Goal: Task Accomplishment & Management: Complete application form

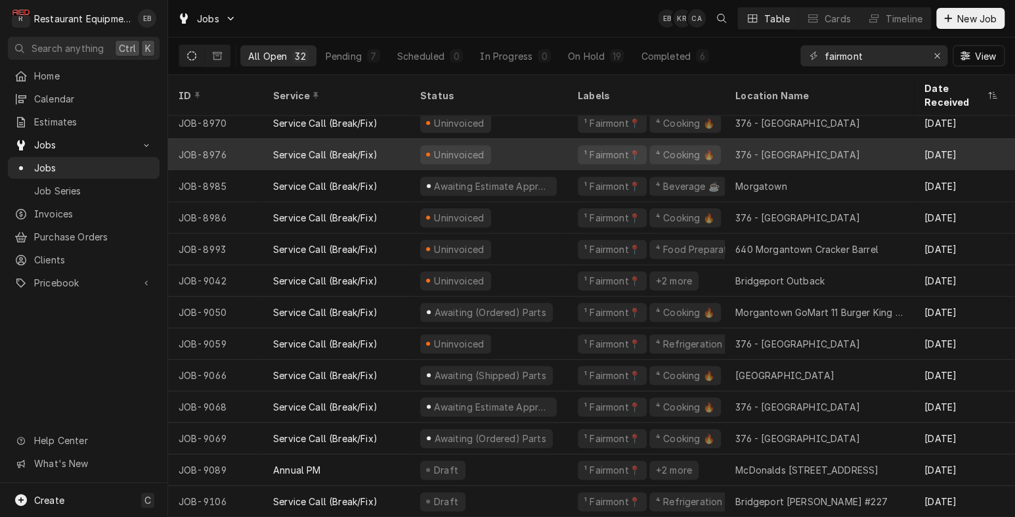
scroll to position [617, 0]
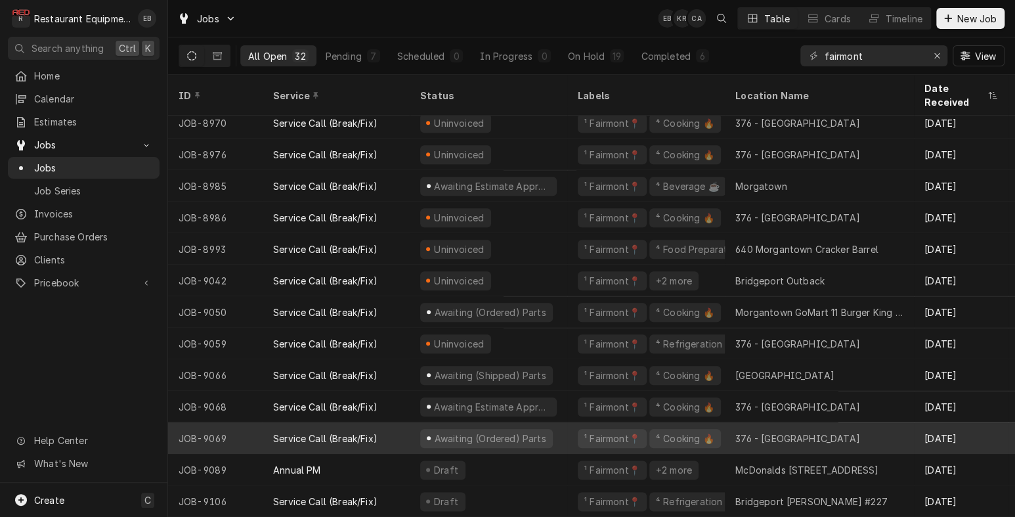
click at [567, 425] on div "Awaiting (Ordered) Parts" at bounding box center [489, 438] width 158 height 32
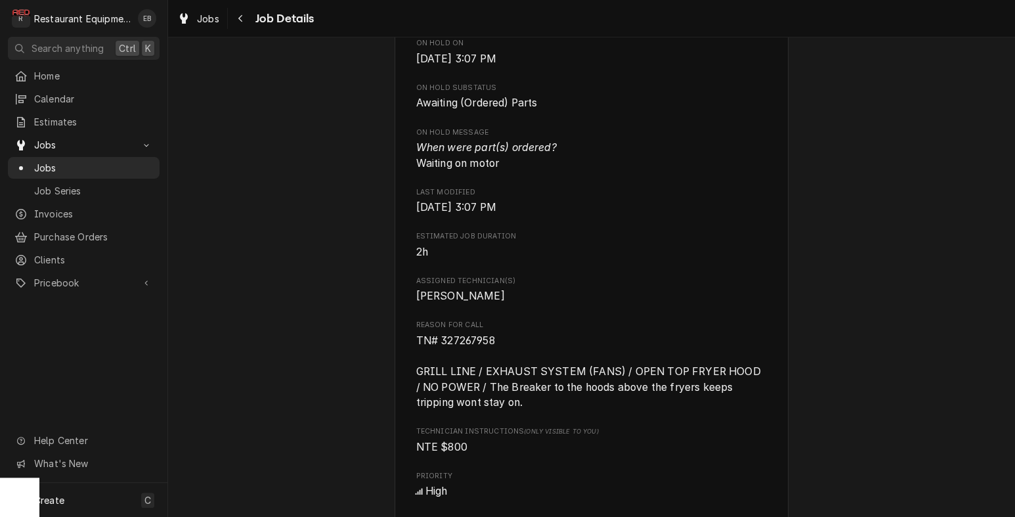
scroll to position [700, 0]
click at [219, 22] on span "Jobs" at bounding box center [208, 19] width 22 height 14
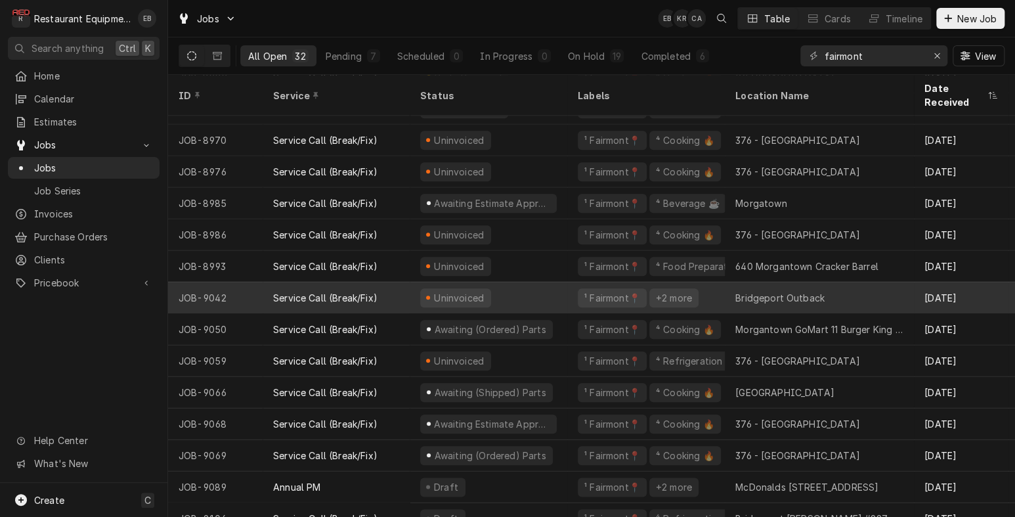
scroll to position [617, 0]
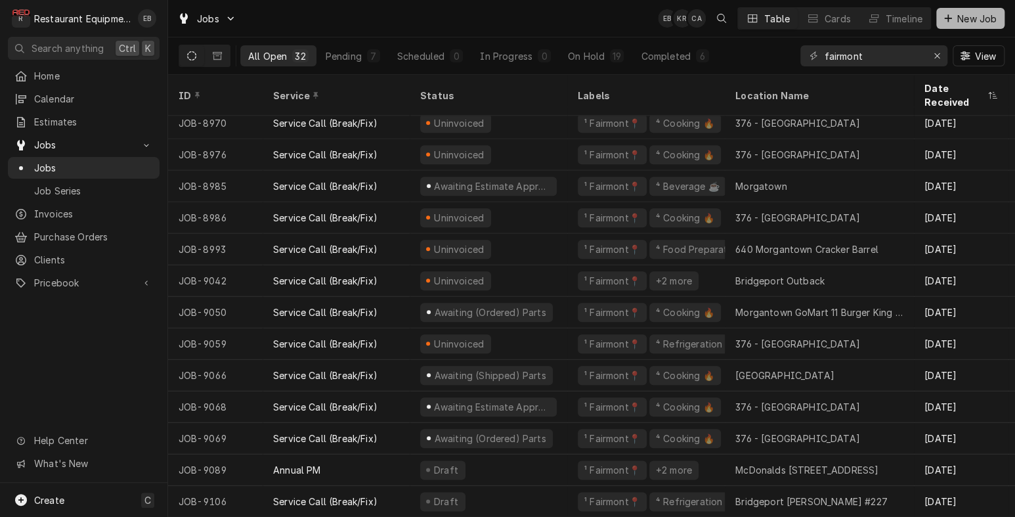
click at [965, 11] on button "New Job" at bounding box center [970, 18] width 68 height 21
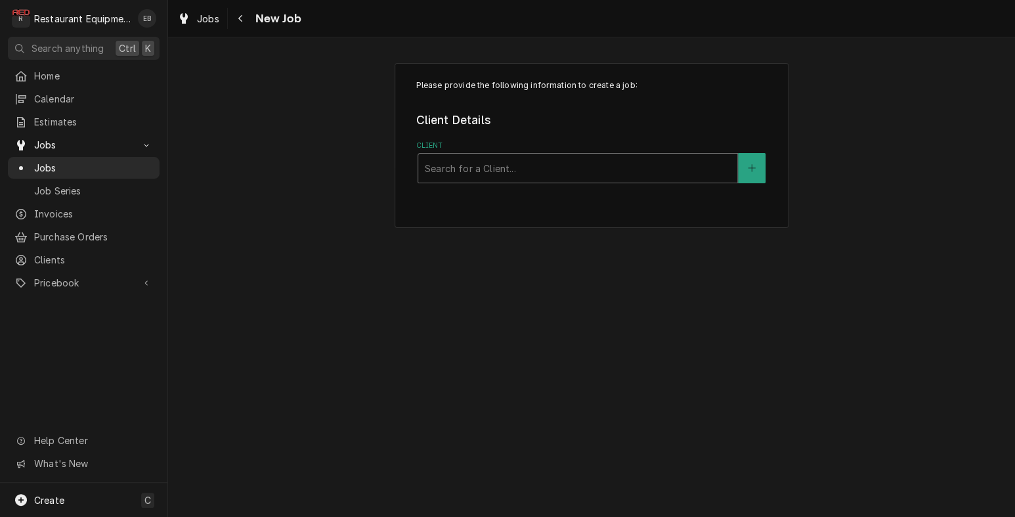
click at [495, 180] on div "Client" at bounding box center [578, 168] width 306 height 24
type input "640"
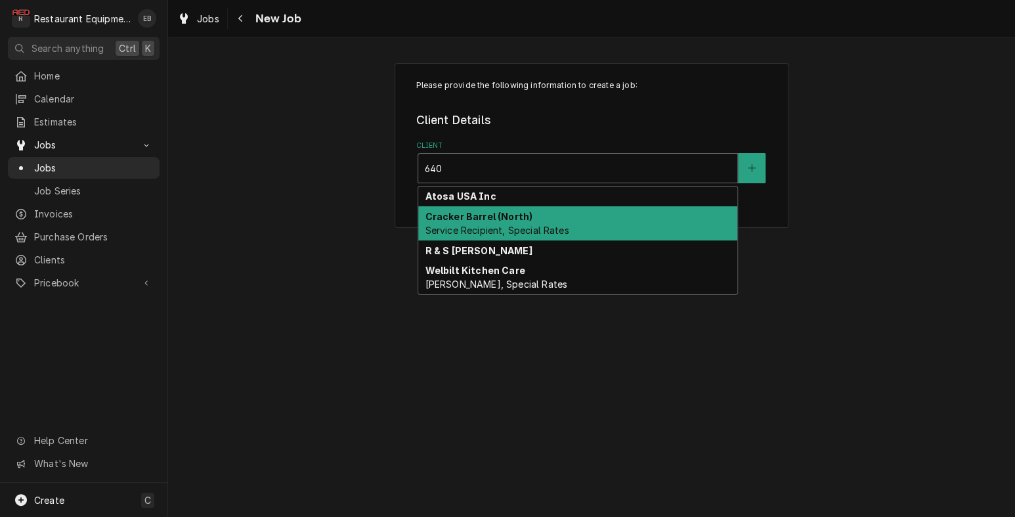
click at [497, 222] on strong "Cracker Barrel (North)" at bounding box center [479, 216] width 108 height 11
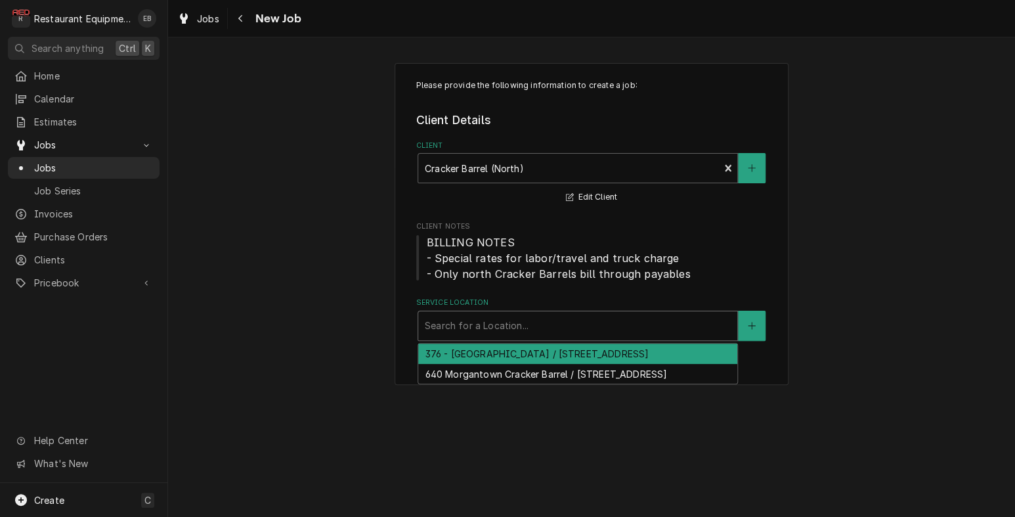
click at [475, 337] on div "Service Location" at bounding box center [578, 326] width 306 height 24
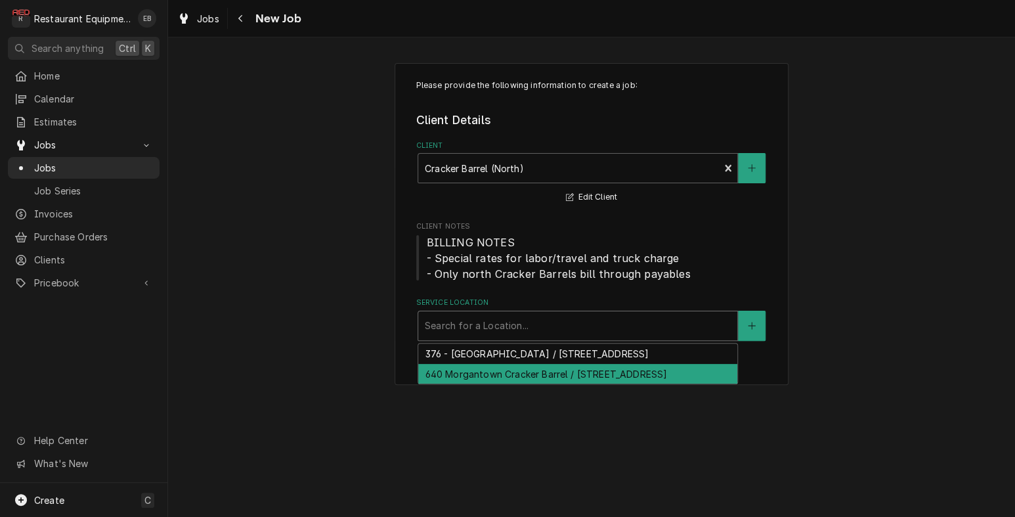
click at [458, 384] on div "640 Morgantown Cracker Barrel / 2000 University Town Centre Dr, Morgantown, WV …" at bounding box center [577, 374] width 319 height 20
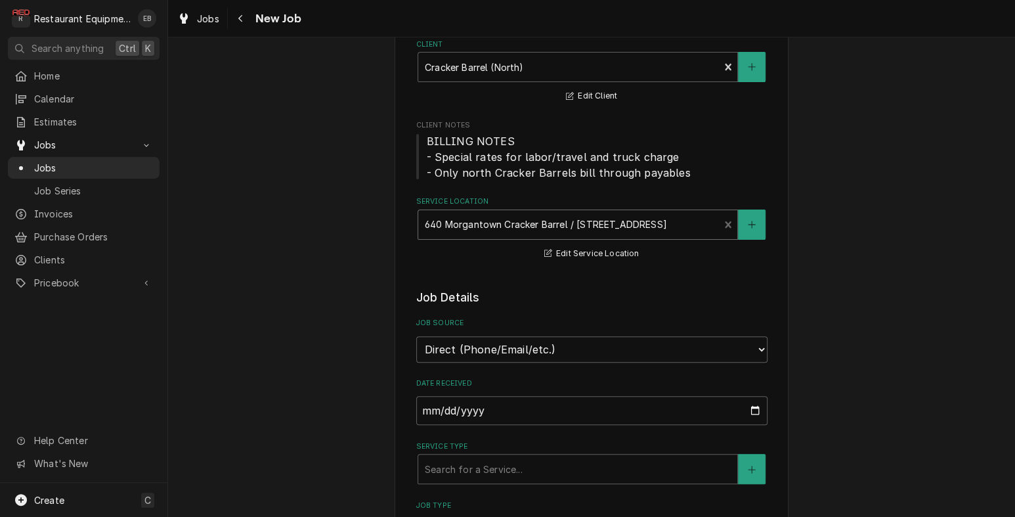
scroll to position [219, 0]
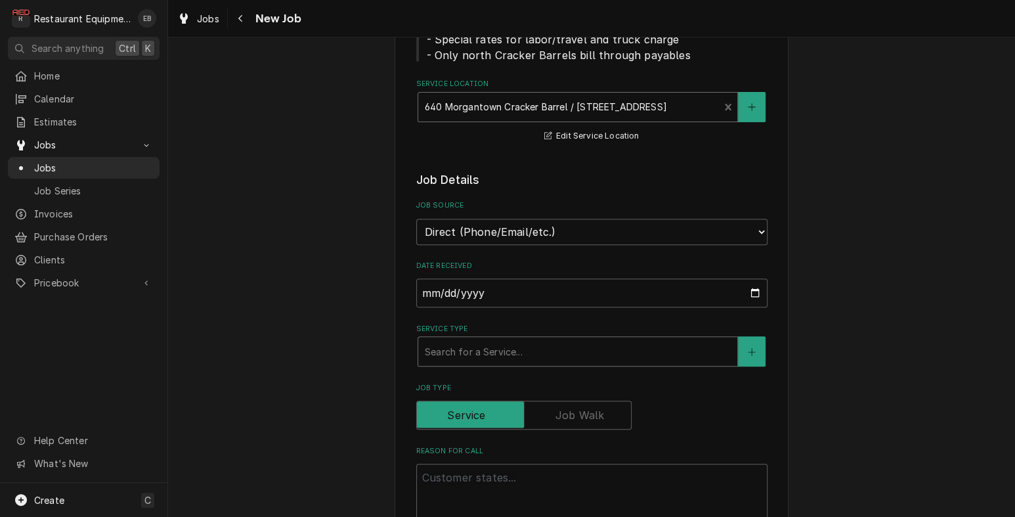
click at [461, 363] on div "Service Type" at bounding box center [578, 351] width 306 height 24
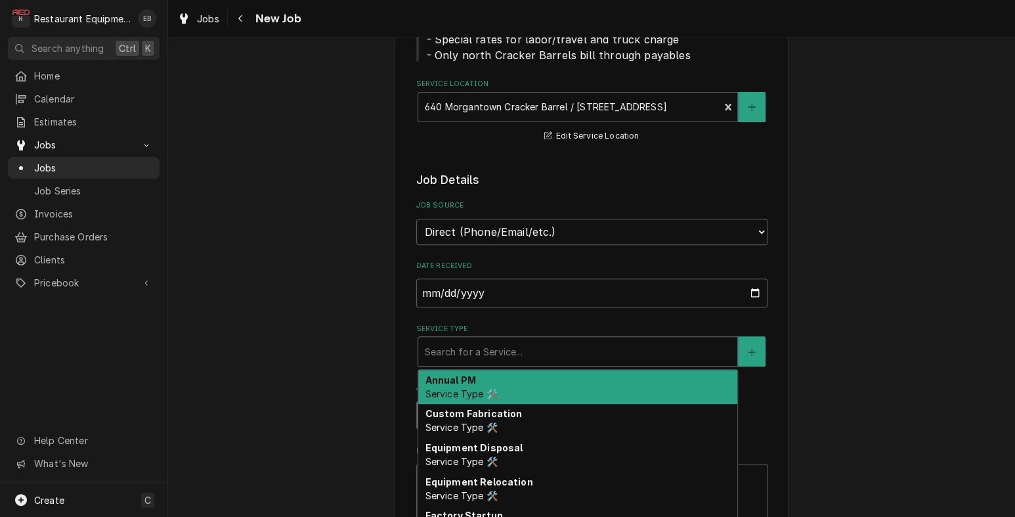
type textarea "x"
type input "b"
type textarea "x"
type input "br"
type textarea "x"
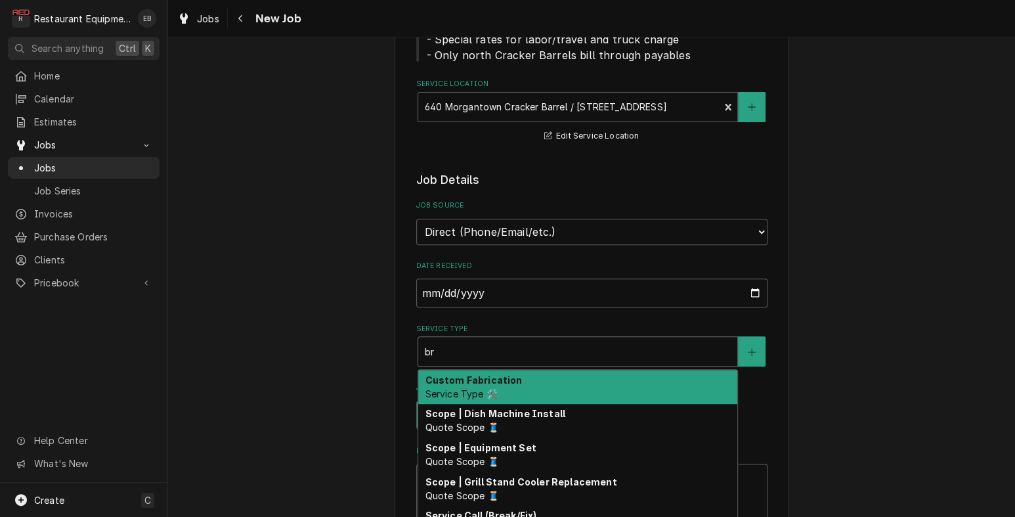
type input "bre"
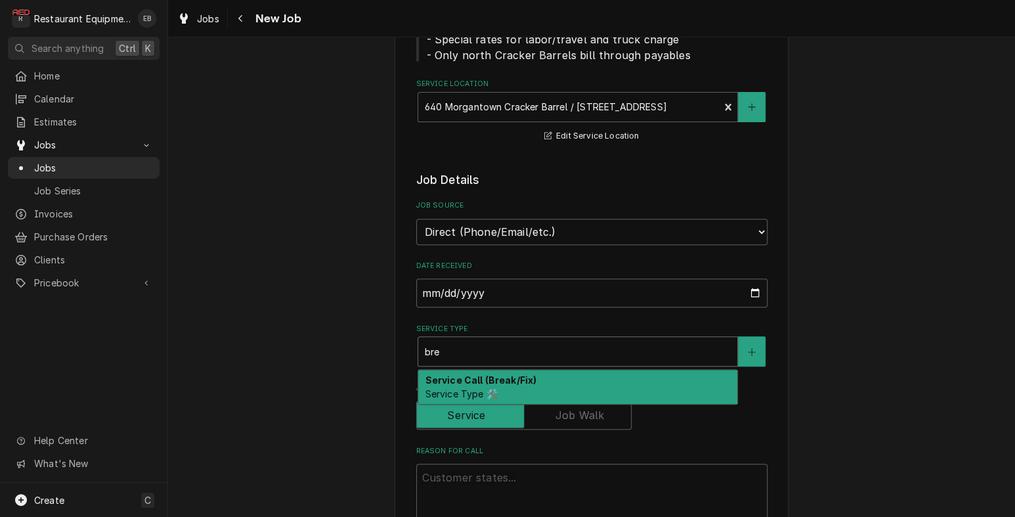
click at [474, 385] on strong "Service Call (Break/Fix)" at bounding box center [481, 379] width 112 height 11
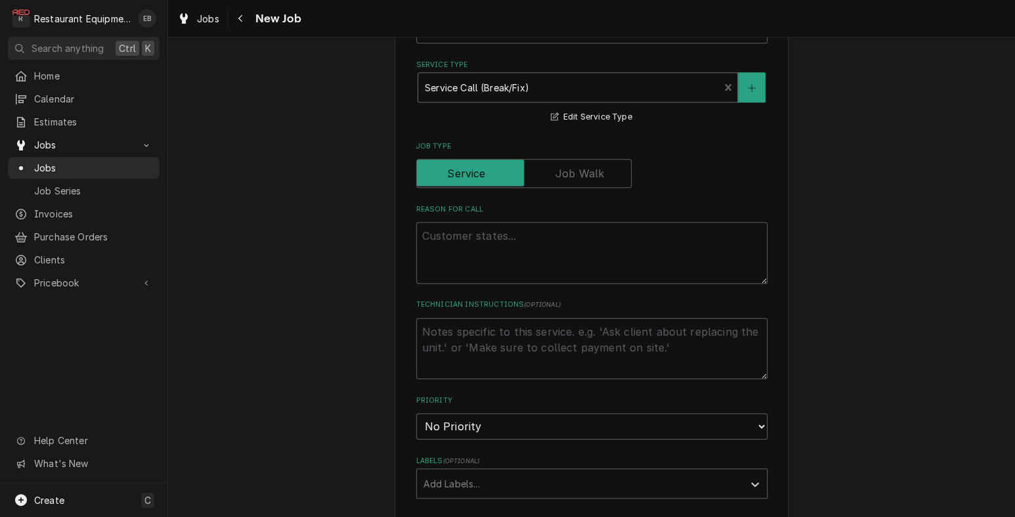
scroll to position [525, 0]
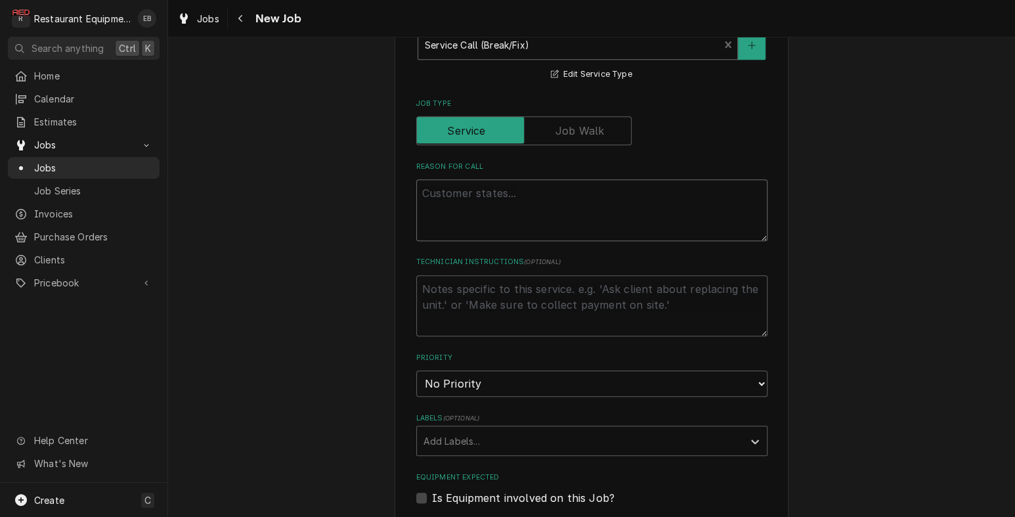
click at [501, 241] on textarea "Reason For Call" at bounding box center [591, 210] width 351 height 62
click at [494, 241] on textarea "Reason For Call" at bounding box center [591, 210] width 351 height 62
paste textarea "DINING ROOM / HVAC / RTU #1 - FRONT DINING ROOM / NOISY / need to have hvac com…"
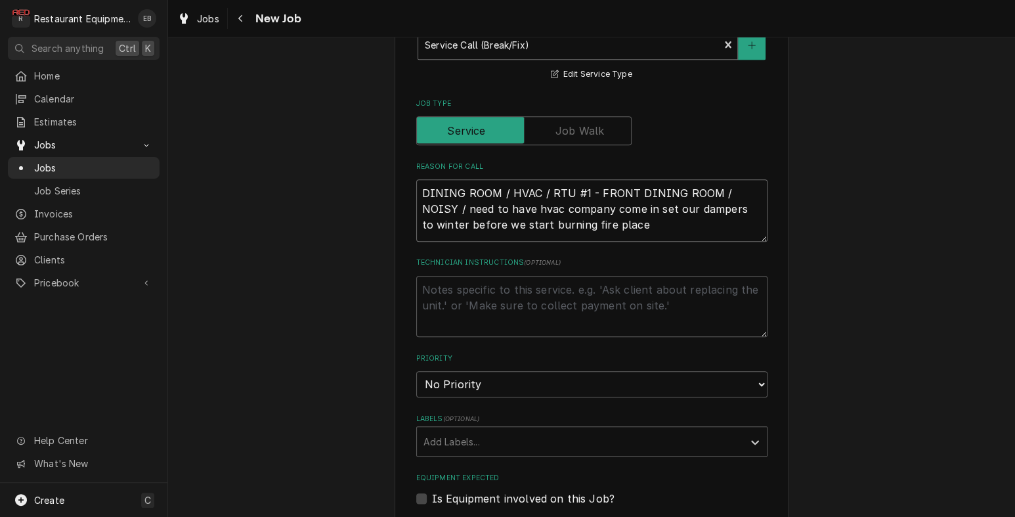
type textarea "x"
type textarea "DINING ROOM / HVAC / RTU #1 - FRONT DINING ROOM / NOISY / need to have hvac com…"
click at [416, 242] on textarea "DINING ROOM / HVAC / RTU #1 - FRONT DINING ROOM / NOISY / need to have hvac com…" at bounding box center [591, 210] width 351 height 62
type textarea "x"
type textarea "DINING ROOM / HVAC / RTU #1 - FRONT DINING ROOM / NOISY / need to have hvac com…"
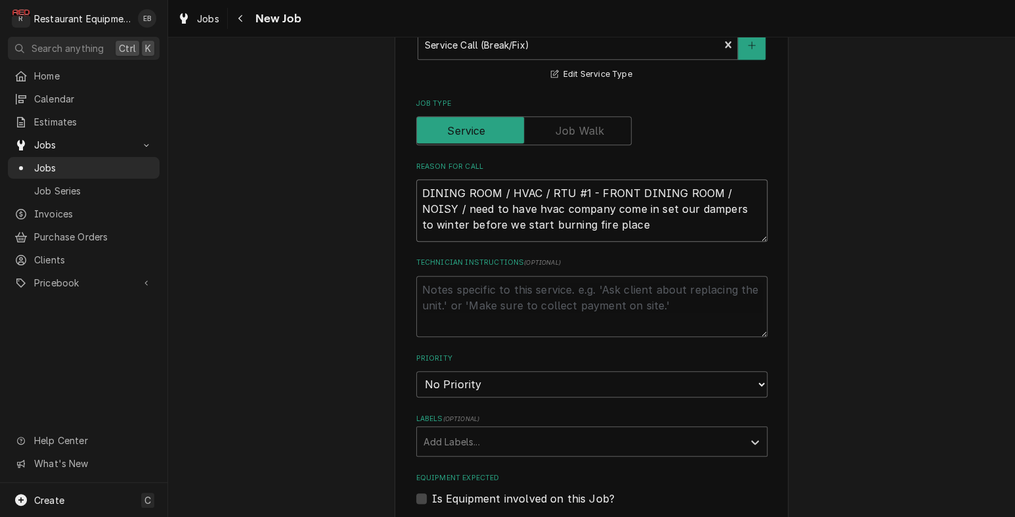
type textarea "x"
type textarea "DINING ROOM / HVAC / RTU #1 - FRONT DINING ROOM / NOISY / need to have hvac com…"
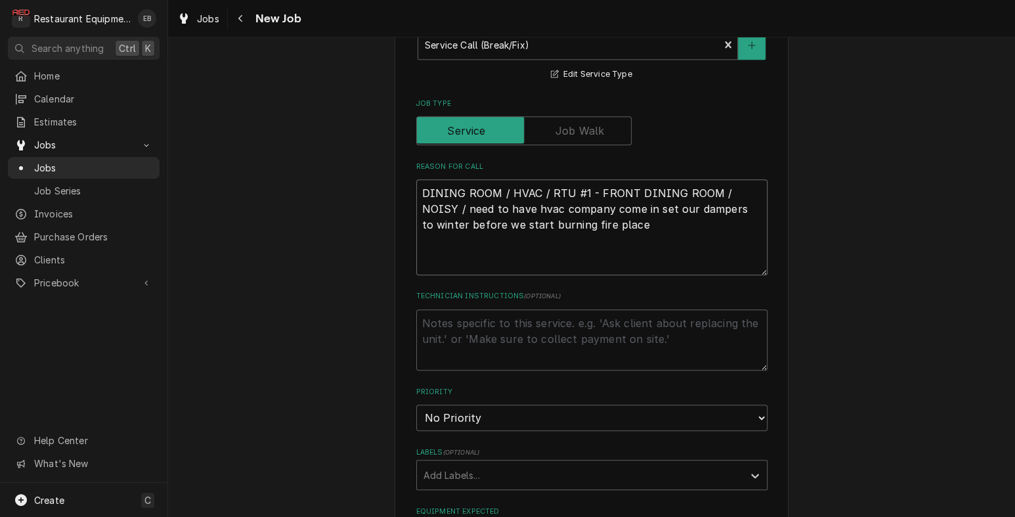
type textarea "x"
type textarea "T DINING ROOM / HVAC / RTU #1 - FRONT DINING ROOM / NOISY / need to have hvac c…"
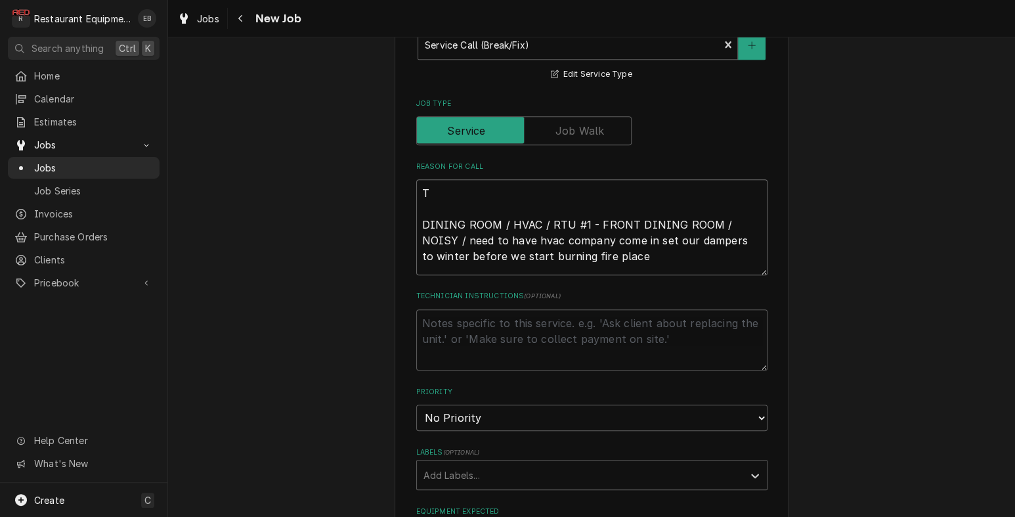
type textarea "x"
type textarea "TN DINING ROOM / HVAC / RTU #1 - FRONT DINING ROOM / NOISY / need to have hvac …"
type textarea "x"
type textarea "TN# DINING ROOM / HVAC / RTU #1 - FRONT DINING ROOM / NOISY / need to have hvac…"
type textarea "x"
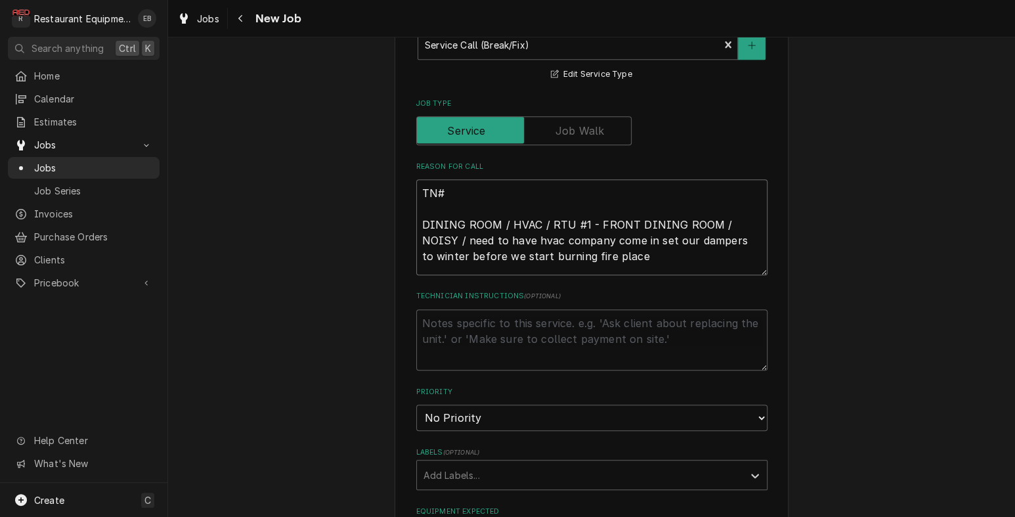
type textarea "TN# DINING ROOM / HVAC / RTU #1 - FRONT DINING ROOM / NOISY / need to have hvac…"
type textarea "x"
type textarea "TN# DINING ROOM / HVAC / RTU #1 - FRONT DINING ROOM / NOISY / need to have hvac…"
paste textarea "327930503"
type textarea "x"
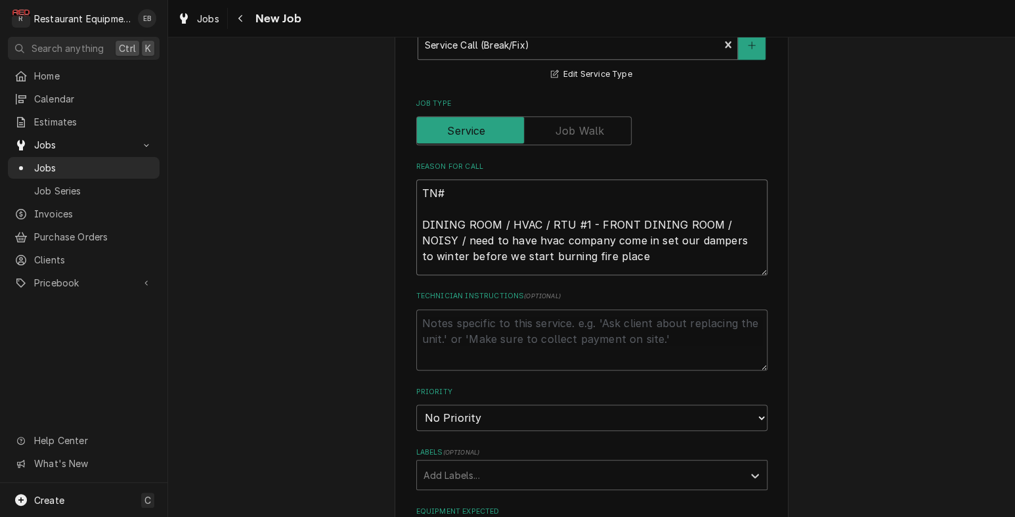
type textarea "TN# 327930503 DINING ROOM / HVAC / RTU #1 - FRONT DINING ROOM / NOISY / need to…"
type textarea "x"
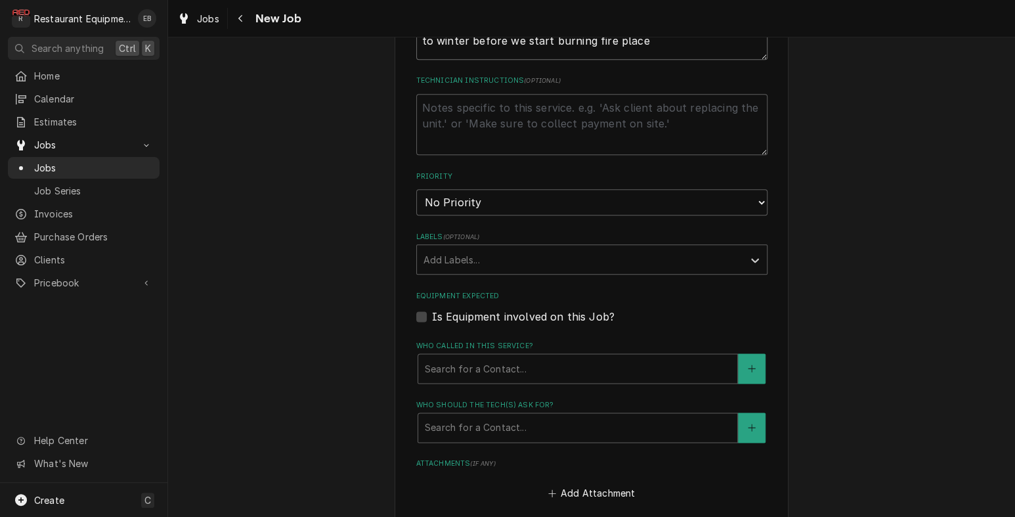
scroll to position [744, 0]
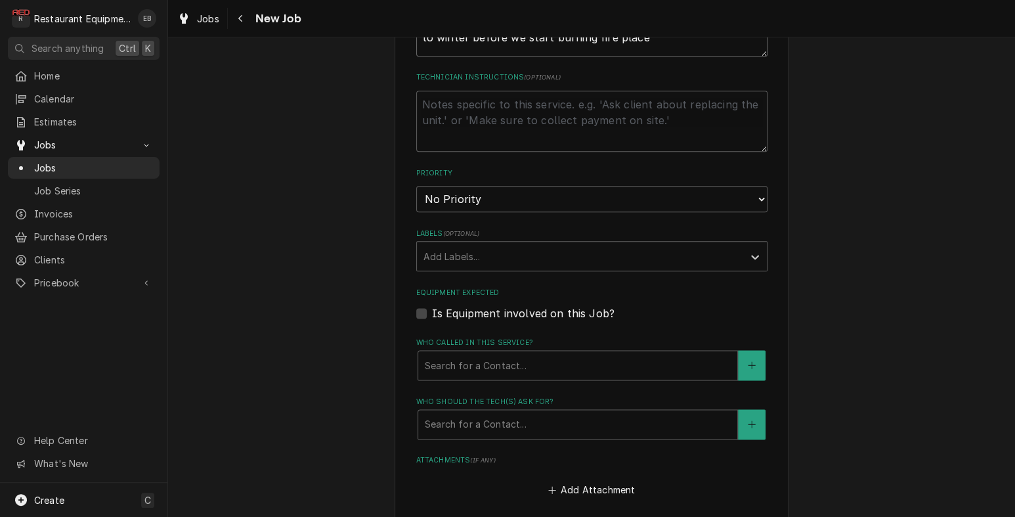
type textarea "TN# 327930503 DINING ROOM / HVAC / RTU #1 - FRONT DINING ROOM / NOISY / need to…"
click at [462, 212] on select "No Priority Urgent High Medium Low" at bounding box center [591, 199] width 351 height 26
select select "4"
click at [416, 212] on select "No Priority Urgent High Medium Low" at bounding box center [591, 199] width 351 height 26
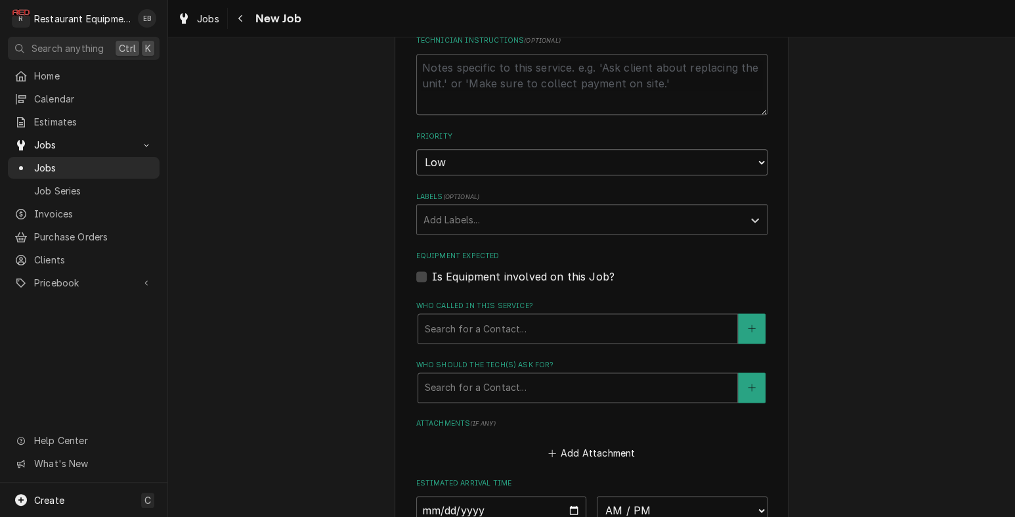
scroll to position [788, 0]
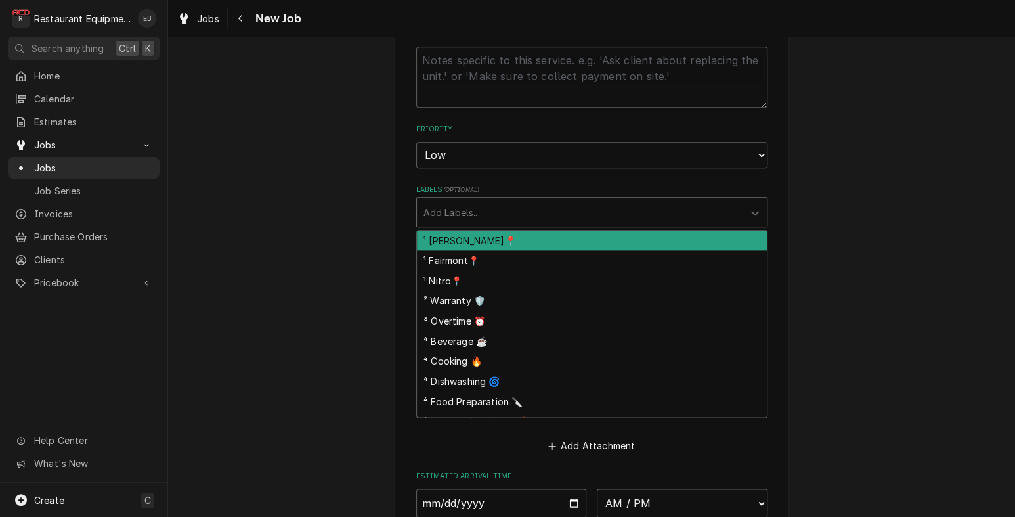
click at [477, 224] on div "Labels" at bounding box center [579, 212] width 313 height 24
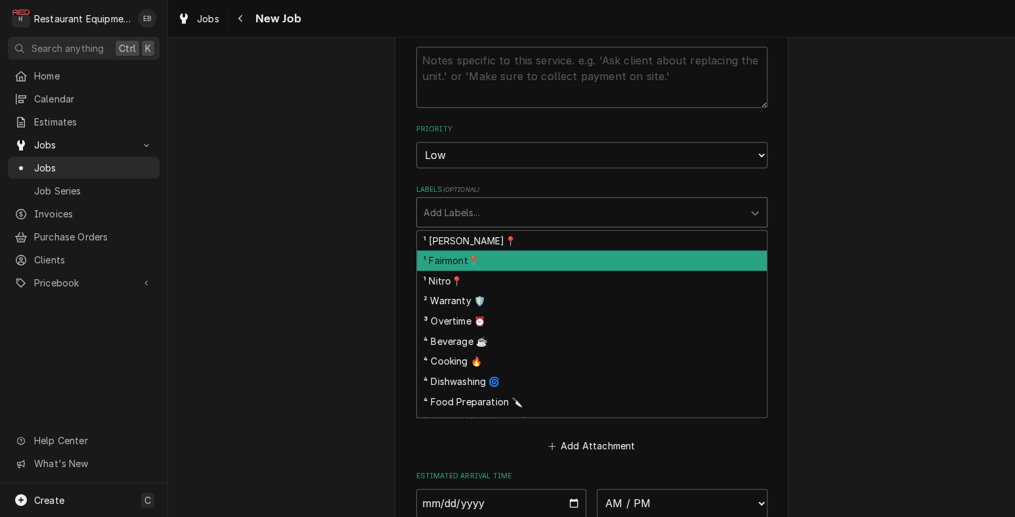
click at [465, 270] on div "¹ Fairmont📍" at bounding box center [592, 260] width 350 height 20
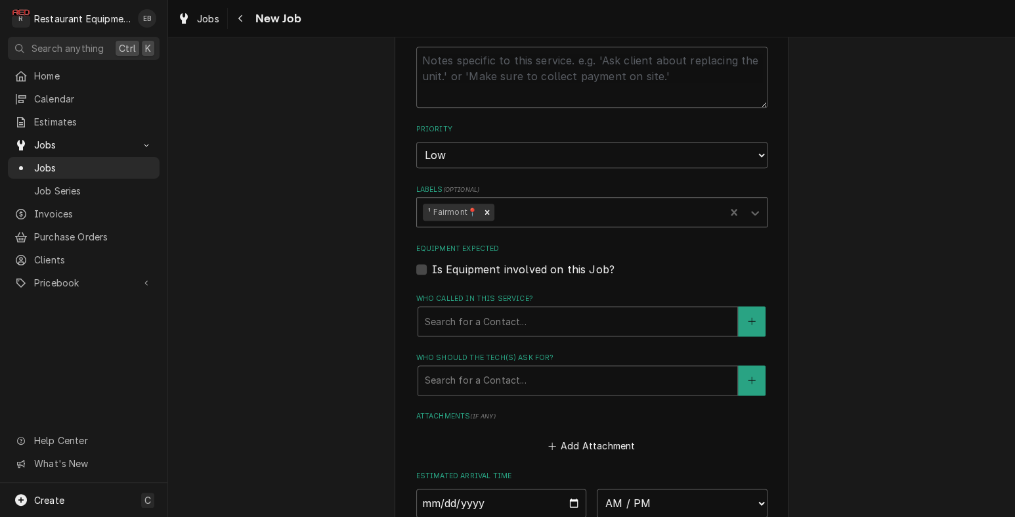
click at [534, 224] on div "Labels" at bounding box center [608, 212] width 222 height 24
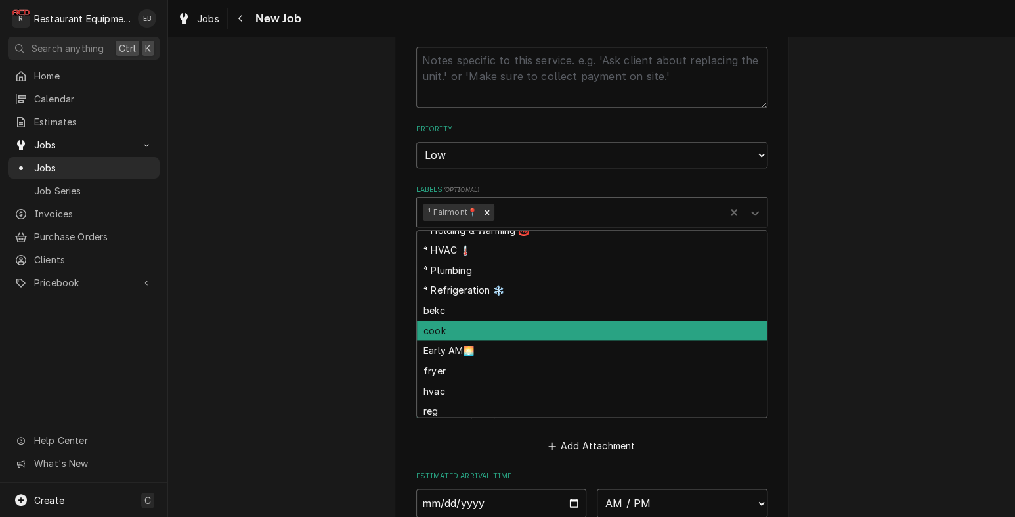
scroll to position [175, 0]
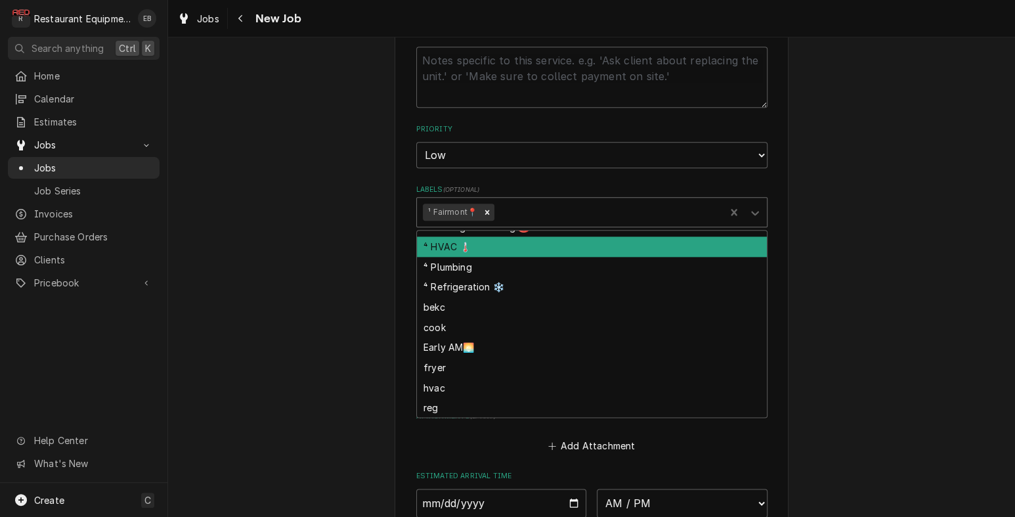
click at [477, 257] on div "⁴ HVAC 🌡️" at bounding box center [592, 246] width 350 height 20
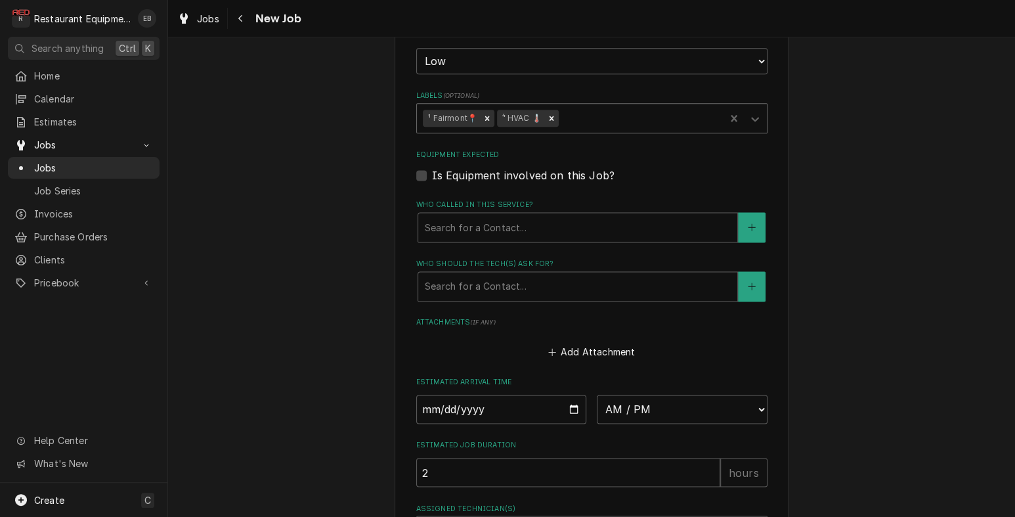
scroll to position [919, 0]
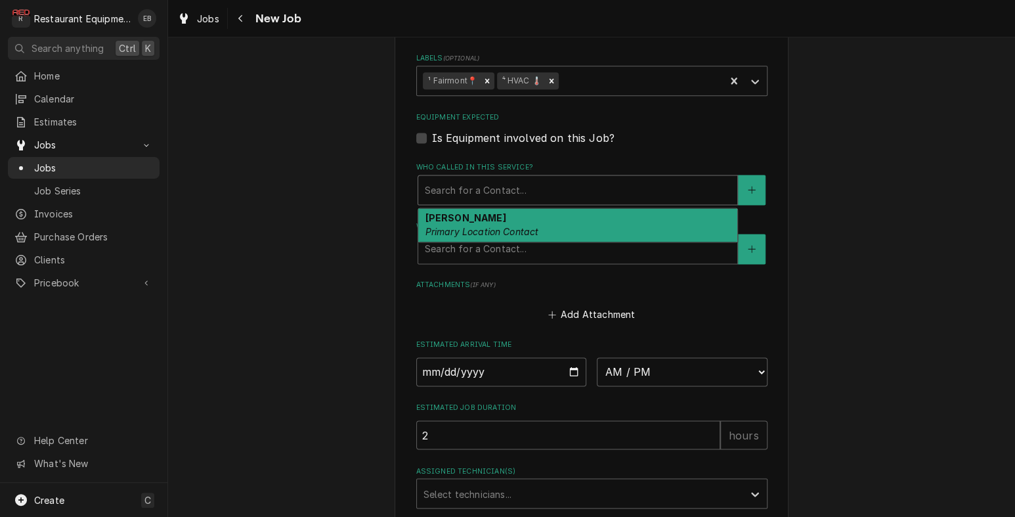
click at [506, 201] on div "Who called in this service?" at bounding box center [578, 190] width 306 height 24
click at [478, 242] on div "Dan Lunger Primary Location Contact" at bounding box center [577, 225] width 319 height 34
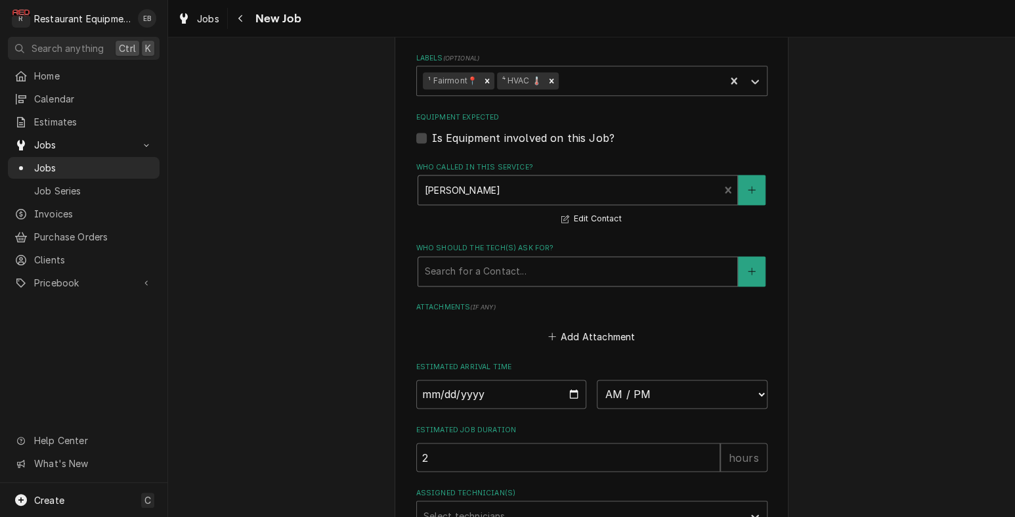
click at [473, 283] on div "Who should the tech(s) ask for?" at bounding box center [578, 271] width 306 height 24
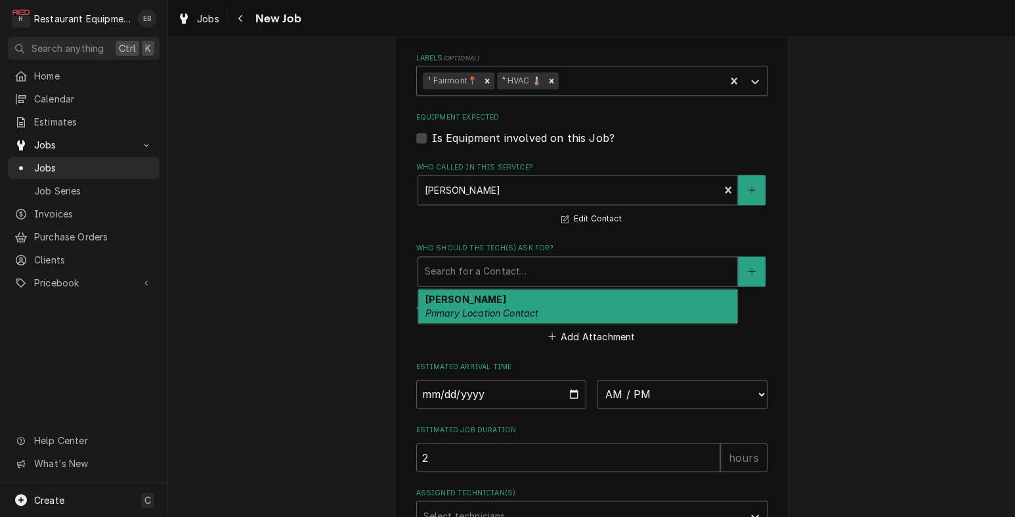
click at [473, 318] on em "Primary Location Contact" at bounding box center [482, 312] width 114 height 11
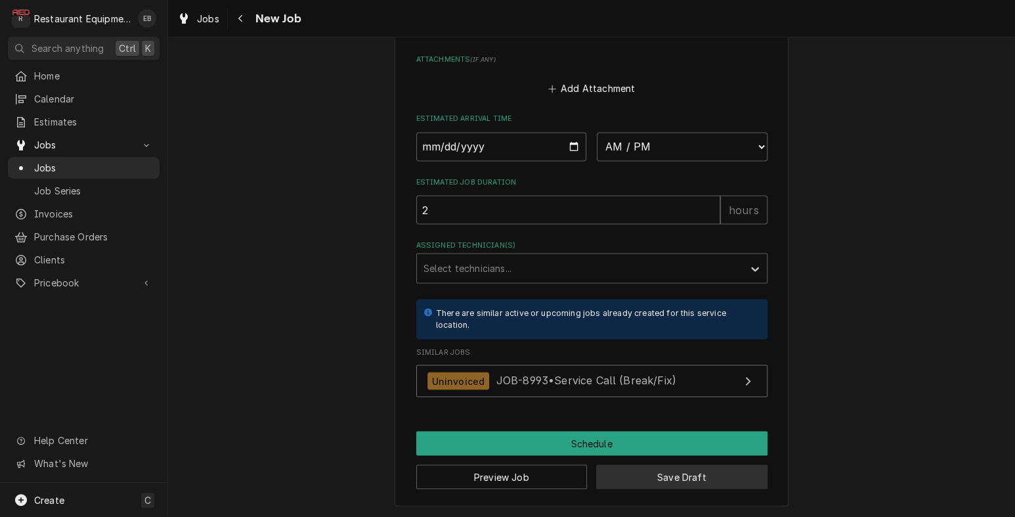
click at [701, 478] on button "Save Draft" at bounding box center [681, 476] width 171 height 24
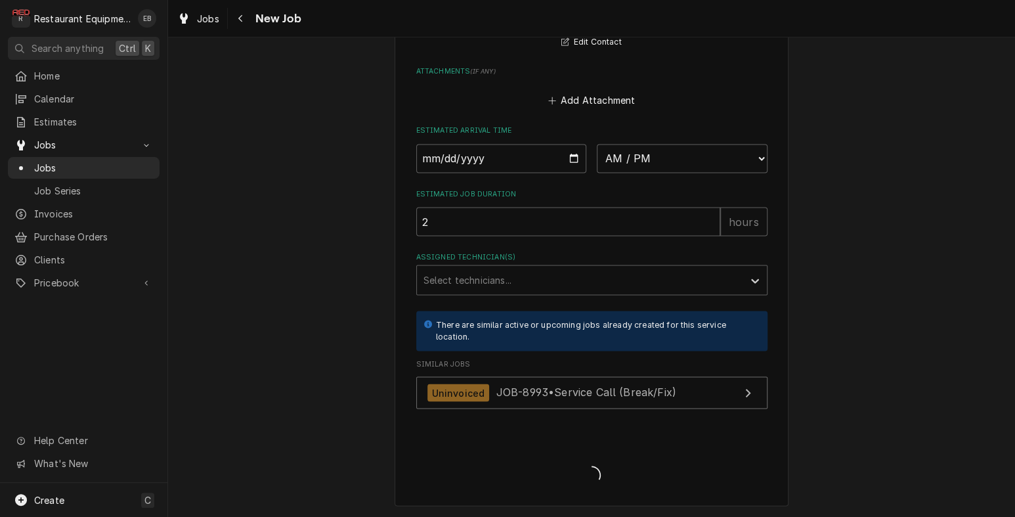
scroll to position [1353, 0]
type textarea "x"
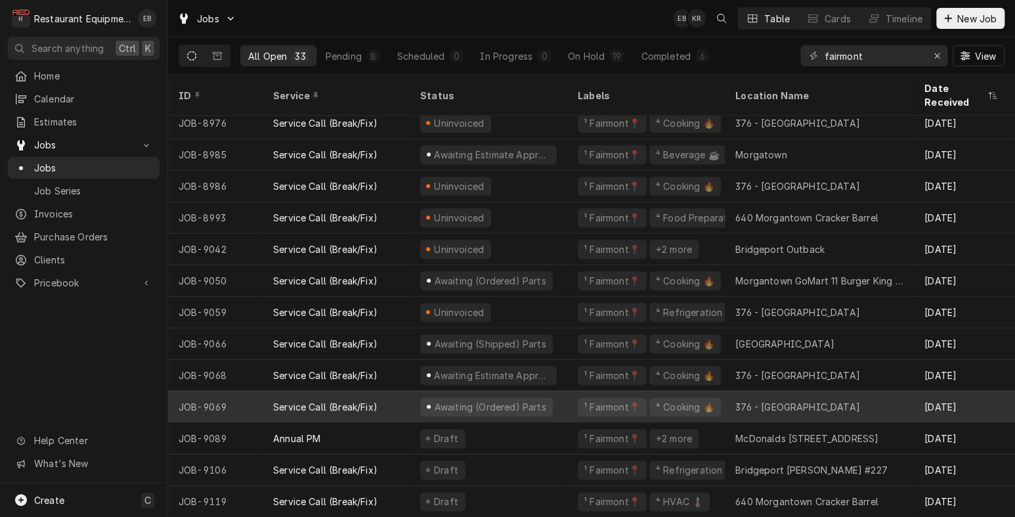
scroll to position [648, 0]
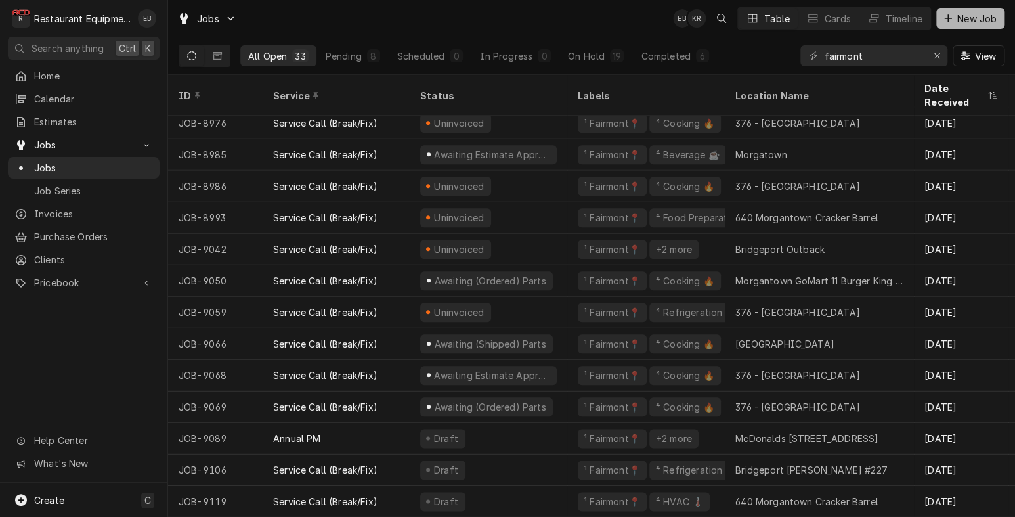
click at [956, 22] on span "New Job" at bounding box center [976, 19] width 45 height 14
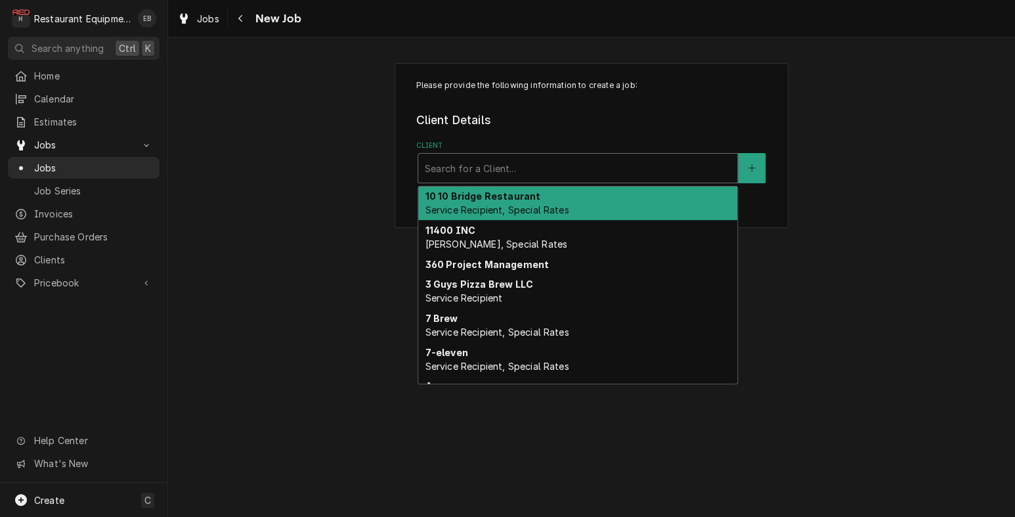
click at [482, 180] on div "Client" at bounding box center [578, 168] width 306 height 24
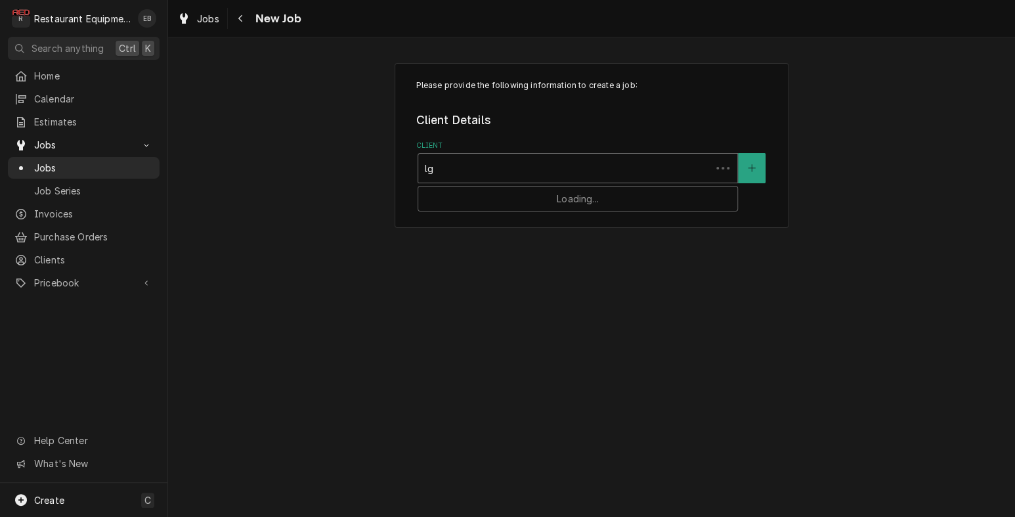
type input "l"
type input "flatwood"
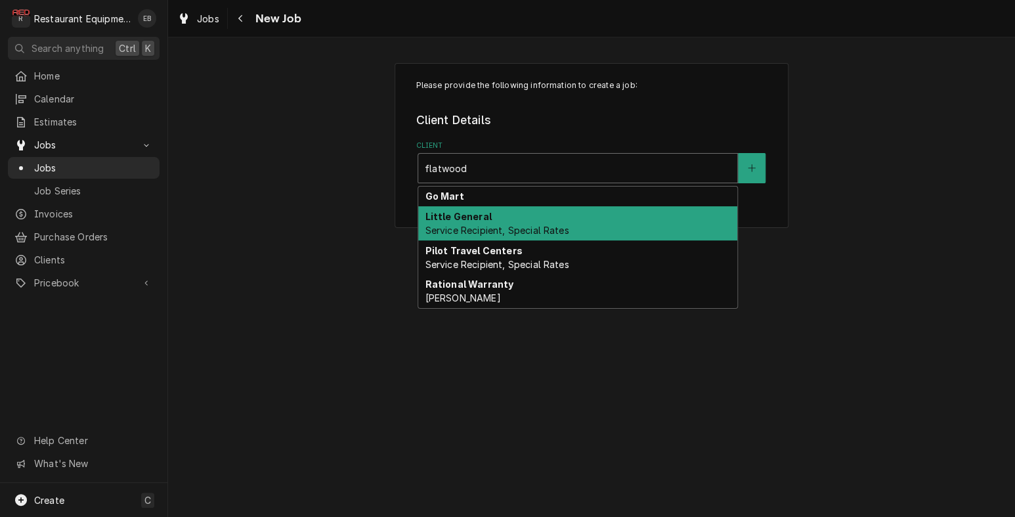
click at [498, 236] on span "Service Recipient, Special Rates" at bounding box center [497, 229] width 144 height 11
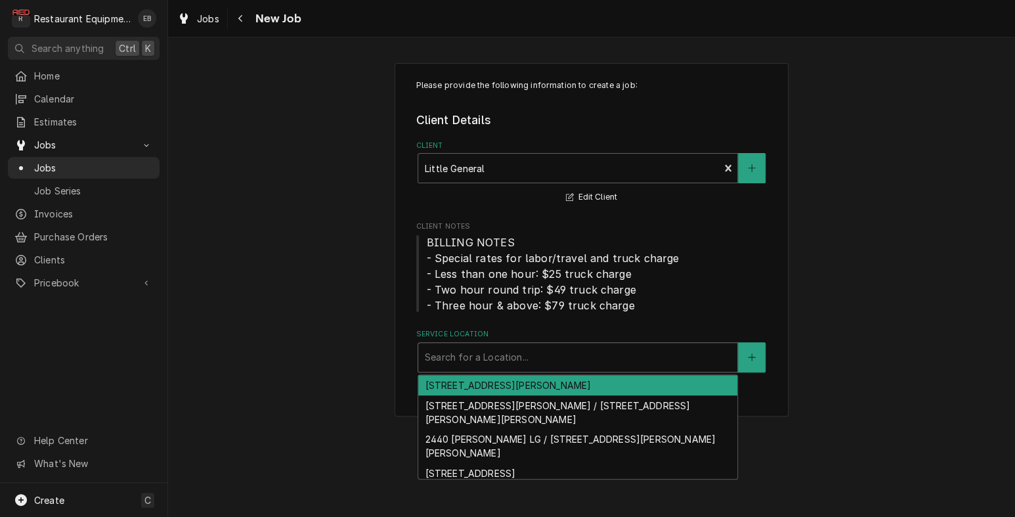
click at [474, 369] on div "Service Location" at bounding box center [578, 357] width 306 height 24
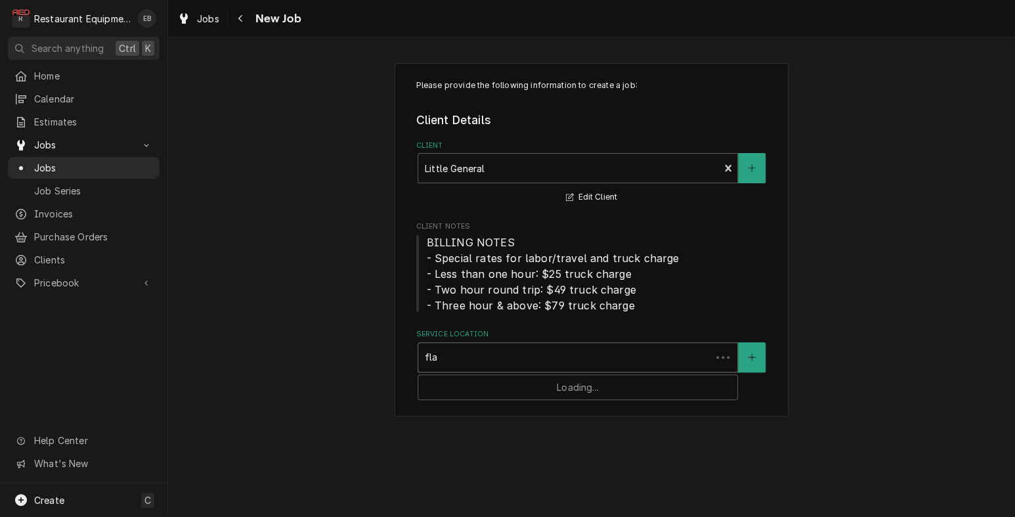
type input "flat"
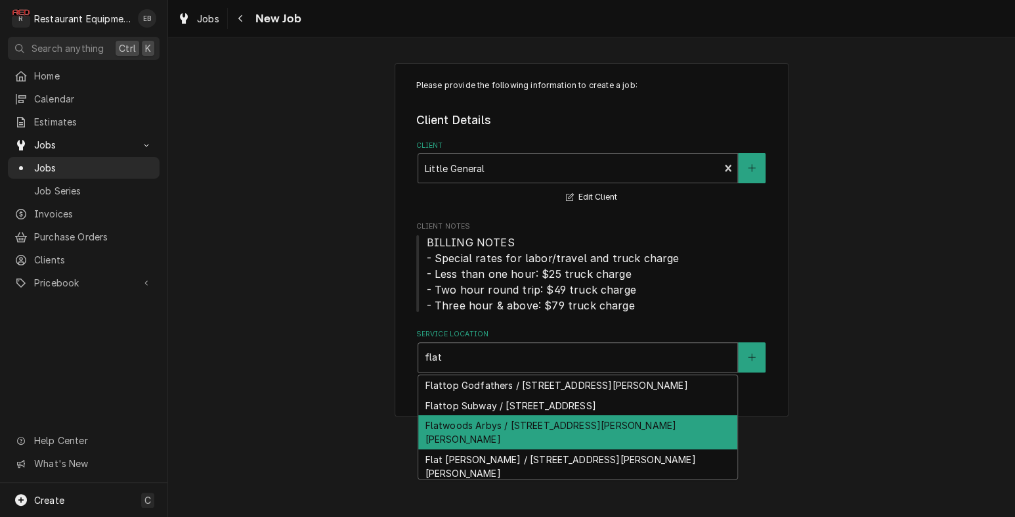
click at [534, 449] on div "Flatwoods Arbys / 2001 Sutton Ln, Sutton, WV 26601" at bounding box center [577, 432] width 319 height 34
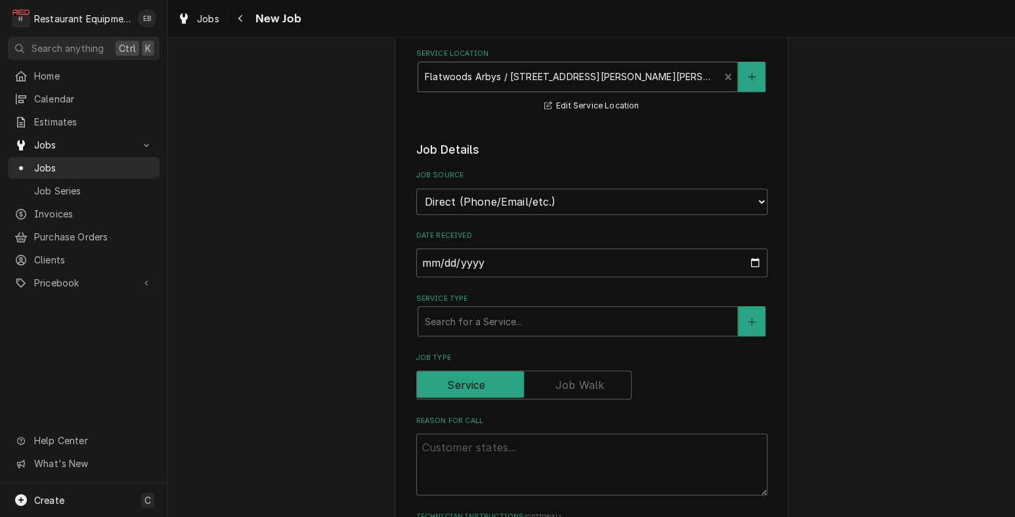
scroll to position [350, 0]
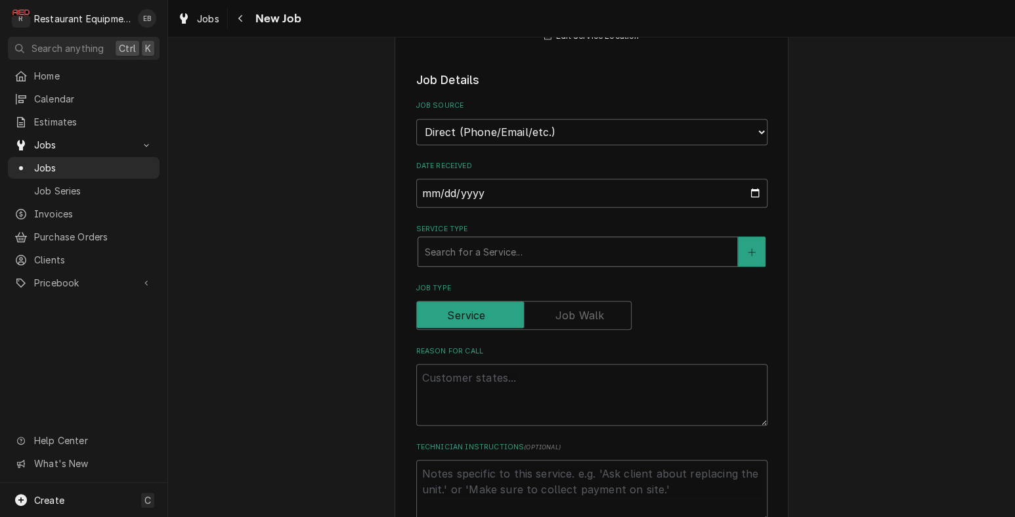
click at [464, 263] on div "Service Type" at bounding box center [578, 252] width 306 height 24
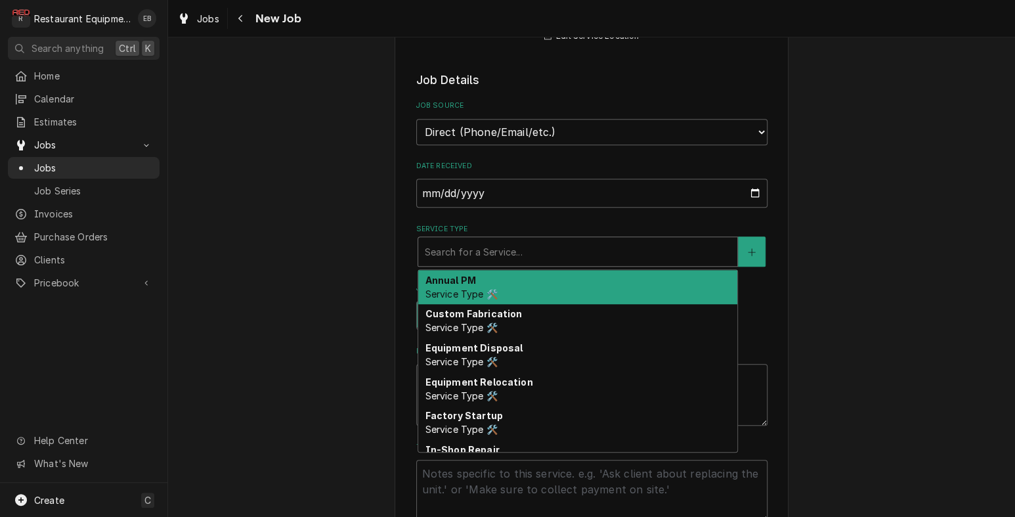
type textarea "x"
type input "b"
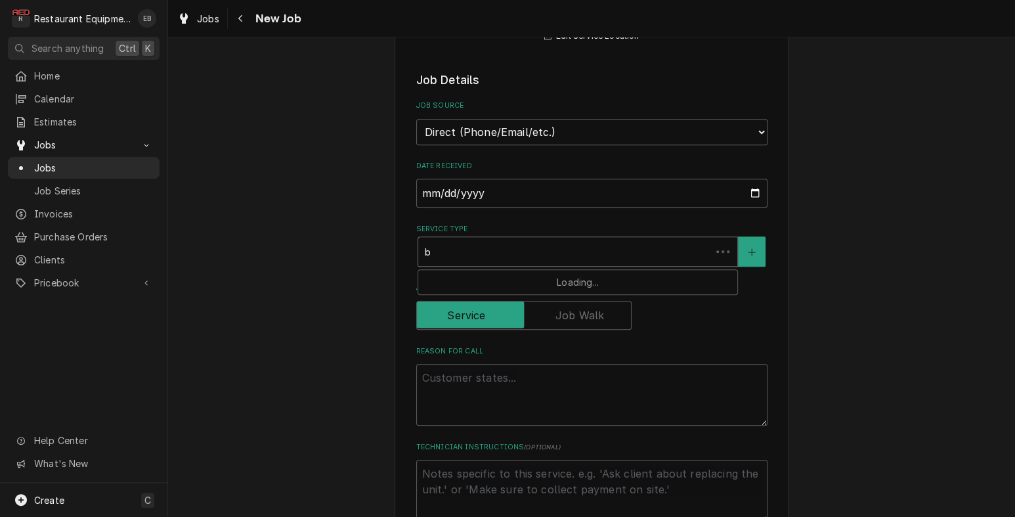
type textarea "x"
type input "br"
type textarea "x"
type input "bre"
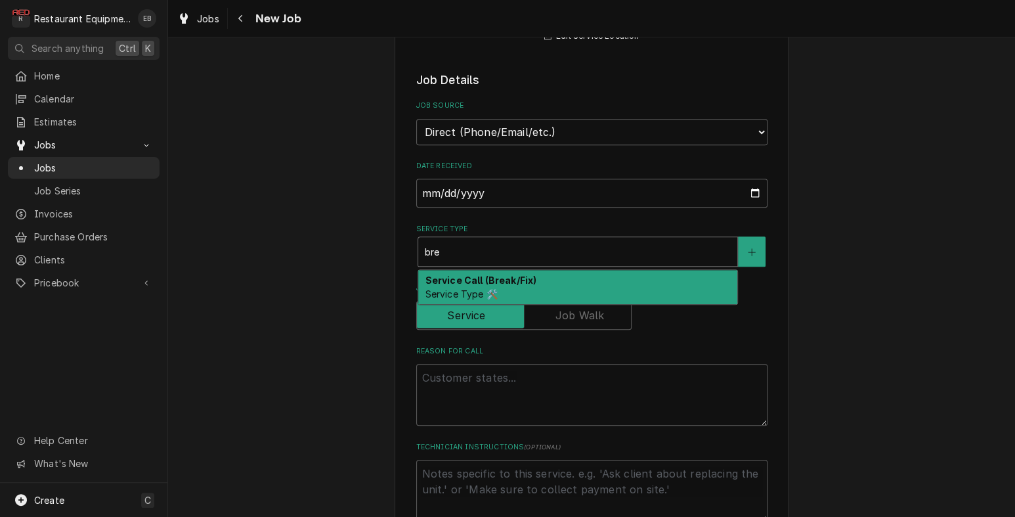
click at [472, 286] on strong "Service Call (Break/Fix)" at bounding box center [481, 279] width 112 height 11
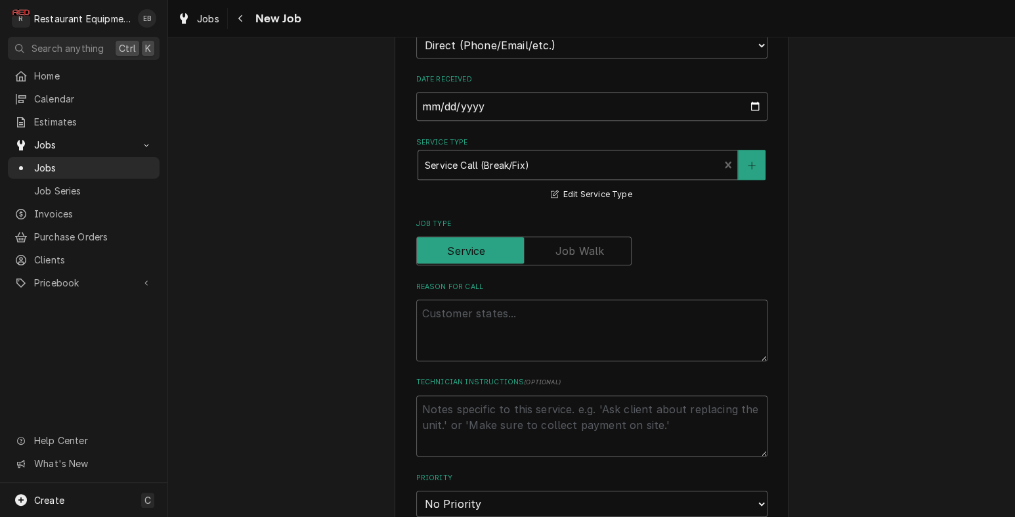
scroll to position [525, 0]
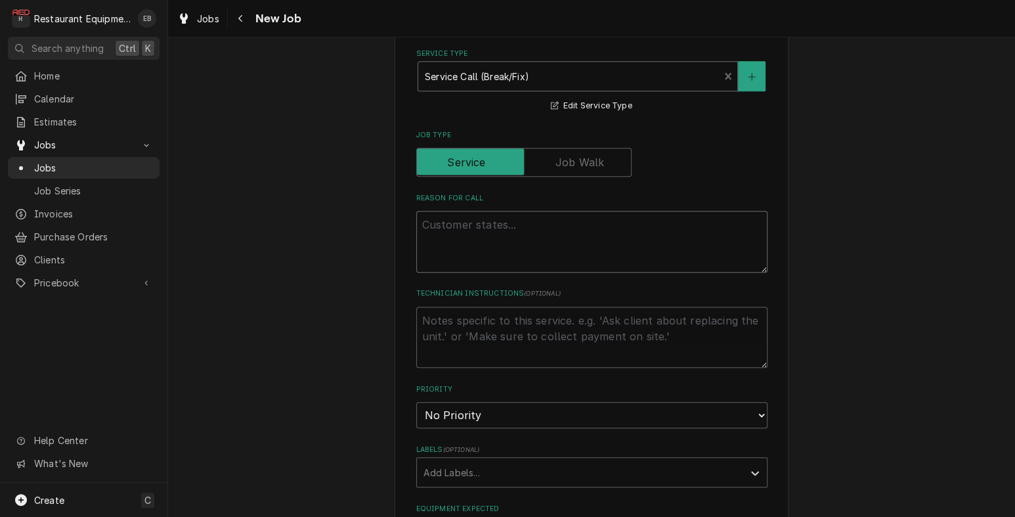
click at [480, 272] on textarea "Reason For Call" at bounding box center [591, 242] width 351 height 62
type textarea "x"
type textarea "R"
type textarea "x"
type textarea "Ro"
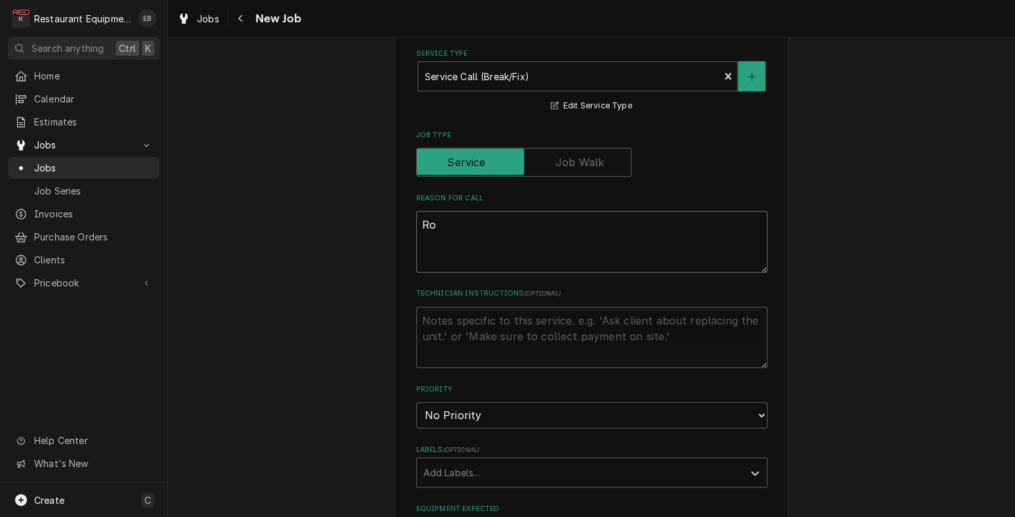
type textarea "x"
type textarea "Roa"
type textarea "x"
type textarea "Roas"
type textarea "x"
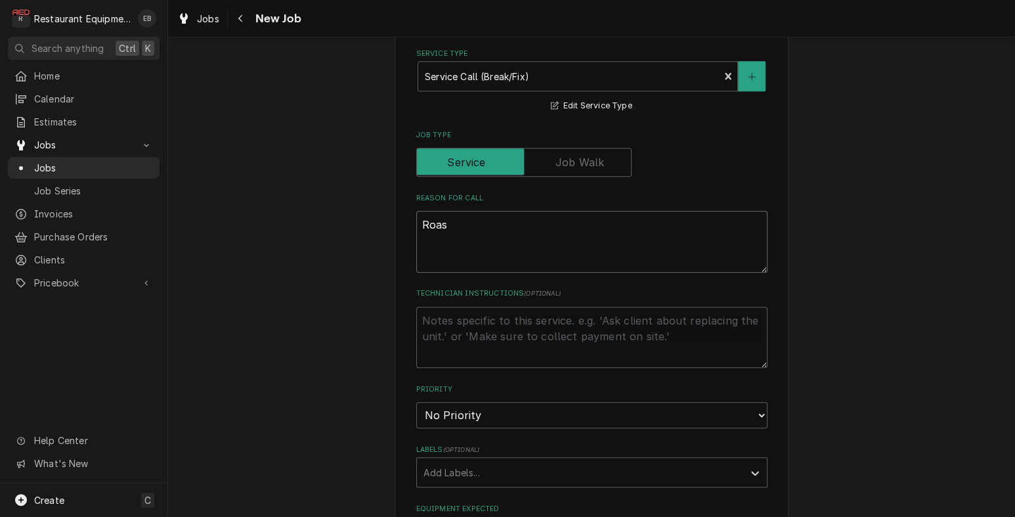
type textarea "Roast"
type textarea "x"
type textarea "Roast"
type textarea "x"
type textarea "Roast b"
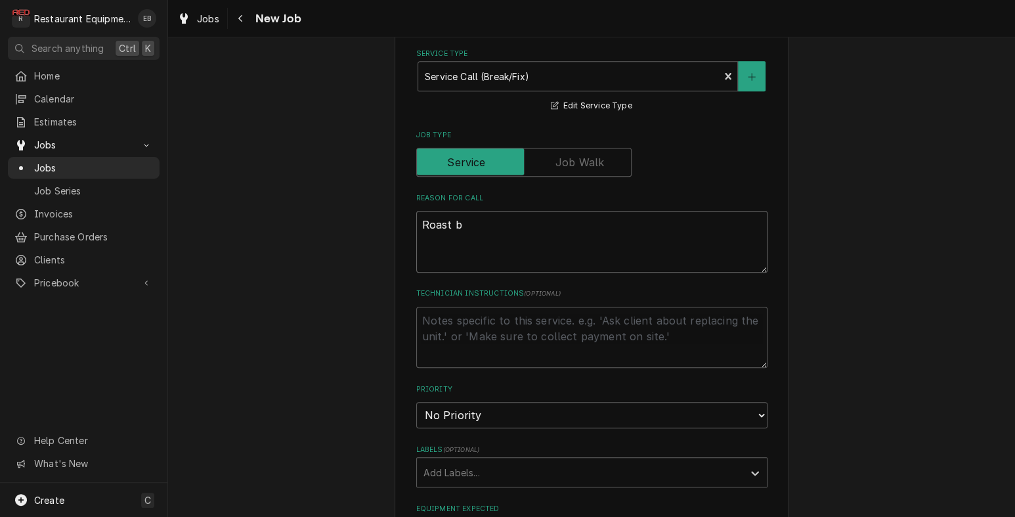
type textarea "x"
type textarea "Roast be"
type textarea "x"
type textarea "Roast bee"
type textarea "x"
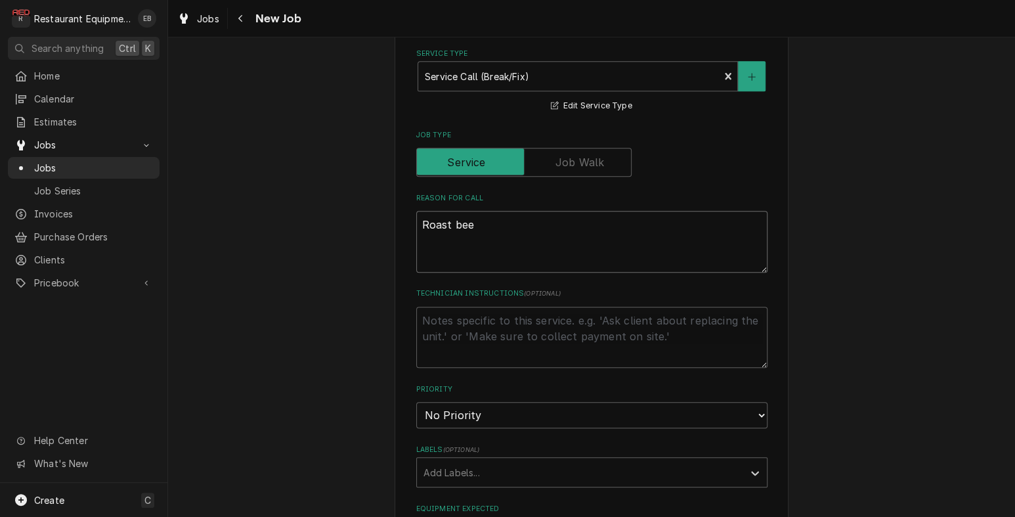
type textarea "Roast beef"
type textarea "x"
type textarea "Roast beef"
type textarea "x"
type textarea "Roast beef s"
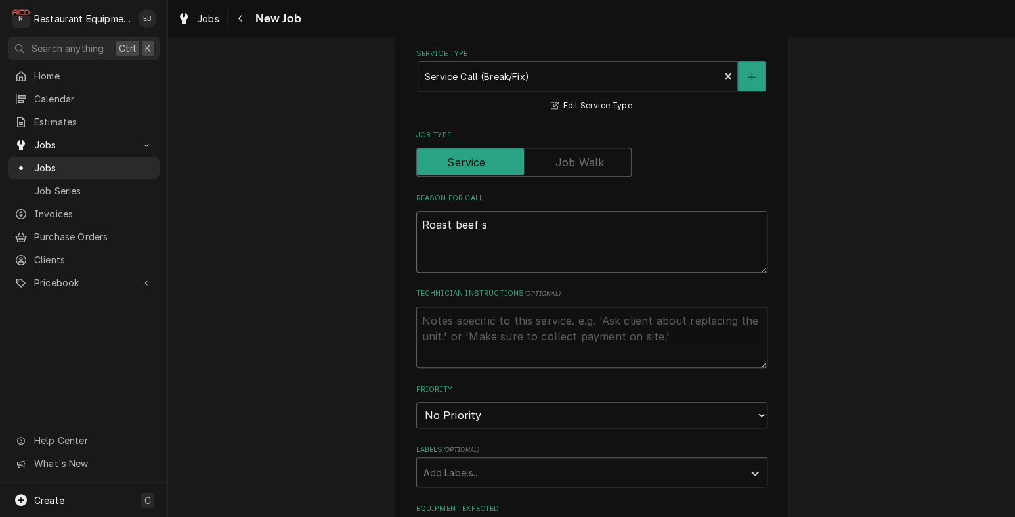
type textarea "x"
type textarea "Roast beef si"
type textarea "x"
type textarea "Roast beef sid"
type textarea "x"
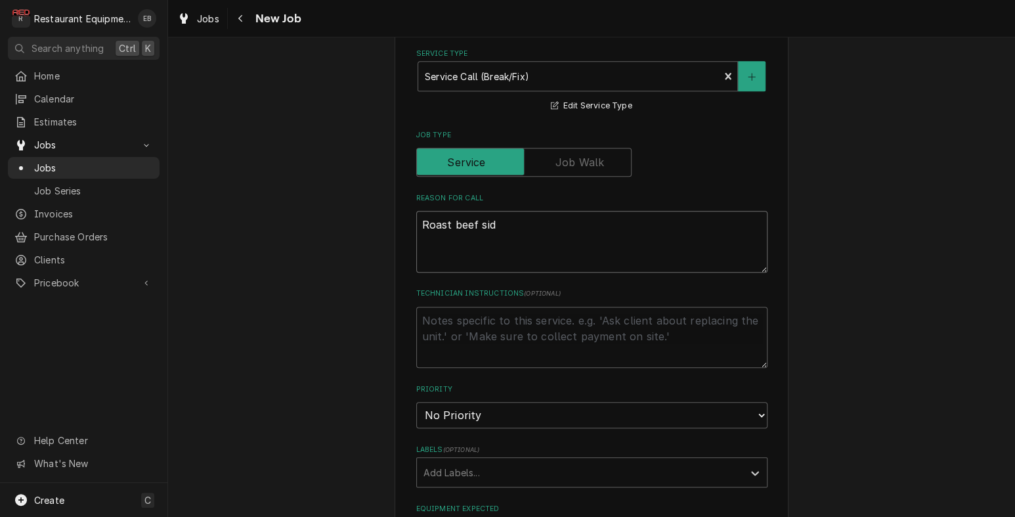
type textarea "Roast beef side"
type textarea "x"
type textarea "Roast beef side"
type textarea "x"
type textarea "Roast beef side c"
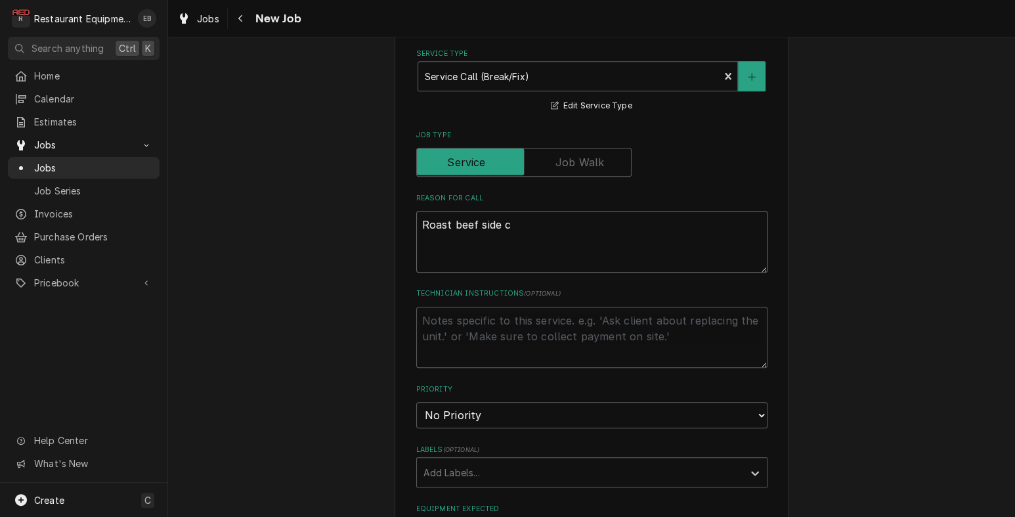
type textarea "x"
type textarea "Roast beef side co"
type textarea "x"
type textarea "Roast beef side col"
type textarea "x"
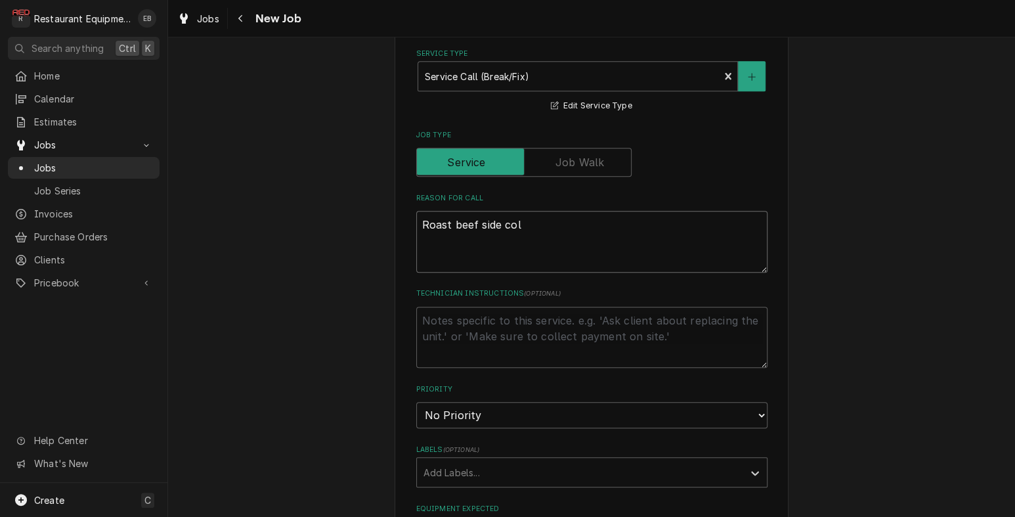
type textarea "Roast beef side cold"
type textarea "x"
type textarea "Roast beef side cold"
type textarea "x"
type textarea "Roast beef side cold w"
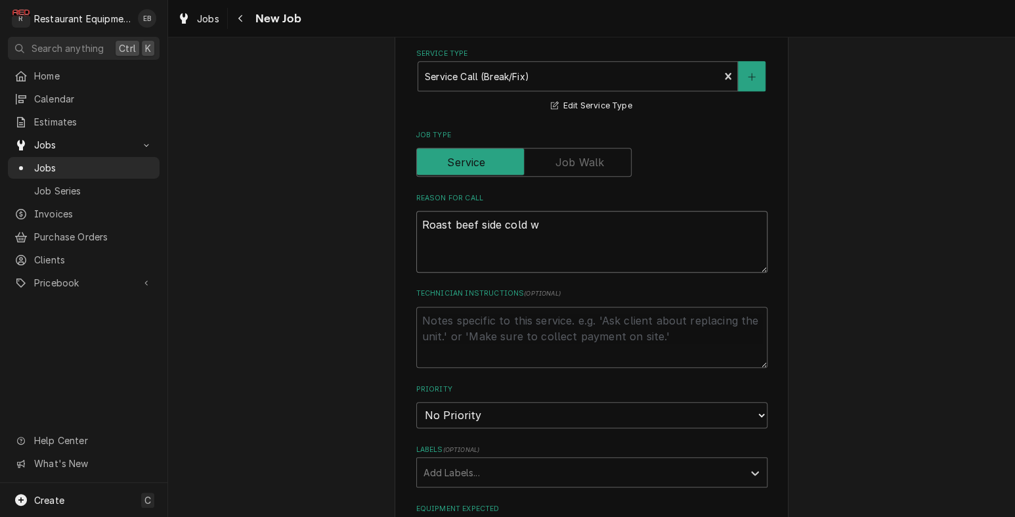
type textarea "x"
type textarea "Roast beef side cold we"
type textarea "x"
type textarea "Roast beef side cold wel"
type textarea "x"
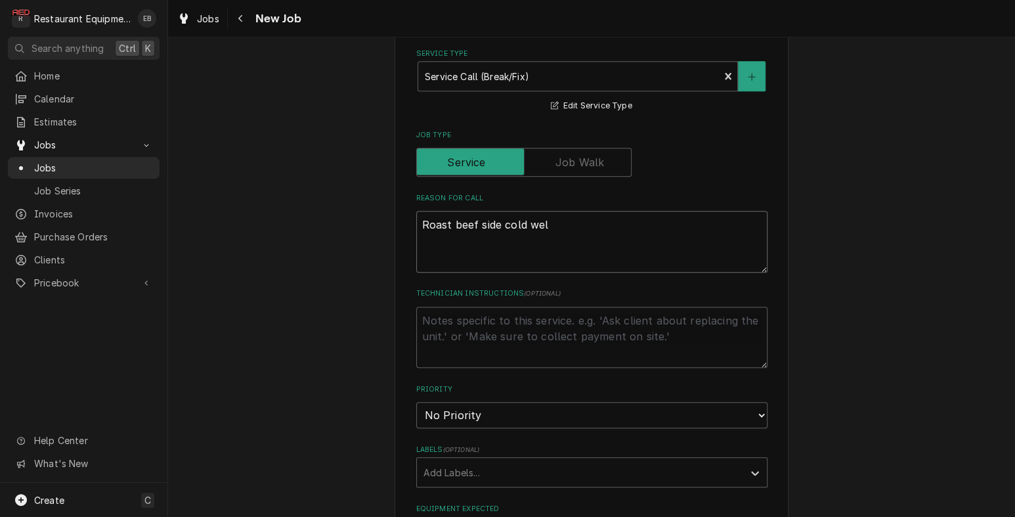
type textarea "Roast beef side cold well"
type textarea "x"
type textarea "Roast beef side cold well"
type textarea "x"
type textarea "Roast beef side cold well i"
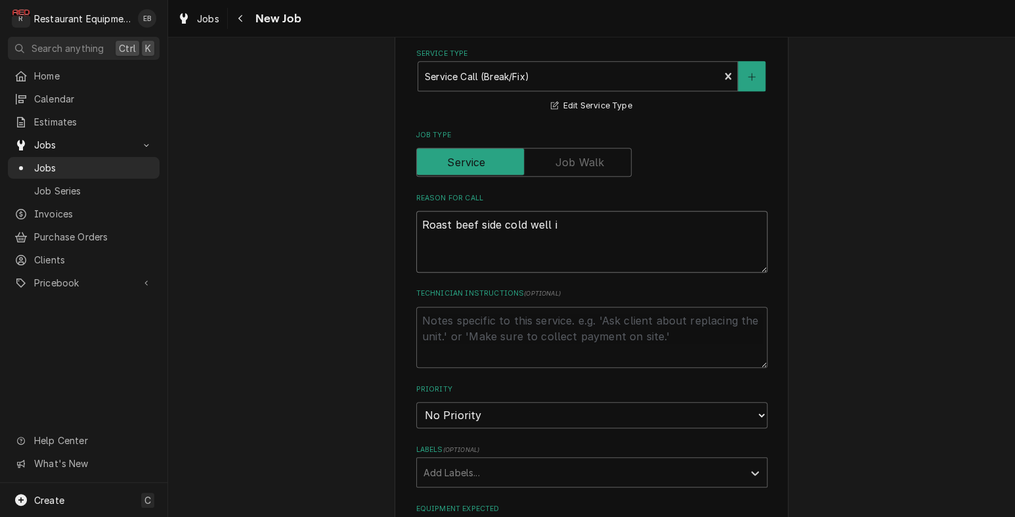
type textarea "x"
type textarea "Roast beef side cold well is"
type textarea "x"
type textarea "Roast beef side cold well is"
type textarea "x"
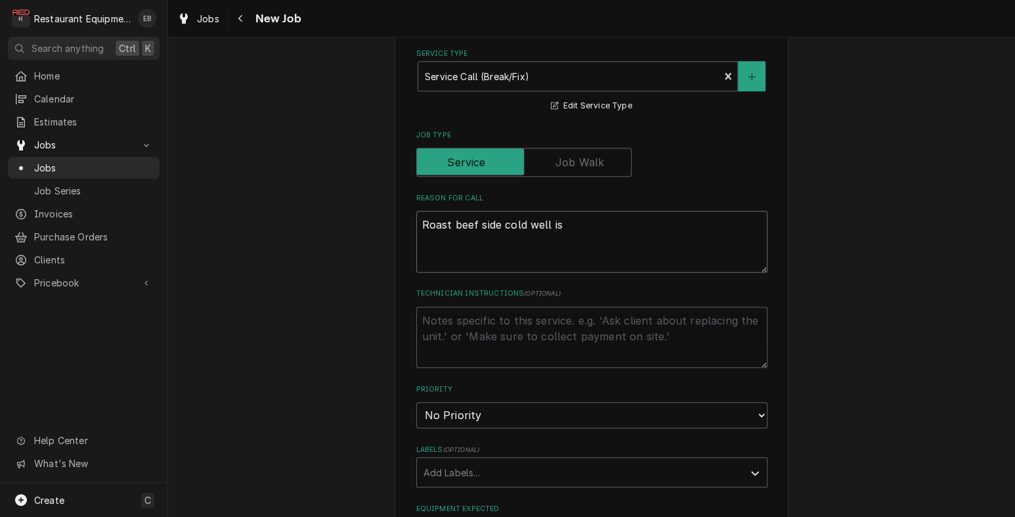
type textarea "Roast beef side cold well is n"
type textarea "x"
type textarea "Roast beef side cold well is no"
type textarea "x"
type textarea "Roast beef side cold well is not"
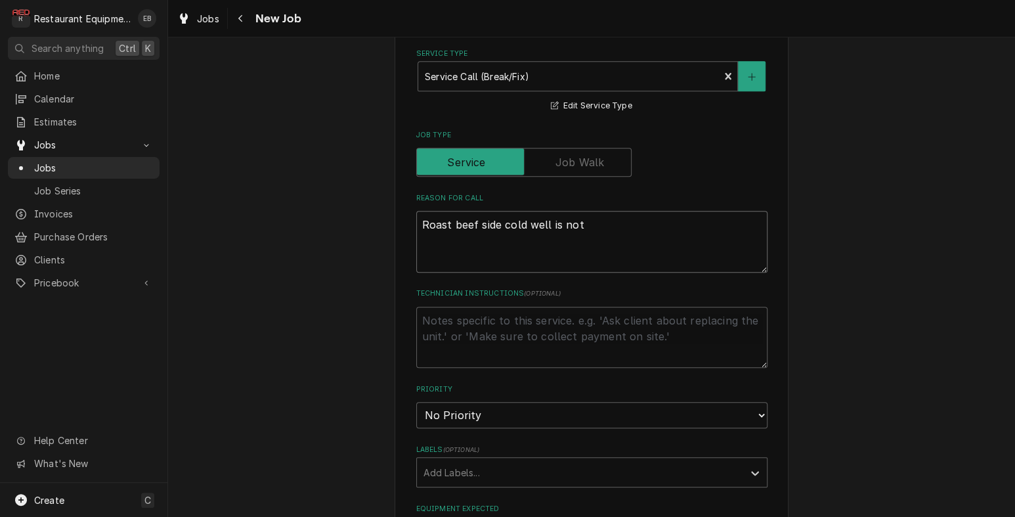
type textarea "x"
type textarea "Roast beef side cold well is not"
type textarea "x"
type textarea "Roast beef side cold well is not s"
type textarea "x"
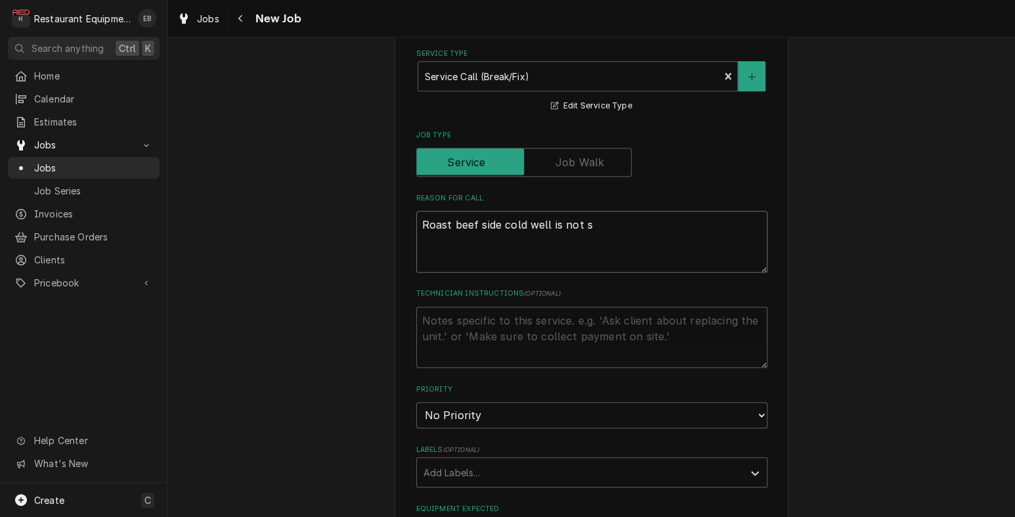
type textarea "Roast beef side cold well is not st"
type textarea "x"
type textarea "Roast beef side cold well is not sta"
type textarea "x"
type textarea "Roast beef side cold well is not stay"
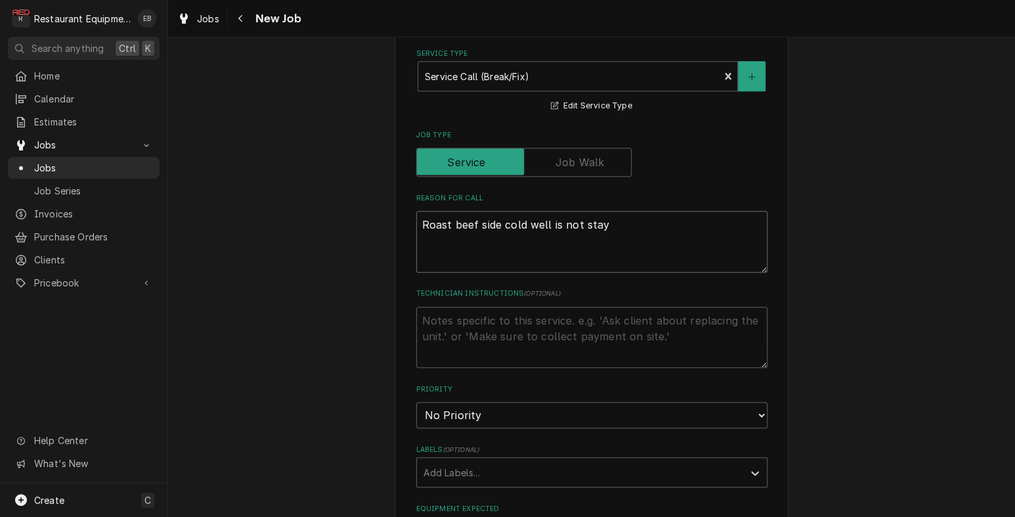
type textarea "x"
type textarea "Roast beef side cold well is not stayi"
type textarea "x"
type textarea "Roast beef side cold well is not stayin"
type textarea "x"
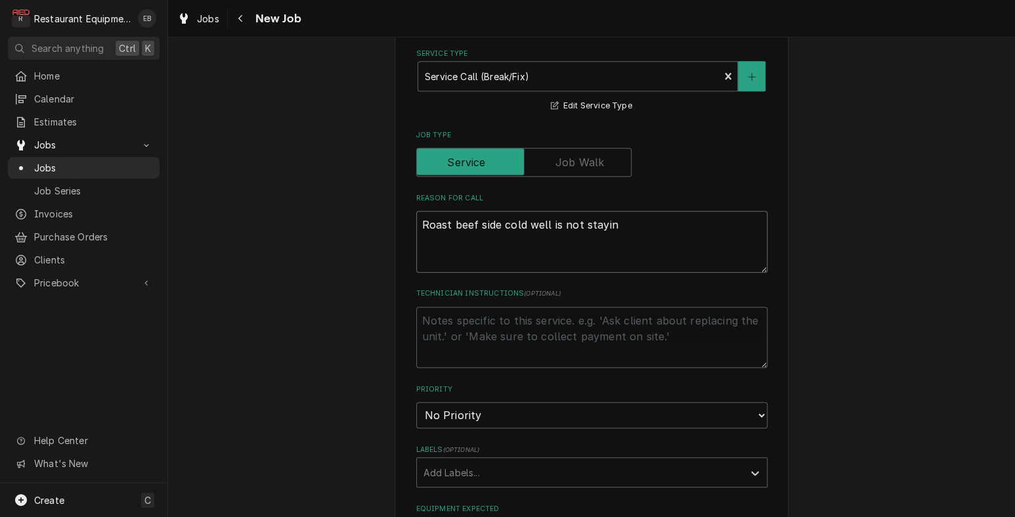
type textarea "Roast beef side cold well is not staying"
type textarea "x"
type textarea "Roast beef side cold well is not staying"
type textarea "x"
type textarea "Roast beef side cold well is not staying o"
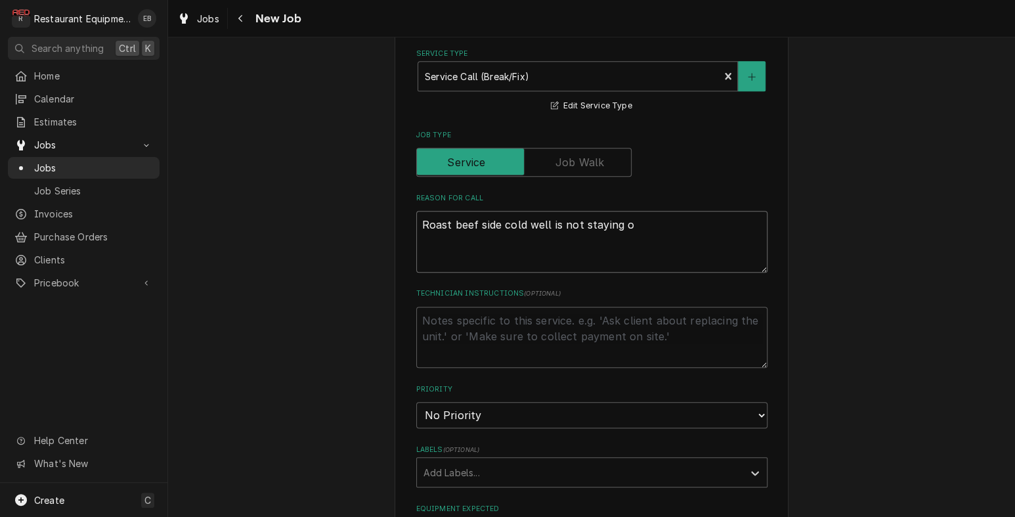
type textarea "x"
type textarea "Roast beef side cold well is not staying on"
type textarea "x"
type textarea "Roast beef side cold well is not staying on"
type textarea "x"
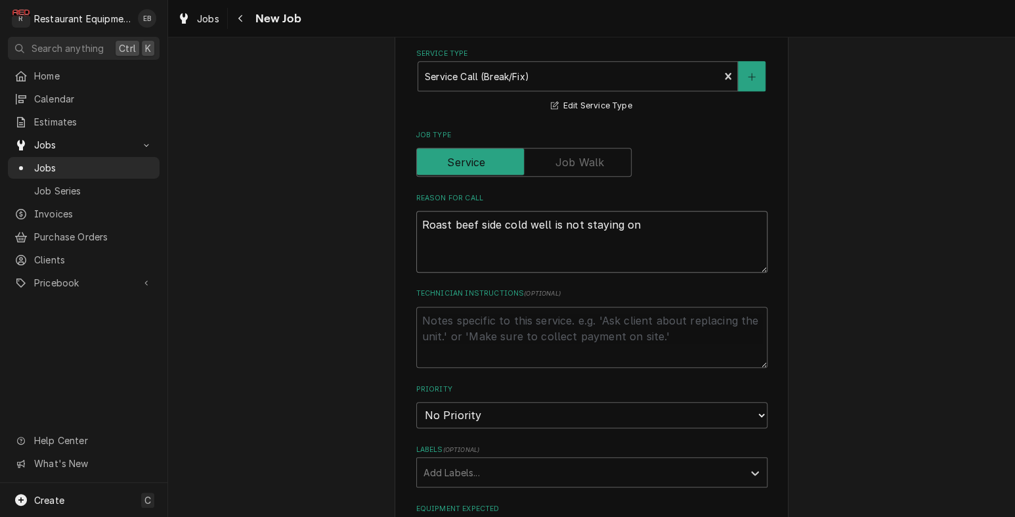
type textarea "Roast beef side cold well is not staying on t"
type textarea "x"
type textarea "Roast beef side cold well is not staying on te"
type textarea "x"
type textarea "Roast beef side cold well is not staying on tem"
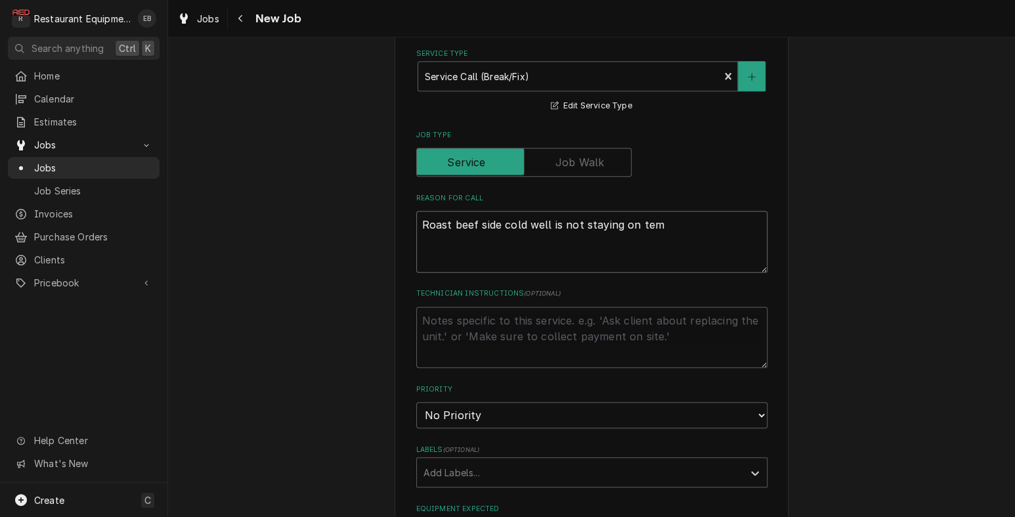
type textarea "x"
type textarea "Roast beef side cold well is not staying on temp"
type textarea "x"
type textarea "Roast beef side cold well is not staying on temp"
type textarea "x"
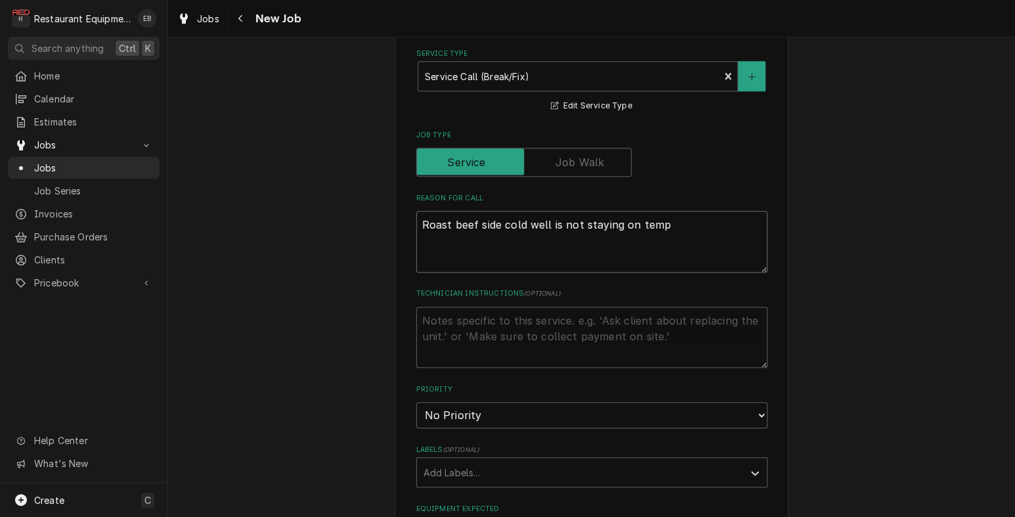
type textarea "Roast beef side cold well is not staying on temp a"
type textarea "x"
type textarea "Roast beef side cold well is not staying on temp an"
type textarea "x"
type textarea "Roast beef side cold well is not staying on temp and"
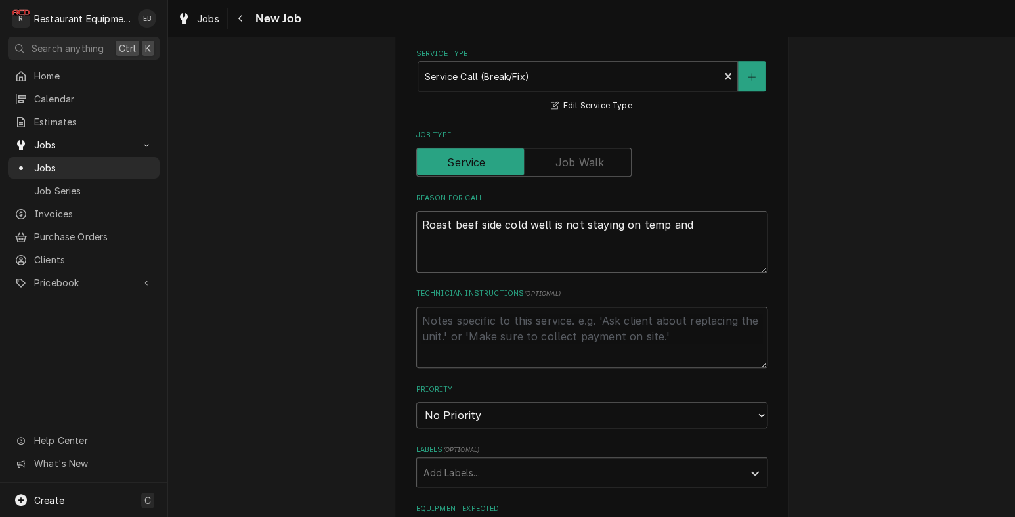
type textarea "x"
type textarea "Roast beef side cold well is not staying on temp and"
type textarea "x"
type textarea "Roast beef side cold well is not staying on temp and n"
type textarea "x"
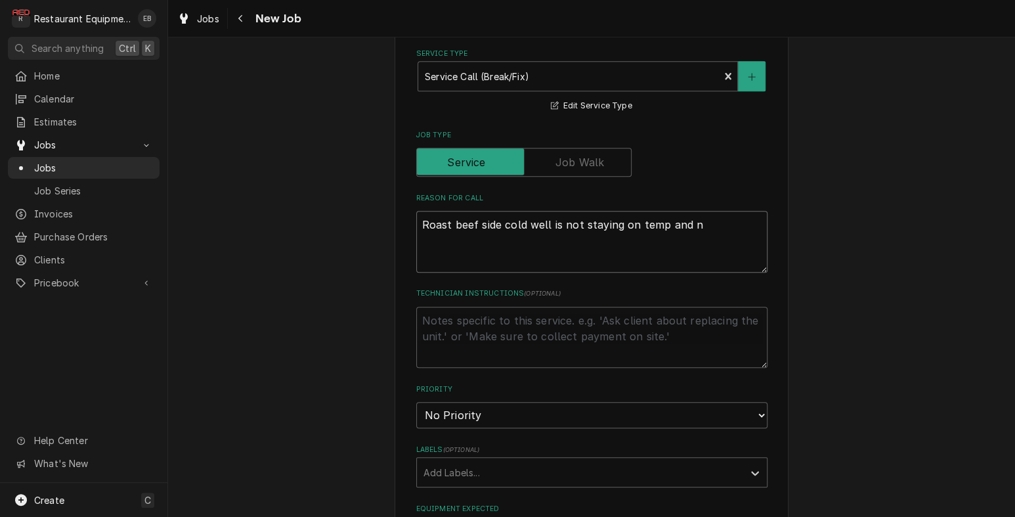
type textarea "Roast beef side cold well is not staying on temp and ne"
type textarea "x"
type textarea "Roast beef side cold well is not staying on temp and nee"
type textarea "x"
type textarea "Roast beef side cold well is not staying on temp and need"
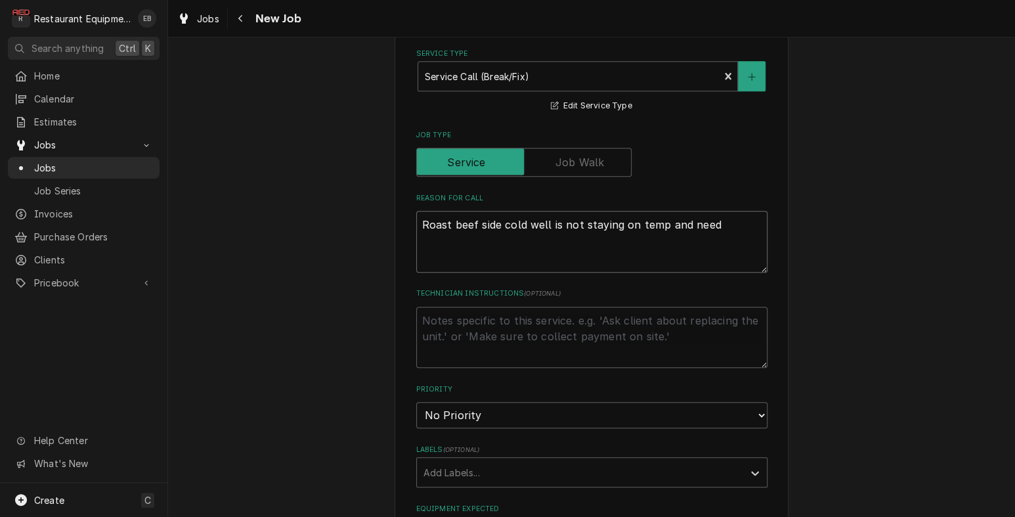
type textarea "x"
type textarea "Roast beef side cold well is not staying on temp and needs"
type textarea "x"
type textarea "Roast beef side cold well is not staying on temp and needs"
type textarea "x"
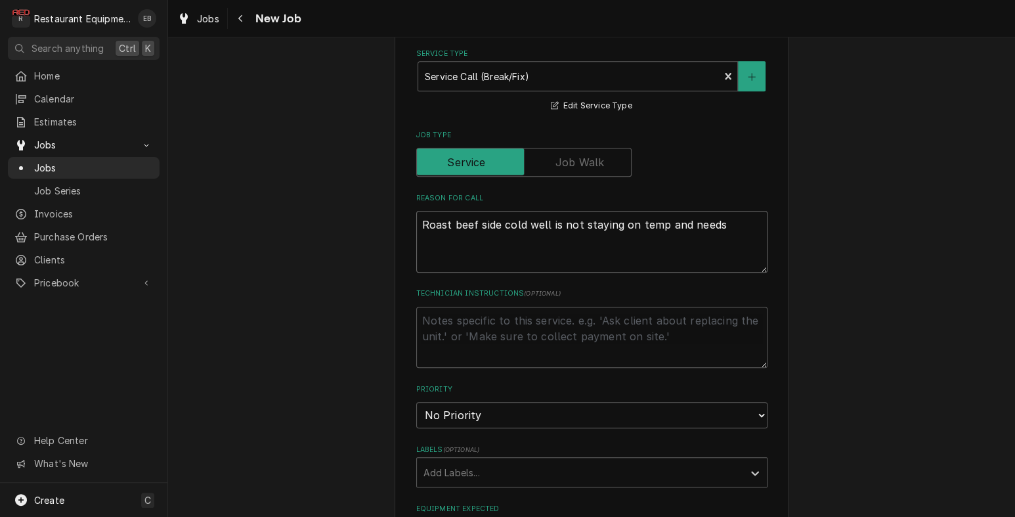
type textarea "Roast beef side cold well is not staying on temp and needs c"
type textarea "x"
type textarea "Roast beef side cold well is not staying on temp and needs ch"
type textarea "x"
type textarea "Roast beef side cold well is not staying on temp and needs che"
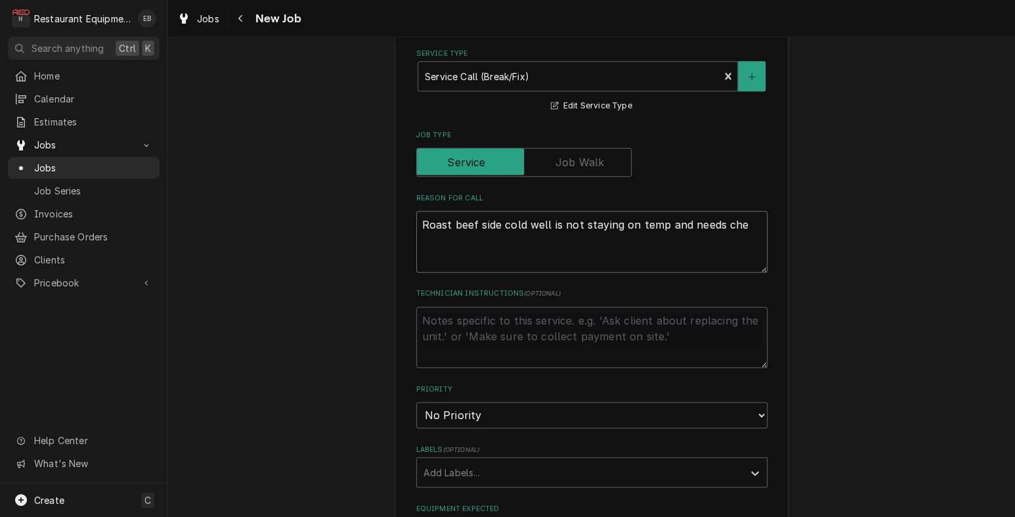
type textarea "x"
type textarea "Roast beef side cold well is not staying on temp and needs chec"
type textarea "x"
type textarea "Roast beef side cold well is not staying on temp and needs check"
type textarea "x"
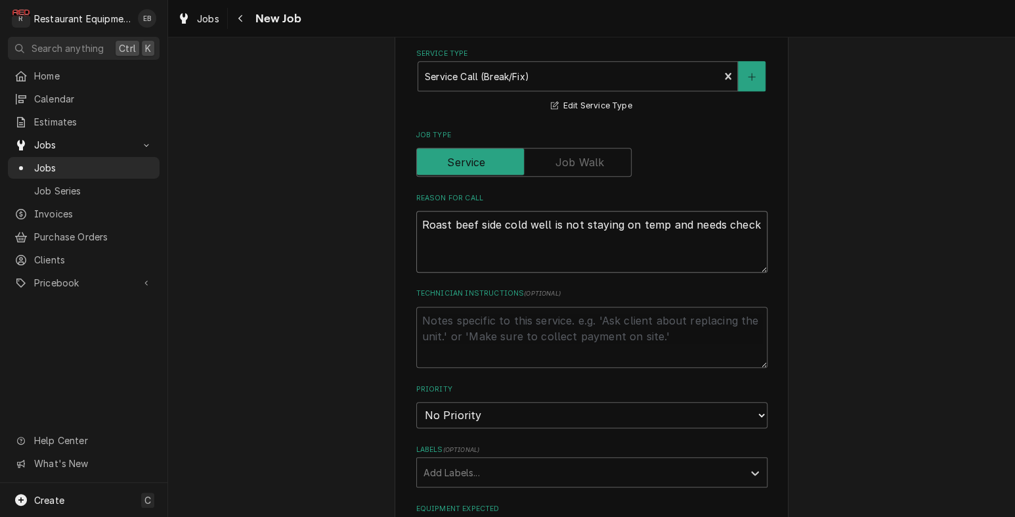
type textarea "Roast beef side cold well is not staying on temp and needs checke"
type textarea "x"
type textarea "Roast beef side cold well is not staying on temp and needs checked"
type textarea "x"
type textarea "Roast beef side cold well is not staying on temp and needs checked"
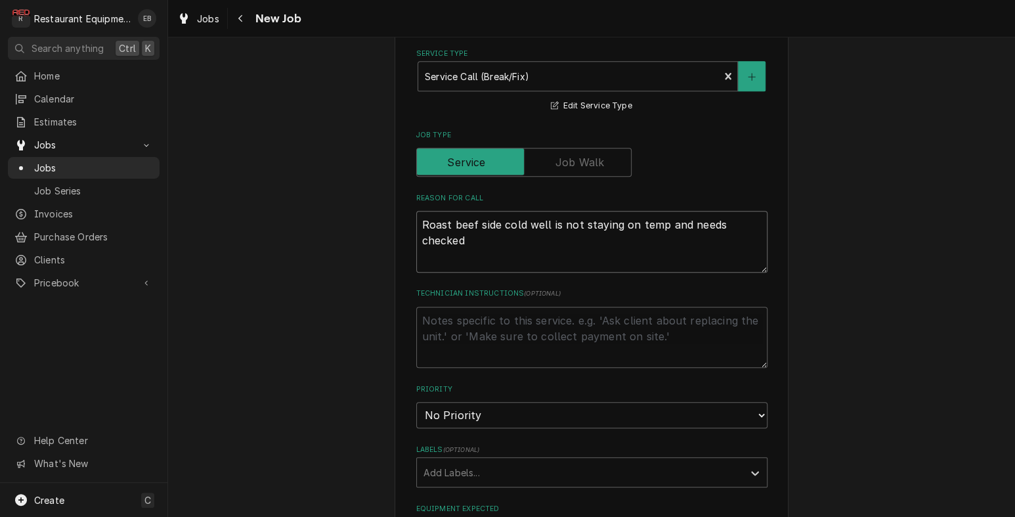
type textarea "x"
type textarea "Roast beef side cold well is not staying on temp and needs checked f"
type textarea "x"
type textarea "Roast beef side cold well is not staying on temp and needs checked fo"
type textarea "x"
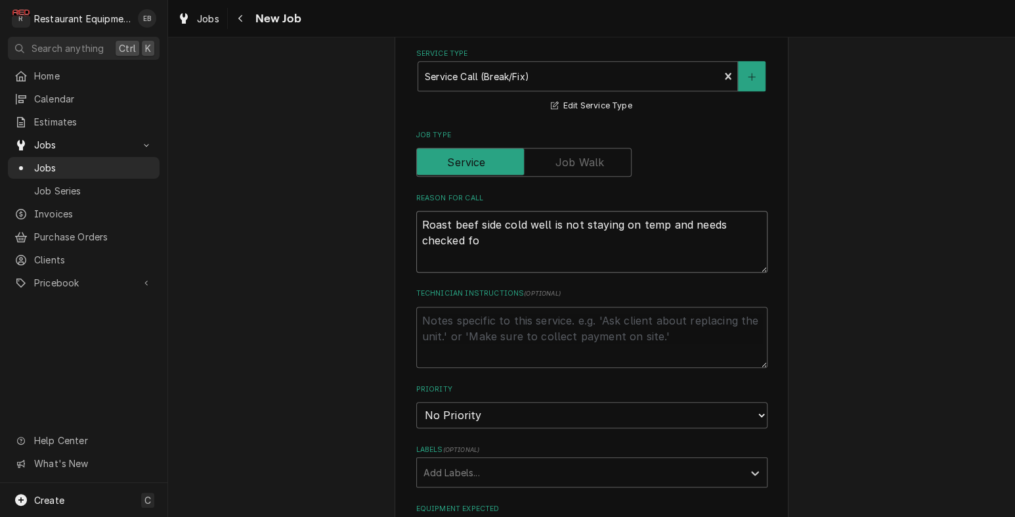
type textarea "Roast beef side cold well is not staying on temp and needs checked for"
type textarea "x"
type textarea "Roast beef side cold well is not staying on temp and needs checked for"
type textarea "x"
type textarea "Roast beef side cold well is not staying on temp and needs checked for s"
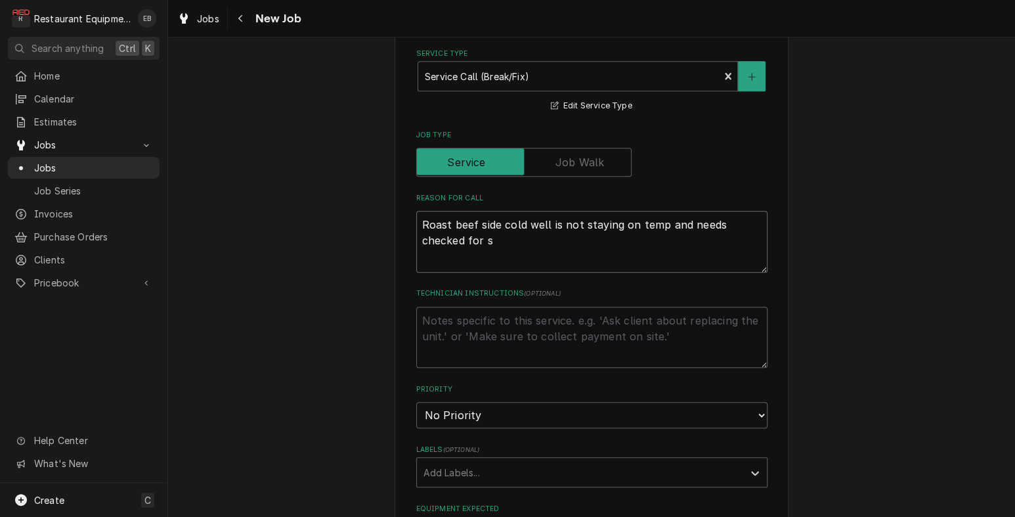
type textarea "x"
type textarea "Roast beef side cold well is not staying on temp and needs checked for sm"
type textarea "x"
type textarea "Roast beef side cold well is not staying on temp and needs checked for sma"
type textarea "x"
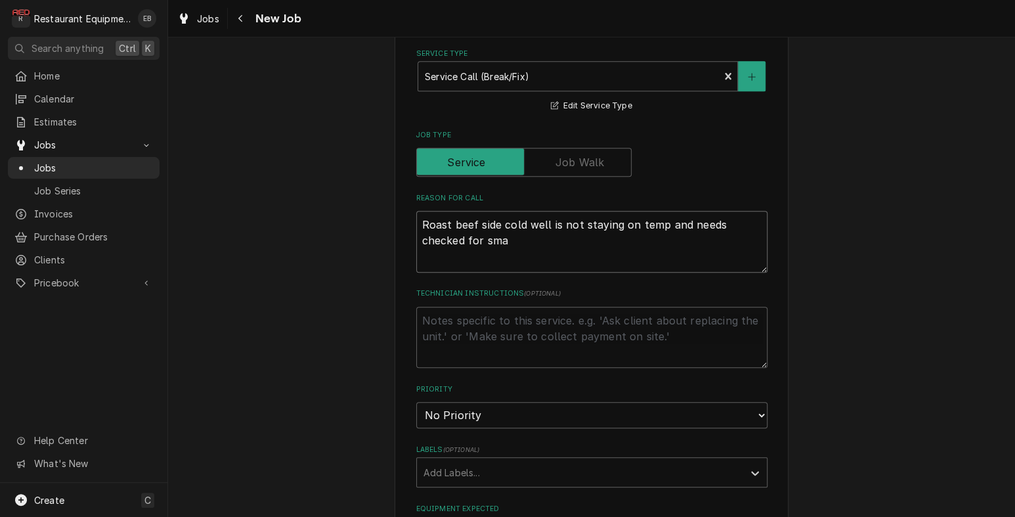
type textarea "Roast beef side cold well is not staying on temp and needs checked for smal"
type textarea "x"
type textarea "Roast beef side cold well is not staying on temp and needs checked for small"
type textarea "x"
type textarea "Roast beef side cold well is not staying on temp and needs checked for small"
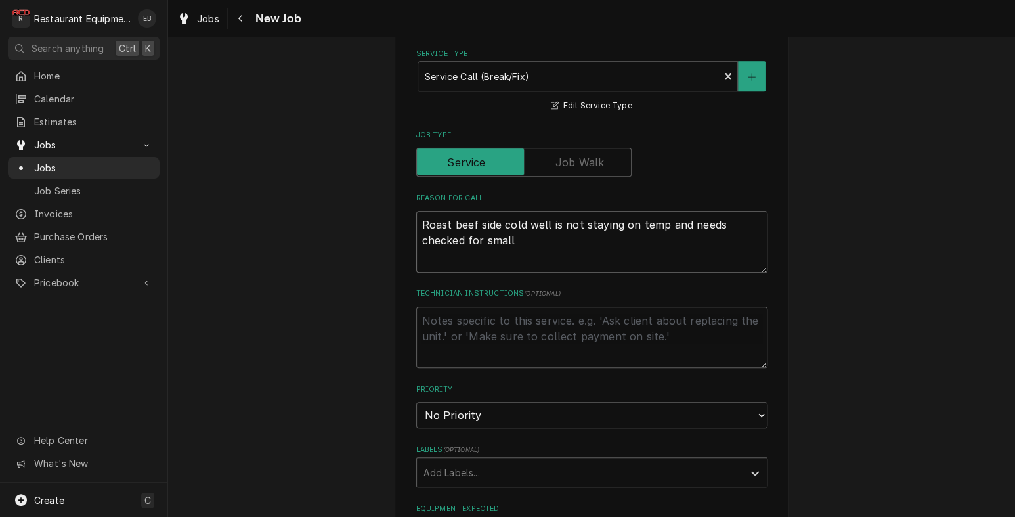
type textarea "x"
type textarea "Roast beef side cold well is not staying on temp and needs checked for small l"
type textarea "x"
type textarea "Roast beef side cold well is not staying on temp and needs checked for small le"
type textarea "x"
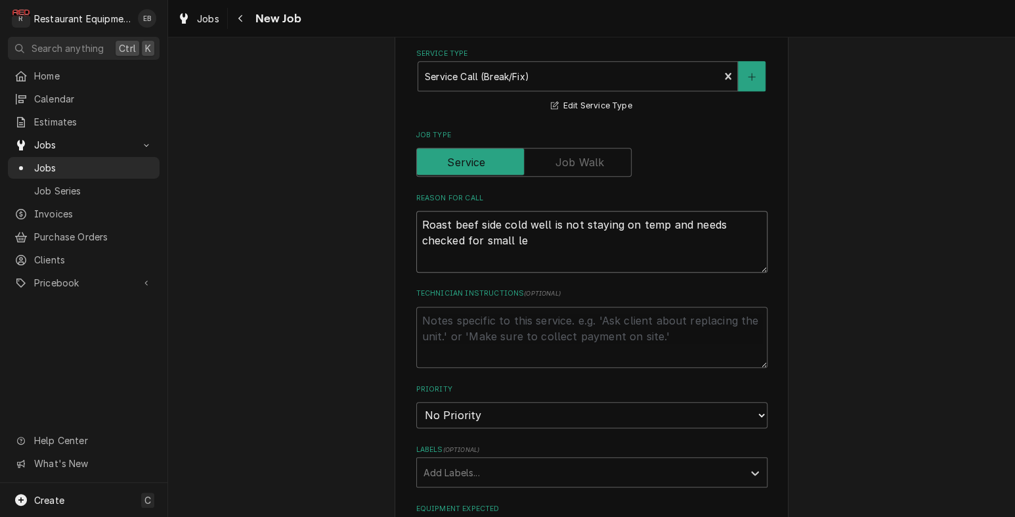
type textarea "Roast beef side cold well is not staying on temp and needs checked for small lea"
type textarea "x"
type textarea "Roast beef side cold well is not staying on temp and needs checked for small le…"
type textarea "x"
type textarea "Roast beef side cold well is not staying on temp and needs checked for small le…"
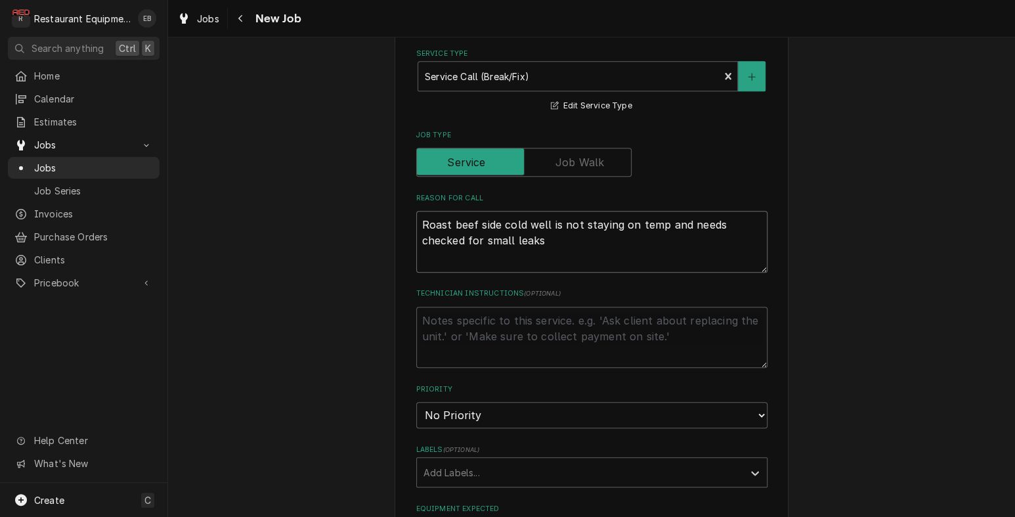
type textarea "x"
type textarea "Roast beef side cold well is not staying on temp and needs checked for small le…"
type textarea "x"
type textarea "Roast beef side cold well is not staying on temp and needs checked for small le…"
type textarea "x"
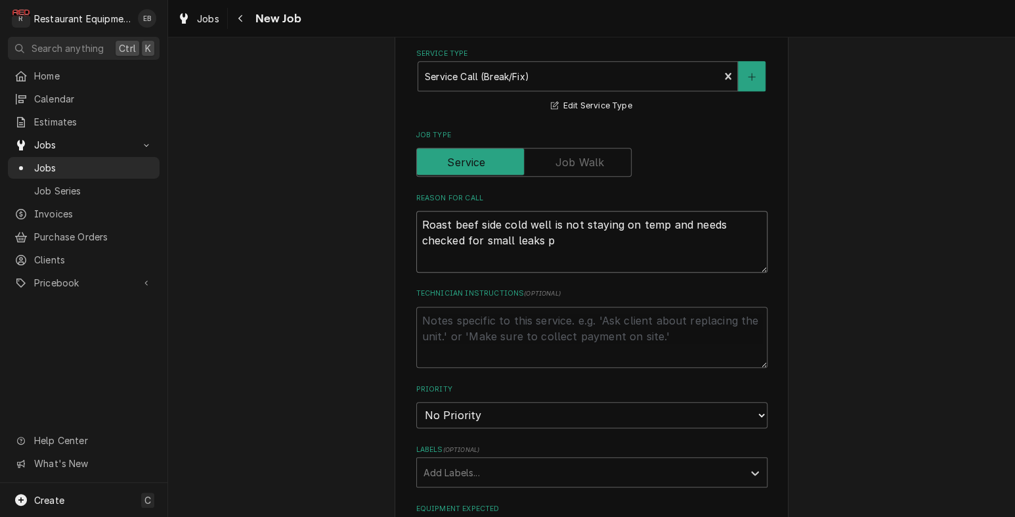
type textarea "Roast beef side cold well is not staying on temp and needs checked for small le…"
type textarea "x"
type textarea "Roast beef side cold well is not staying on temp and needs checked for small le…"
type textarea "x"
type textarea "Roast beef side cold well is not staying on temp and needs checked for small le…"
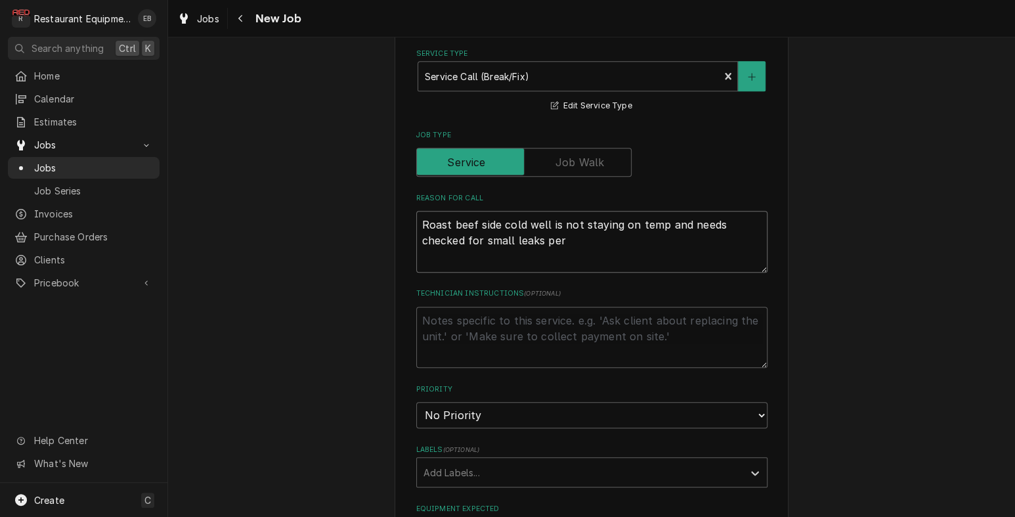
type textarea "x"
type textarea "Roast beef side cold well is not staying on temp and needs checked for small le…"
type textarea "x"
type textarea "Roast beef side cold well is not staying on temp and needs checked for small le…"
type textarea "x"
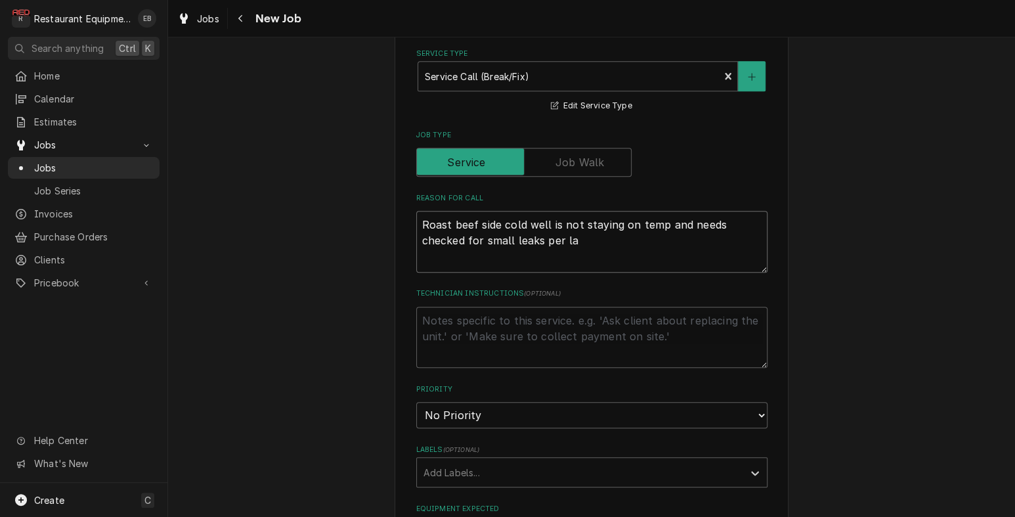
type textarea "Roast beef side cold well is not staying on temp and needs checked for small le…"
type textarea "x"
type textarea "Roast beef side cold well is not staying on temp and needs checked for small le…"
type textarea "x"
type textarea "Roast beef side cold well is not staying on temp and needs checked for small le…"
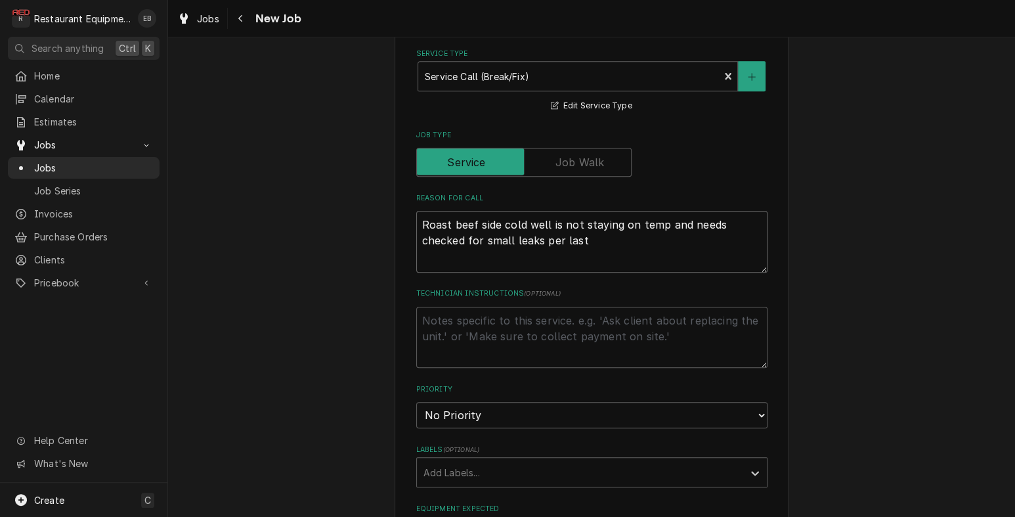
type textarea "x"
type textarea "Roast beef side cold well is not staying on temp and needs checked for small le…"
type textarea "x"
type textarea "Roast beef side cold well is not staying on temp and needs checked for small le…"
drag, startPoint x: 650, startPoint y: 325, endPoint x: 859, endPoint y: 389, distance: 218.8
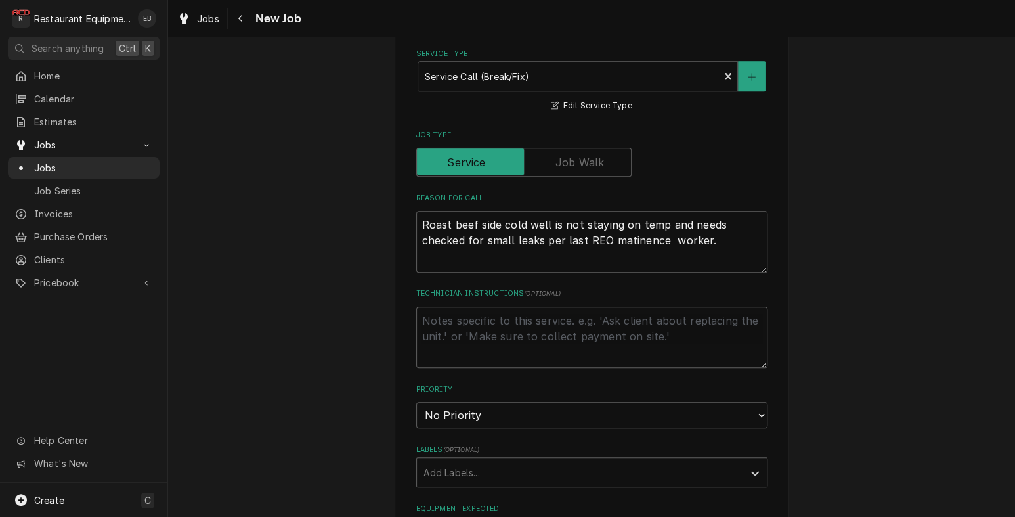
click at [859, 389] on div "Please provide the following information to create a job: Client Details Client…" at bounding box center [591, 269] width 847 height 1487
click at [673, 272] on textarea "Roast beef side cold well is not staying on temp and needs checked for small le…" at bounding box center [591, 242] width 351 height 62
click at [697, 272] on textarea "Roast beef side cold well is not staying on temp and needs checked for small le…" at bounding box center [591, 242] width 351 height 62
drag, startPoint x: 749, startPoint y: 333, endPoint x: 740, endPoint y: 336, distance: 9.1
click at [748, 272] on textarea "Roast beef side cold well is not staying on temp and needs checked for small le…" at bounding box center [591, 242] width 351 height 62
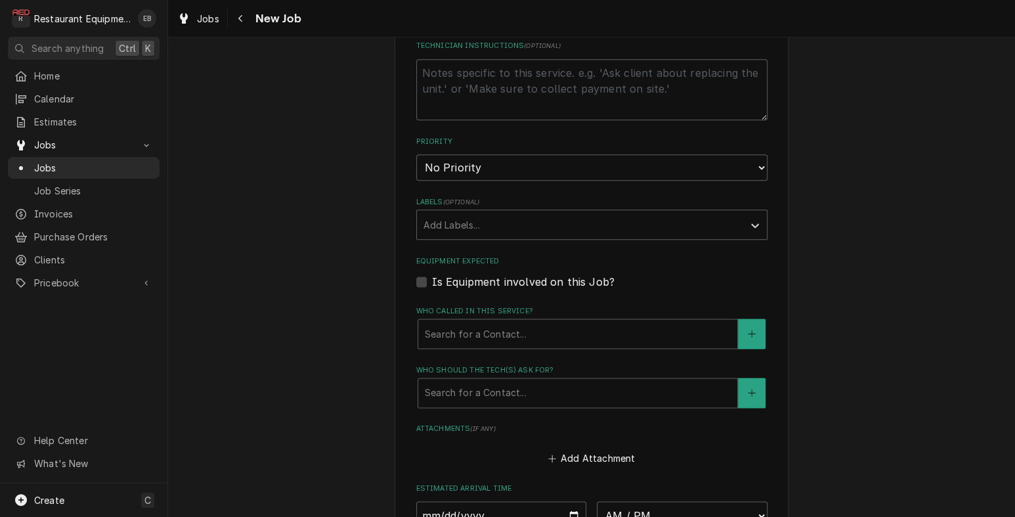
scroll to position [788, 0]
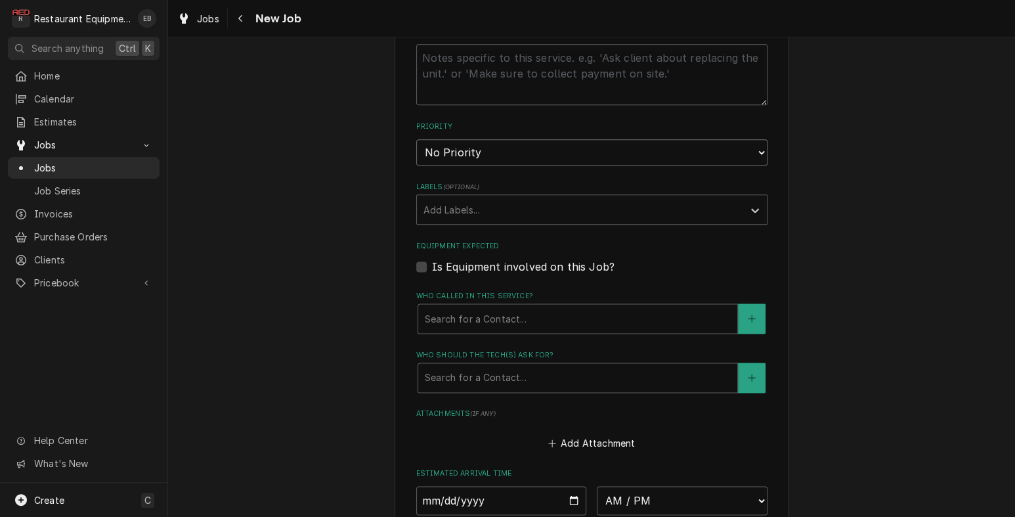
click at [437, 165] on select "No Priority Urgent High Medium Low" at bounding box center [591, 152] width 351 height 26
click at [459, 165] on select "No Priority Urgent High Medium Low" at bounding box center [591, 152] width 351 height 26
click at [416, 165] on select "No Priority Urgent High Medium Low" at bounding box center [591, 152] width 351 height 26
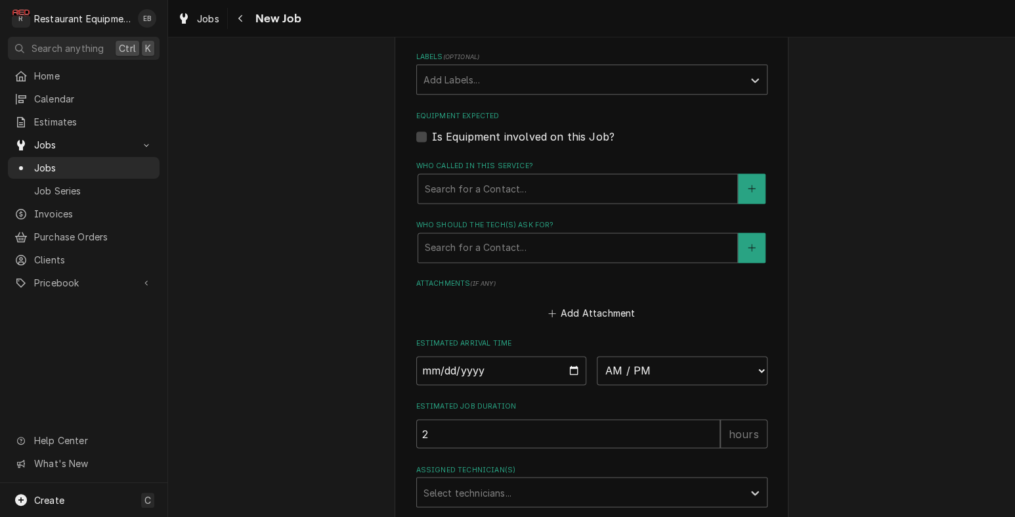
scroll to position [919, 0]
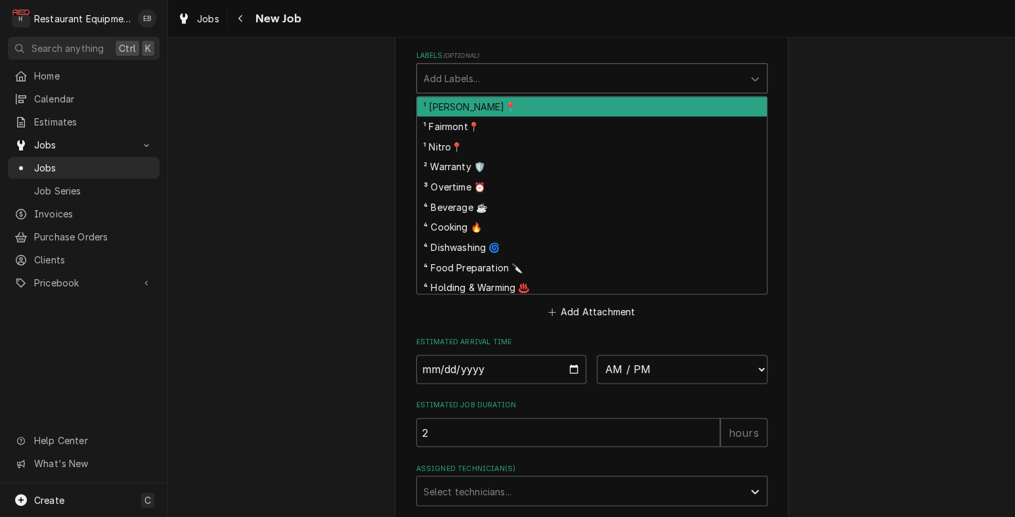
click at [494, 90] on div "Labels" at bounding box center [579, 78] width 313 height 24
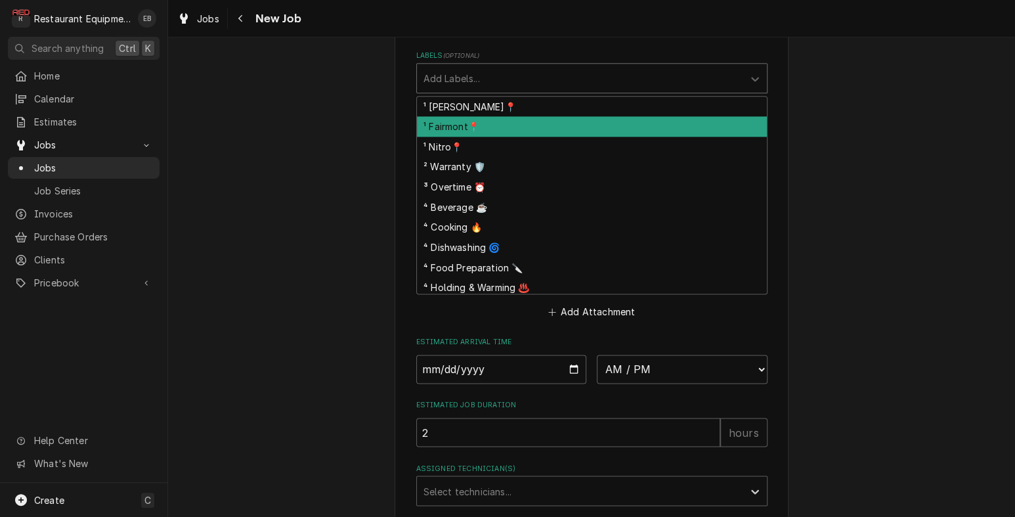
click at [478, 137] on div "¹ Fairmont📍" at bounding box center [592, 126] width 350 height 20
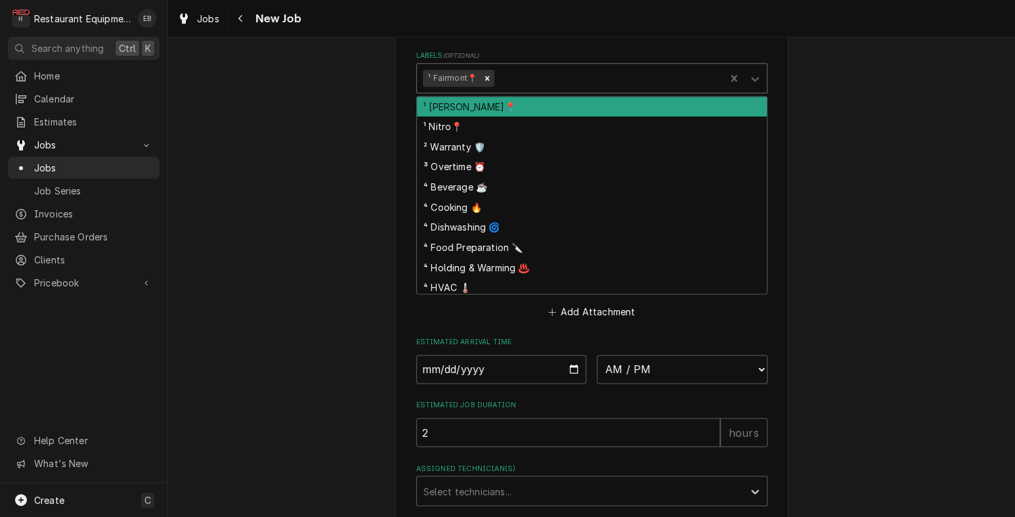
click at [519, 90] on div "Labels" at bounding box center [608, 78] width 222 height 24
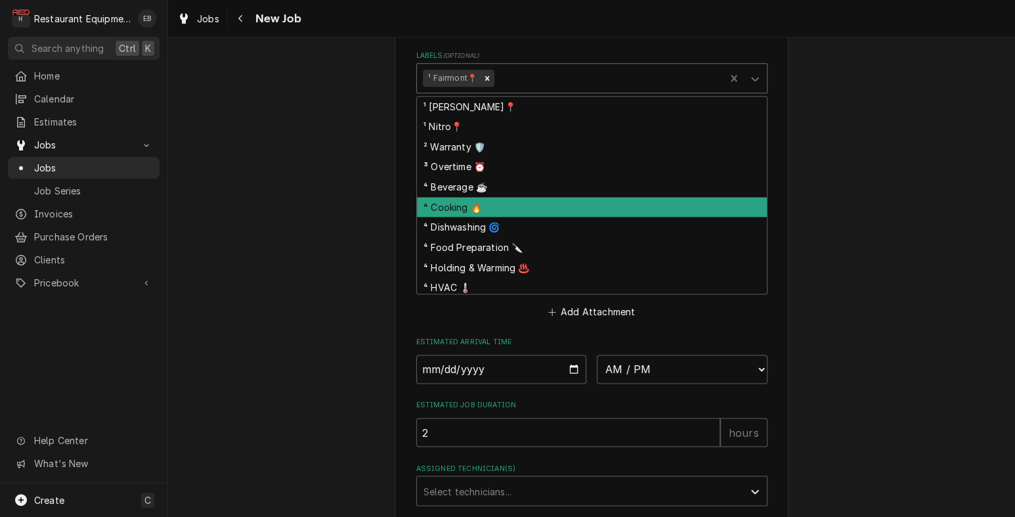
click at [473, 217] on div "⁴ Cooking 🔥" at bounding box center [592, 207] width 350 height 20
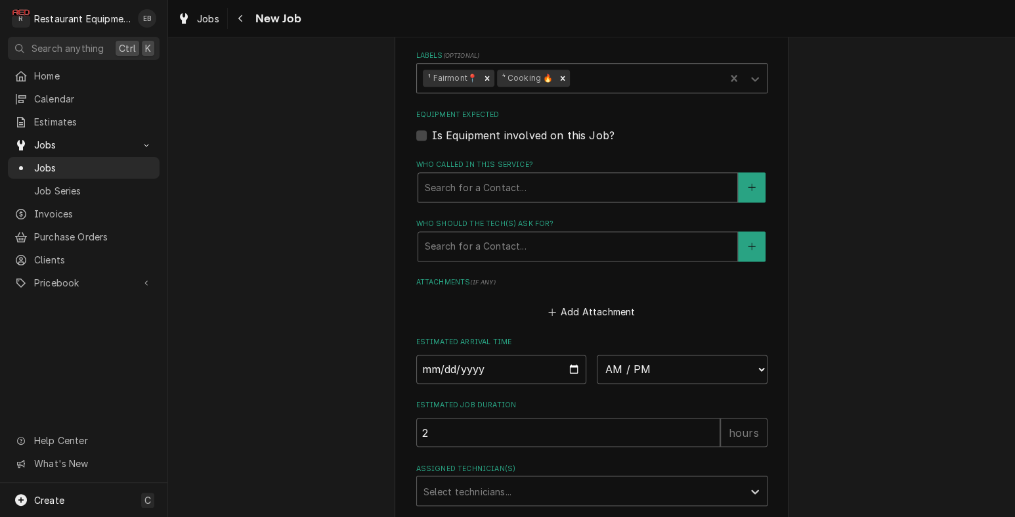
click at [489, 199] on div "Who called in this service?" at bounding box center [578, 187] width 306 height 24
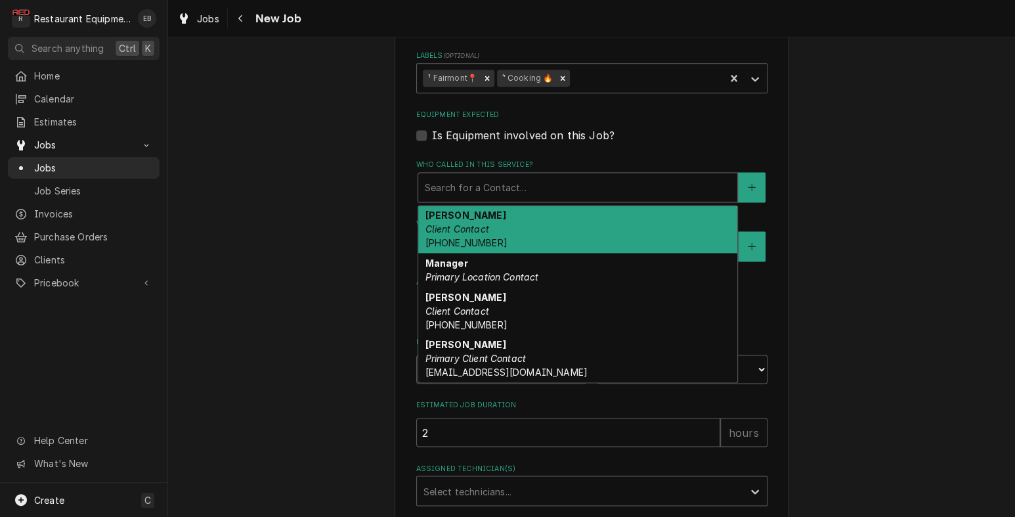
click at [476, 253] on div "Jeff Dunlap Client Contact (304) 380-1860" at bounding box center [577, 229] width 319 height 48
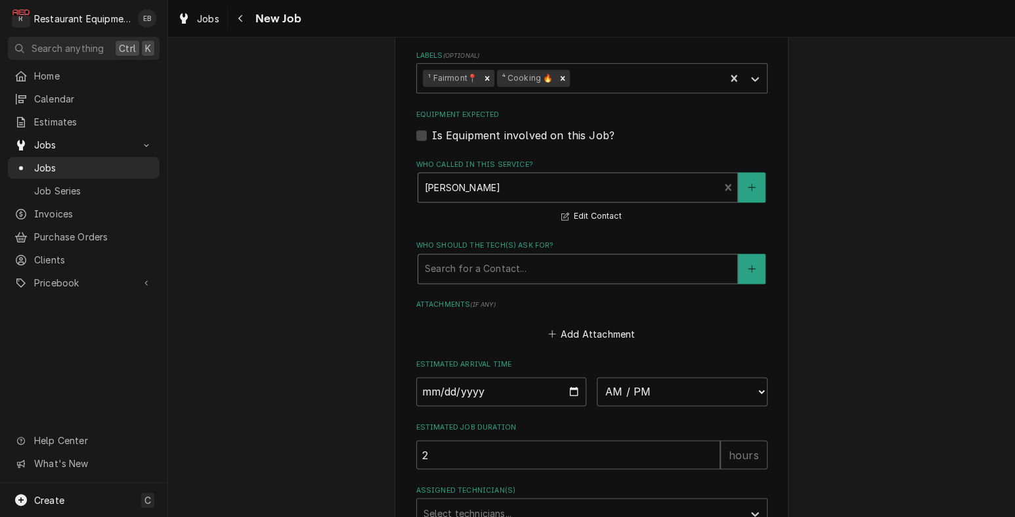
click at [473, 280] on div "Who should the tech(s) ask for?" at bounding box center [578, 269] width 306 height 24
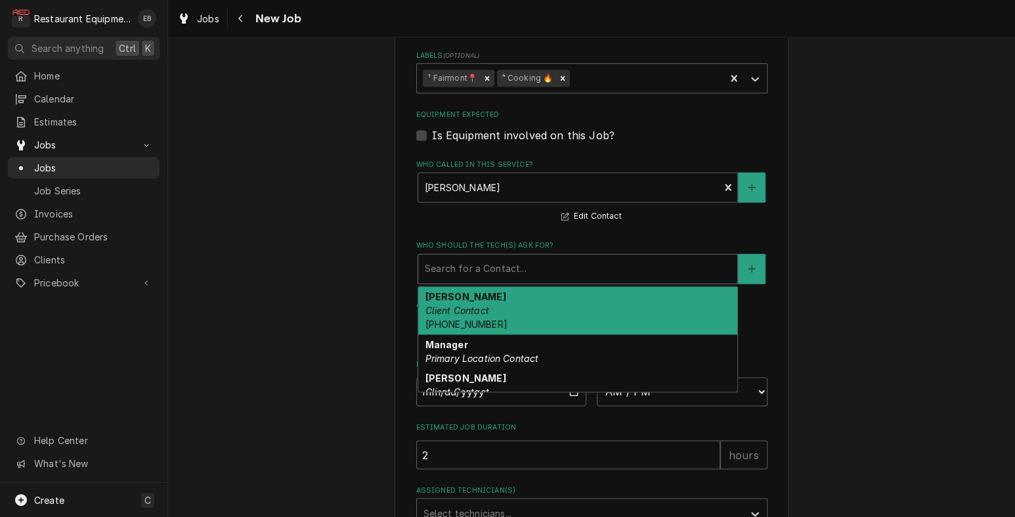
drag, startPoint x: 457, startPoint y: 454, endPoint x: 467, endPoint y: 457, distance: 10.8
click at [457, 334] on div "Jeff Dunlap Client Contact (304) 380-1860" at bounding box center [577, 310] width 319 height 48
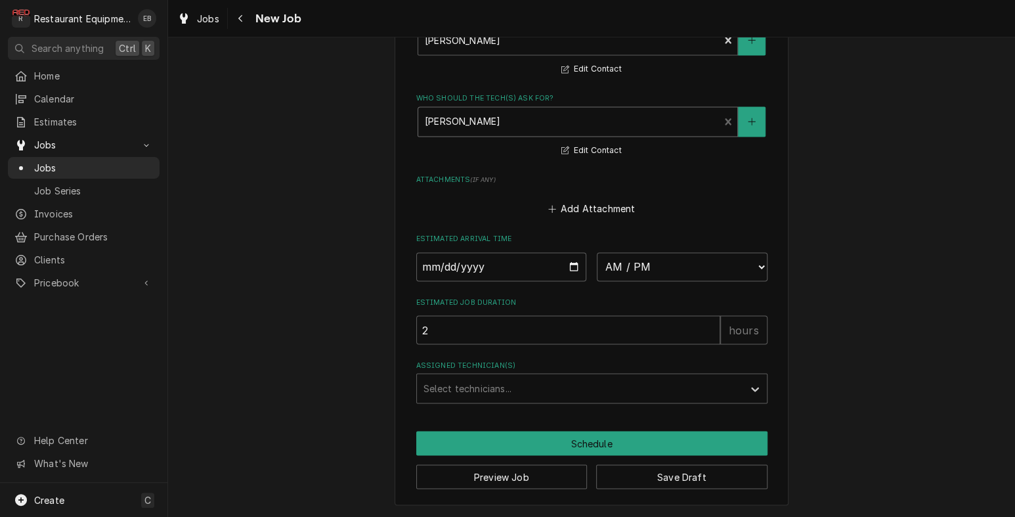
scroll to position [1181, 0]
click at [563, 119] on div "Who should the tech(s) ask for?" at bounding box center [569, 122] width 288 height 24
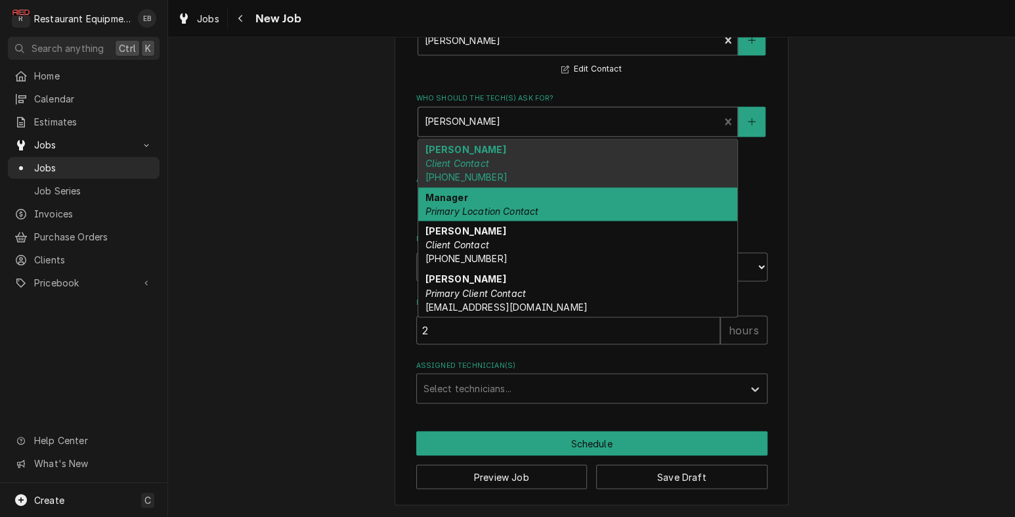
click at [509, 217] on em "Primary Location Contact" at bounding box center [482, 210] width 114 height 11
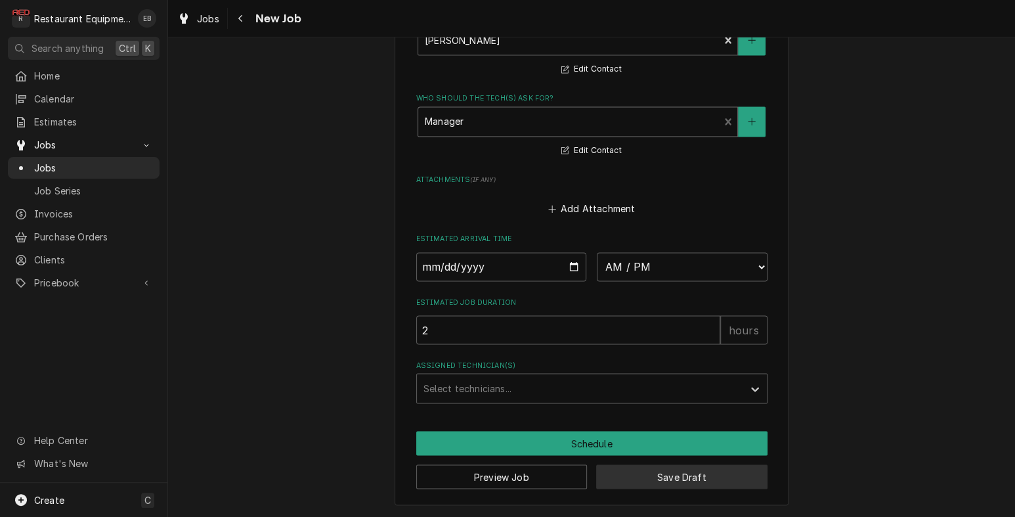
click at [668, 476] on button "Save Draft" at bounding box center [681, 476] width 171 height 24
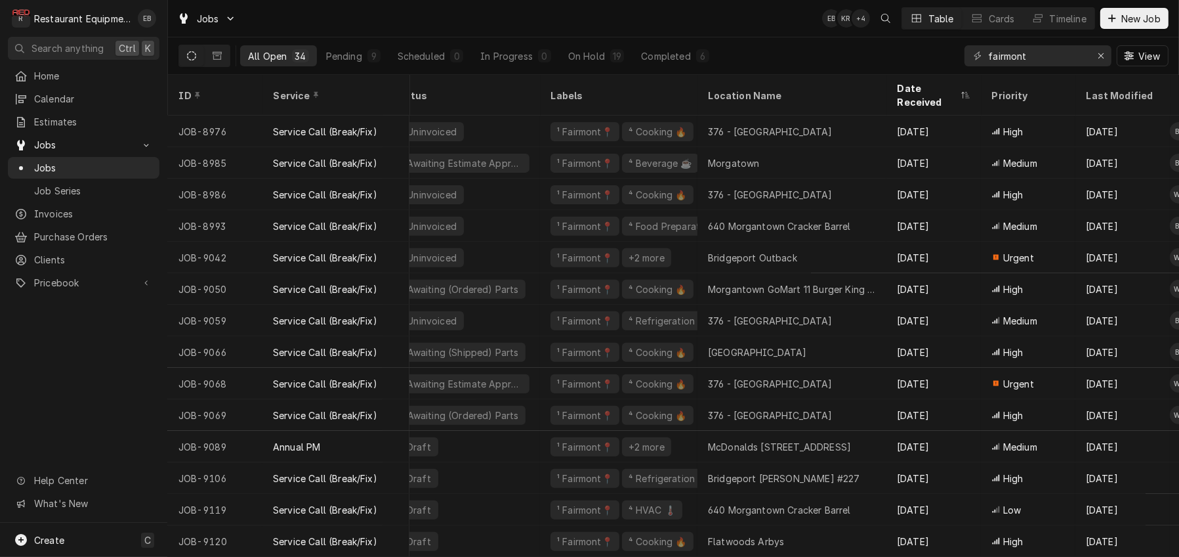
scroll to position [639, 0]
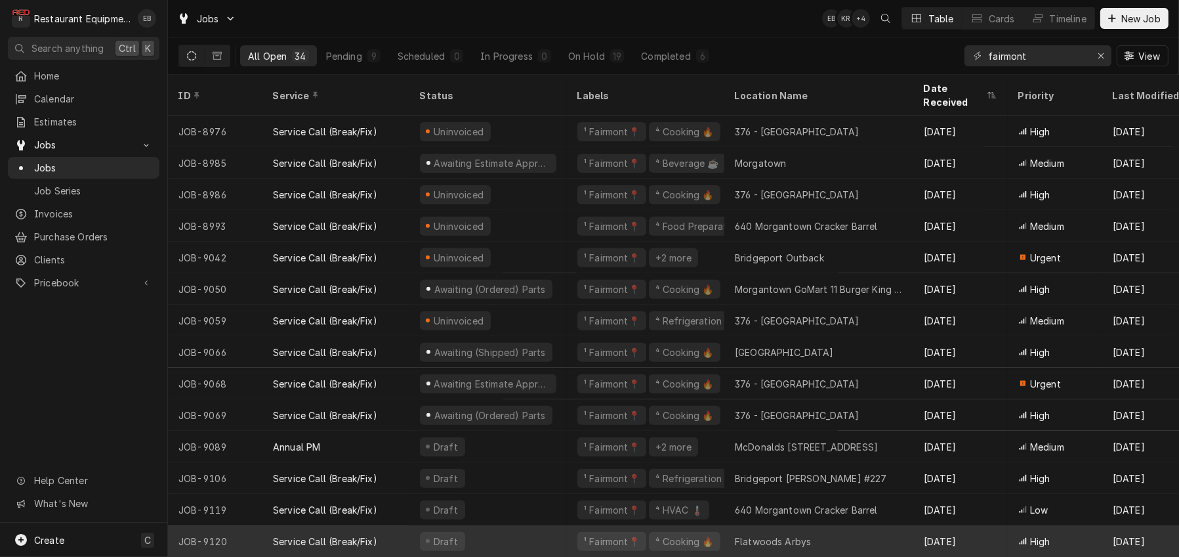
click at [562, 516] on div "Draft" at bounding box center [489, 541] width 158 height 32
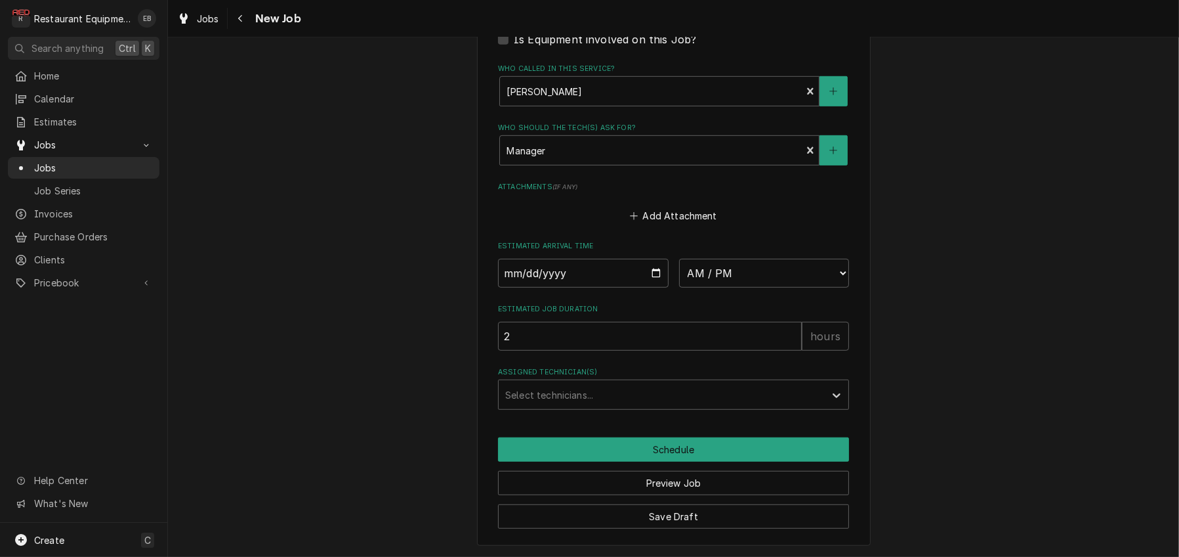
scroll to position [1185, 0]
click at [657, 259] on input "Date" at bounding box center [583, 273] width 171 height 29
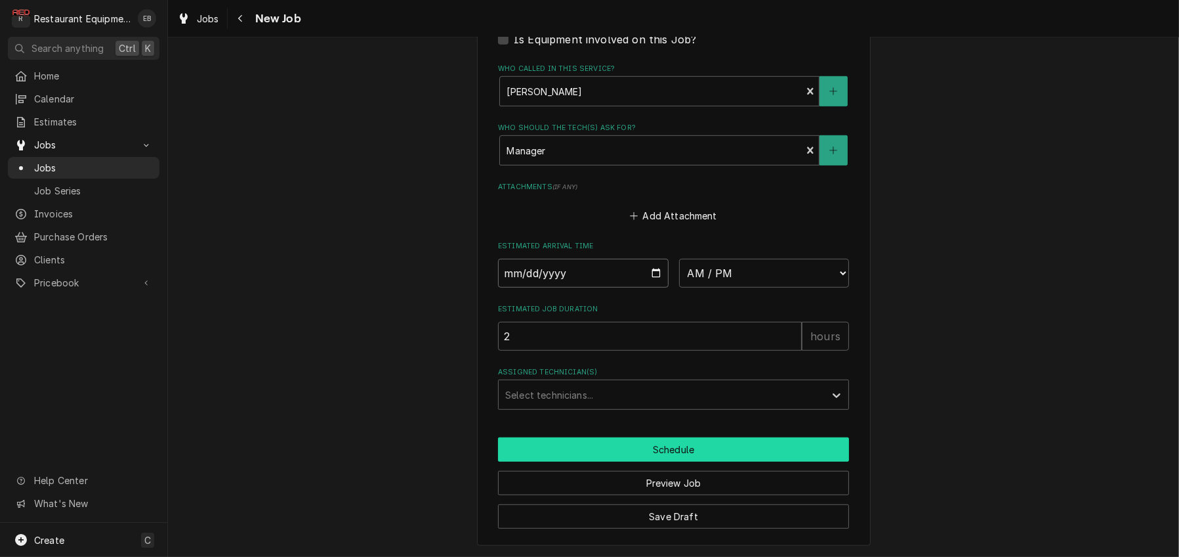
type textarea "x"
type input "2025-10-06"
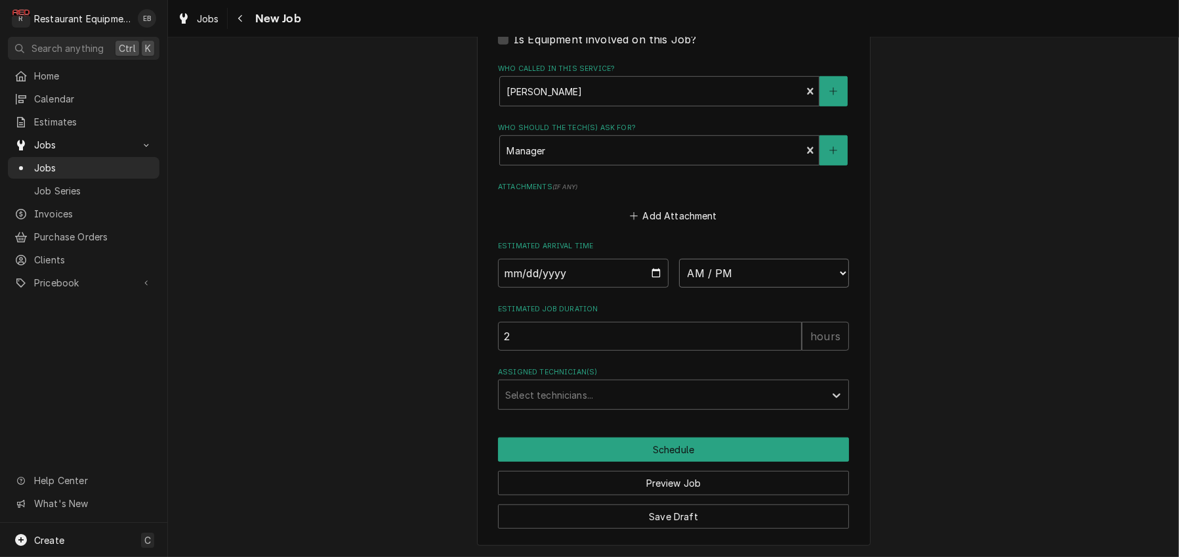
type textarea "x"
click at [764, 259] on select "AM / PM 6:00 AM 6:15 AM 6:30 AM 6:45 AM 7:00 AM 7:15 AM 7:30 AM 7:45 AM 8:00 AM…" at bounding box center [764, 273] width 171 height 29
select select "10:00:00"
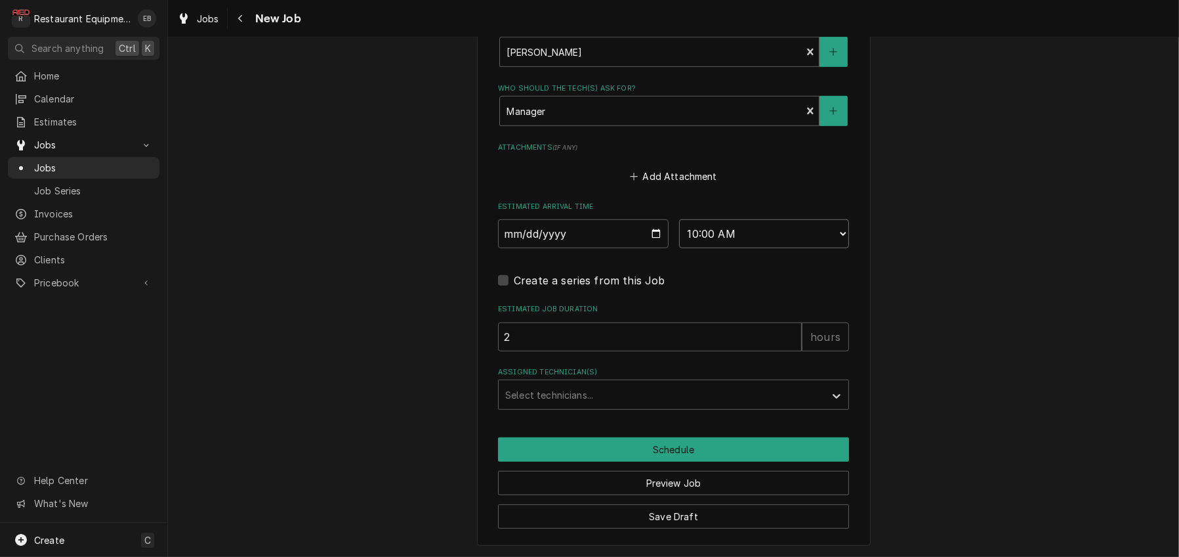
type textarea "x"
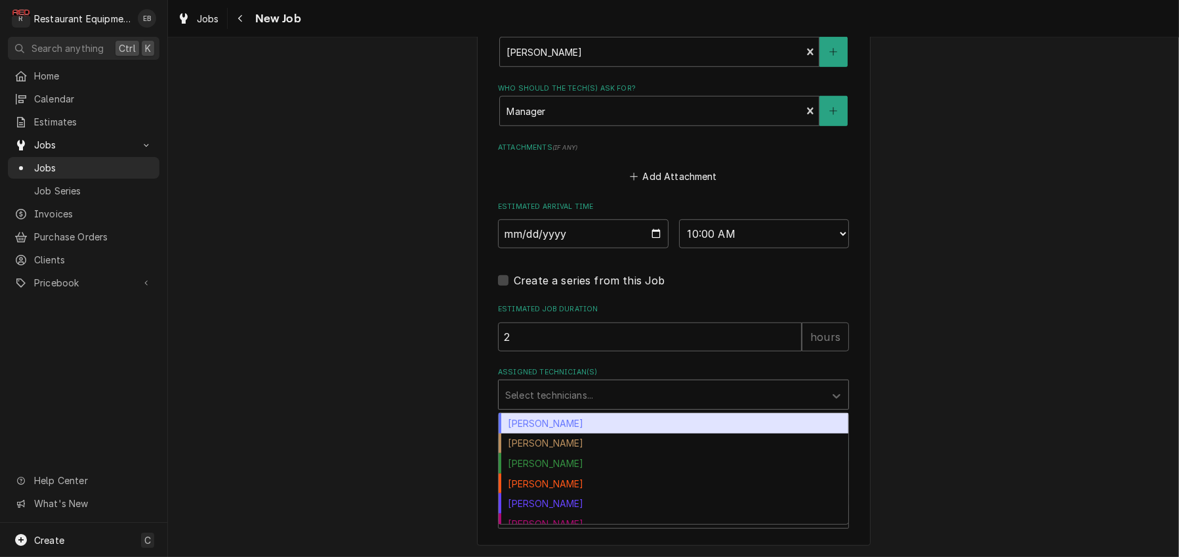
click at [597, 406] on div "Assigned Technician(s)" at bounding box center [661, 395] width 313 height 24
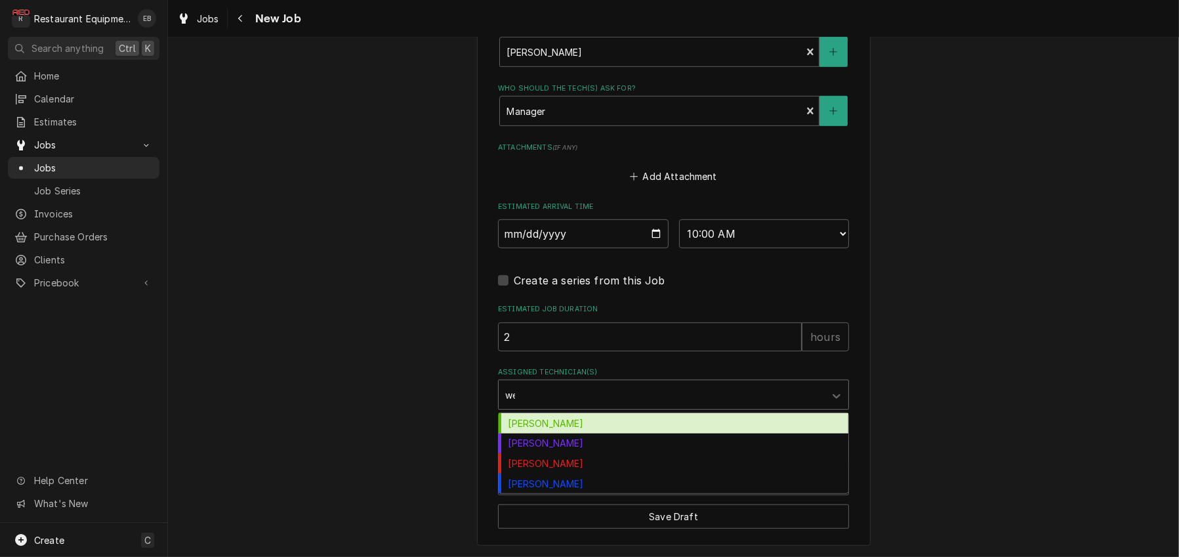
type input "wes"
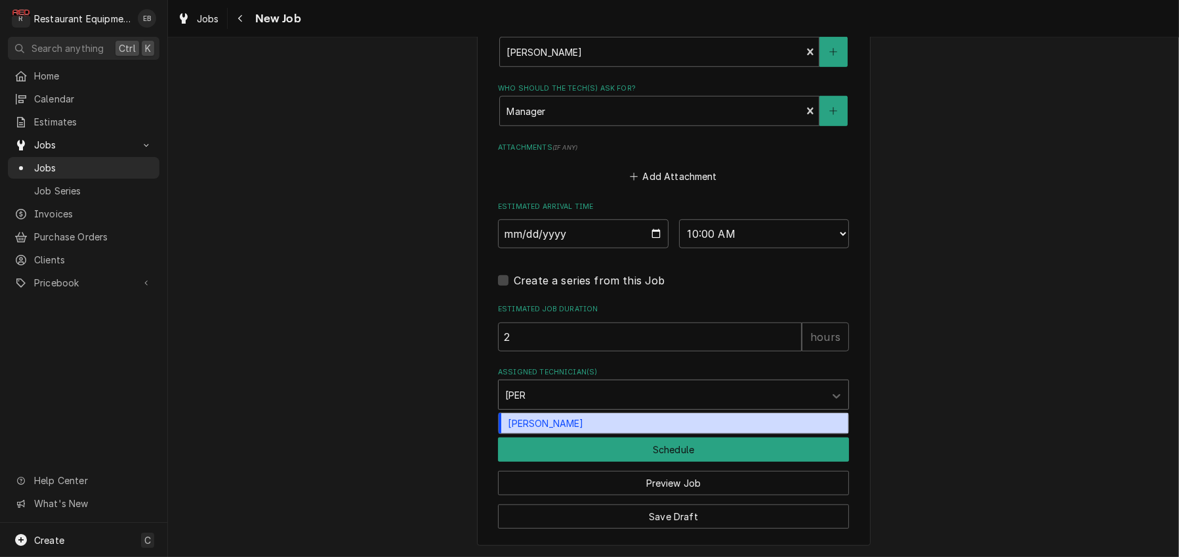
click at [585, 433] on div "Wesley Fisher" at bounding box center [674, 423] width 350 height 20
type textarea "x"
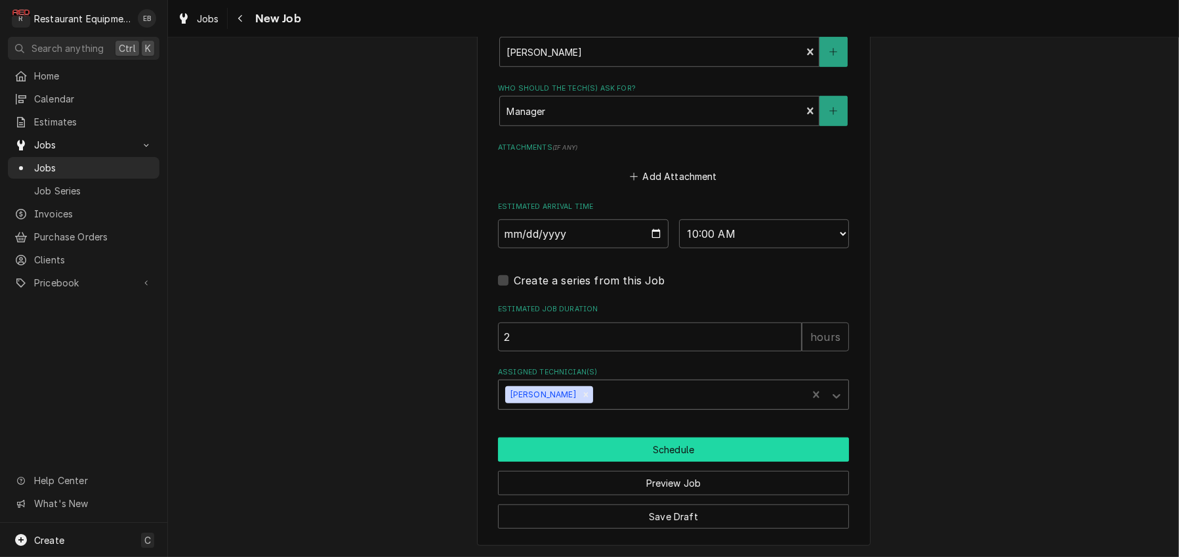
click at [645, 461] on button "Schedule" at bounding box center [673, 449] width 351 height 24
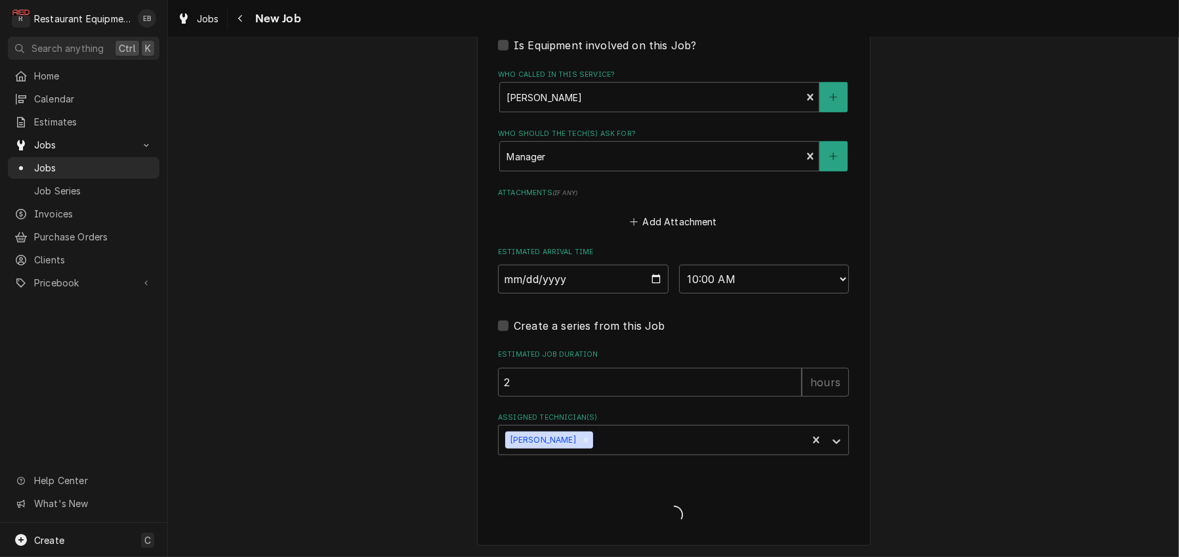
scroll to position [1177, 0]
type textarea "x"
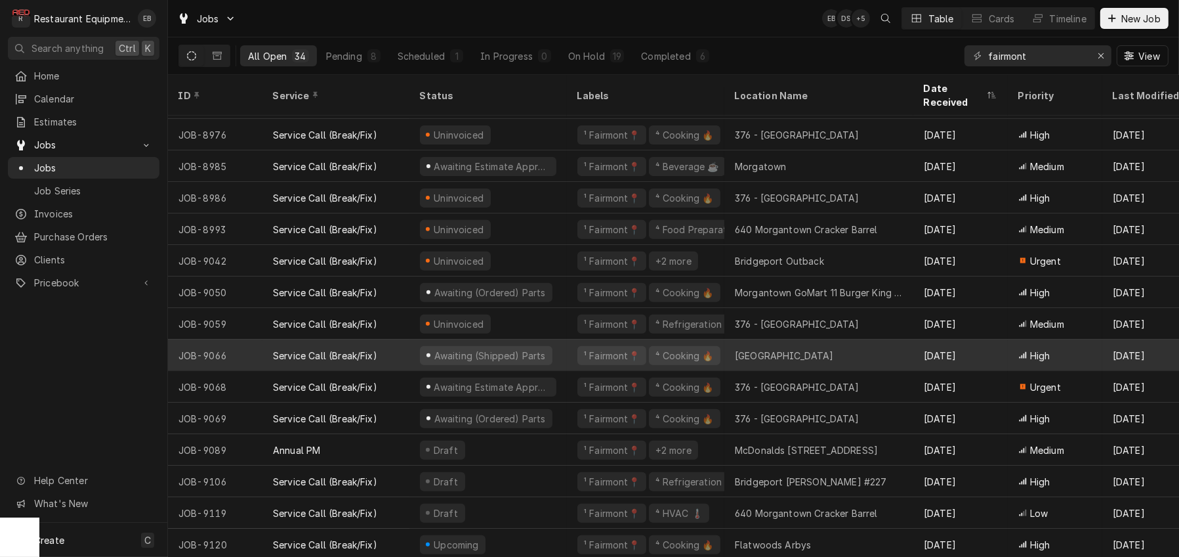
scroll to position [639, 0]
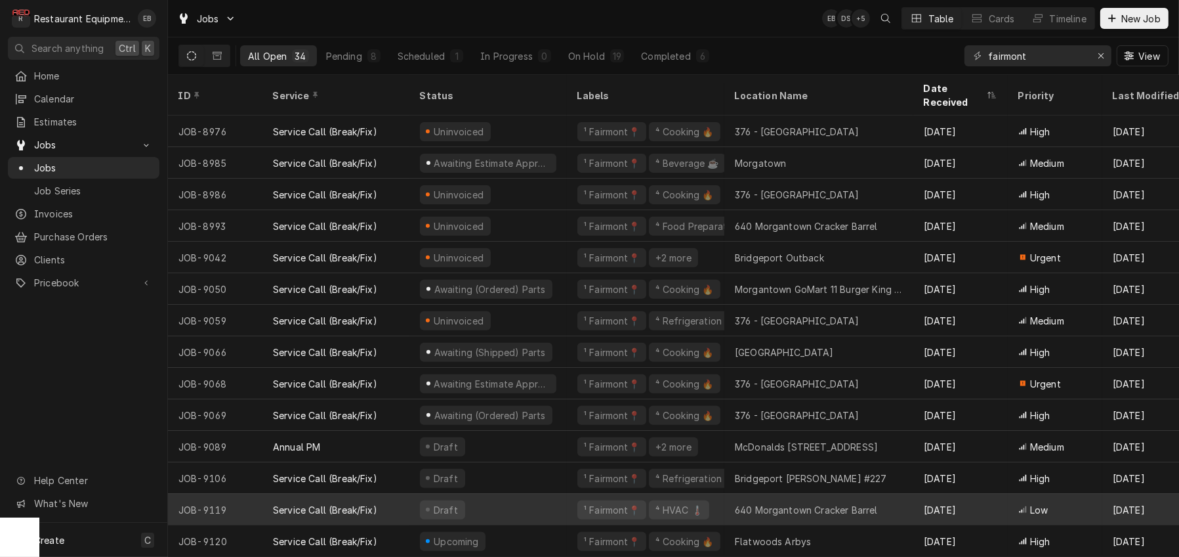
click at [555, 498] on div "Draft" at bounding box center [489, 510] width 158 height 32
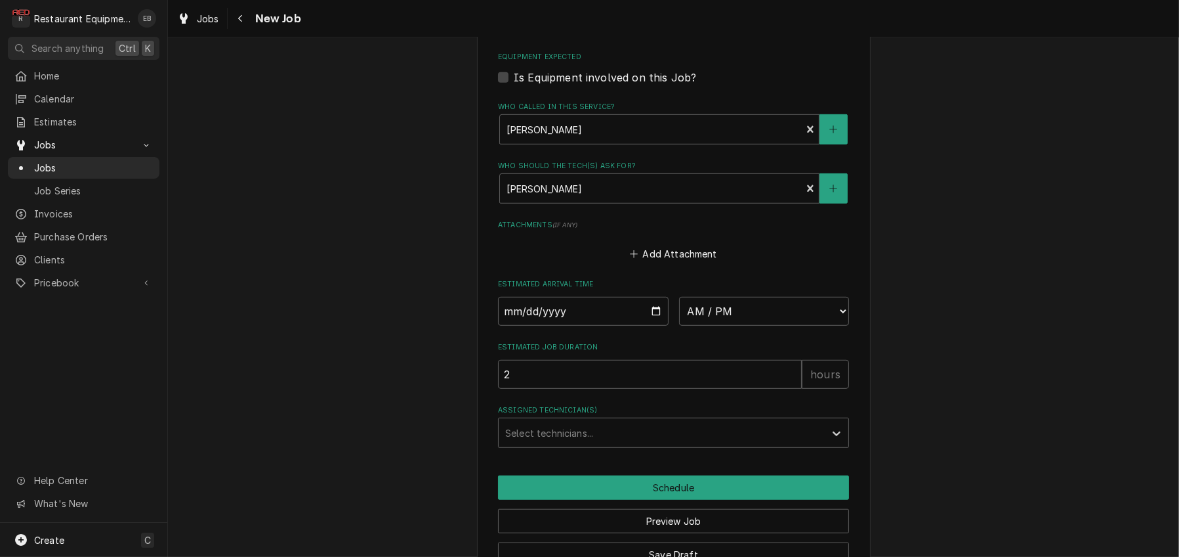
scroll to position [1137, 0]
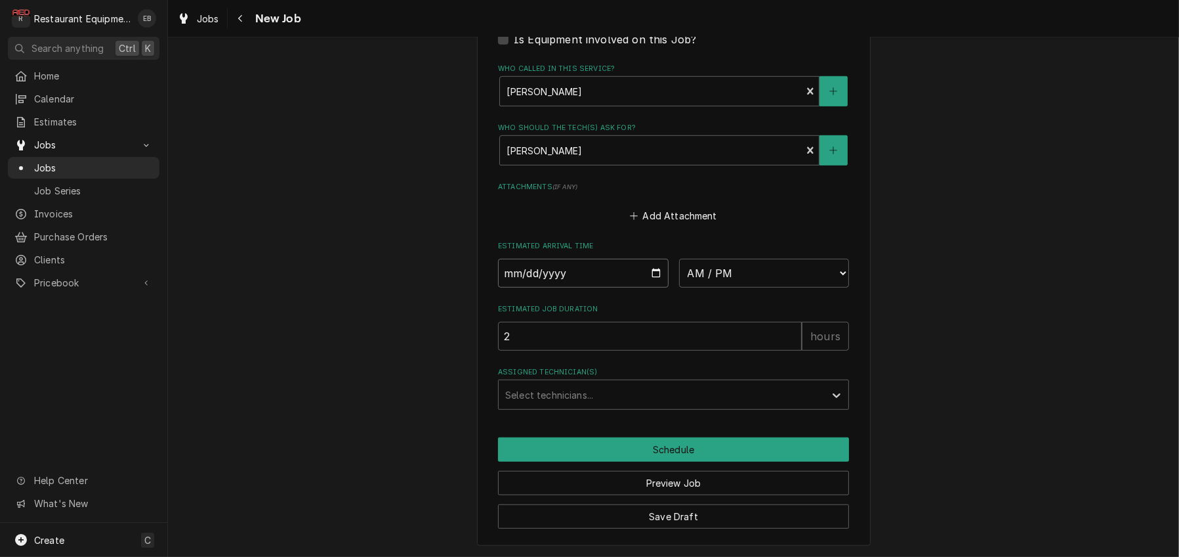
click at [658, 287] on input "Date" at bounding box center [583, 273] width 171 height 29
type textarea "x"
type input "[DATE]"
type textarea "x"
click at [753, 287] on select "AM / PM 6:00 AM 6:15 AM 6:30 AM 6:45 AM 7:00 AM 7:15 AM 7:30 AM 7:45 AM 8:00 AM…" at bounding box center [764, 273] width 171 height 29
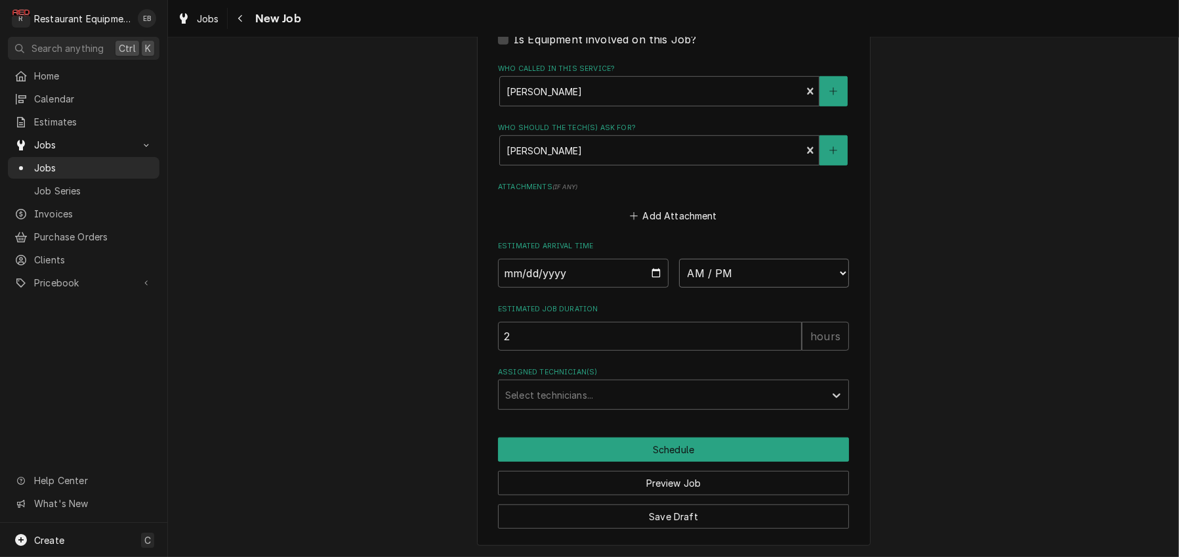
select select "09:30:00"
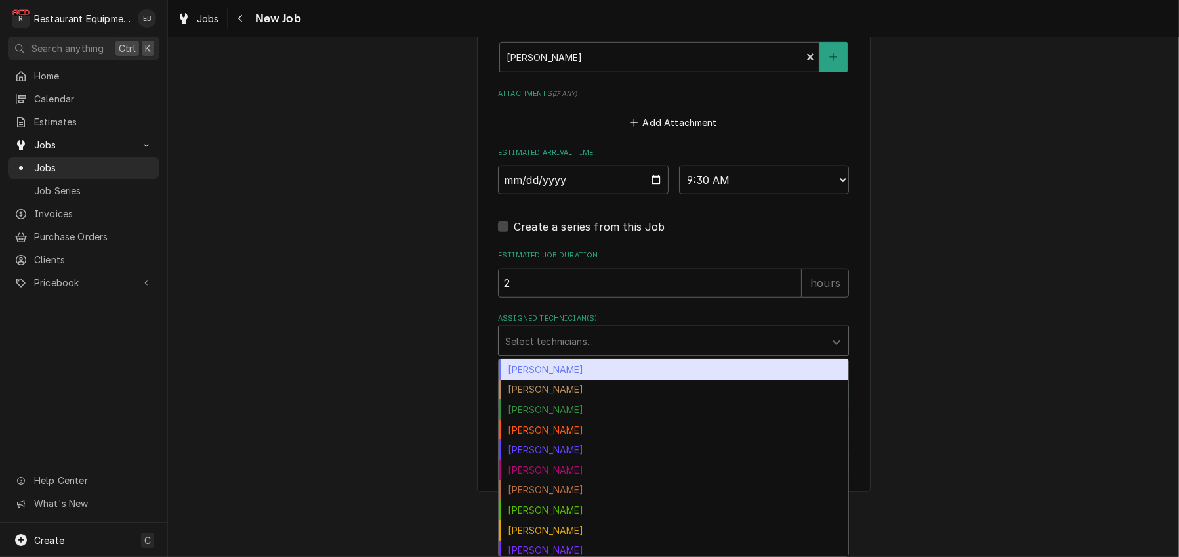
click at [579, 352] on div "Assigned Technician(s)" at bounding box center [661, 341] width 313 height 24
click at [575, 379] on div "Bryan Sanders" at bounding box center [674, 369] width 350 height 20
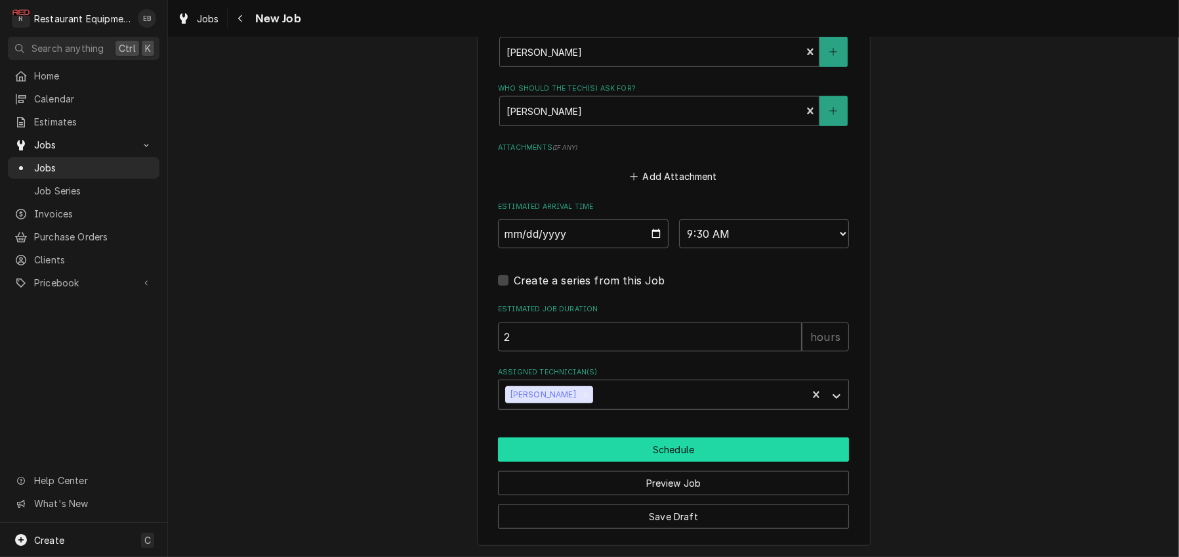
click at [680, 461] on button "Schedule" at bounding box center [673, 449] width 351 height 24
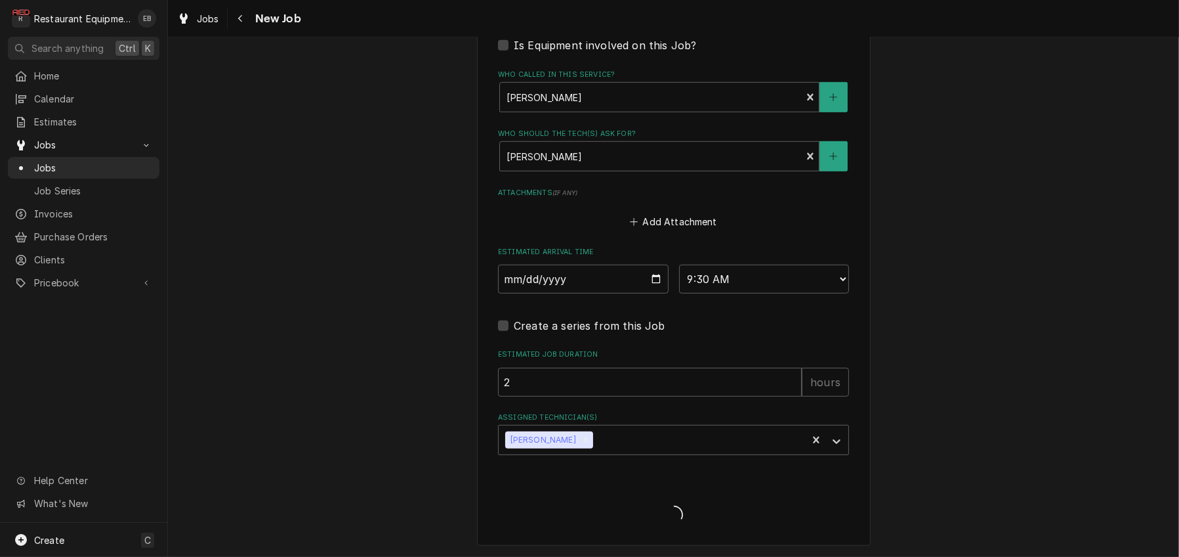
type textarea "x"
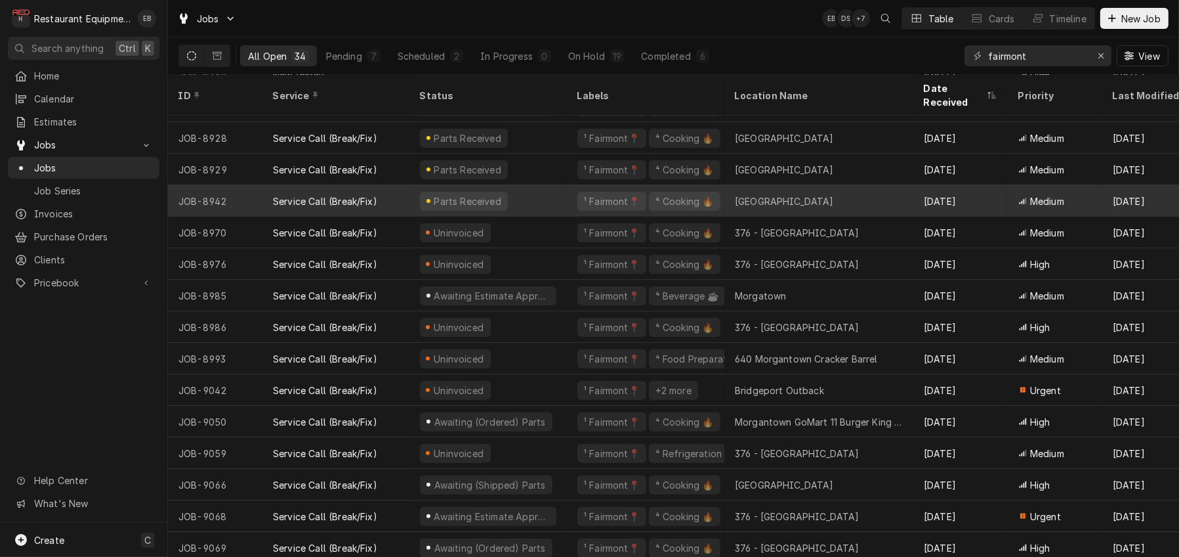
scroll to position [537, 0]
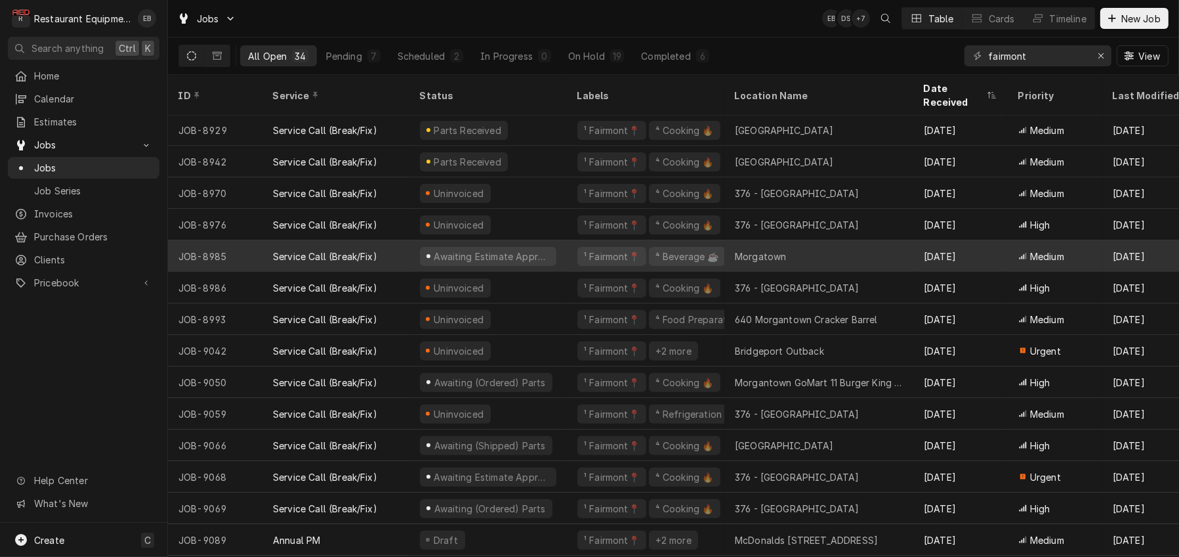
click at [567, 258] on div "Awaiting Estimate Approval" at bounding box center [489, 256] width 158 height 32
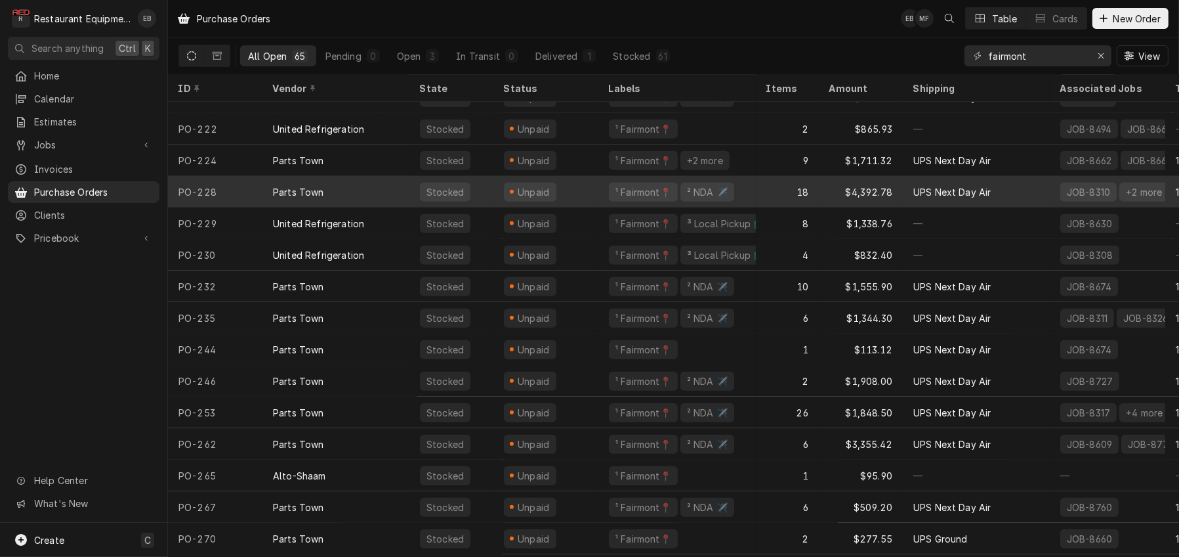
scroll to position [1090, 0]
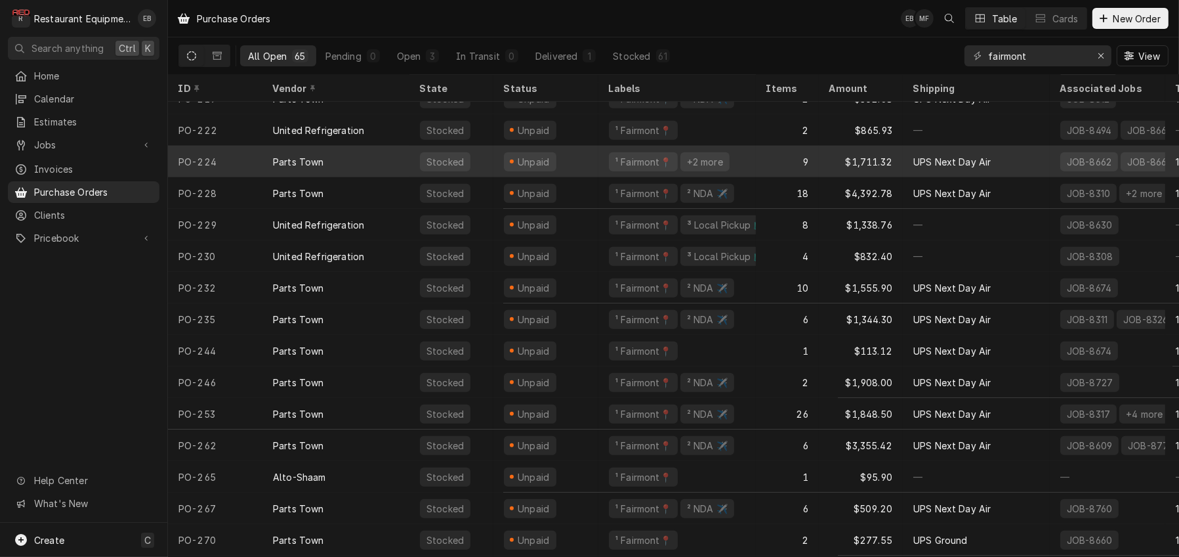
click at [1030, 170] on div "UPS Next Day Air" at bounding box center [976, 162] width 147 height 32
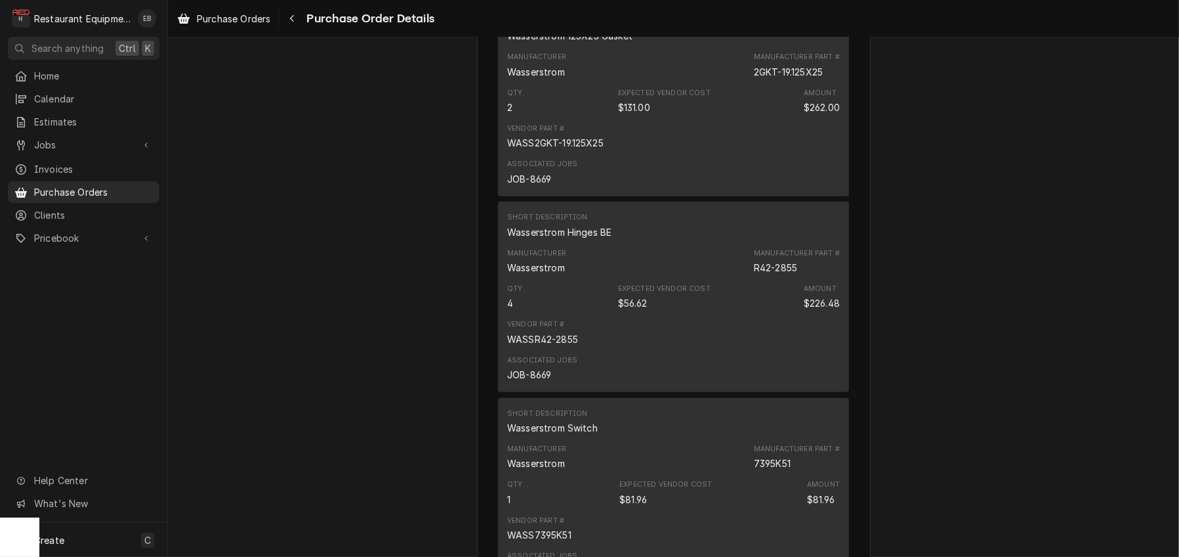
scroll to position [962, 0]
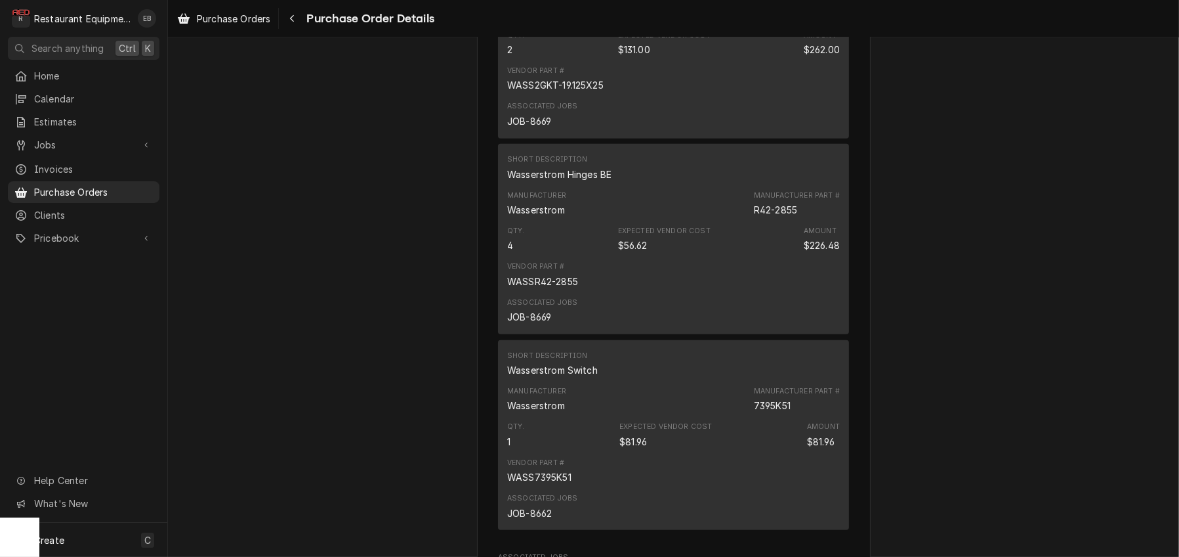
drag, startPoint x: 731, startPoint y: 184, endPoint x: 807, endPoint y: 184, distance: 75.5
click at [807, 21] on div "2GKT-19.125X25" at bounding box center [788, 14] width 69 height 14
copy div "2GKT-19.125X25"
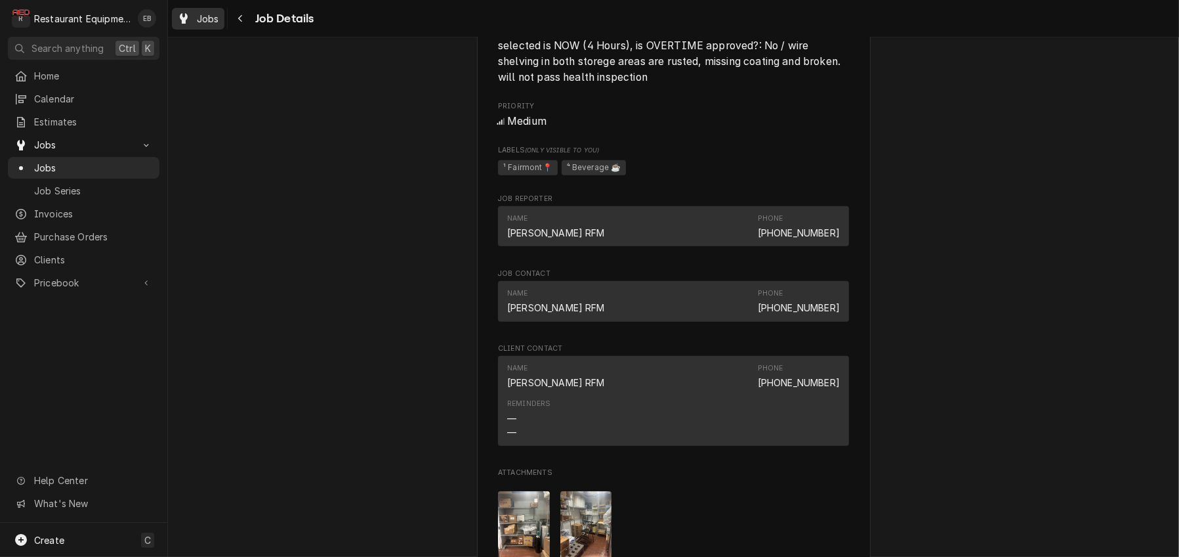
scroll to position [1050, 0]
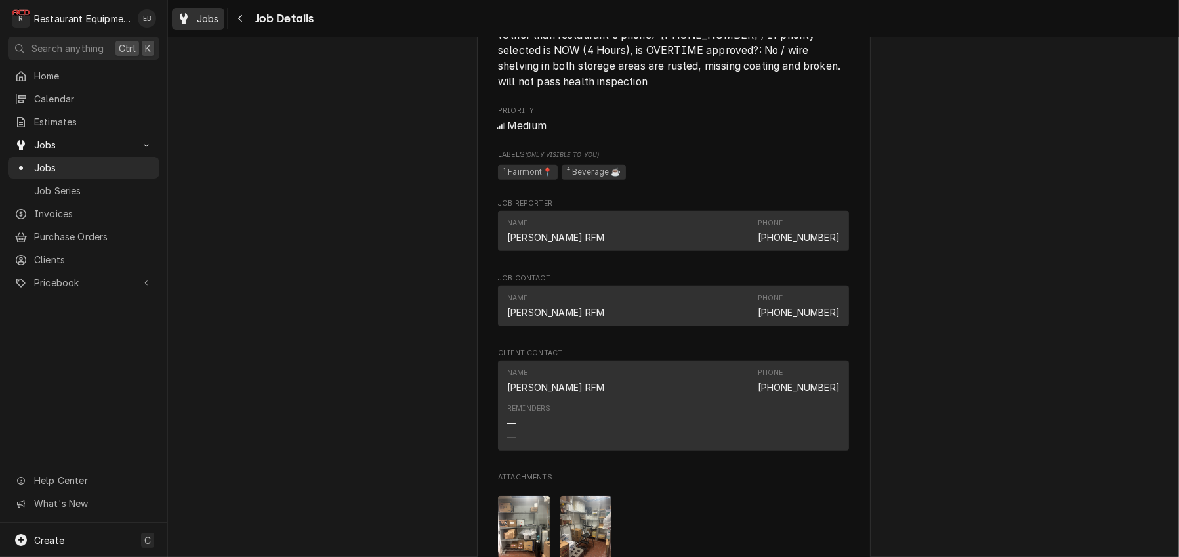
click at [215, 18] on span "Jobs" at bounding box center [208, 19] width 22 height 14
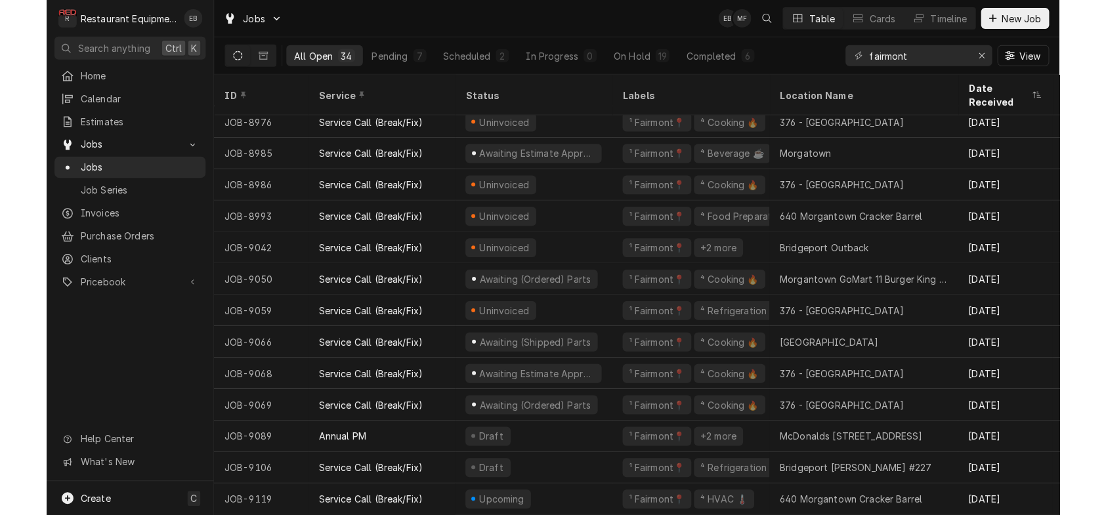
scroll to position [639, 0]
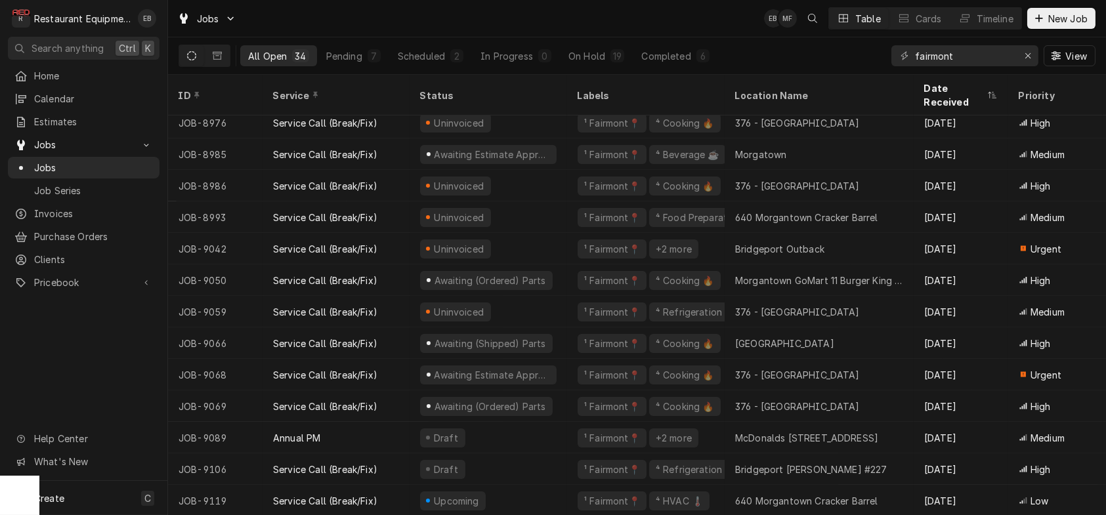
click at [390, 20] on div "Jobs EB MF Table Cards Timeline New Job" at bounding box center [637, 18] width 938 height 37
click at [318, 9] on div "Jobs EB MF HL Table Cards Timeline New Job" at bounding box center [637, 18] width 938 height 37
click at [332, 13] on div "Jobs EB MF KR Table Cards Timeline New Job" at bounding box center [637, 18] width 938 height 37
click at [1047, 24] on span "New Job" at bounding box center [1068, 19] width 45 height 14
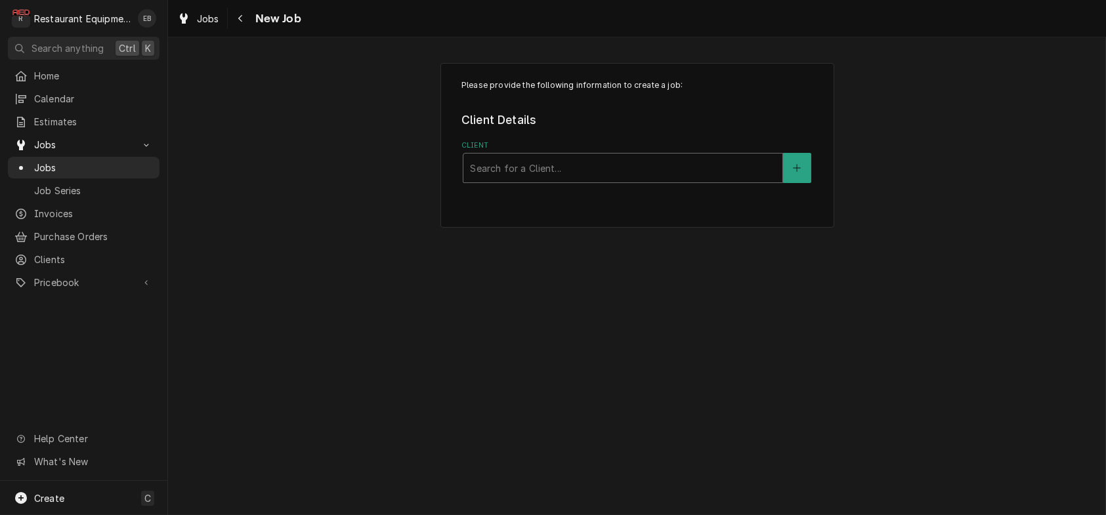
click at [548, 180] on div "Client" at bounding box center [623, 168] width 306 height 24
type input "chipotle"
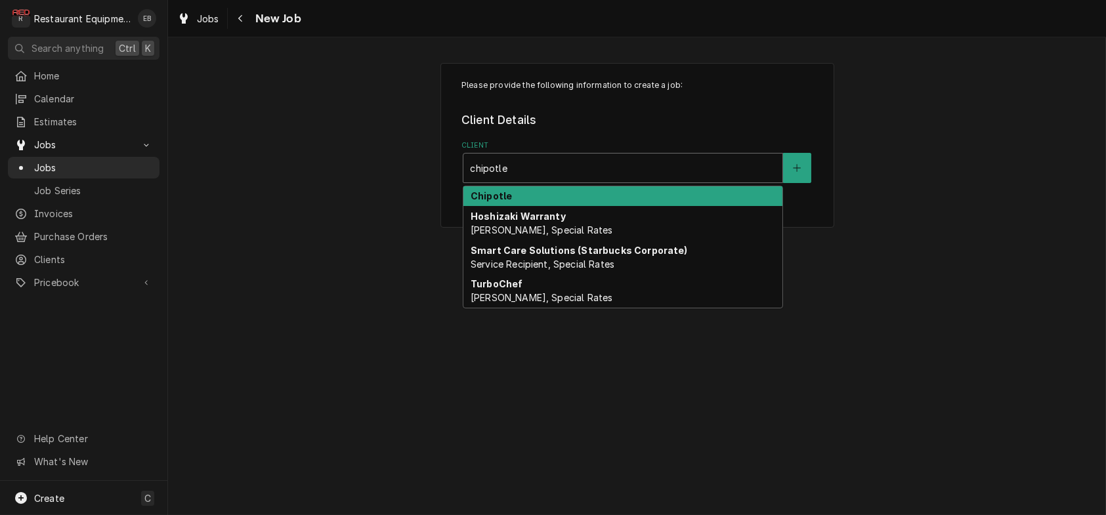
click at [543, 207] on div "Chipotle" at bounding box center [622, 196] width 319 height 20
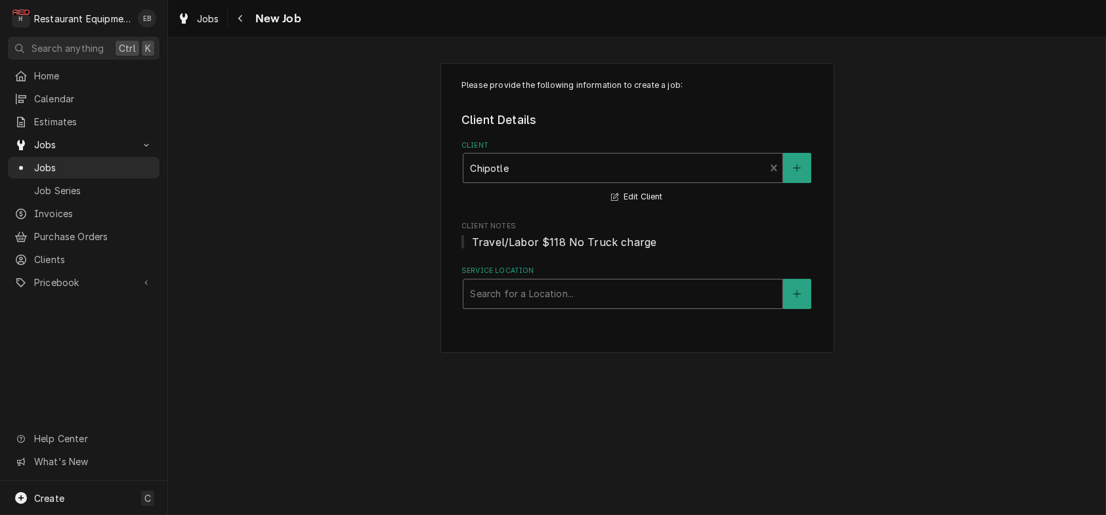
click at [526, 306] on div "Service Location" at bounding box center [623, 294] width 306 height 24
type input "v"
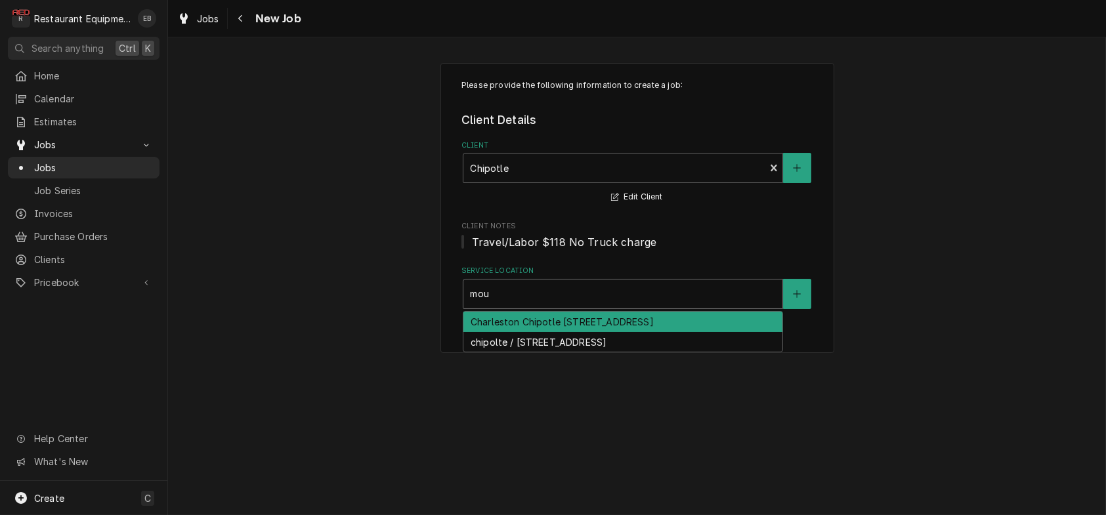
type input "moun"
click at [593, 332] on div "Charleston Chipotle 2467 / 2811 Mountaineer Blvd, Charleston, WV 25309" at bounding box center [622, 322] width 319 height 20
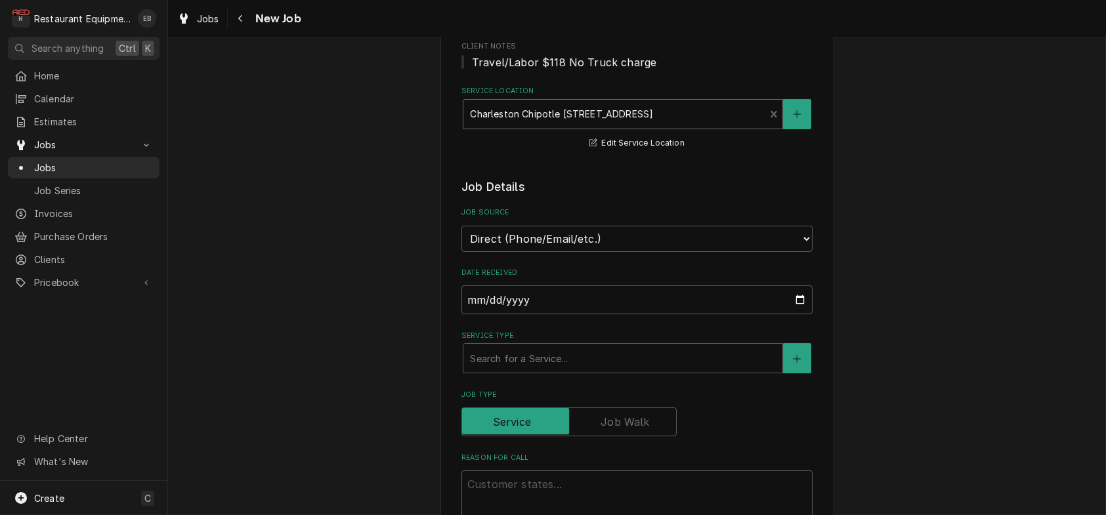
scroll to position [175, 0]
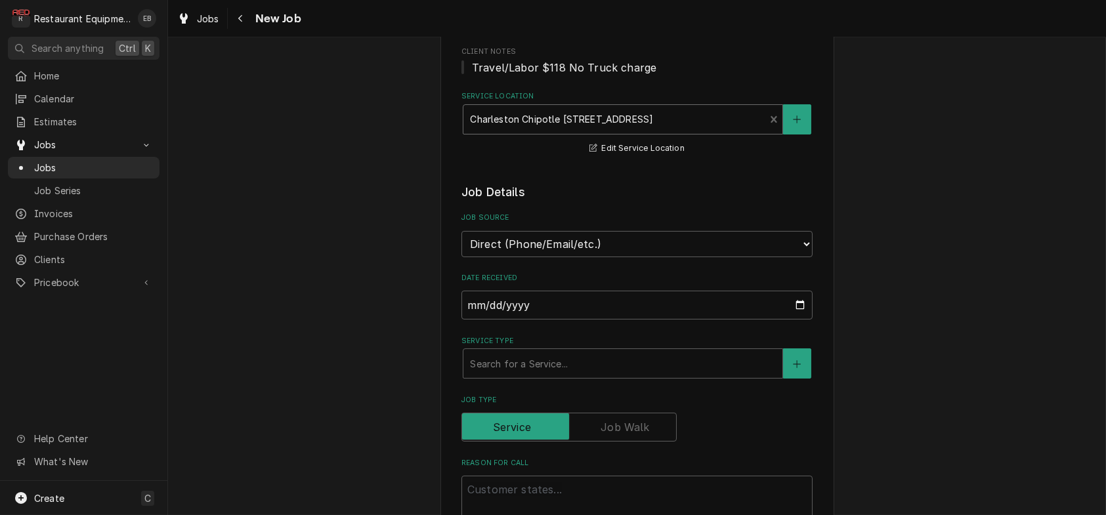
click at [758, 131] on div "Service Location" at bounding box center [614, 120] width 288 height 24
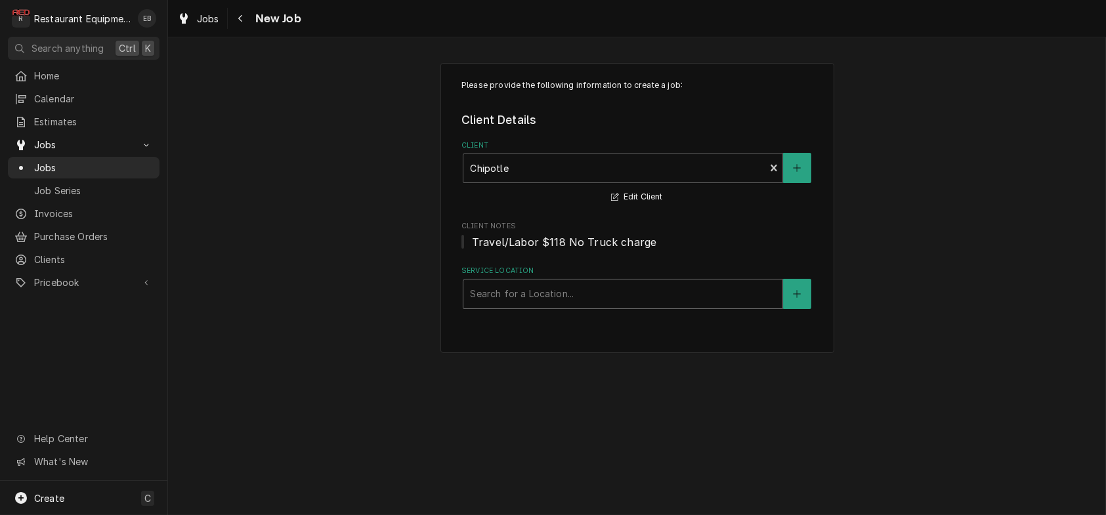
scroll to position [0, 0]
click at [585, 306] on div "Service Location" at bounding box center [623, 294] width 306 height 24
type input "mountaineer"
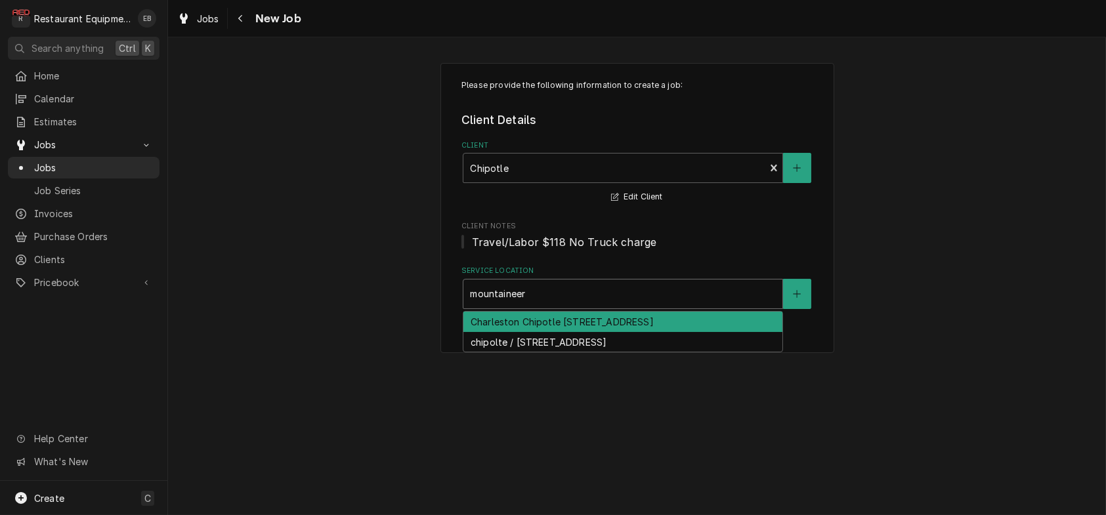
click at [622, 332] on div "Charleston Chipotle 2467 / 2811 Mountaineer Blvd, Charleston, WV 25309" at bounding box center [622, 322] width 319 height 20
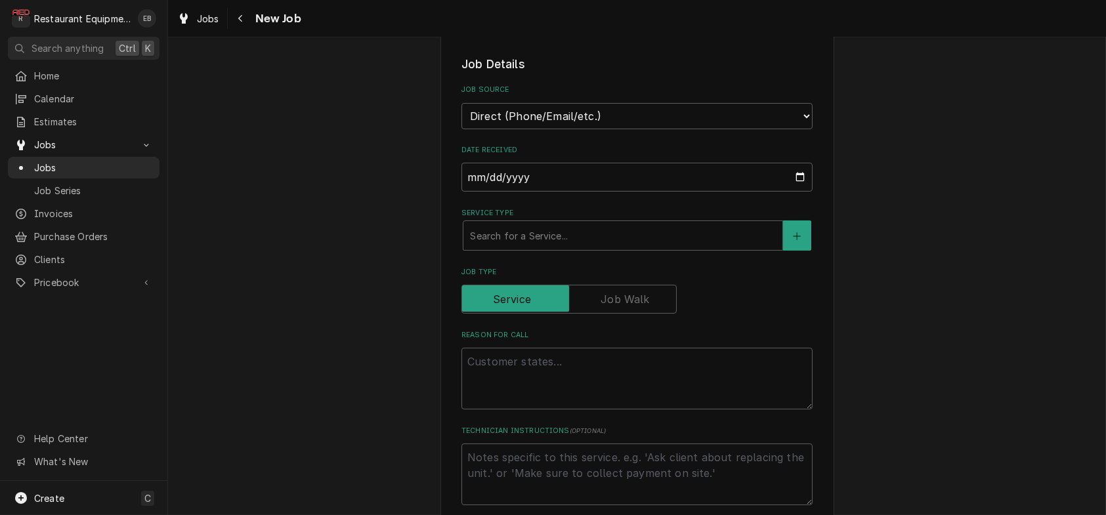
scroll to position [306, 0]
click at [541, 244] on div "Service Type" at bounding box center [623, 233] width 306 height 24
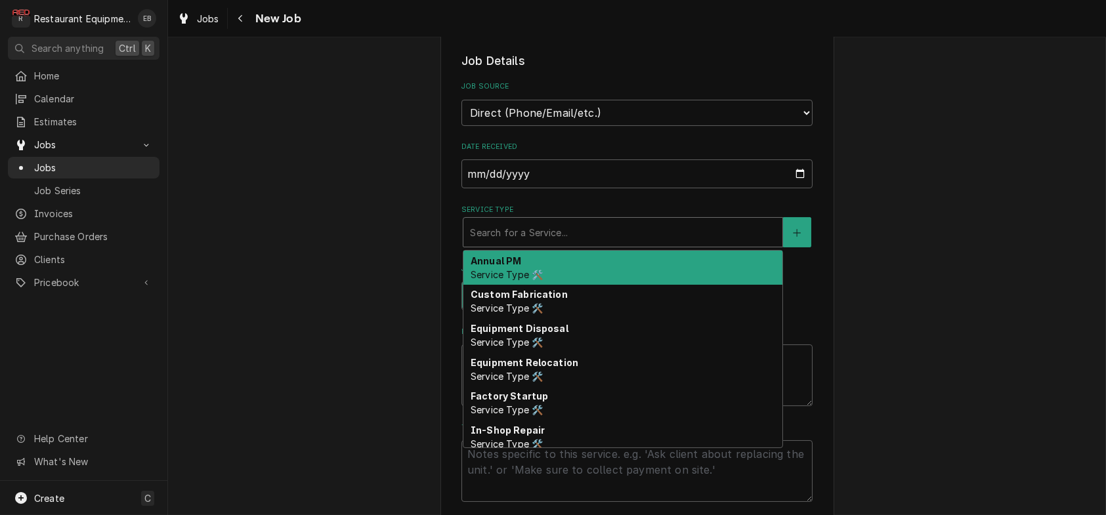
type textarea "x"
type input "b"
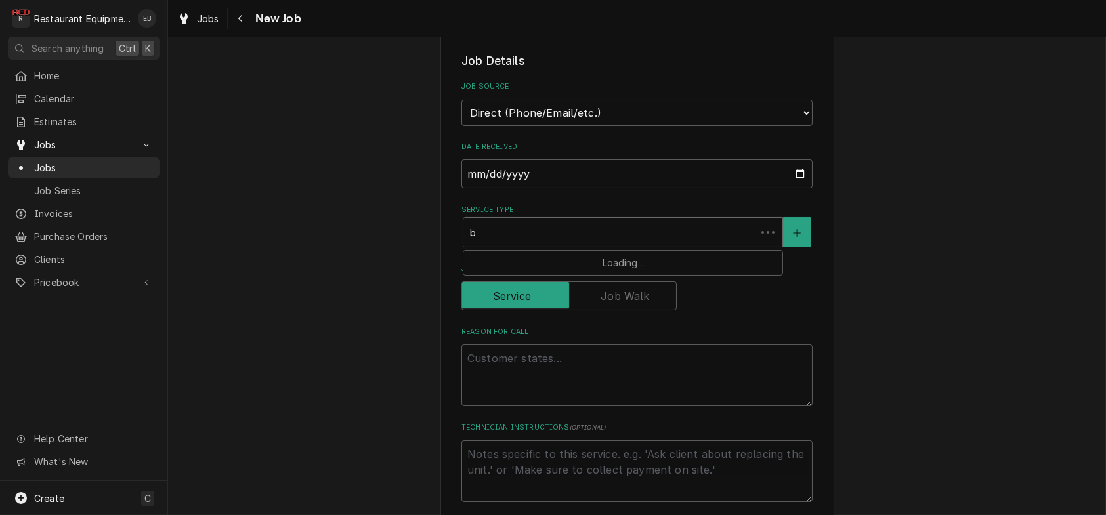
type textarea "x"
type input "br"
type textarea "x"
type input "bre"
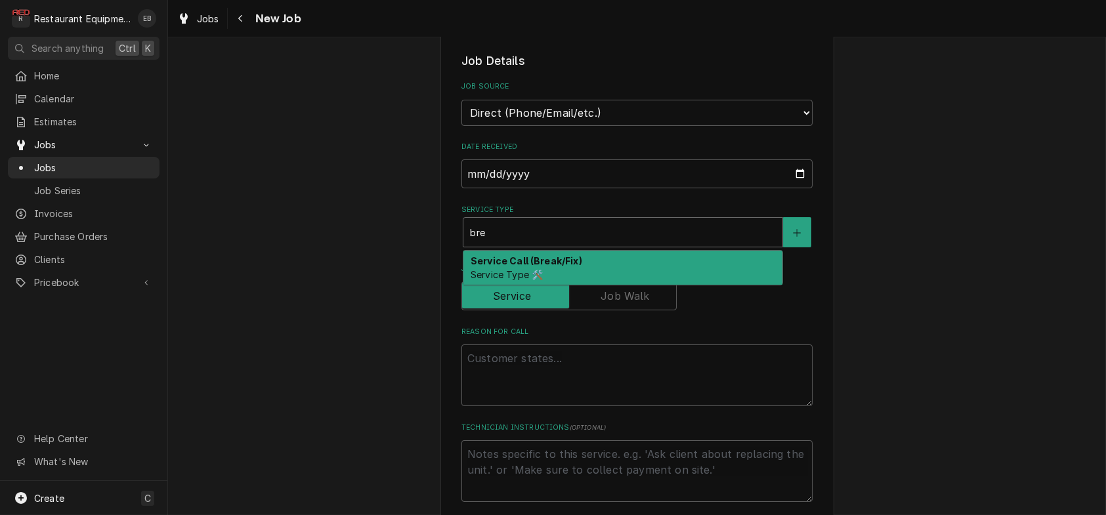
click at [539, 285] on div "Service Call (Break/Fix) Service Type 🛠️" at bounding box center [622, 268] width 319 height 34
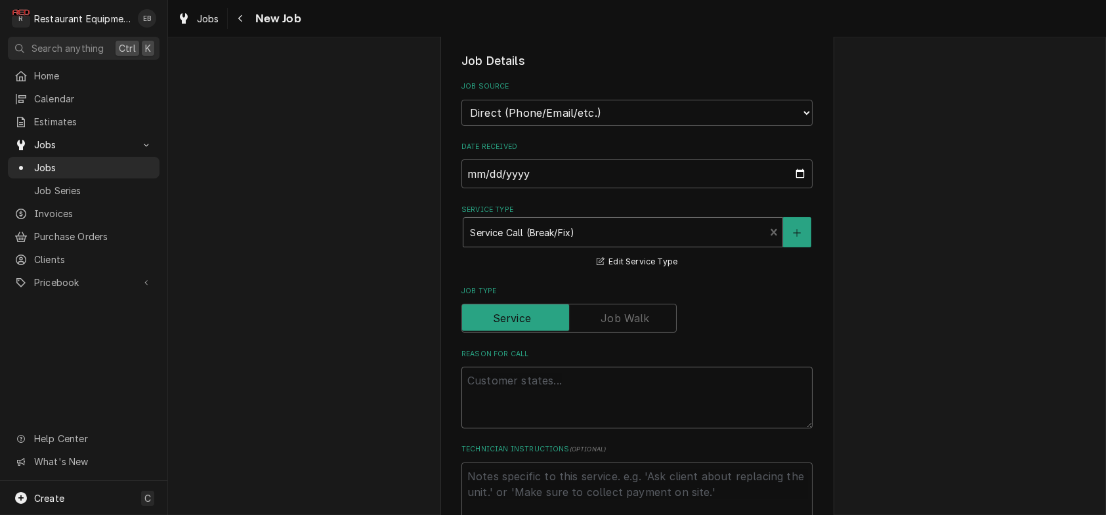
click at [545, 429] on textarea "Reason For Call" at bounding box center [636, 398] width 351 height 62
type textarea "x"
type textarea "O"
type textarea "x"
type textarea "Ou"
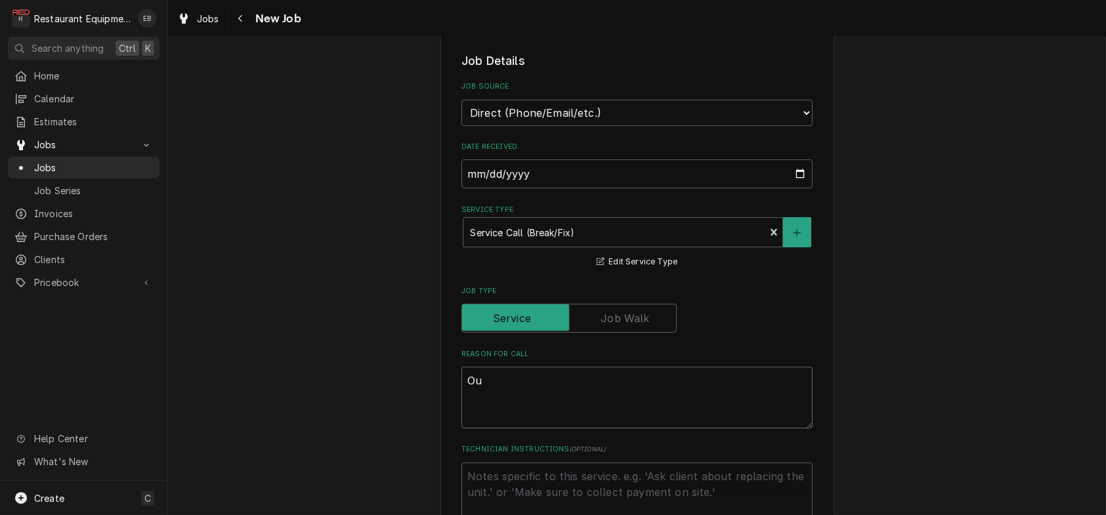
type textarea "x"
type textarea "Out"
type textarea "x"
type textarea "Out"
type textarea "x"
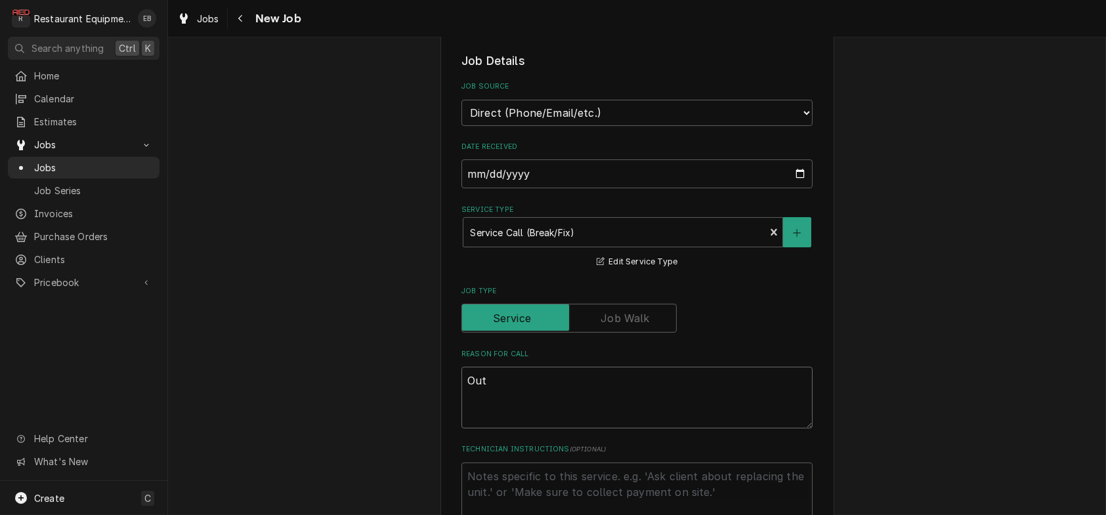
type textarea "Out l"
type textarea "x"
type textarea "Out"
type textarea "x"
type textarea "Out l"
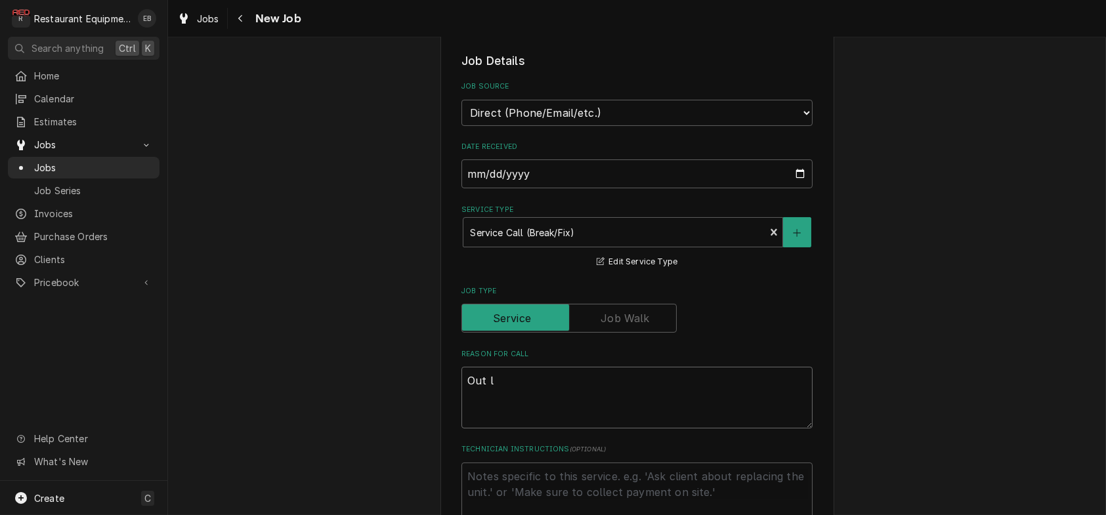
type textarea "x"
type textarea "Out le"
type textarea "x"
type textarea "Out let"
type textarea "x"
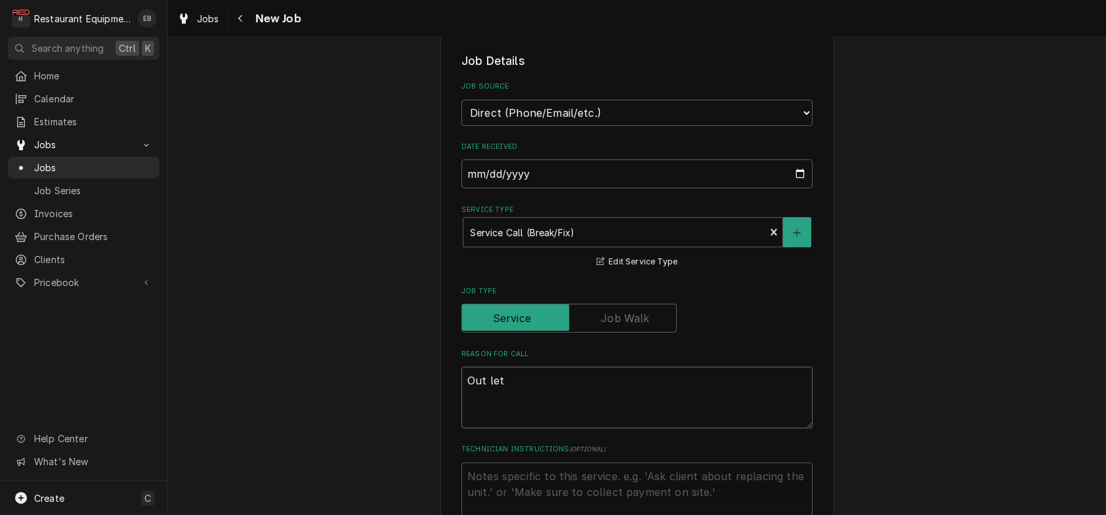
type textarea "Out let"
type textarea "x"
type textarea "Out let w"
type textarea "x"
type textarea "Out let wi"
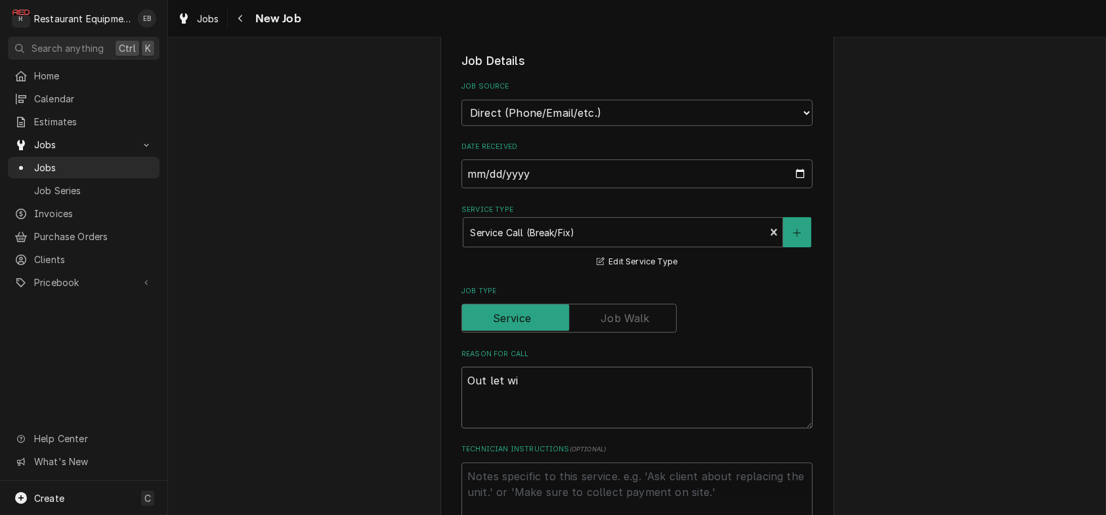
type textarea "x"
type textarea "Out let wil"
type textarea "x"
type textarea "Out let will"
type textarea "x"
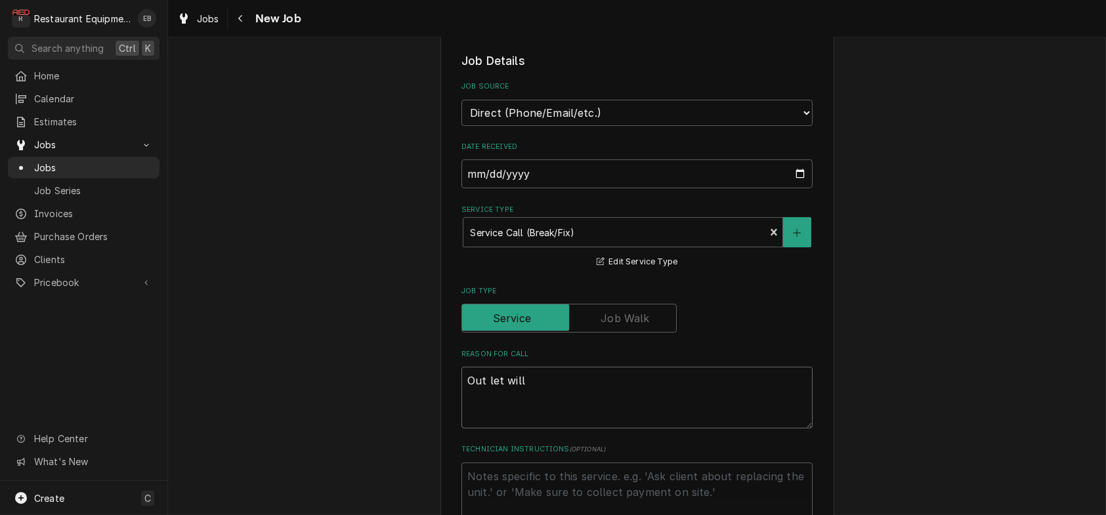
type textarea "Out let willl"
type textarea "x"
type textarea "Out let will"
type textarea "x"
type textarea "Out let will"
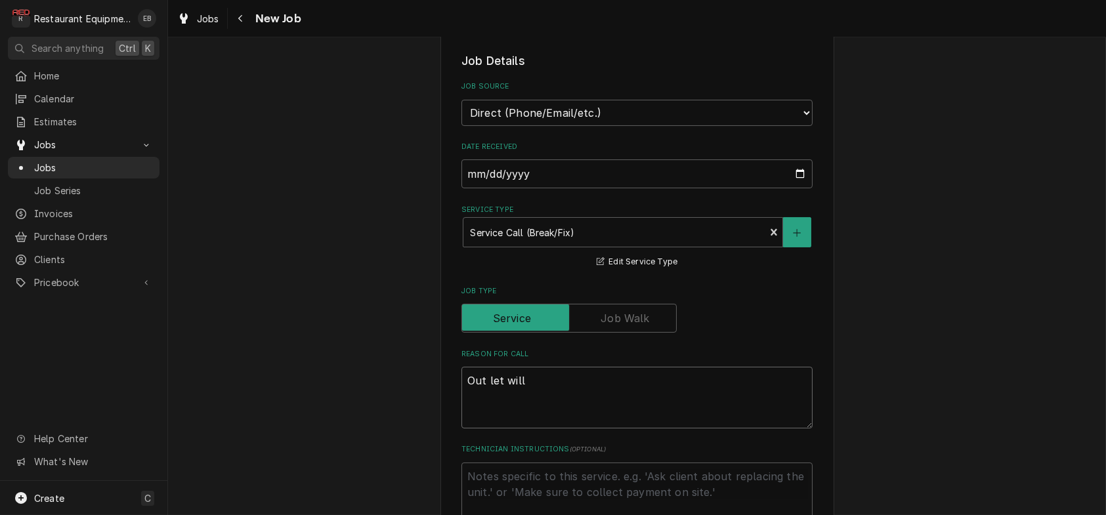
type textarea "x"
type textarea "Out let will r"
type textarea "x"
type textarea "Out let will re"
type textarea "x"
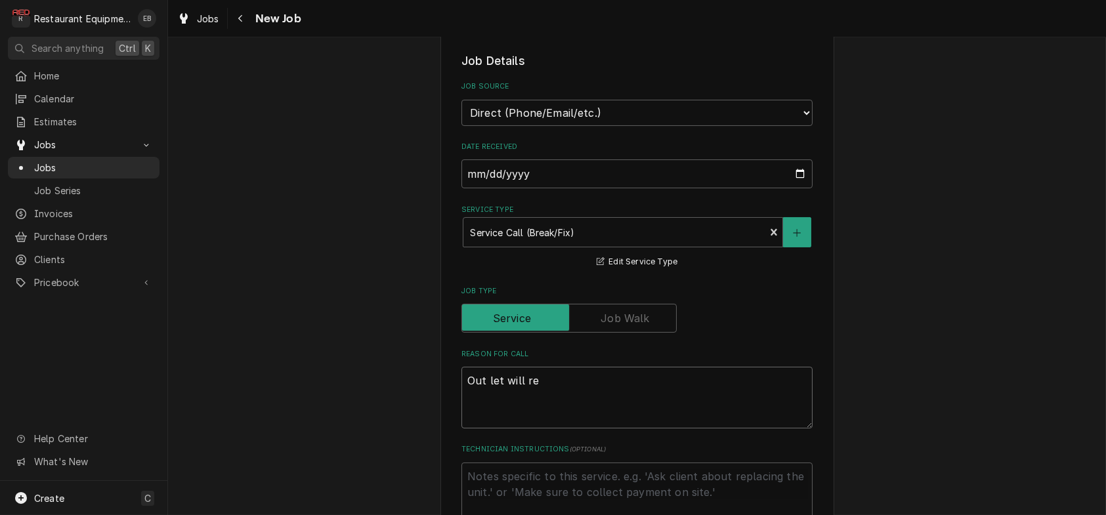
type textarea "Out let will res"
type textarea "x"
type textarea "Out let will rese"
type textarea "x"
type textarea "Out let will reset"
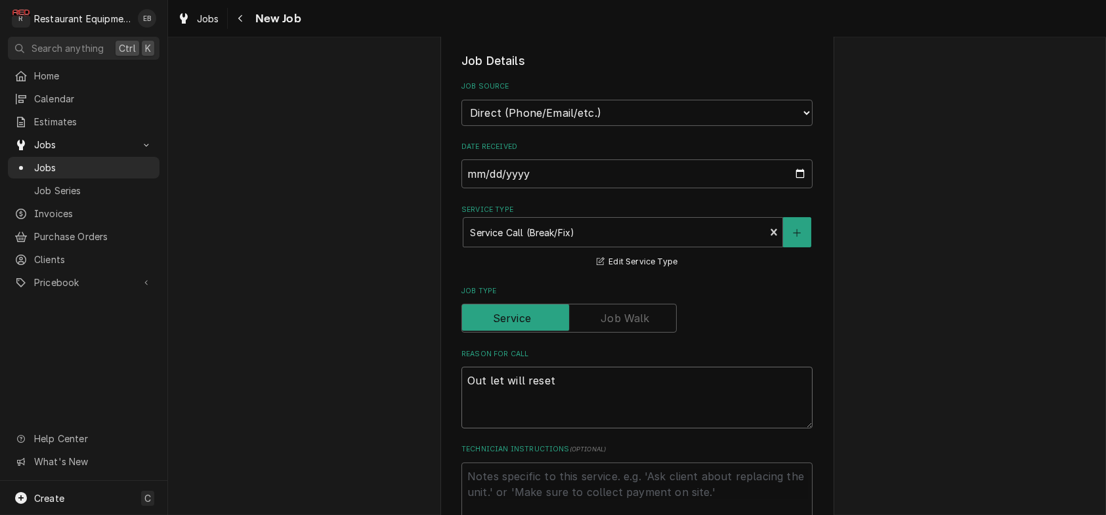
type textarea "x"
type textarea "Out let will reset"
type textarea "x"
type textarea "Out let will reset b"
type textarea "x"
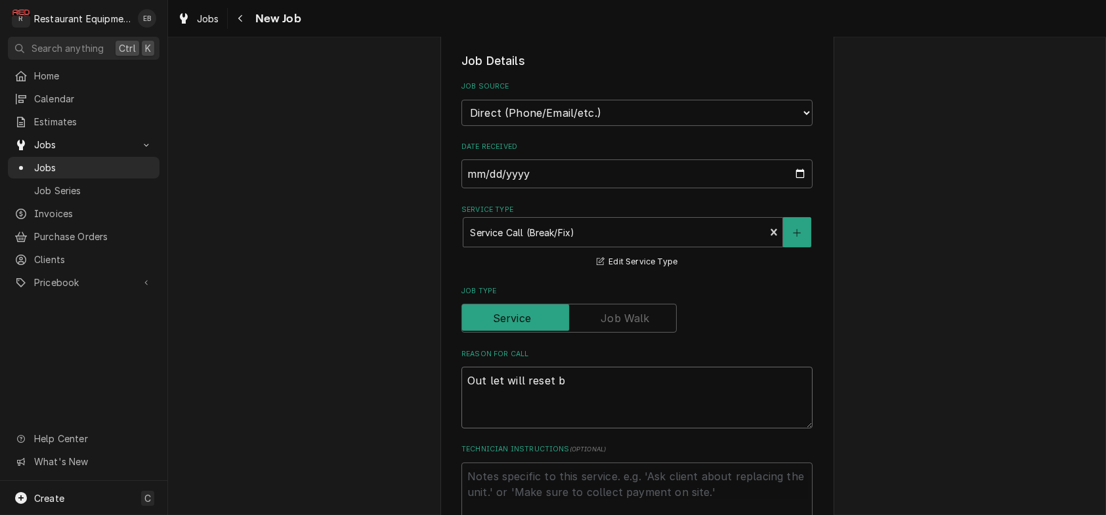
type textarea "Out let will reset bu"
type textarea "x"
type textarea "Out let will reset but"
type textarea "x"
type textarea "Out let will reset but"
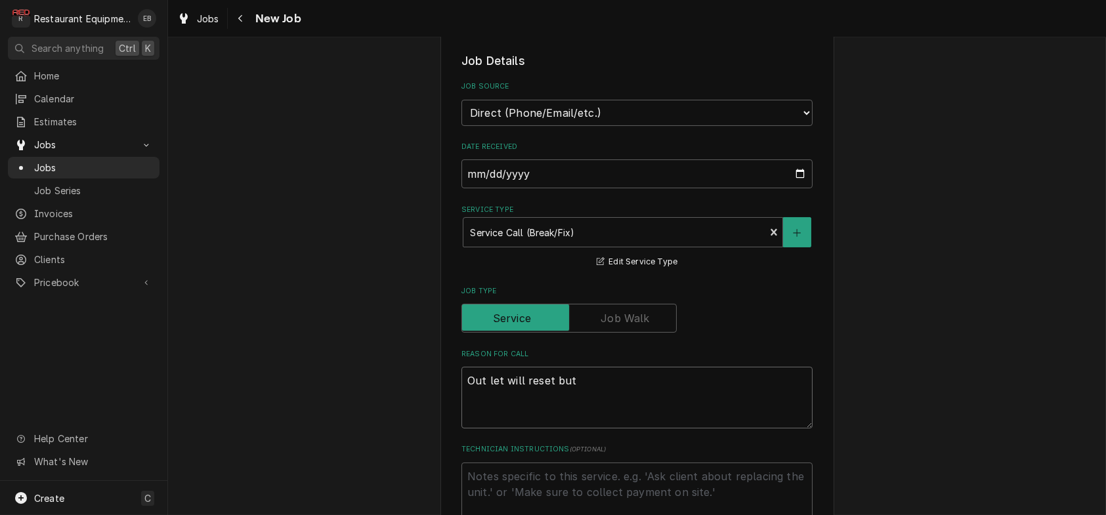
type textarea "x"
type textarea "Out let will reset but d"
type textarea "x"
type textarea "Out let will reset but do"
type textarea "x"
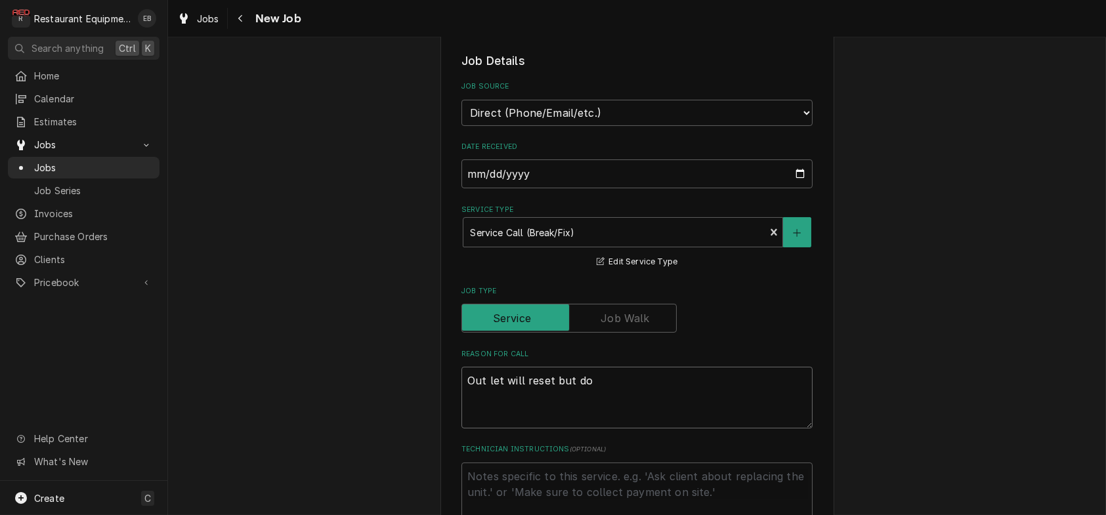
type textarea "Out let will reset but do"
type textarea "x"
type textarea "Out let will reset but do n"
type textarea "x"
type textarea "Out let will reset but do no"
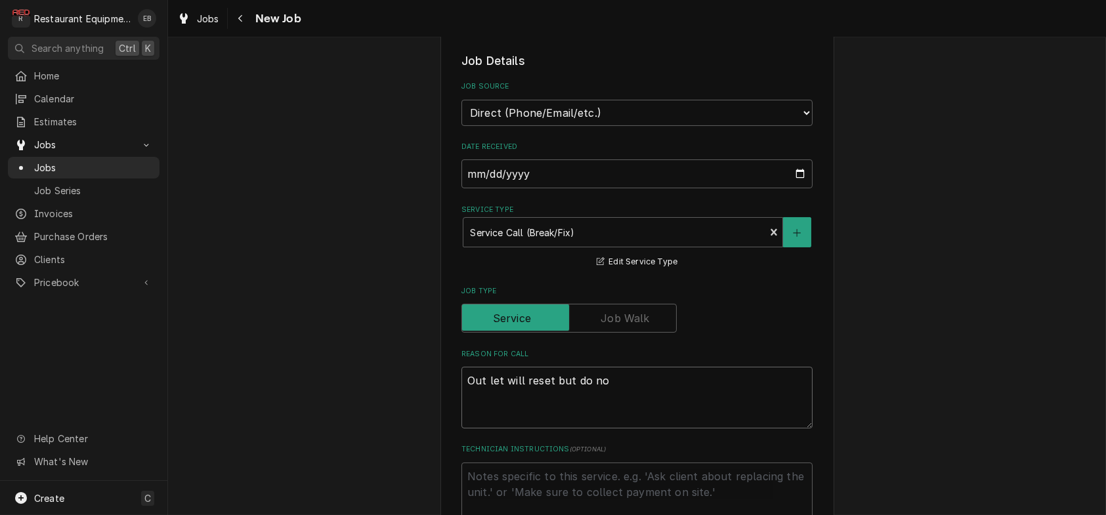
type textarea "x"
type textarea "Out let will reset but do not"
type textarea "x"
type textarea "Out let will reset but do not"
type textarea "x"
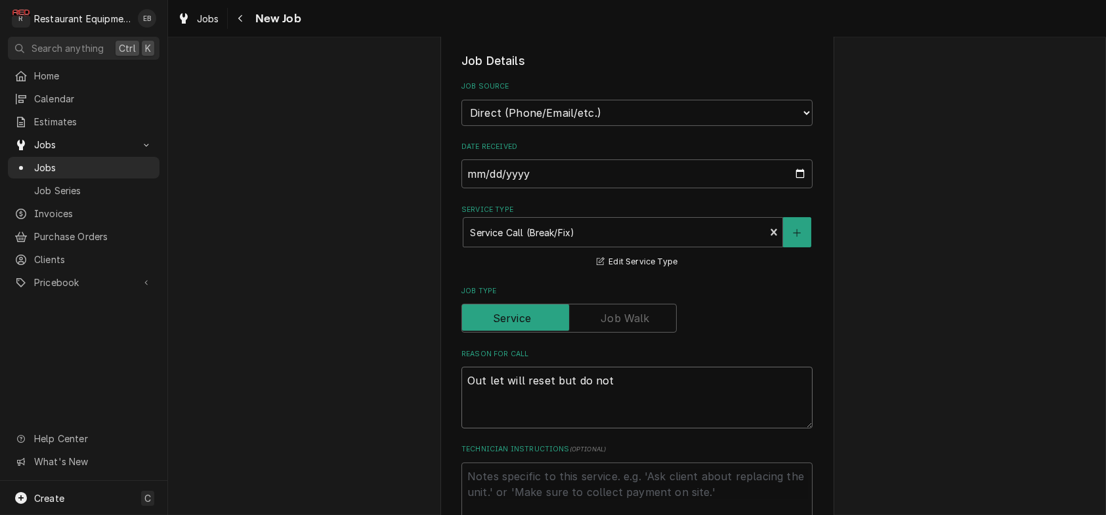
type textarea "Out let will reset but do not t"
type textarea "x"
type textarea "Out let will reset but do not tr"
type textarea "x"
type textarea "Out let will reset but do not tru"
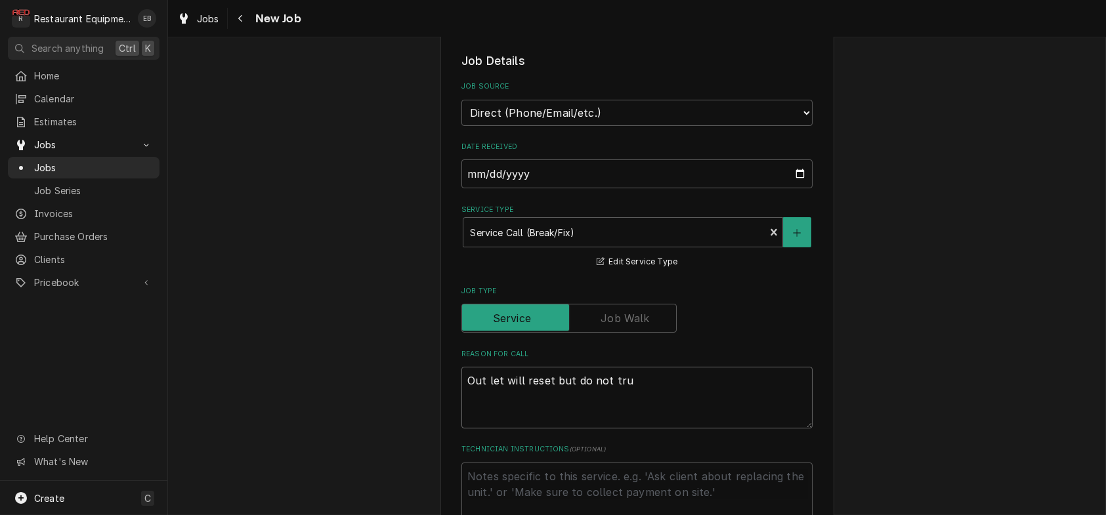
type textarea "x"
type textarea "Out let will reset but do not trus"
type textarea "x"
type textarea "Out let will reset but do not trust"
type textarea "x"
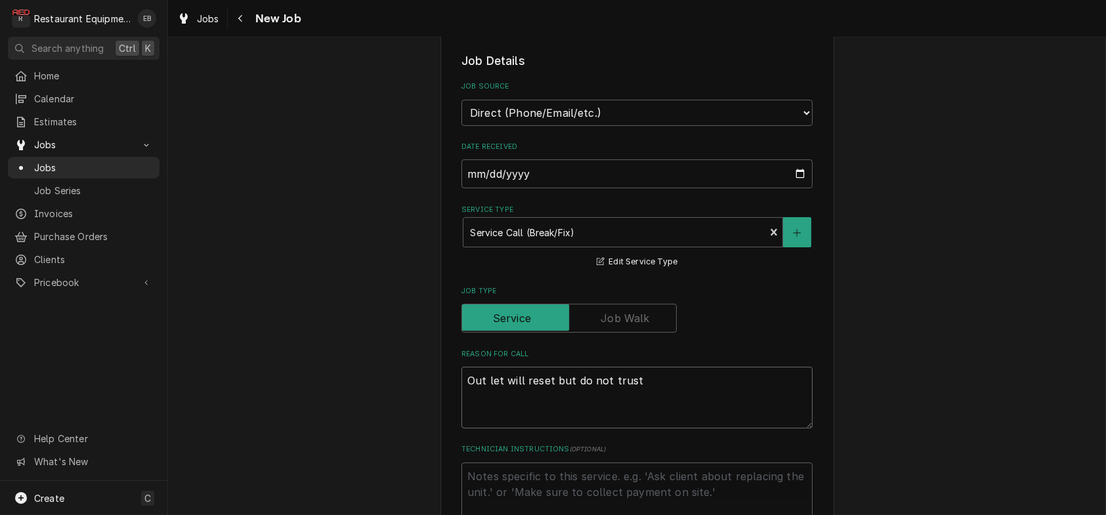
type textarea "Out let will reset but do not trust"
type textarea "x"
type textarea "Out let will reset but do not trust i"
type textarea "x"
type textarea "Out let will reset but do not trust it"
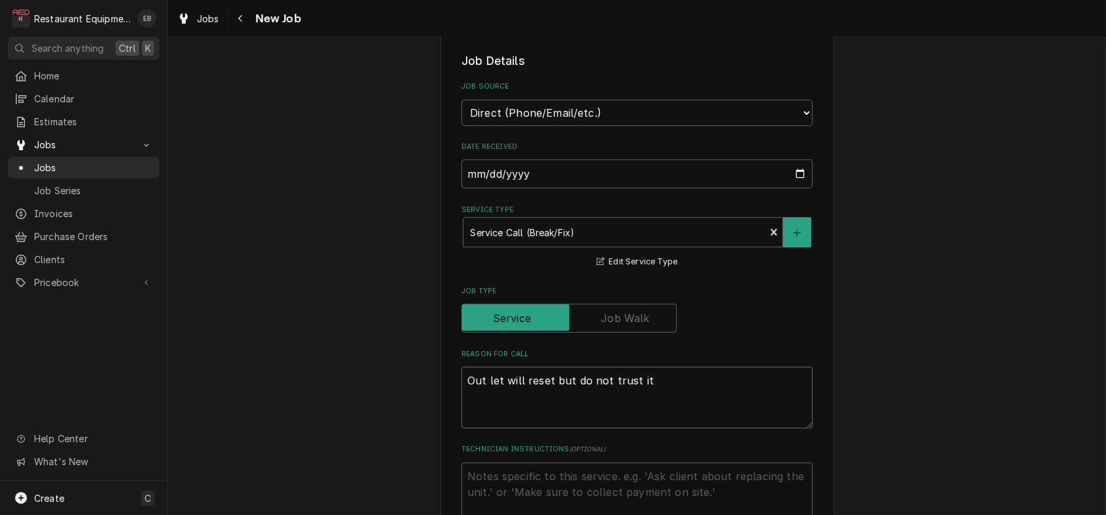
type textarea "x"
type textarea "Out let will reset but do not trust it"
type textarea "x"
type textarea "Out let will reset but do not trust it t"
type textarea "x"
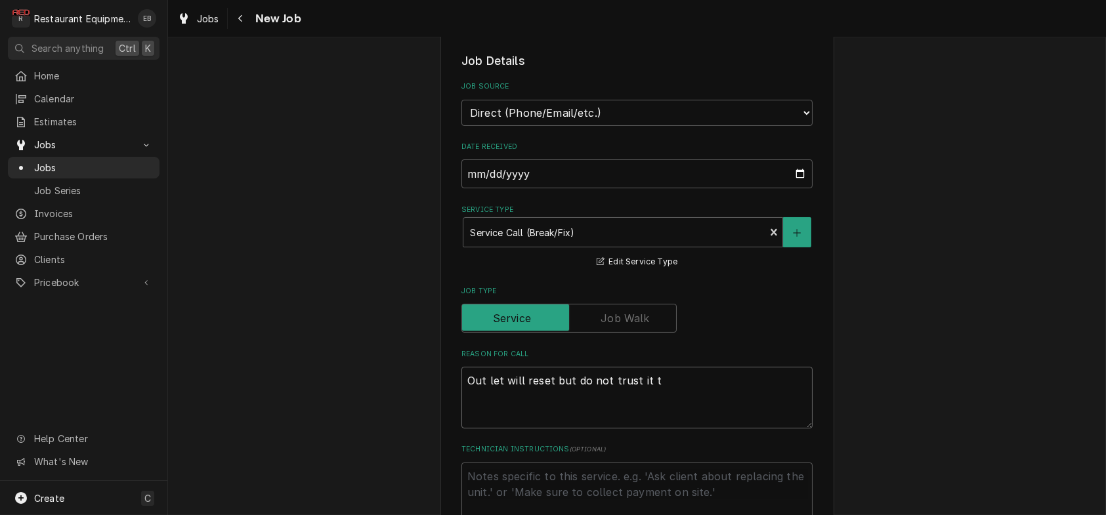
type textarea "Out let will reset but do not trust it to"
type textarea "x"
type textarea "Out let will reset but do not trust it to"
type textarea "x"
type textarea "Out let will reset but do not trust it to k"
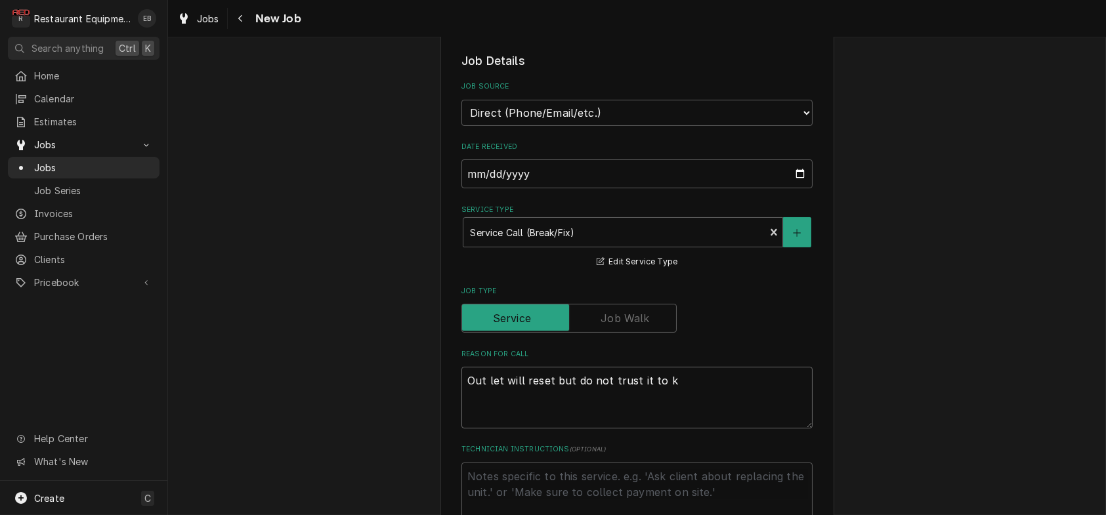
type textarea "x"
type textarea "Out let will reset but do not trust it to ke"
type textarea "x"
type textarea "Out let will reset but do not trust it to kee"
type textarea "x"
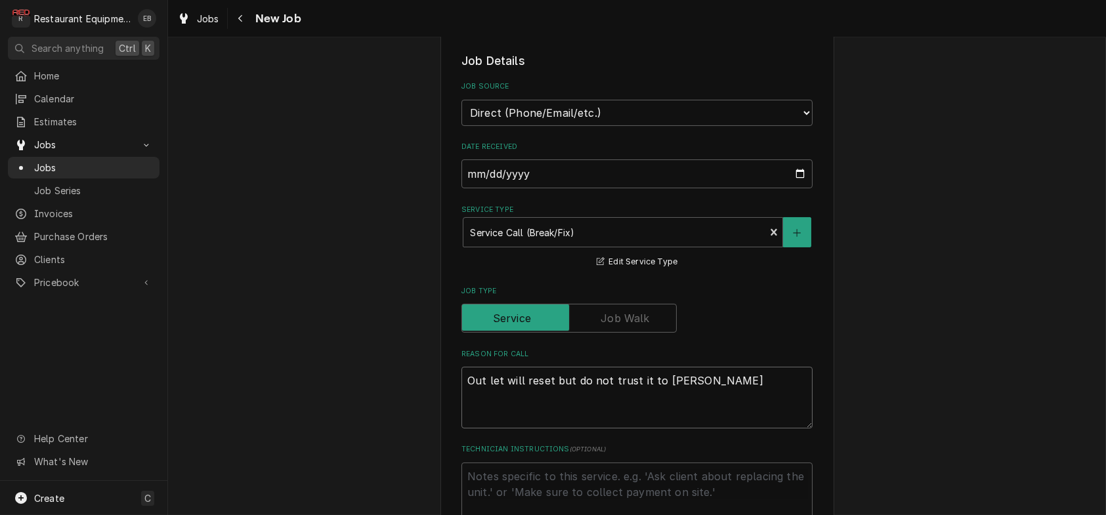
type textarea "Out let will reset but do not trust it to keep"
type textarea "x"
type textarea "Out let will reset but do not trust it to keep"
type textarea "x"
type textarea "Out let will reset but do not trust it to keep f"
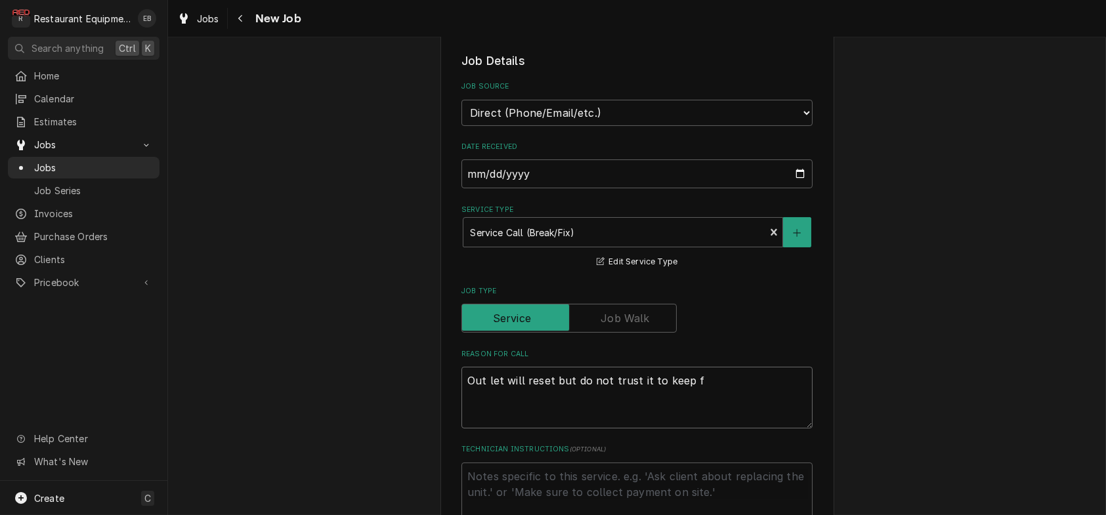
type textarea "x"
type textarea "Out let will reset but do not trust it to keep fo"
type textarea "x"
type textarea "Out let will reset but do not trust it to keep foo"
type textarea "x"
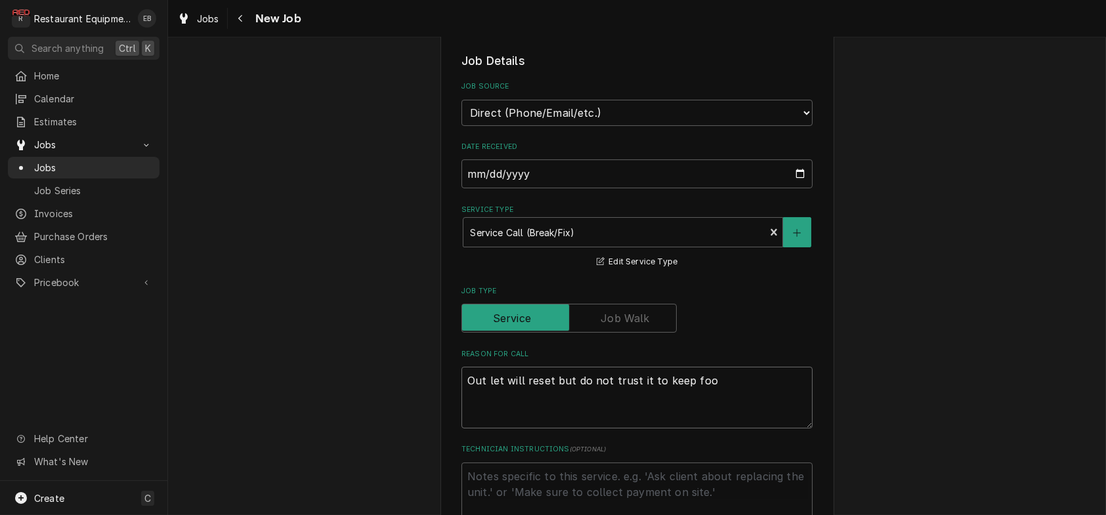
type textarea "Out let will reset but do not trust it to keep food"
type textarea "x"
type textarea "Out let will reset but do not trust it to keep food"
type textarea "x"
type textarea "Out let will reset but do not trust it to keep food c"
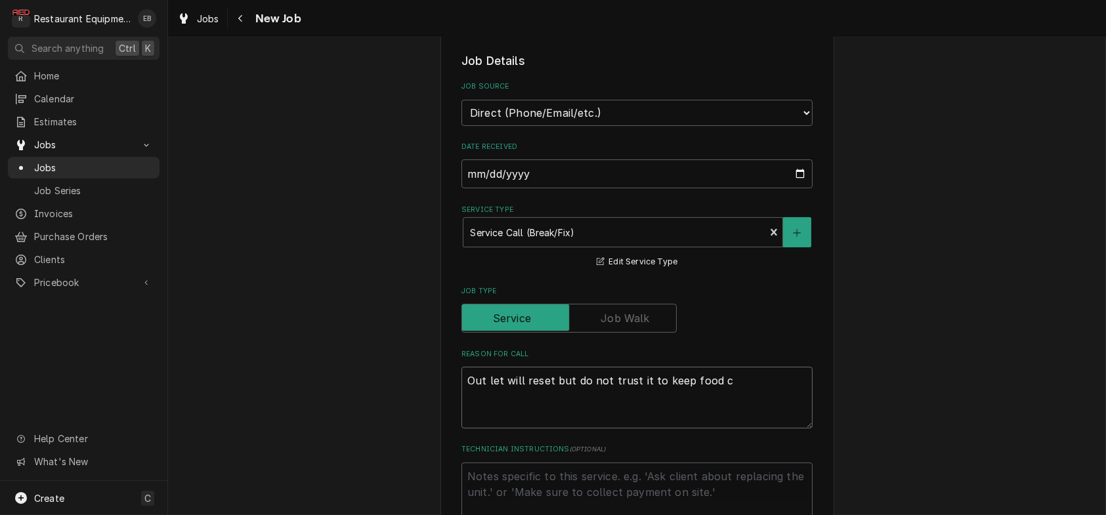
type textarea "x"
type textarea "Out let will reset but do not trust it to keep food co"
type textarea "x"
type textarea "Out let will reset but do not trust it to keep food con"
type textarea "x"
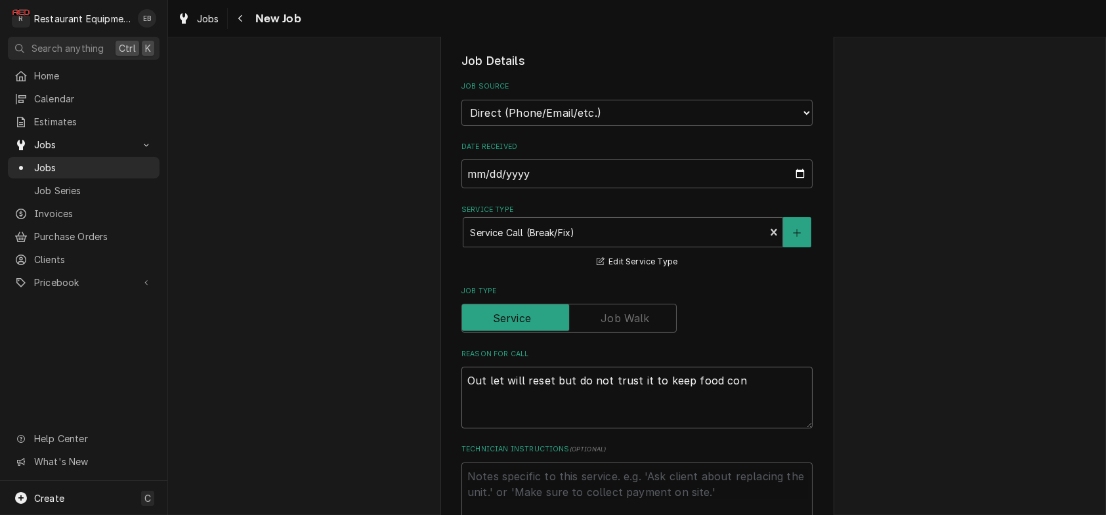
type textarea "Out let will reset but do not trust it to keep food cons"
type textarea "x"
type textarea "Out let will reset but do not trust it to keep food consi"
type textarea "x"
type textarea "Out let will reset but do not trust it to keep food consis"
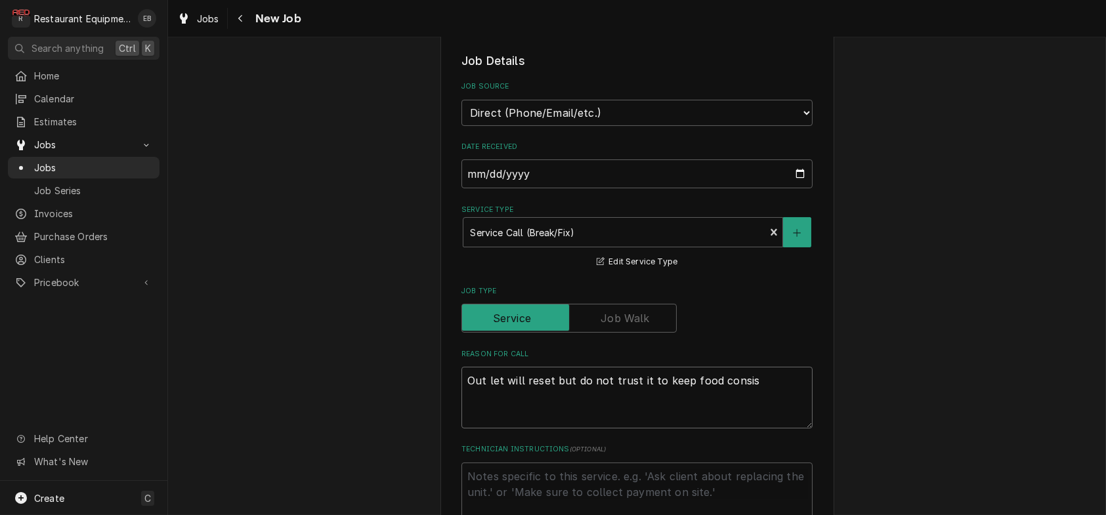
type textarea "x"
type textarea "Out let will reset but do not trust it to keep food consist"
type textarea "x"
type textarea "Out let will reset but do not trust it to keep food consisti"
type textarea "x"
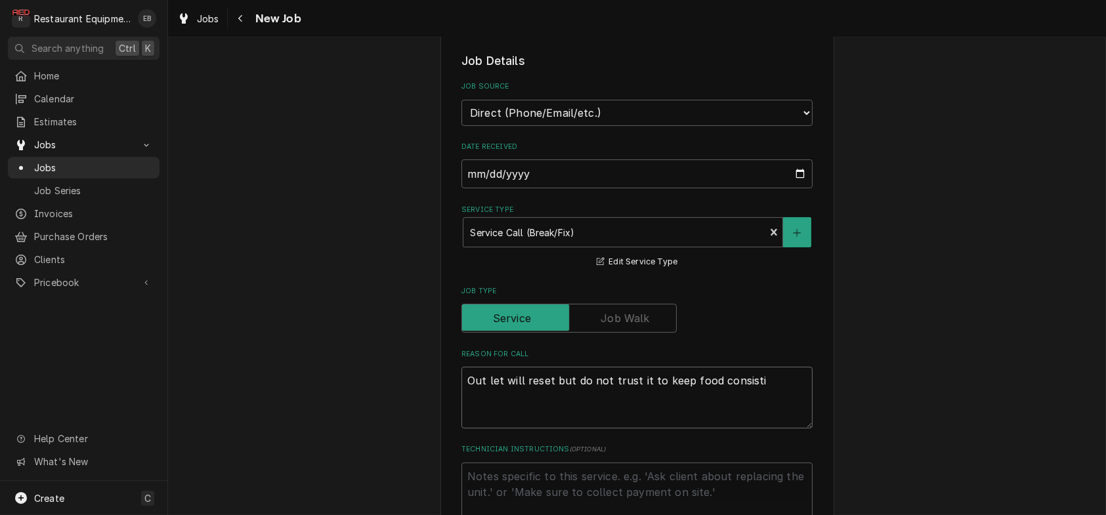
type textarea "Out let will reset but do not trust it to keep food consistie"
type textarea "x"
type textarea "Out let will reset but do not trust it to keep food consistien"
type textarea "x"
type textarea "Out let will reset but do not trust it to keep food consistient"
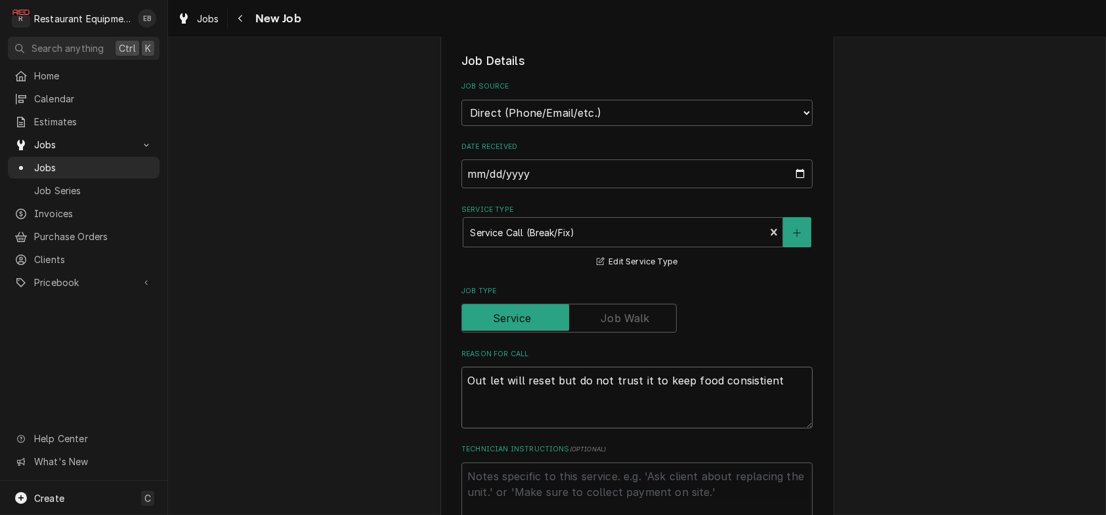
type textarea "x"
type textarea "Out let will reset but do not trust it to keep food consistientl"
type textarea "x"
type textarea "Out let will reset but do not trust it to keep food consistiently"
type textarea "x"
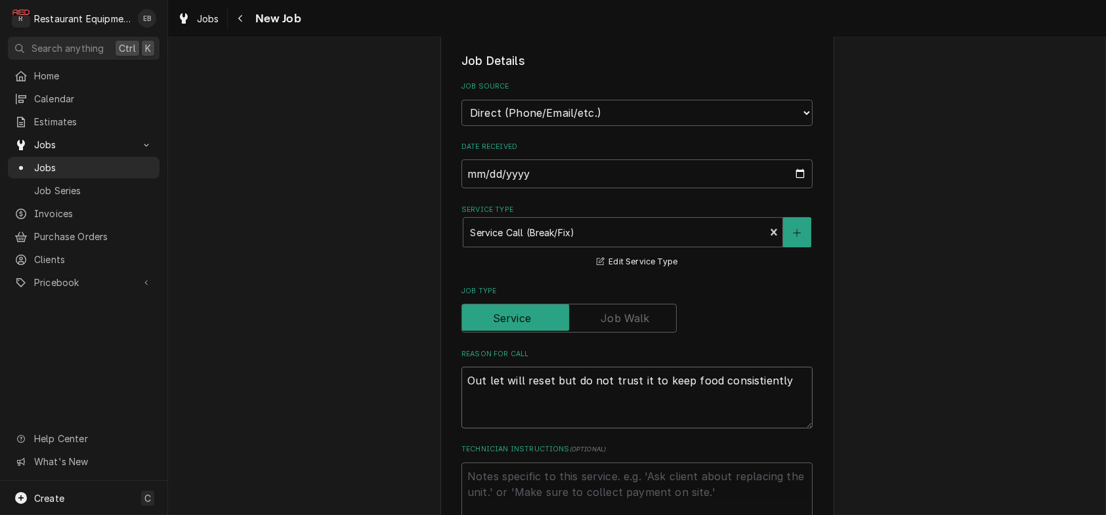
type textarea "Out let will reset but do not trust it to keep food consistiently"
type textarea "x"
type textarea "Out let will reset but do not trust it to keep food consistiently a"
type textarea "x"
type textarea "Out let will reset but do not trust it to keep food consistiently at"
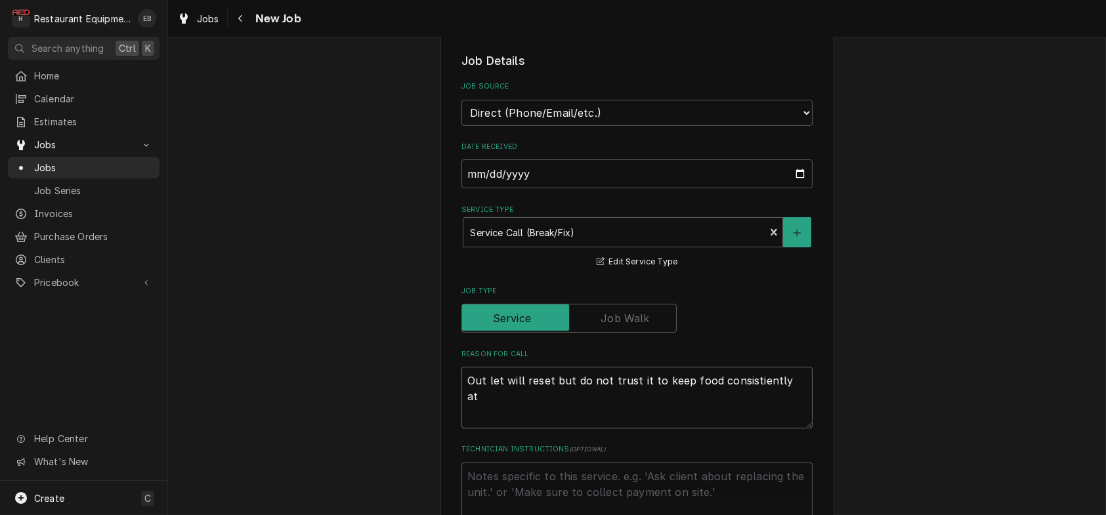
type textarea "x"
type textarea "Out let will reset but do not trust it to keep food consistiently at"
type textarea "x"
type textarea "Out let will reset but do not trust it to keep food consistiently at t"
type textarea "x"
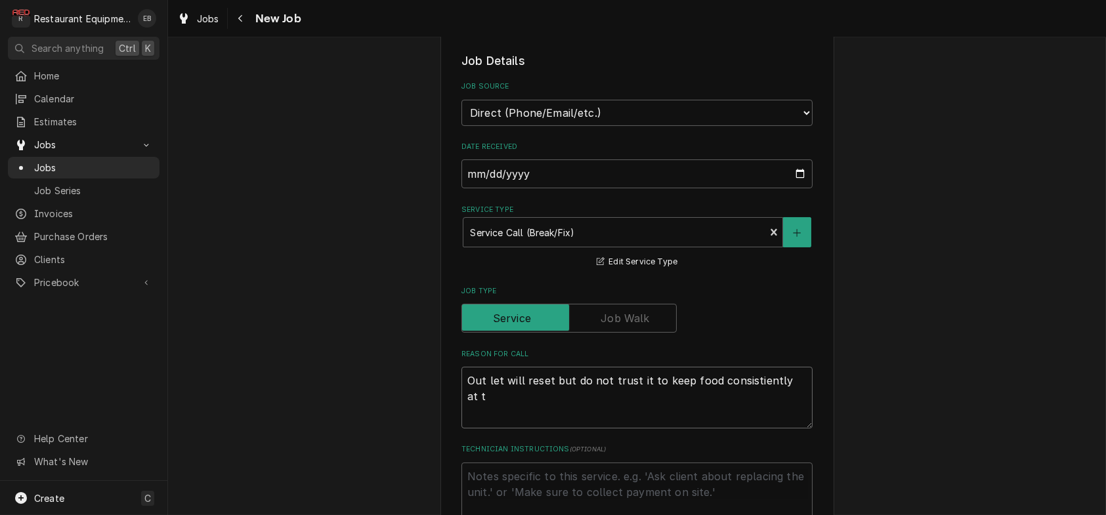
type textarea "Out let will reset but do not trust it to keep food consistiently at te"
type textarea "x"
type textarea "Out let will reset but do not trust it to keep food consistiently at tem"
type textarea "x"
type textarea "Out let will reset but do not trust it to keep food consistiently at temp"
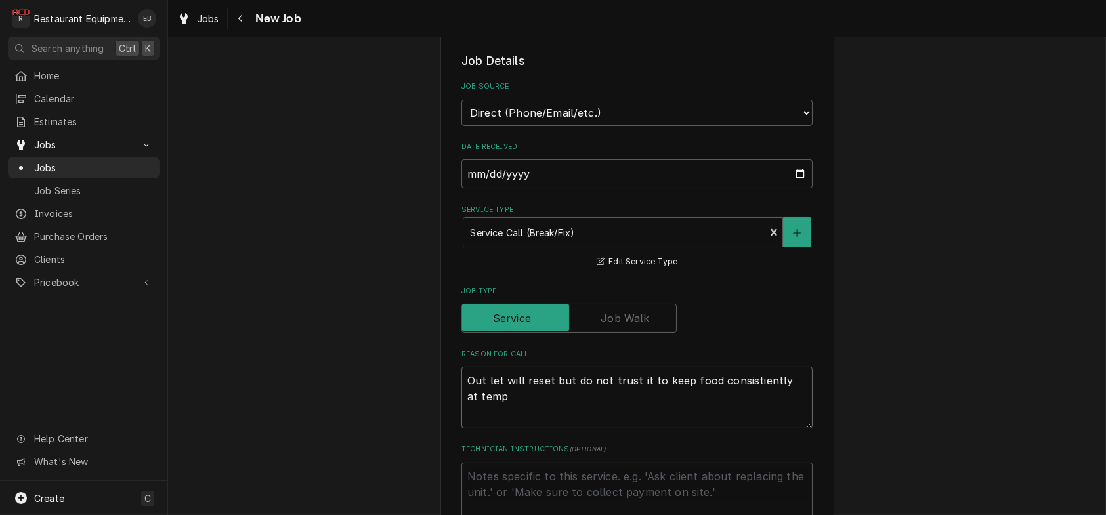
type textarea "x"
type textarea "Out let will reset but do not trust it to keep food consistiently at temp."
type textarea "x"
type textarea "Out let will reset but do not trust it to keep food consistiently at temp."
type textarea "x"
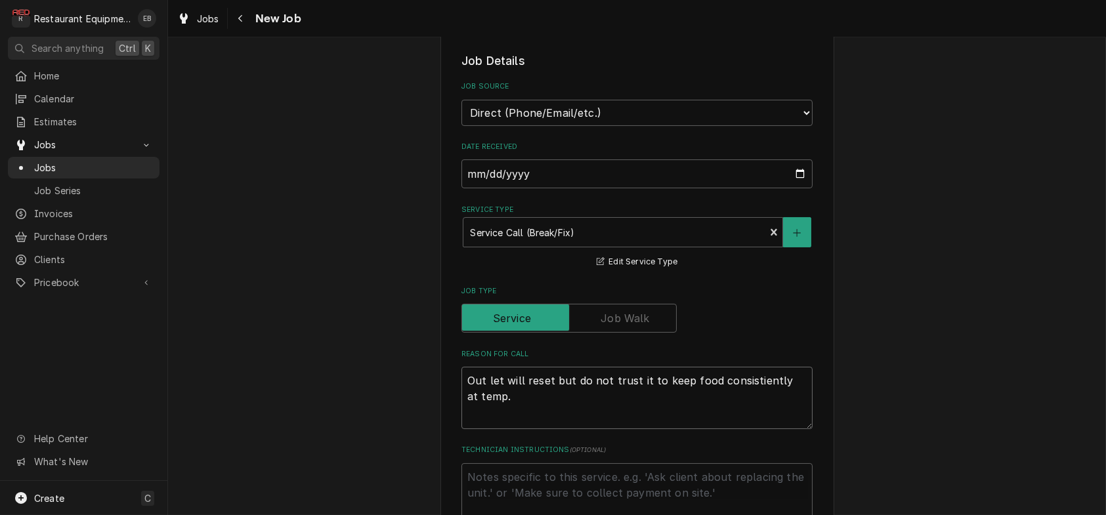
type textarea "Out let will reset but do not trust it to keep food consistiently at temp. M"
type textarea "x"
type textarea "Out let will reset but do not trust it to keep food consistiently at temp. MO"
type textarea "x"
type textarea "Out let will reset but do not trust it to keep food consistiently at temp. MOD"
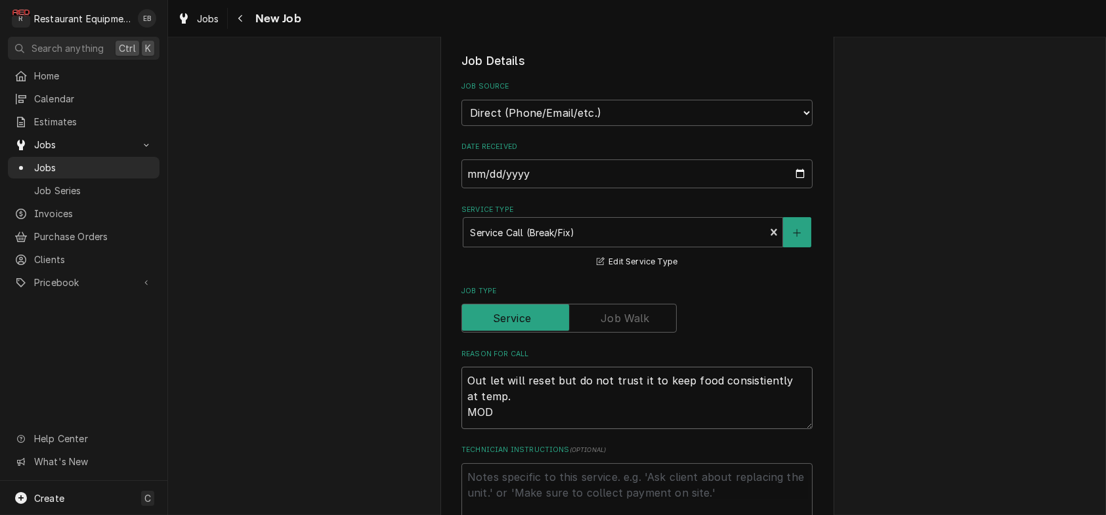
type textarea "x"
type textarea "Out let will reset but do not trust it to keep food consistiently at temp. MOD_"
type textarea "x"
type textarea "Out let will reset but do not trust it to keep food consistiently at temp. MOD"
type textarea "x"
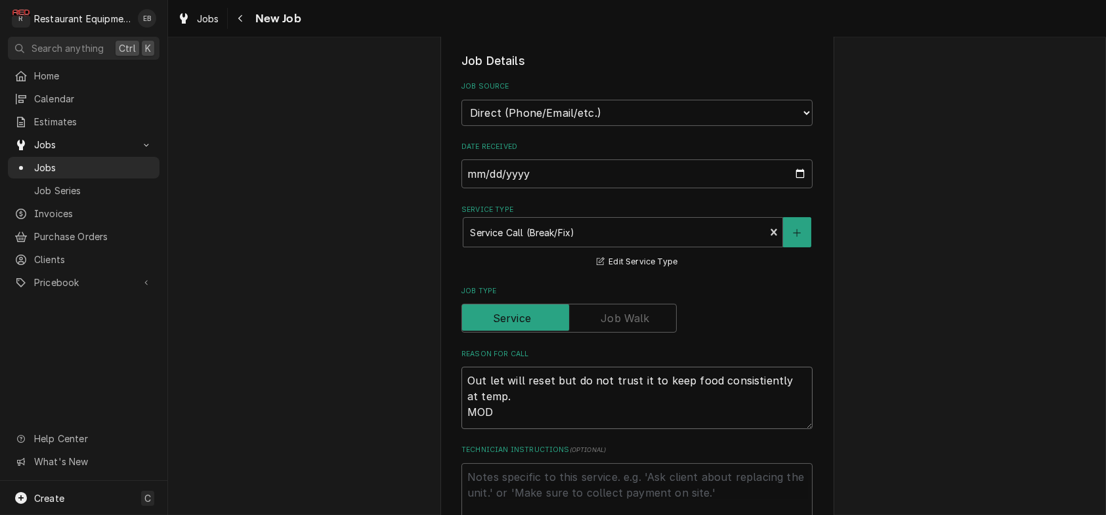
type textarea "Out let will reset but do not trust it to keep food consistiently at temp. MOD-"
type textarea "x"
type textarea "Out let will reset but do not trust it to keep food consistiently at temp. MOD-"
type textarea "x"
type textarea "Out let will reset but do not trust it to keep food consistiently at temp. MOD-…"
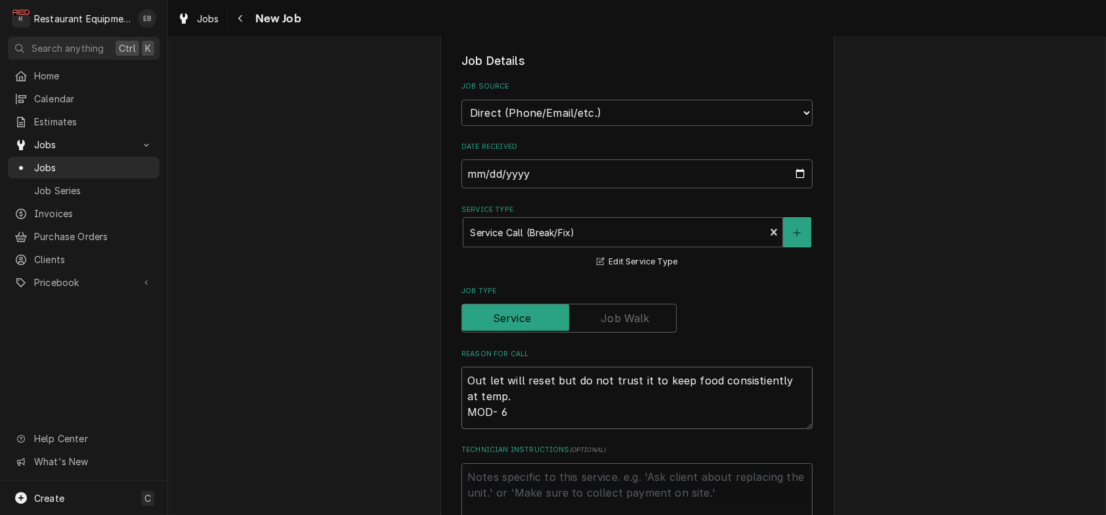
type textarea "x"
type textarea "Out let will reset but do not trust it to keep food consistiently at temp. MOD-…"
type textarea "x"
type textarea "Out let will reset but do not trust it to keep food consistiently at temp. MOD-…"
type textarea "x"
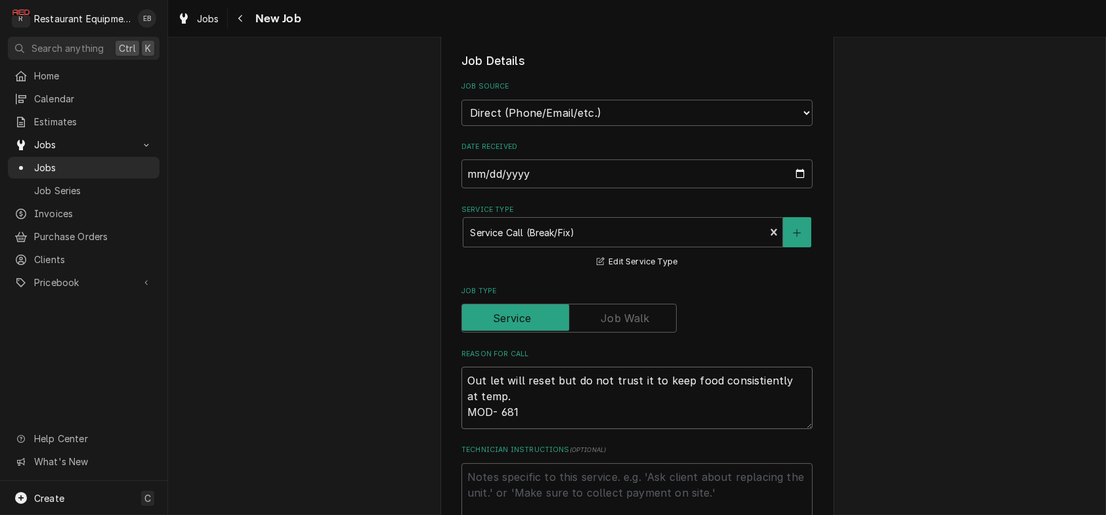
type textarea "Out let will reset but do not trust it to keep food consistiently at temp. MOD-…"
type textarea "x"
type textarea "Out let will reset but do not trust it to keep food consistiently at temp. MOD-…"
type textarea "x"
type textarea "Out let will reset but do not trust it to keep food consistiently at temp. MOD-…"
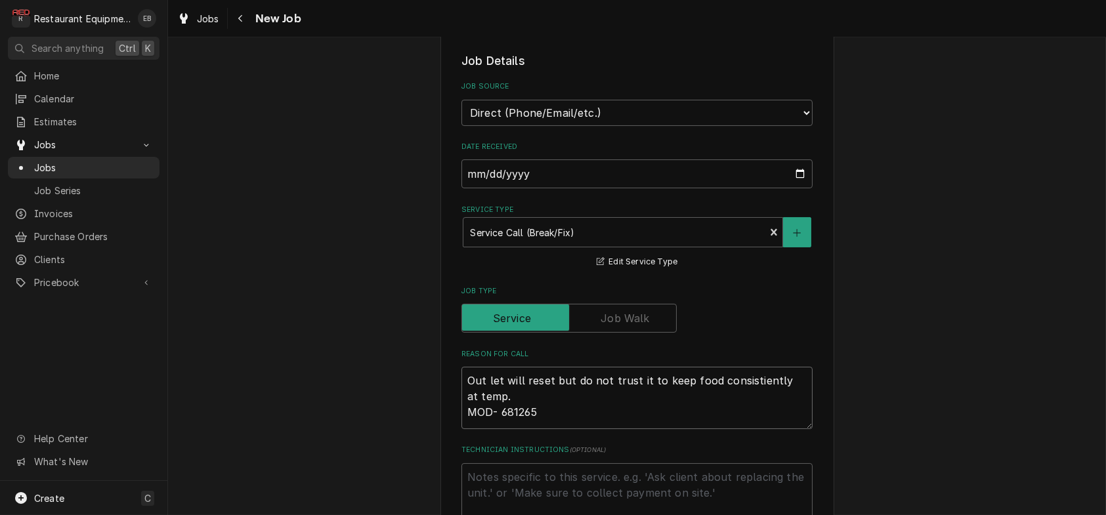
type textarea "x"
type textarea "Out let will reset but do not trust it to keep food consistiently at temp. MOD-…"
type textarea "x"
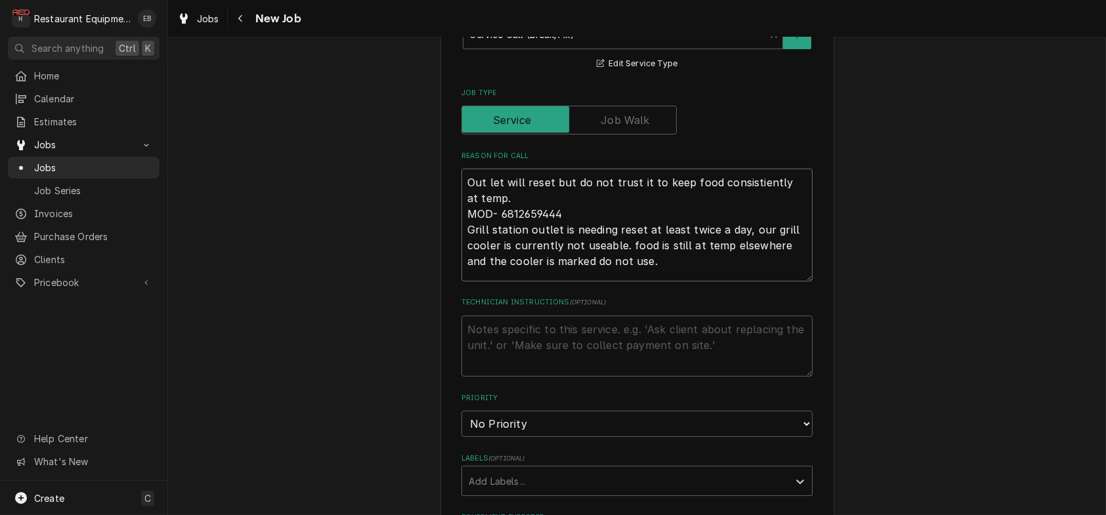
scroll to position [514, 0]
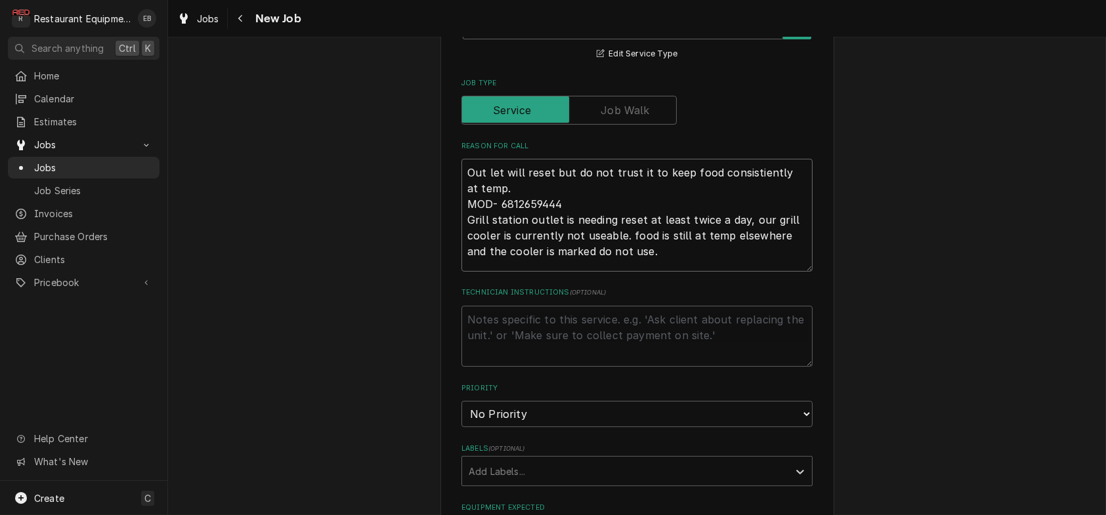
click at [631, 272] on textarea "Out let will reset but do not trust it to keep food consistiently at temp. MOD-…" at bounding box center [636, 215] width 351 height 113
click at [651, 272] on textarea "Out let will reset but do not trust it to keep food consistiently at temp. MOD-…" at bounding box center [636, 215] width 351 height 113
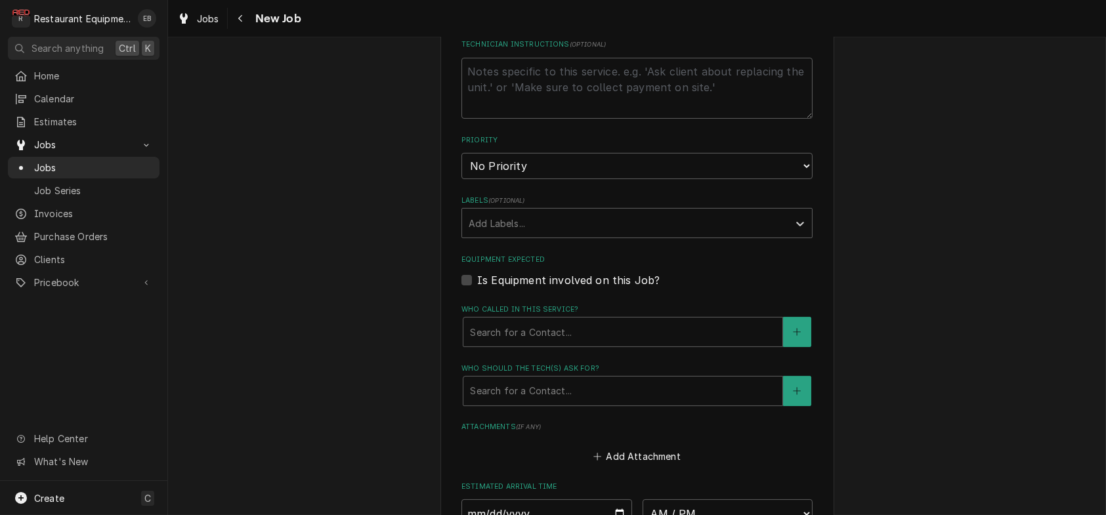
scroll to position [776, 0]
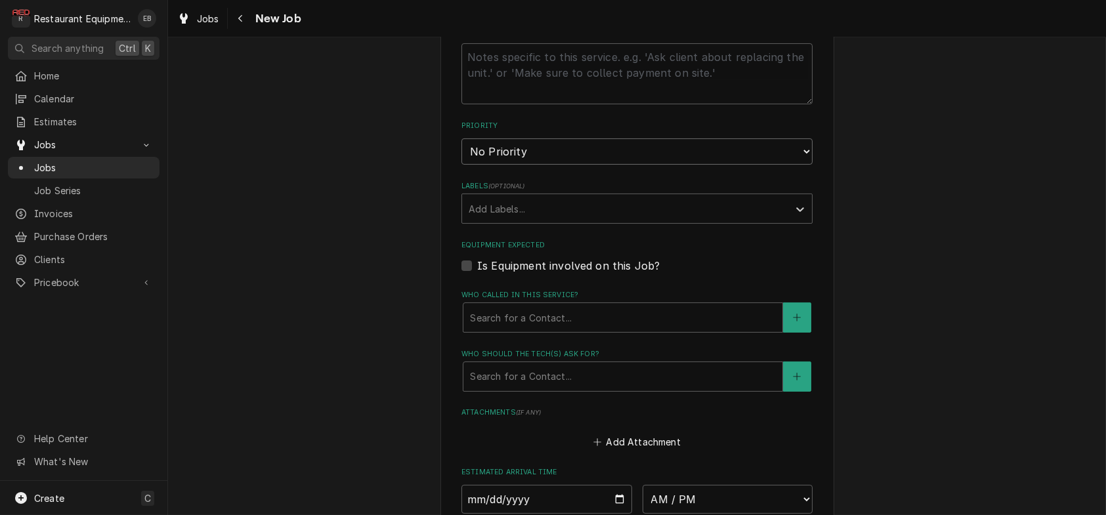
click at [542, 165] on select "No Priority Urgent High Medium Low" at bounding box center [636, 151] width 351 height 26
click at [527, 165] on select "No Priority Urgent High Medium Low" at bounding box center [636, 151] width 351 height 26
click at [461, 165] on select "No Priority Urgent High Medium Low" at bounding box center [636, 151] width 351 height 26
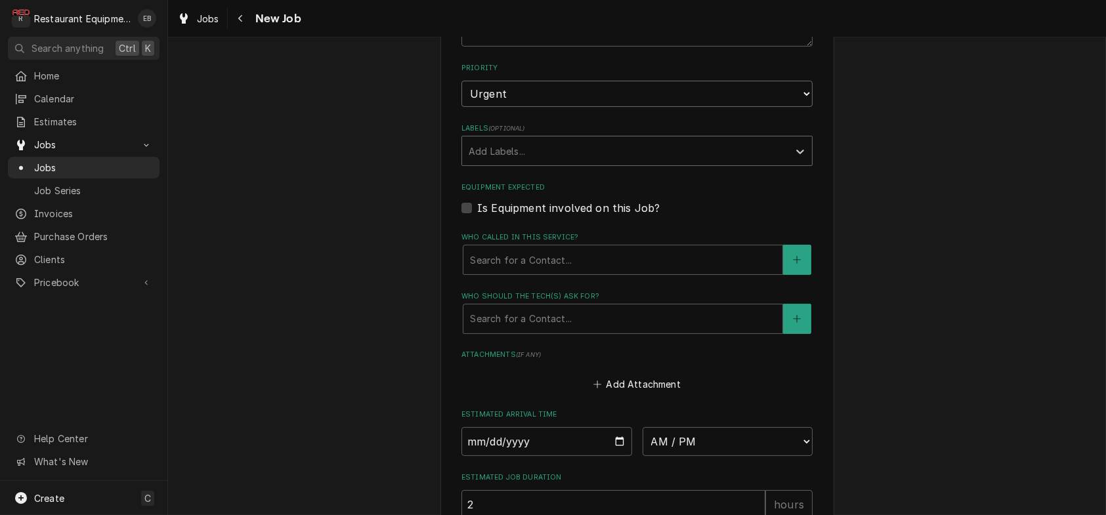
scroll to position [864, 0]
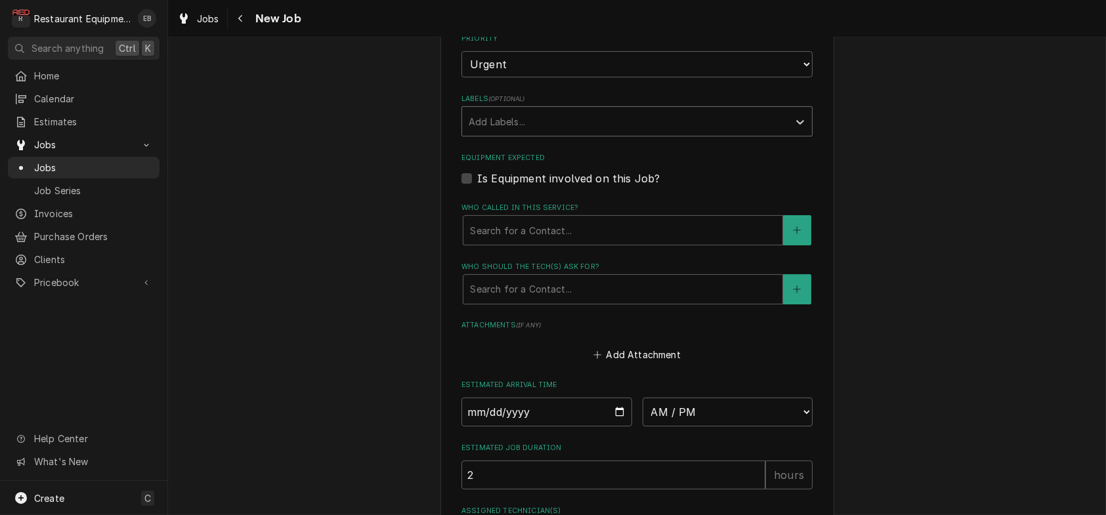
click at [562, 133] on div "Labels" at bounding box center [625, 122] width 313 height 24
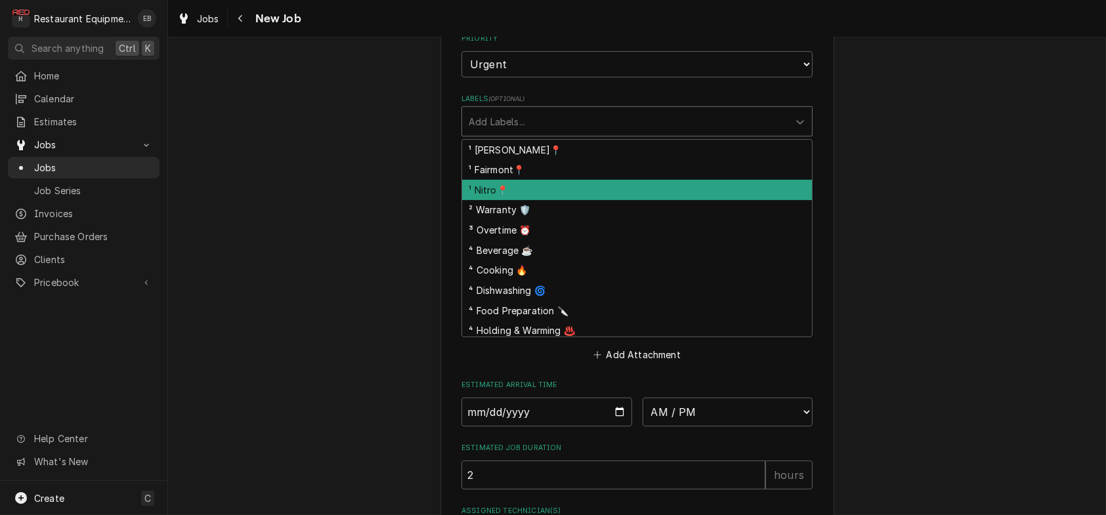
click at [511, 200] on div "¹ Nitro📍" at bounding box center [637, 190] width 350 height 20
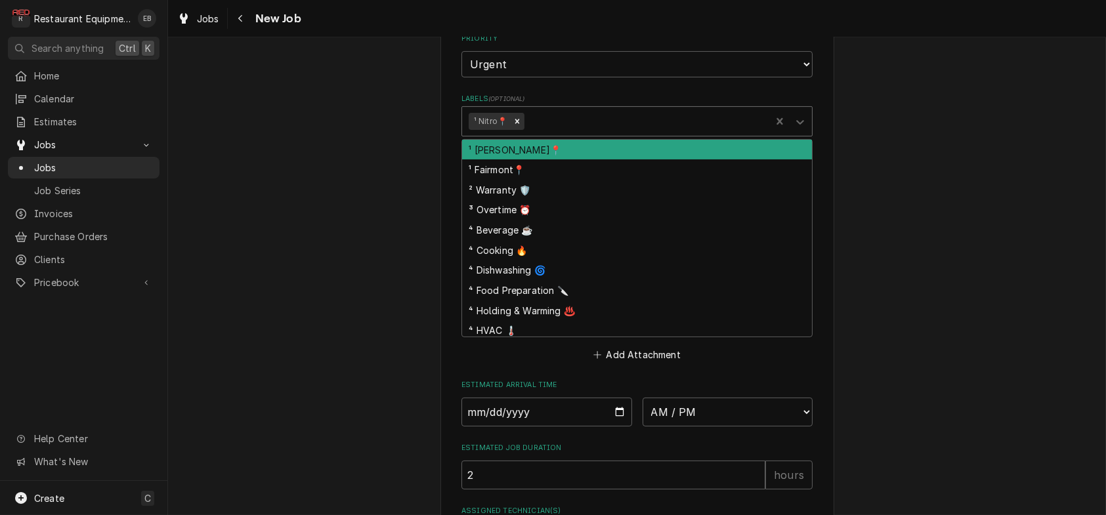
click at [562, 133] on div "Labels" at bounding box center [645, 122] width 237 height 24
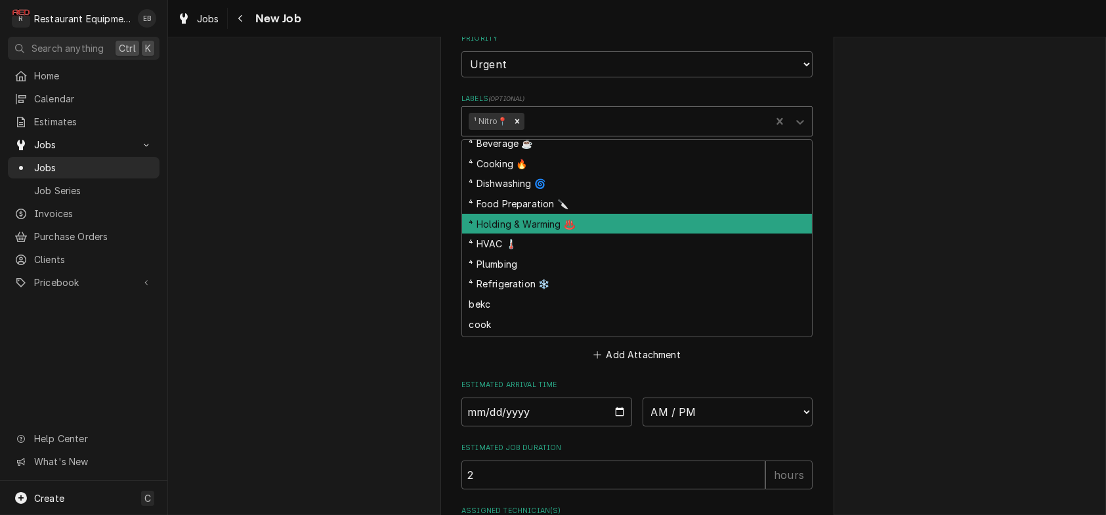
scroll to position [87, 0]
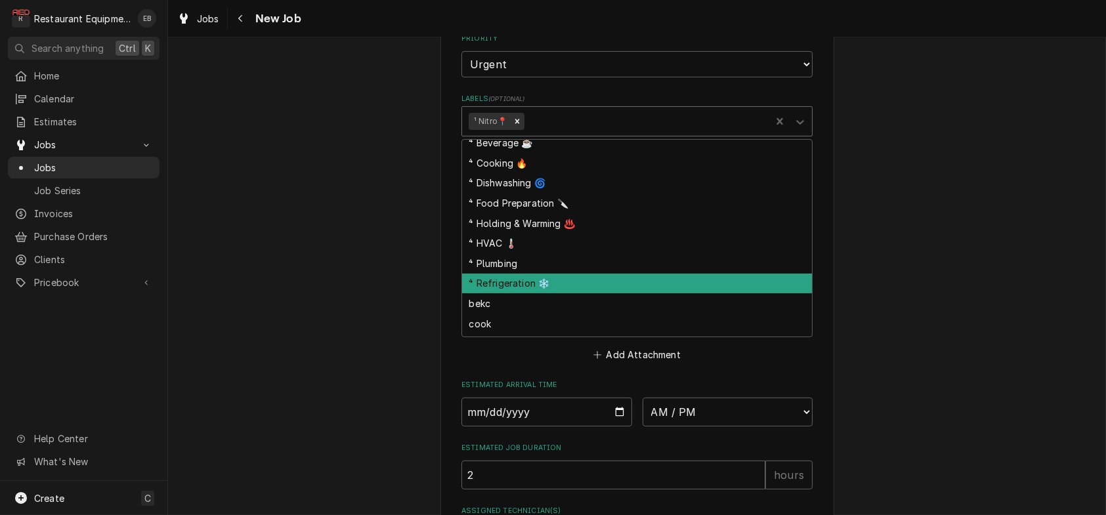
click at [525, 294] on div "⁴ Refrigeration ❄️" at bounding box center [637, 284] width 350 height 20
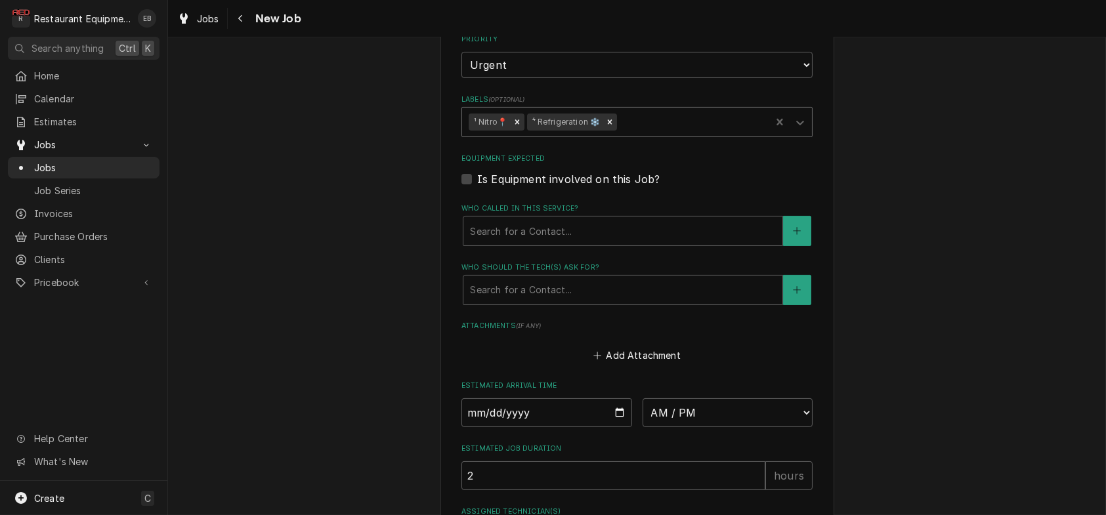
scroll to position [864, 0]
click at [559, 242] on div "Who called in this service?" at bounding box center [623, 231] width 306 height 24
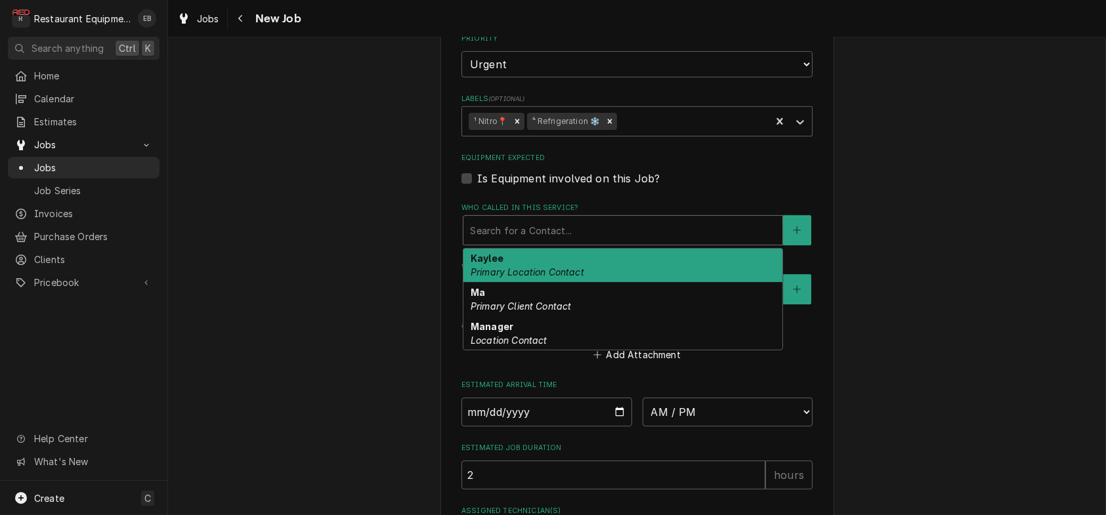
click at [534, 283] on div "Kaylee Primary Location Contact" at bounding box center [622, 266] width 319 height 34
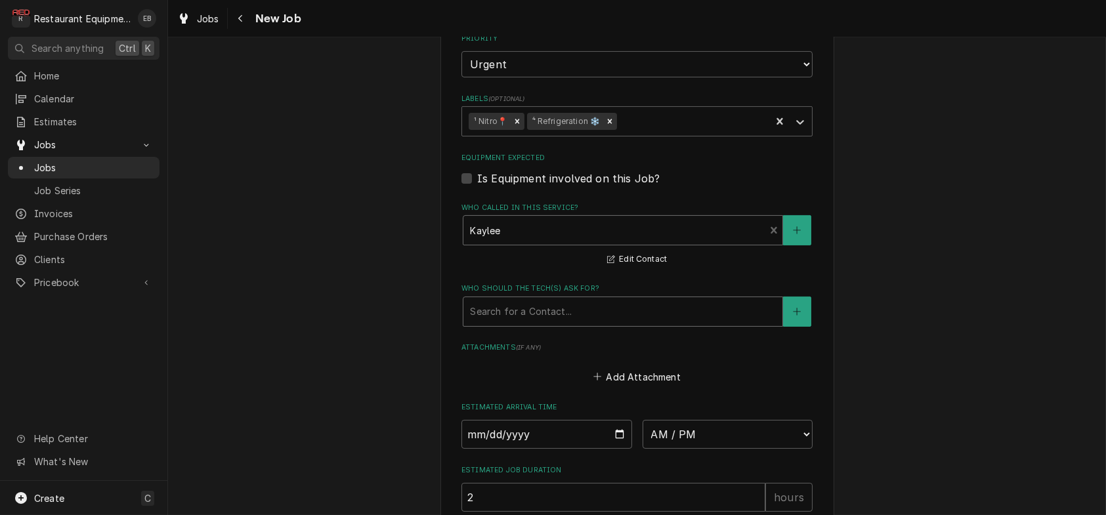
drag, startPoint x: 539, startPoint y: 428, endPoint x: 540, endPoint y: 436, distance: 7.9
click at [539, 324] on div "Who should the tech(s) ask for?" at bounding box center [623, 312] width 306 height 24
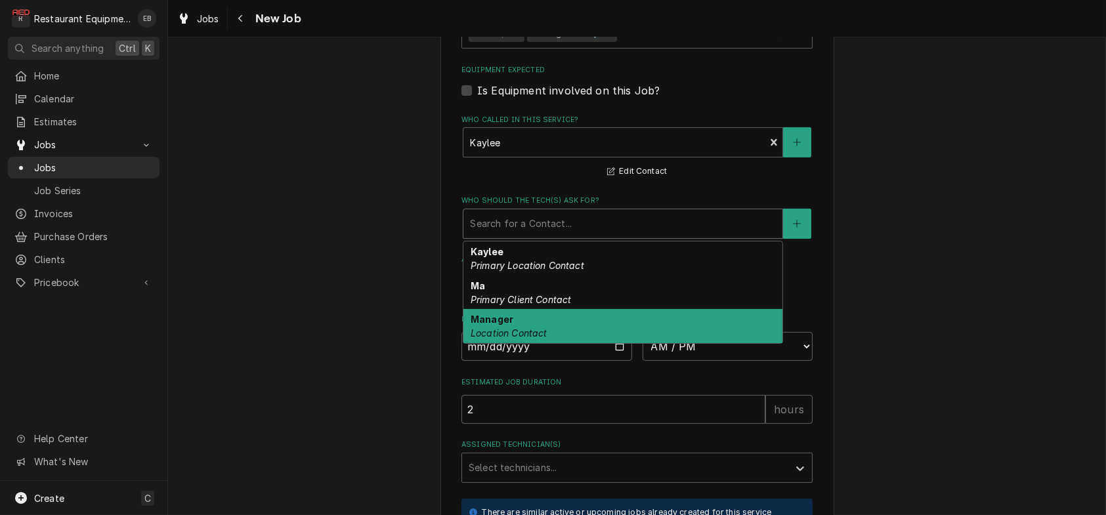
click at [578, 343] on div "Manager Location Contact" at bounding box center [622, 326] width 319 height 34
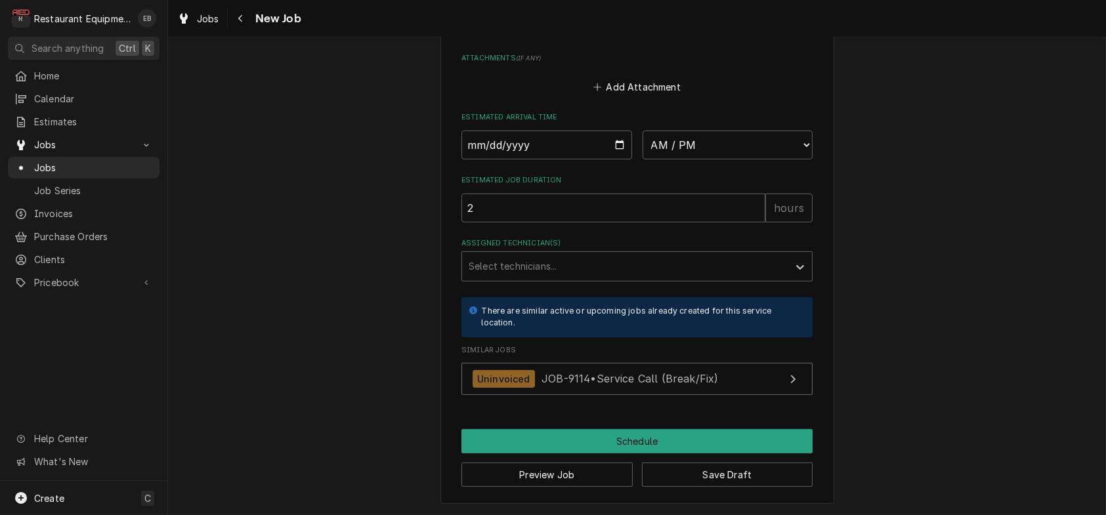
scroll to position [1214, 0]
drag, startPoint x: 623, startPoint y: 240, endPoint x: 595, endPoint y: 273, distance: 43.4
click at [623, 159] on input "Date" at bounding box center [546, 145] width 171 height 29
click at [731, 159] on select "AM / PM 6:00 AM 6:15 AM 6:30 AM 6:45 AM 7:00 AM 7:15 AM 7:30 AM 7:45 AM 8:00 AM…" at bounding box center [728, 145] width 171 height 29
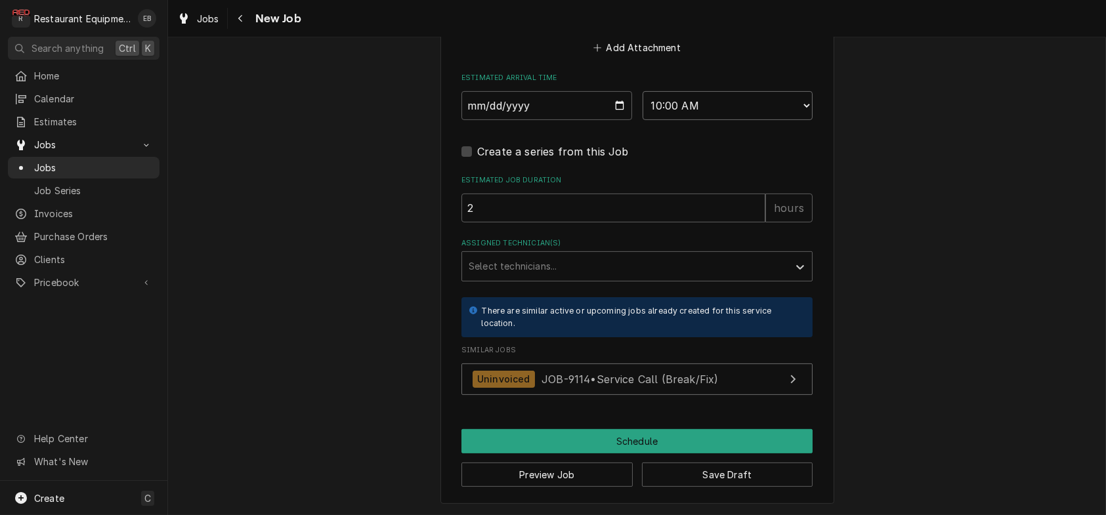
scroll to position [1346, 0]
click at [552, 278] on div "Assigned Technician(s)" at bounding box center [625, 267] width 313 height 24
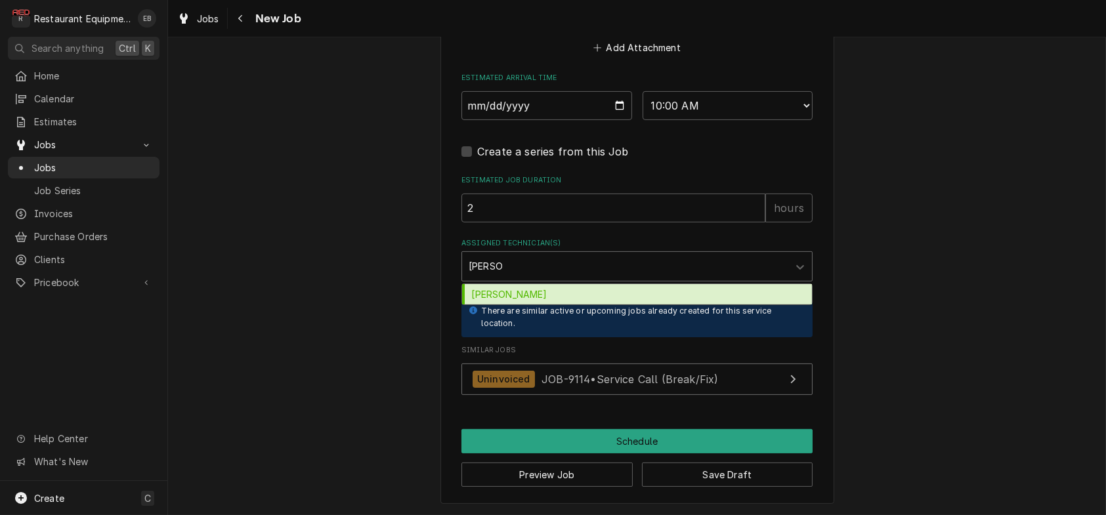
click at [539, 305] on div "Huston Lewis" at bounding box center [637, 294] width 350 height 20
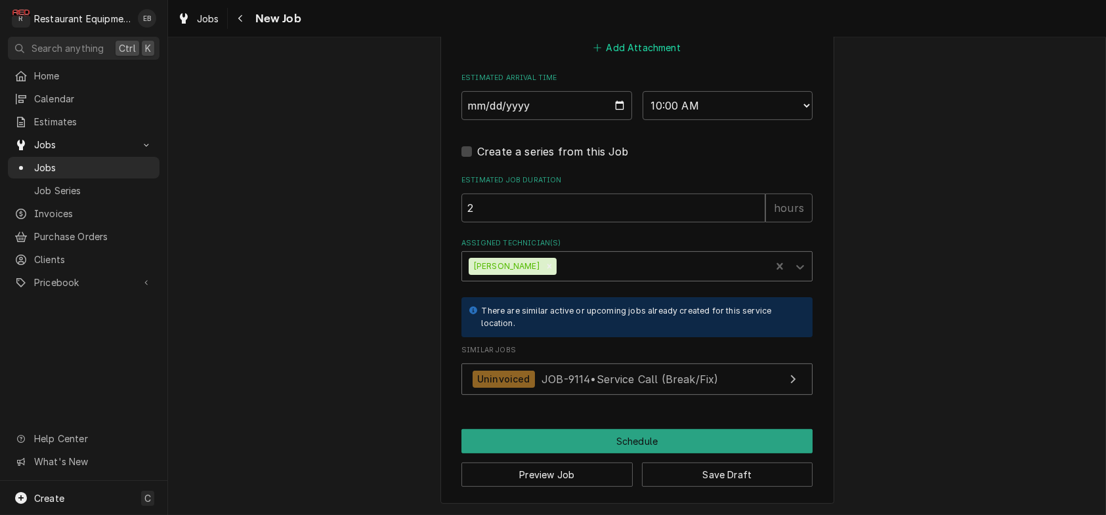
scroll to position [1392, 0]
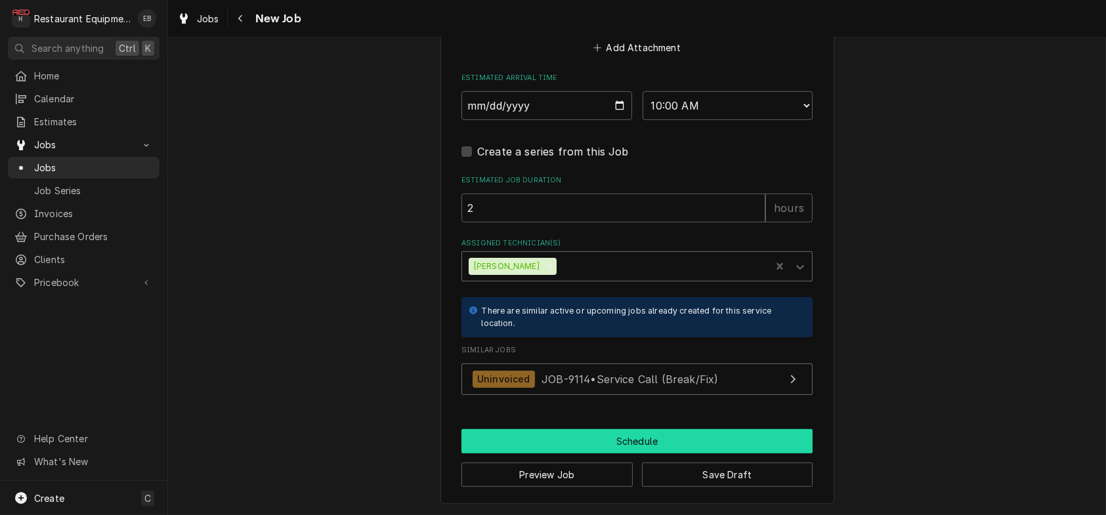
click at [640, 433] on button "Schedule" at bounding box center [636, 441] width 351 height 24
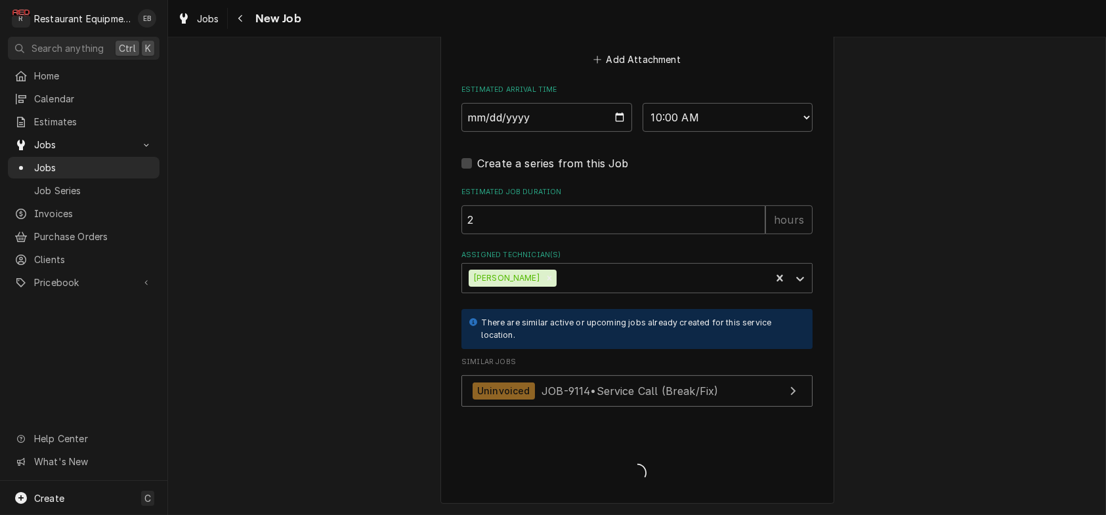
scroll to position [1379, 0]
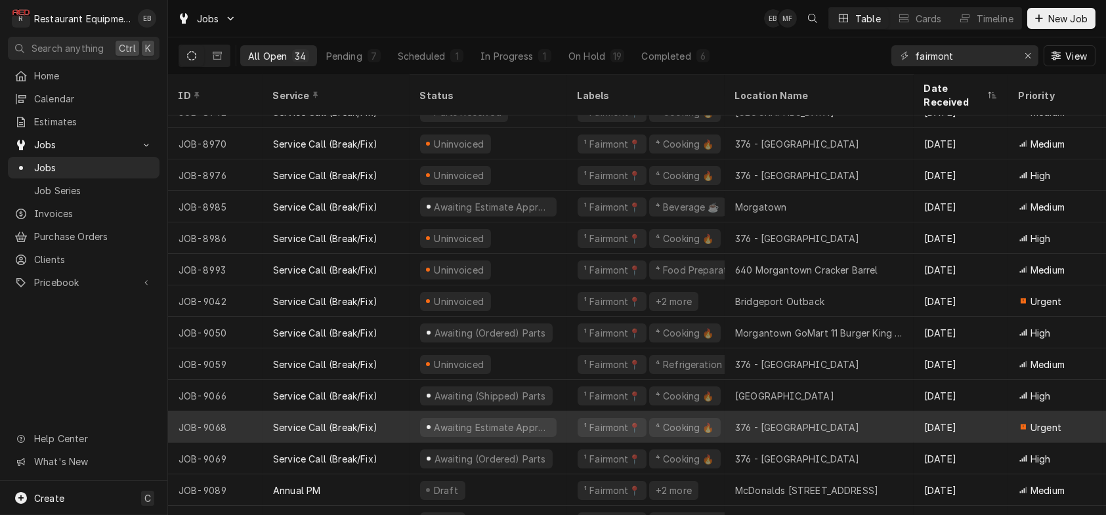
scroll to position [681, 0]
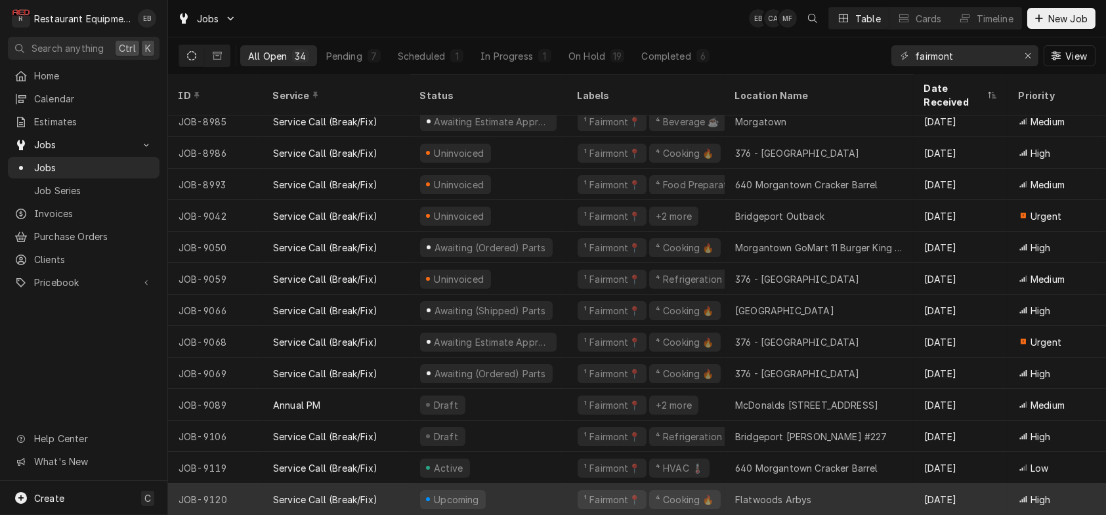
click at [562, 484] on div "Upcoming" at bounding box center [489, 500] width 158 height 32
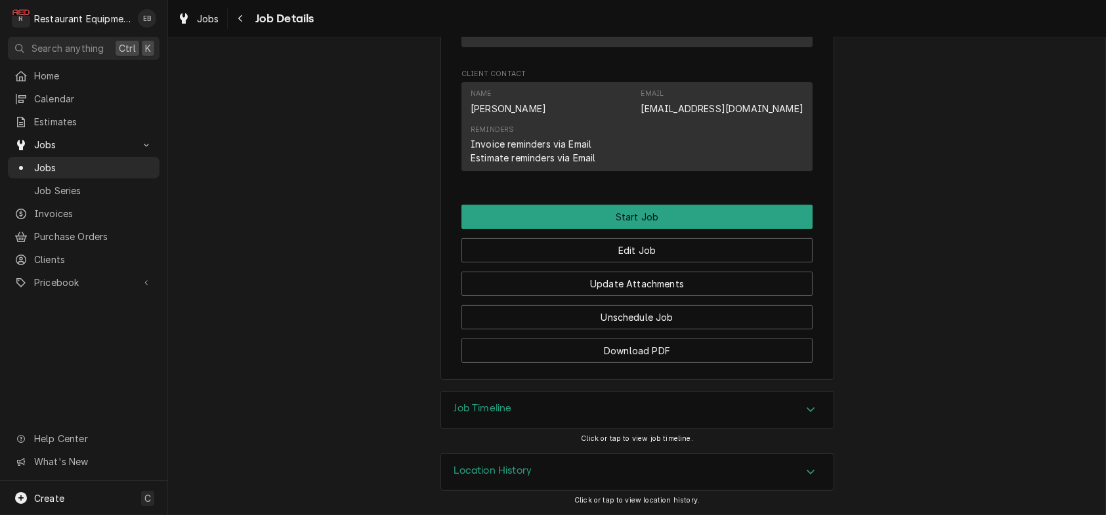
scroll to position [1322, 0]
click at [646, 238] on button "Edit Job" at bounding box center [636, 250] width 351 height 24
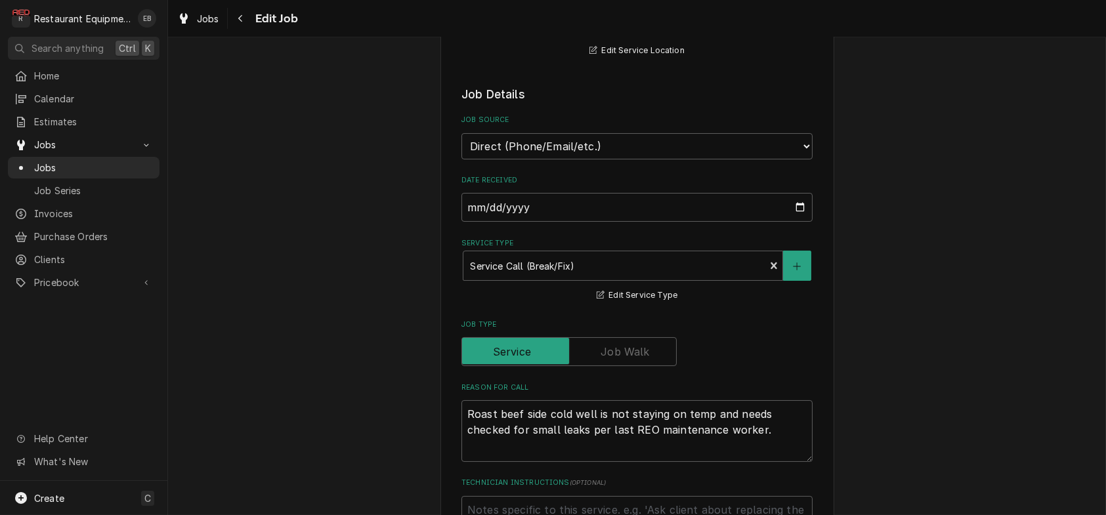
type textarea "x"
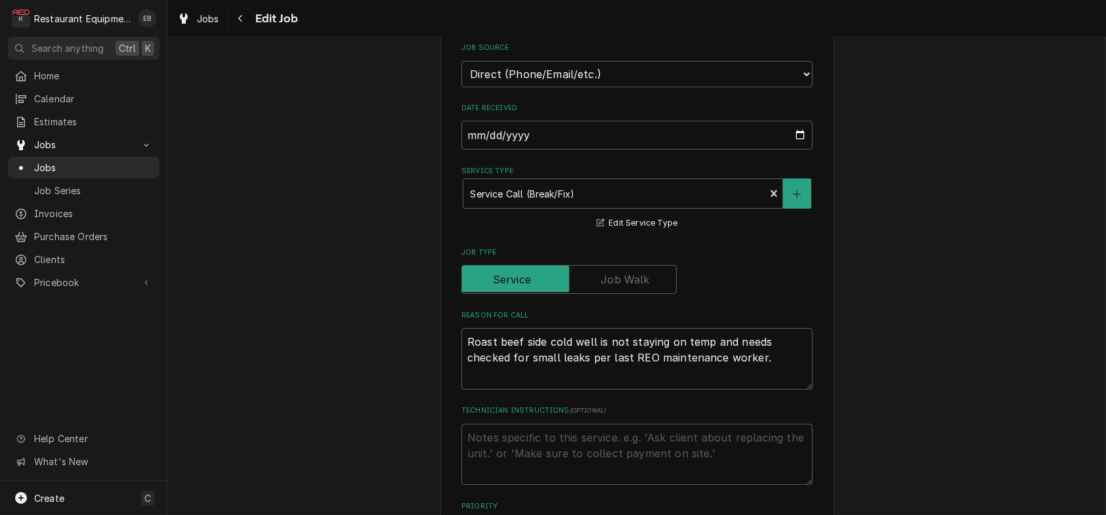
scroll to position [612, 0]
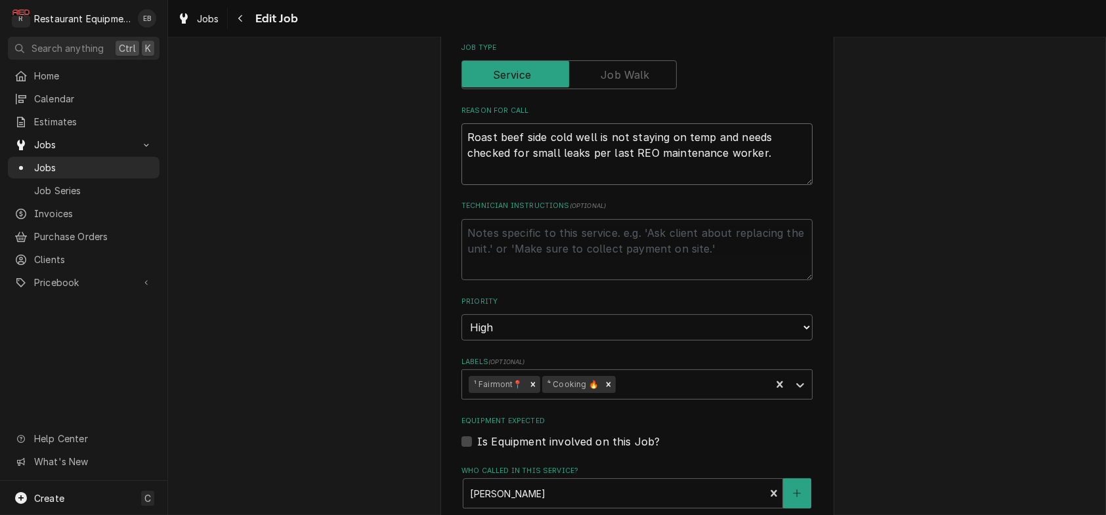
click at [461, 185] on textarea "Roast beef side cold well is not staying on temp and needs checked for small le…" at bounding box center [636, 154] width 351 height 62
type textarea "Roast beef side cold well is not staying on temp and needs checked for small le…"
type textarea "x"
type textarea "E Roast beef side cold well is not staying on temp and needs checked for small …"
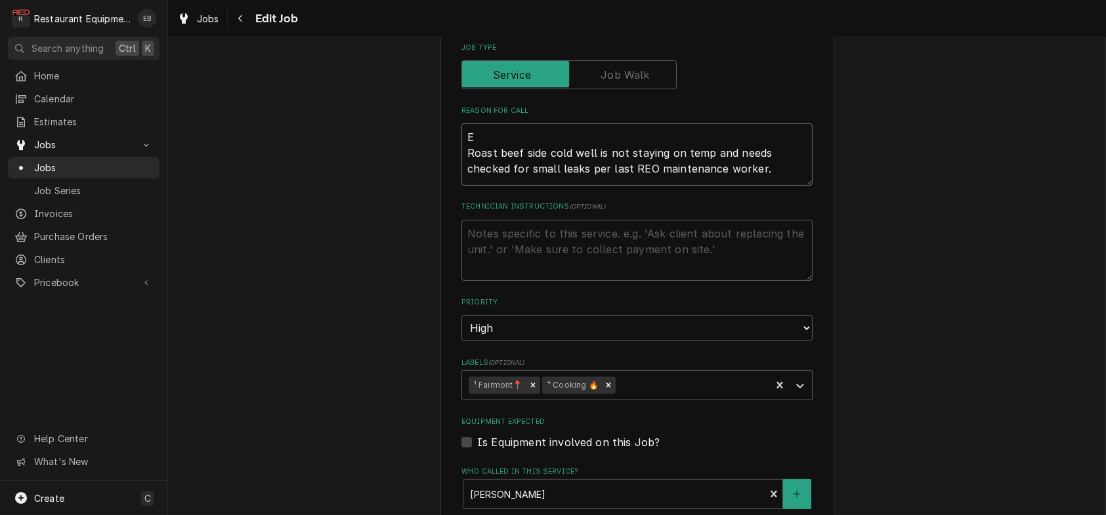
type textarea "x"
type textarea "Roast beef side cold well is not staying on temp and needs checked for small le…"
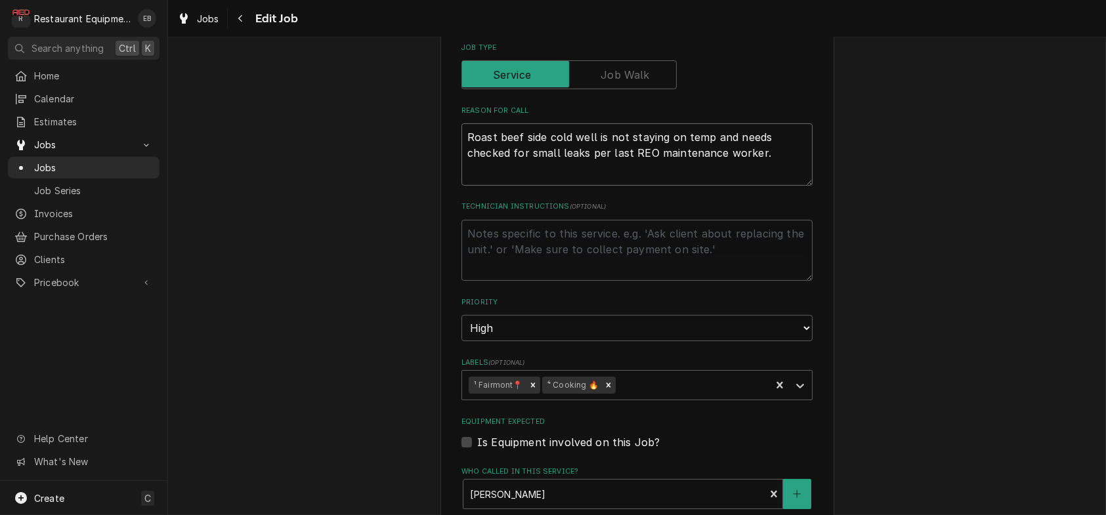
type textarea "x"
type textarea "W Roast beef side cold well is not staying on temp and needs checked for small …"
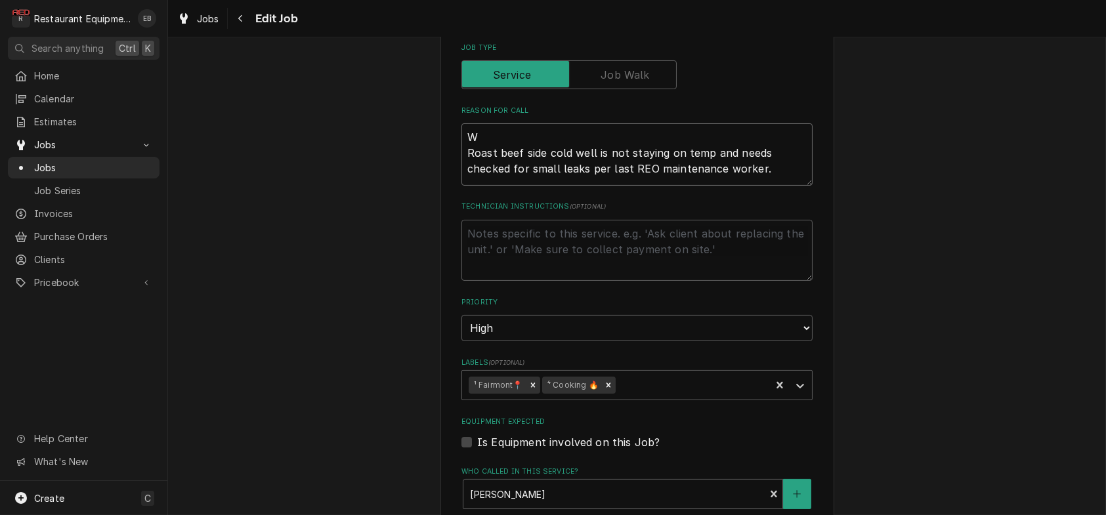
type textarea "x"
type textarea "WO Roast beef side cold well is not staying on temp and needs checked for small…"
type textarea "x"
type textarea "WO# Roast beef side cold well is not staying on temp and needs checked for smal…"
type textarea "x"
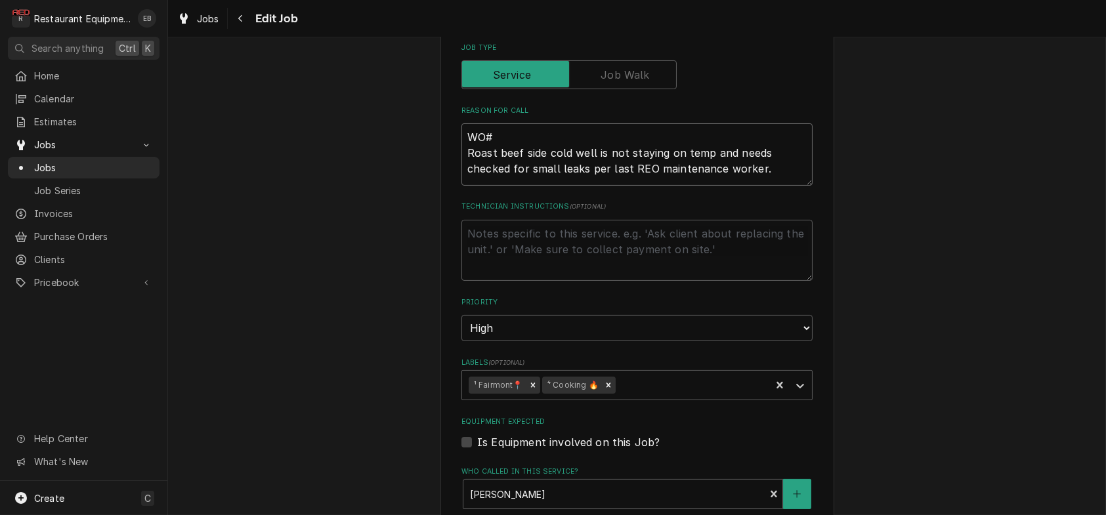
type textarea "WO# Roast beef side cold well is not staying on temp and needs checked for smal…"
type textarea "x"
type textarea "WO# 8 Roast beef side cold well is not staying on temp and needs checked for sm…"
type textarea "x"
type textarea "WO# 89 Roast beef side cold well is not staying on temp and needs checked for s…"
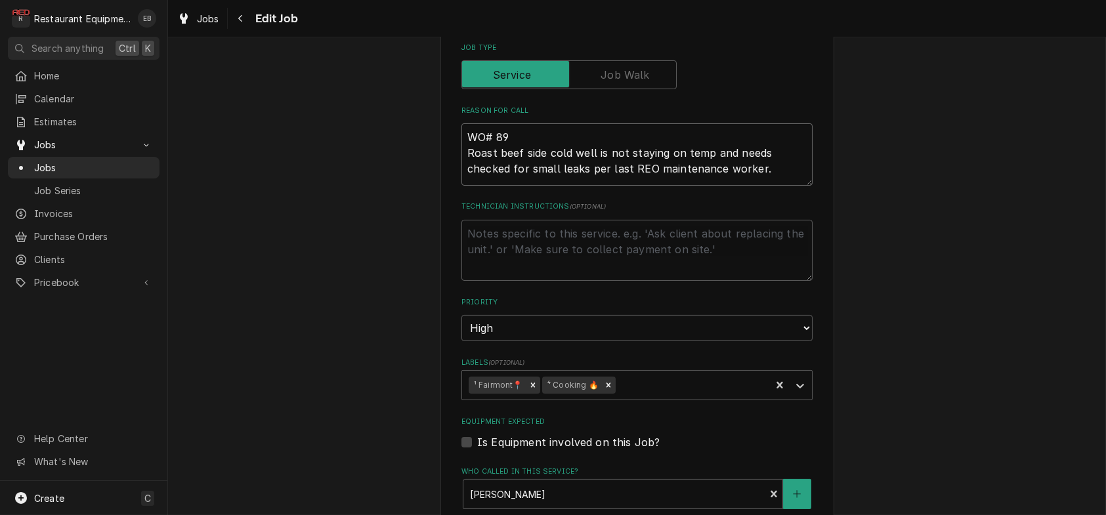
type textarea "x"
type textarea "WO# 890 Roast beef side cold well is not staying on temp and needs checked for …"
type textarea "x"
type textarea "WO# 8905 Roast beef side cold well is not staying on temp and needs checked for…"
type textarea "x"
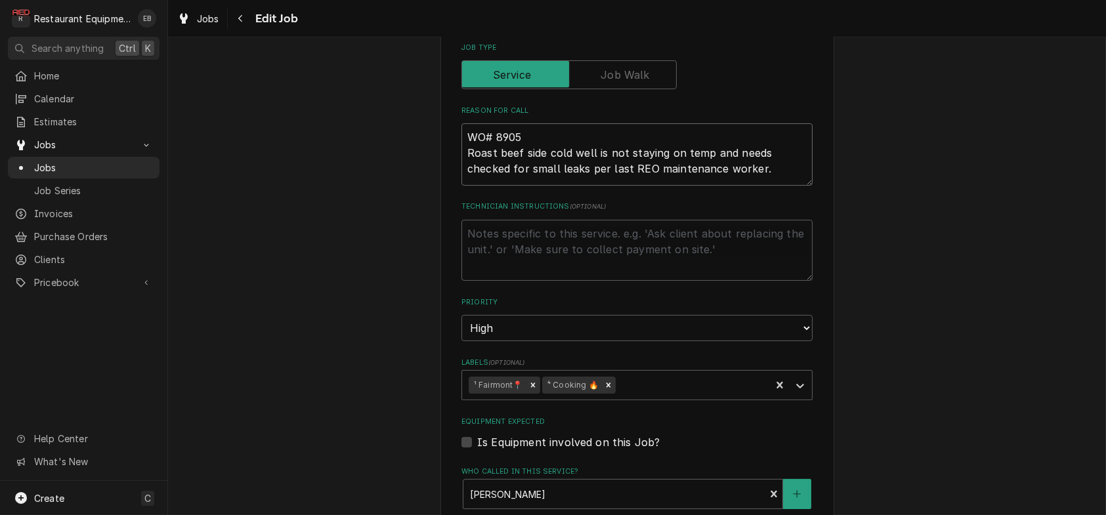
type textarea "WO# 89054 Roast beef side cold well is not staying on temp and needs checked fo…"
type textarea "x"
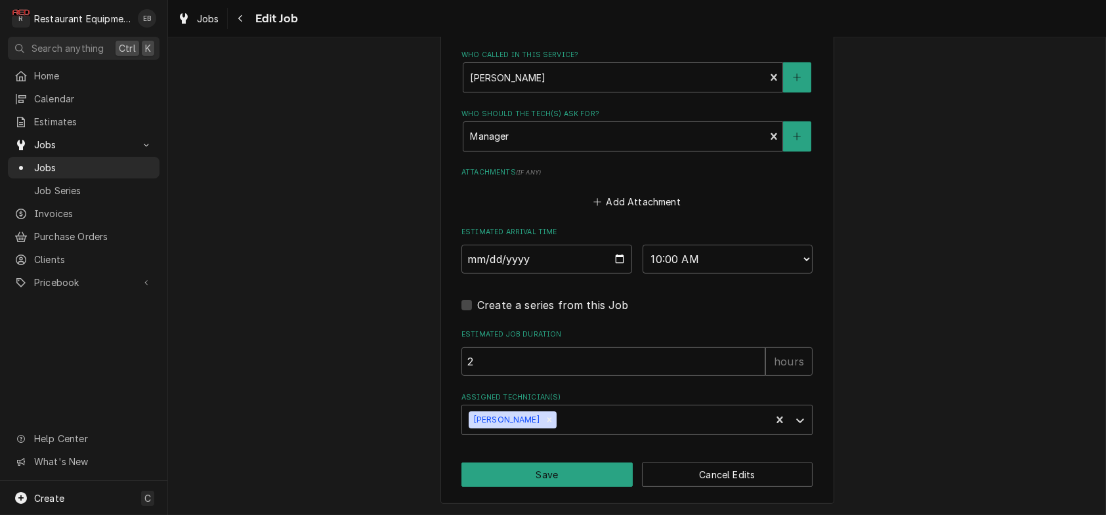
scroll to position [1186, 0]
type textarea "WO# 89054 Roast beef side cold well is not staying on temp and needs checked fo…"
click at [561, 473] on button "Save" at bounding box center [546, 475] width 171 height 24
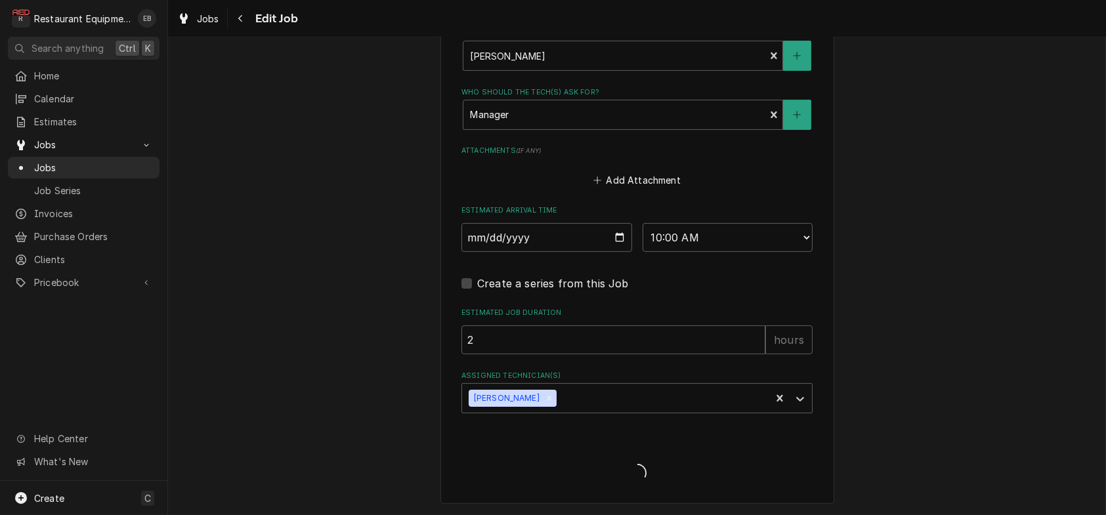
type textarea "x"
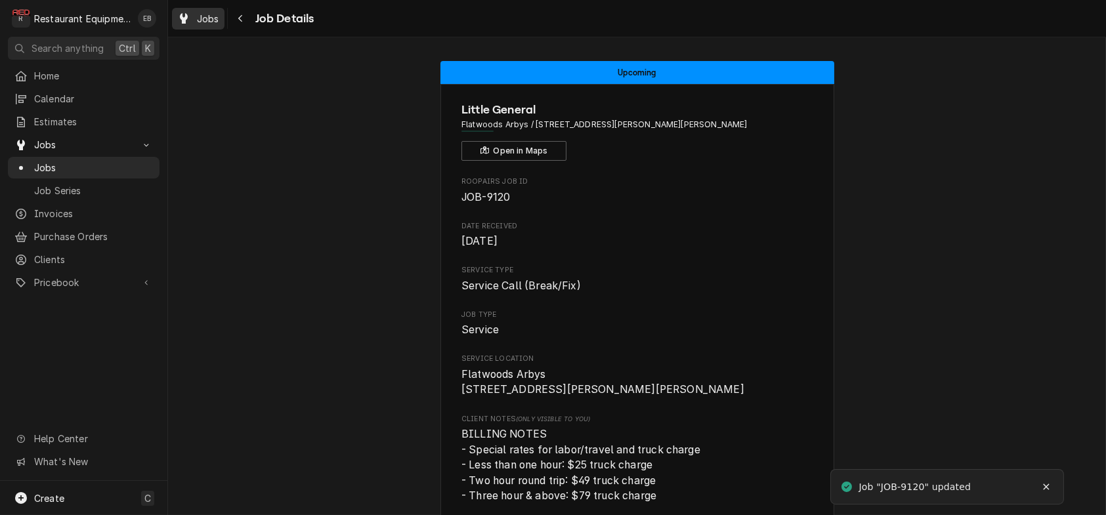
click at [215, 15] on span "Jobs" at bounding box center [208, 19] width 22 height 14
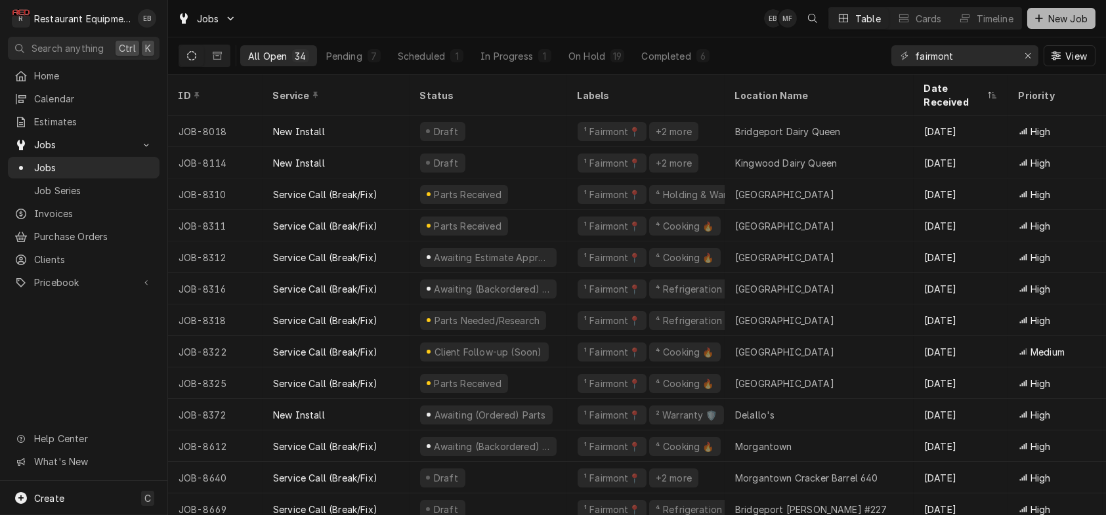
click at [1057, 17] on span "New Job" at bounding box center [1068, 19] width 45 height 14
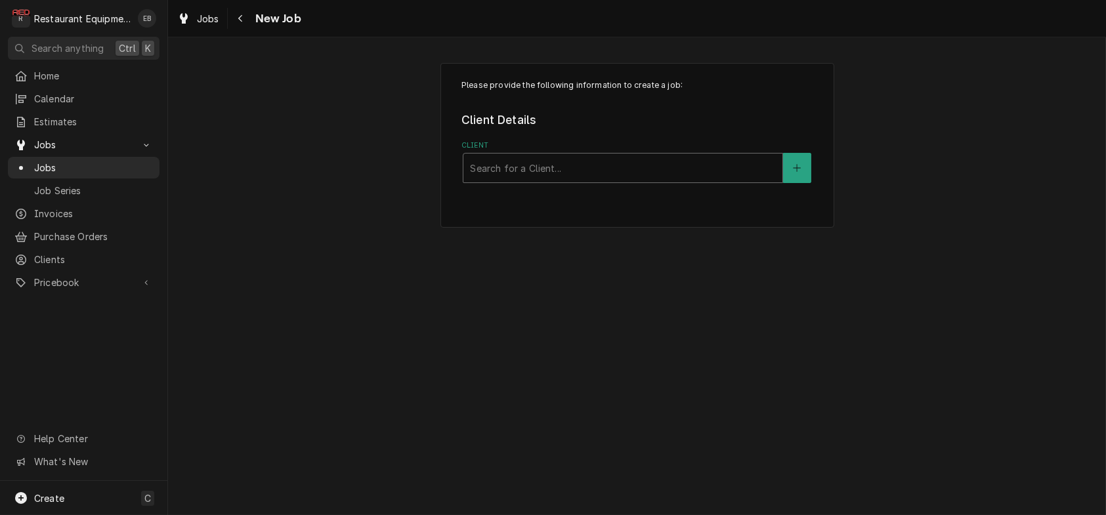
click at [571, 180] on div "Client" at bounding box center [623, 168] width 306 height 24
type input "welbil"
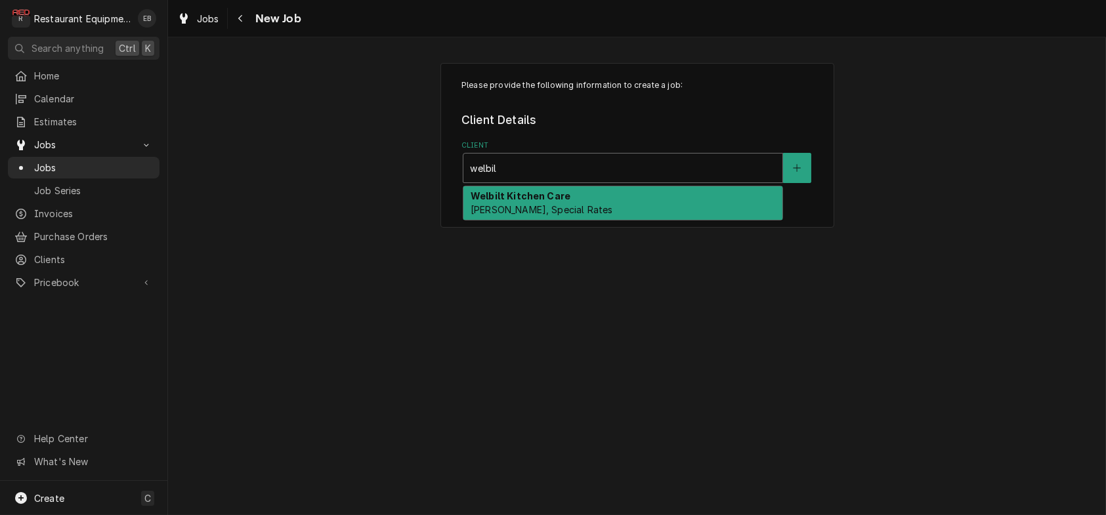
click at [570, 215] on span "Bill Payer, Special Rates" at bounding box center [542, 209] width 142 height 11
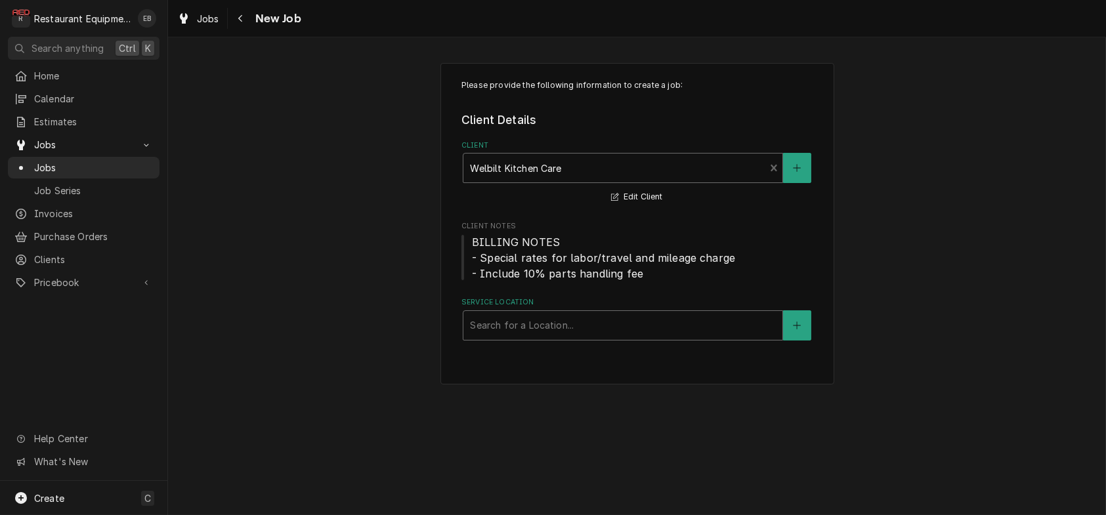
click at [543, 337] on div "Service Location" at bounding box center [623, 326] width 306 height 24
type input "c"
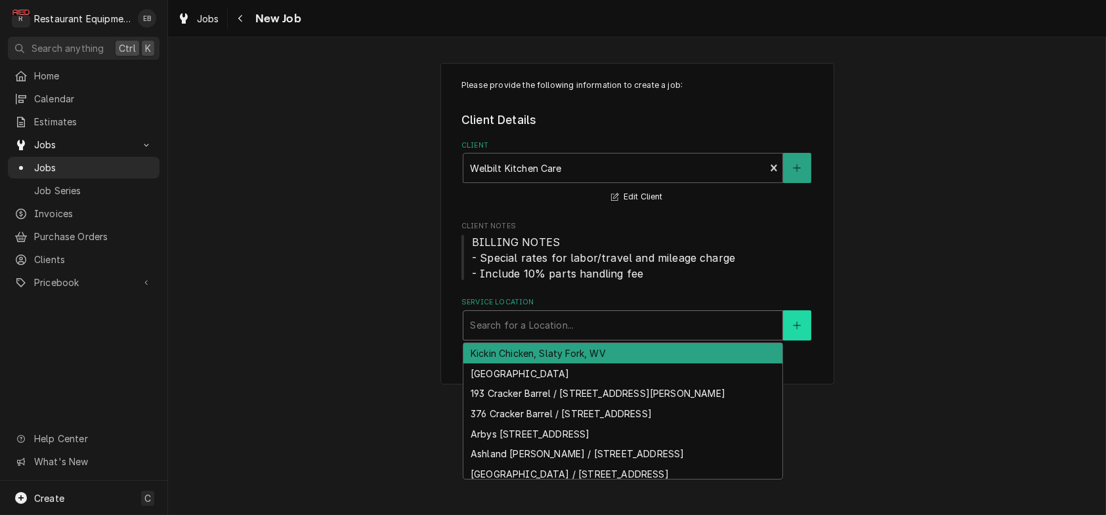
click at [811, 341] on button "Service Location" at bounding box center [797, 325] width 28 height 30
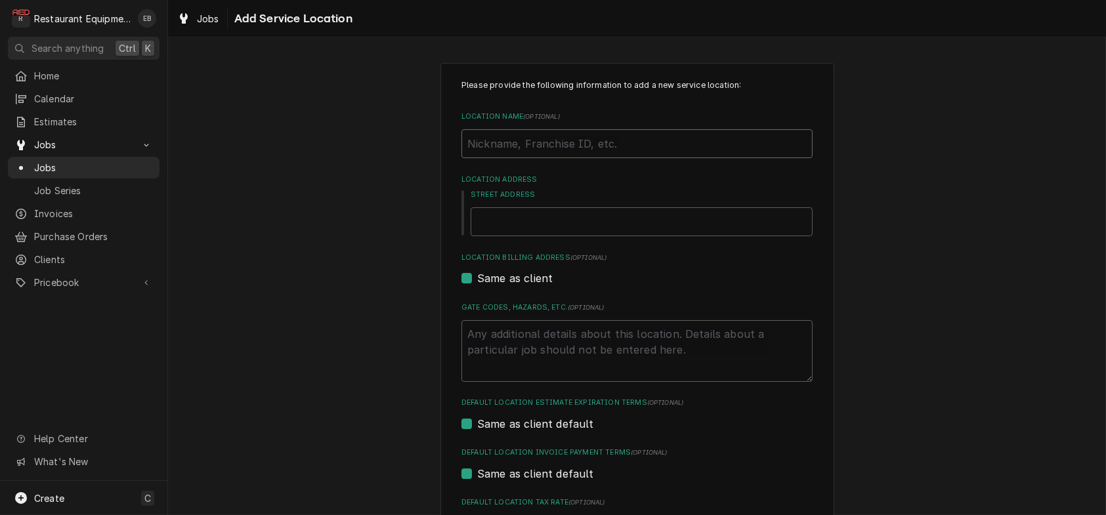
click at [524, 158] on input "Location Name ( optional )" at bounding box center [636, 143] width 351 height 29
type textarea "x"
type input "C"
type textarea "x"
type input "Cl"
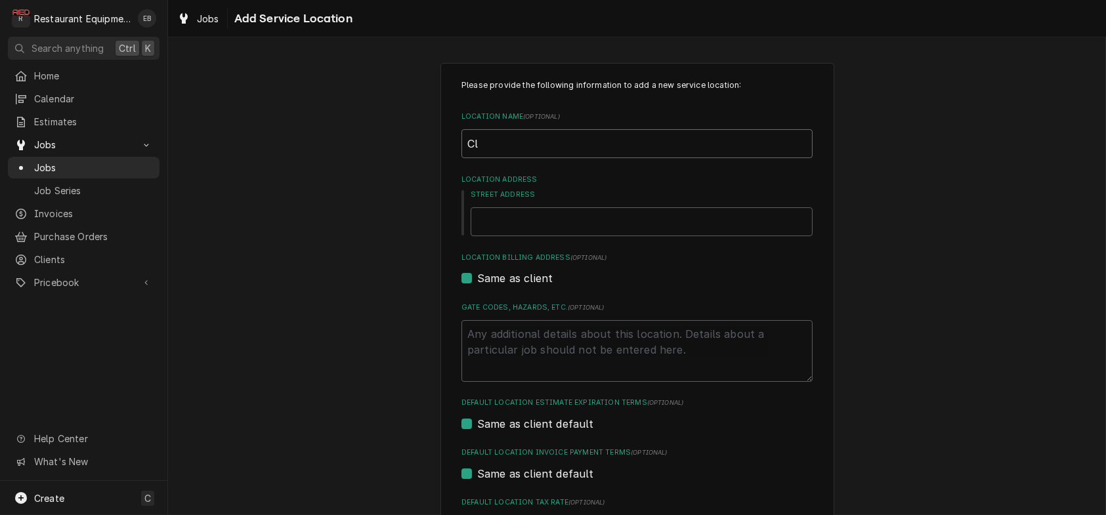
type textarea "x"
type input "Cla"
type textarea "x"
type input "Clar"
type textarea "x"
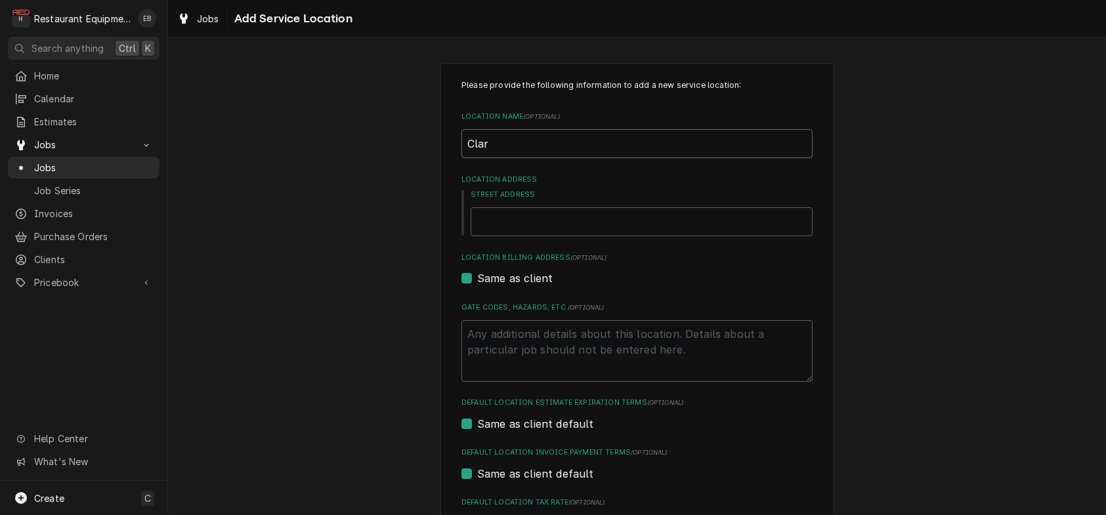
type input "Clark"
type textarea "x"
type input "Clarks"
type textarea "x"
type input "Clarksb"
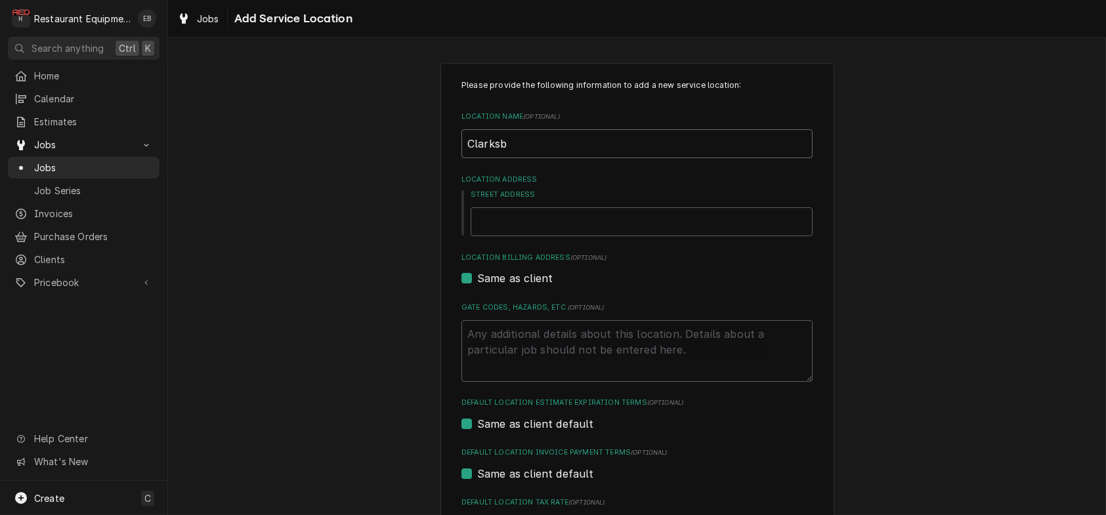
type textarea "x"
type input "Clarksbu"
type textarea "x"
type input "Clarksbur"
type textarea "x"
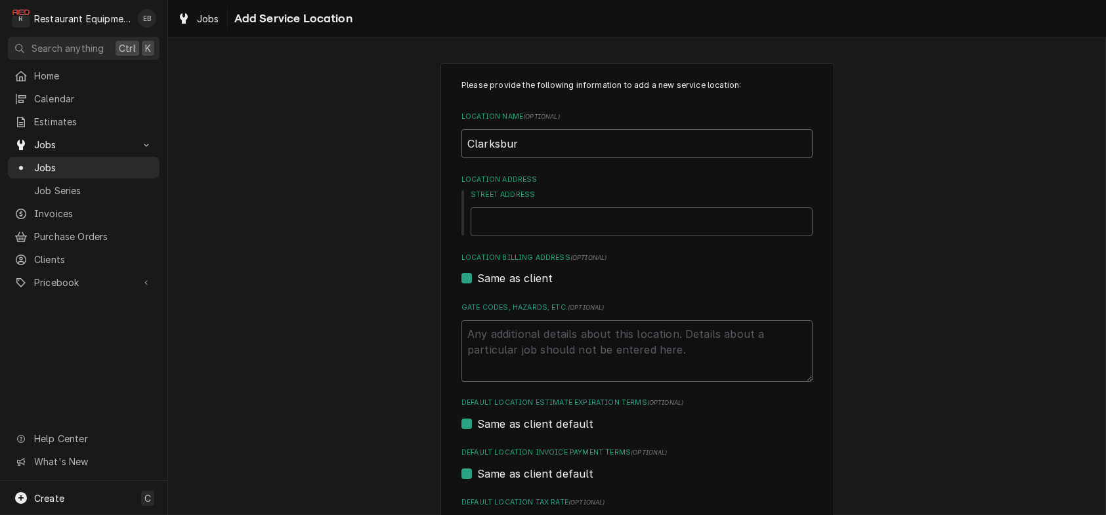
type input "Clarksburg"
type textarea "x"
type input "Clarksburg"
type textarea "x"
type input "Clarksburg B"
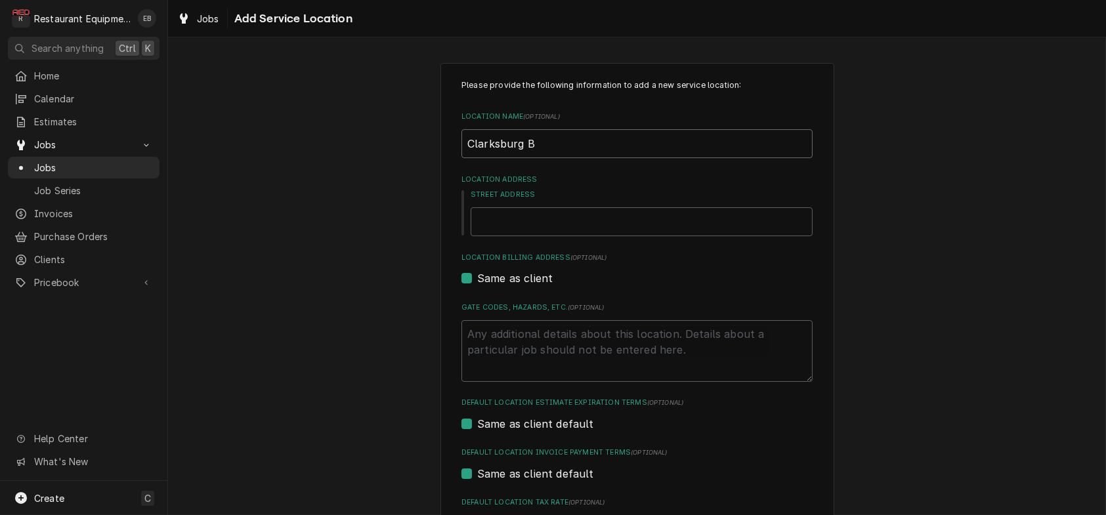
type textarea "x"
type input "Clarksburg BK"
type textarea "x"
type input "Clarksburg B"
type textarea "x"
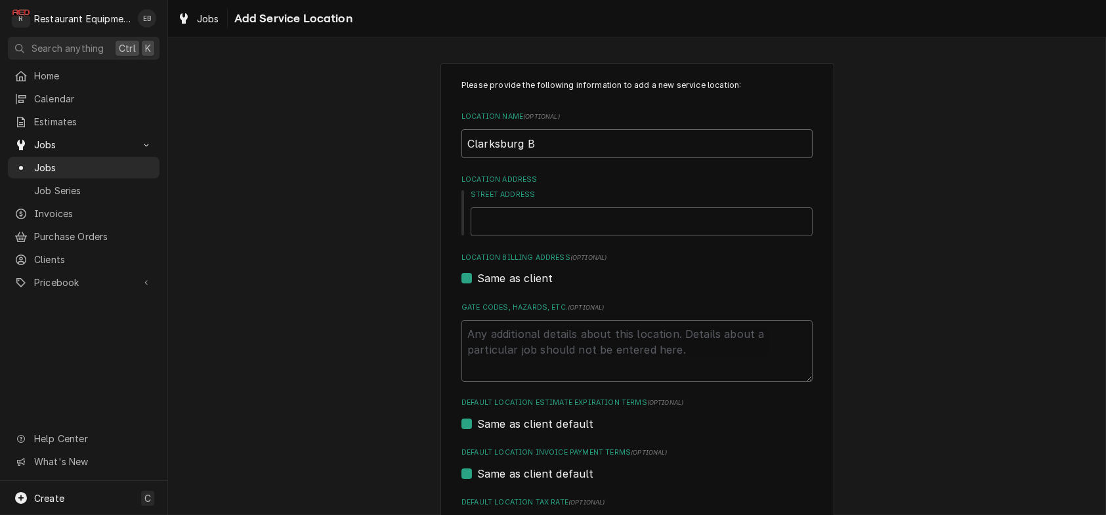
type input "Clarksburg Bu"
type textarea "x"
type input "Clarksburg Bur"
type textarea "x"
type input "Clarksburg Burg"
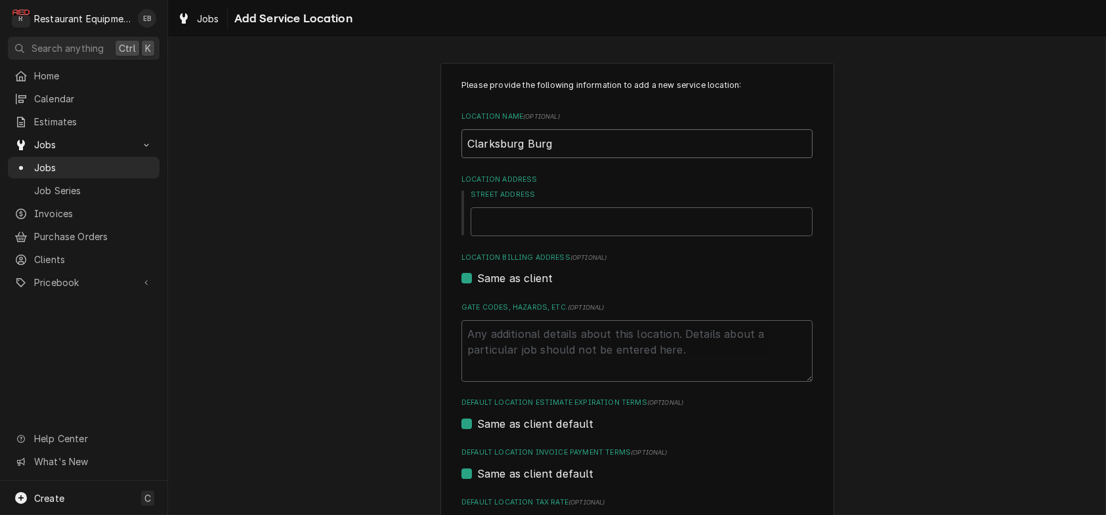
type textarea "x"
type input "Clarksburg Burge"
type textarea "x"
type input "Clarksburg Burger"
type textarea "x"
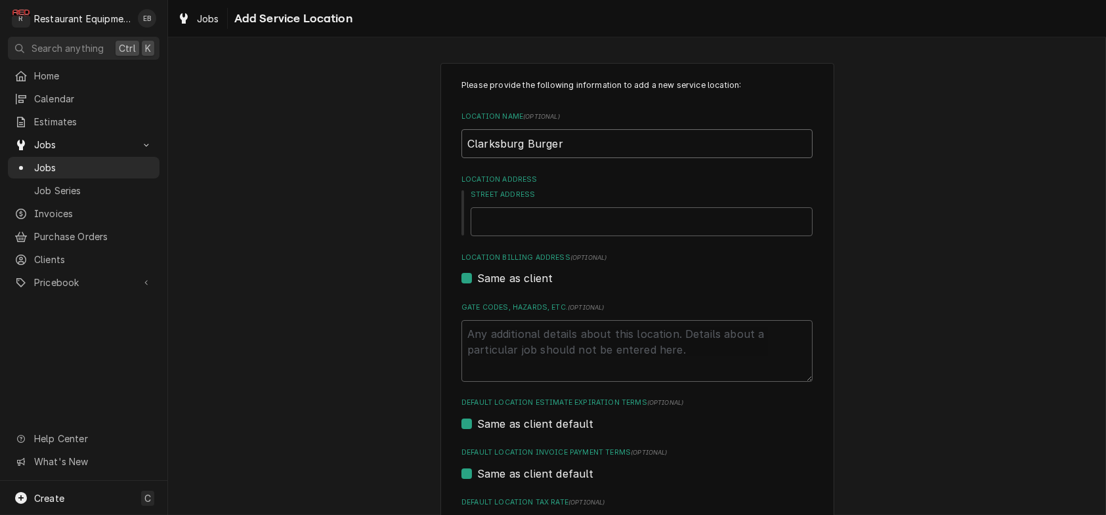
type input "Clarksburg Burgerk"
type textarea "x"
type input "Clarksburg Burgerki"
type textarea "x"
type input "Clarksburg Burgerkin"
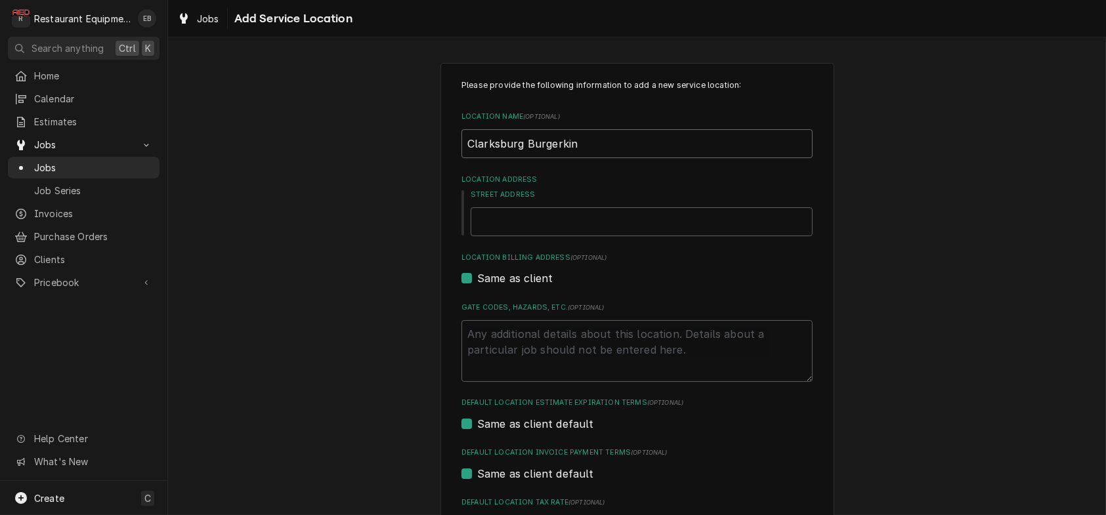
type textarea "x"
type input "Clarksburg Burgerking"
type textarea "x"
type input "Clarksburg Burgerkin"
type textarea "x"
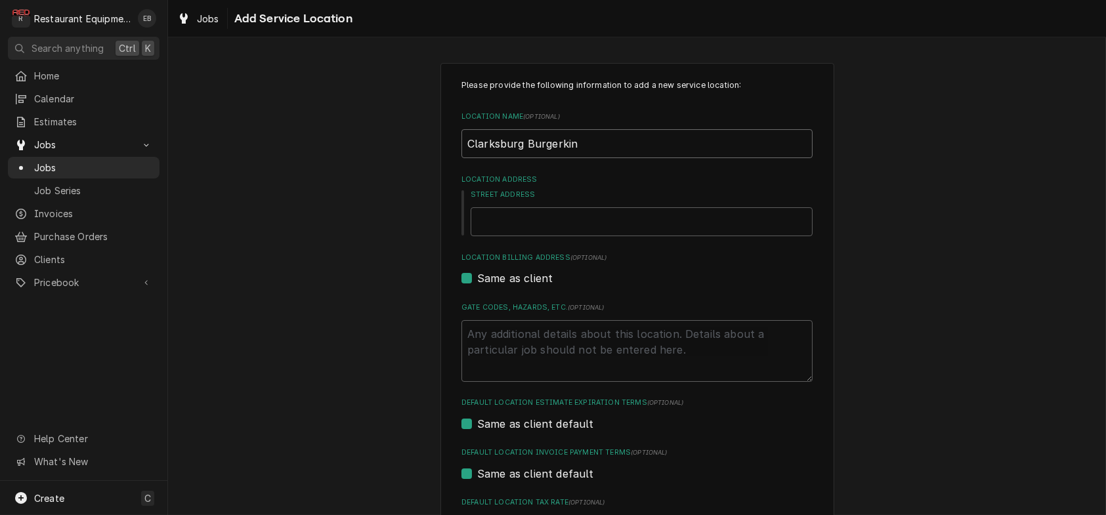
type input "Clarksburg Burgerki"
type textarea "x"
type input "Clarksburg Burgerk"
type textarea "x"
type input "Clarksburg Burger"
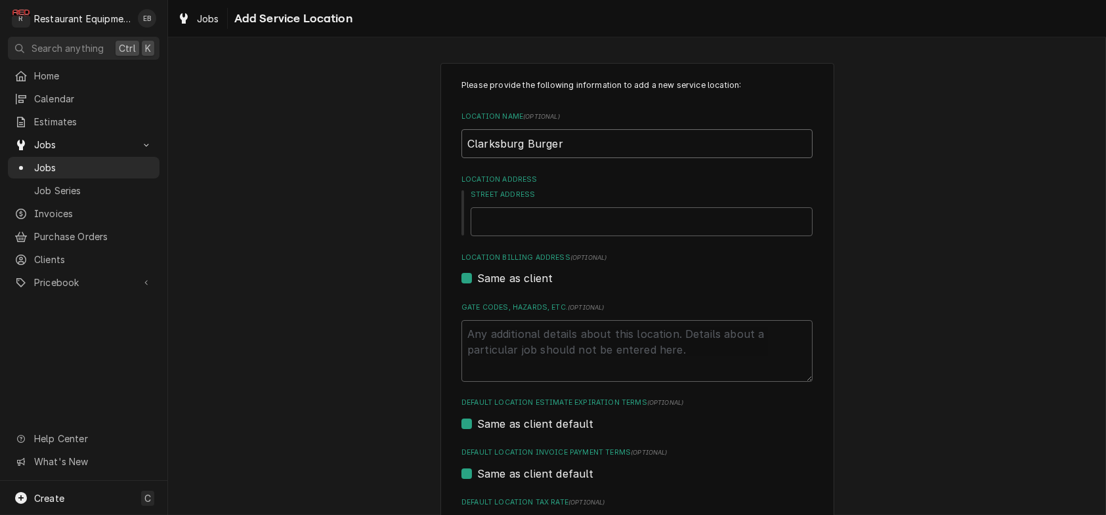
type textarea "x"
type input "Clarksburg Burger"
type textarea "x"
type input "Clarksburg Burger K"
type textarea "x"
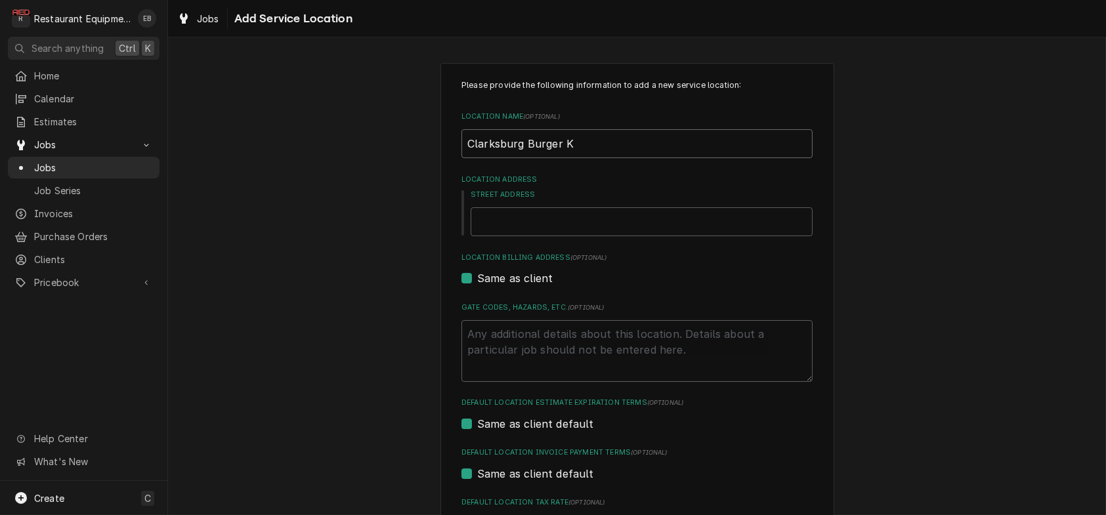
type input "Clarksburg Burger Ki"
type textarea "x"
type input "Clarksburg Burger Kin"
type textarea "x"
type input "Clarksburg Burger King"
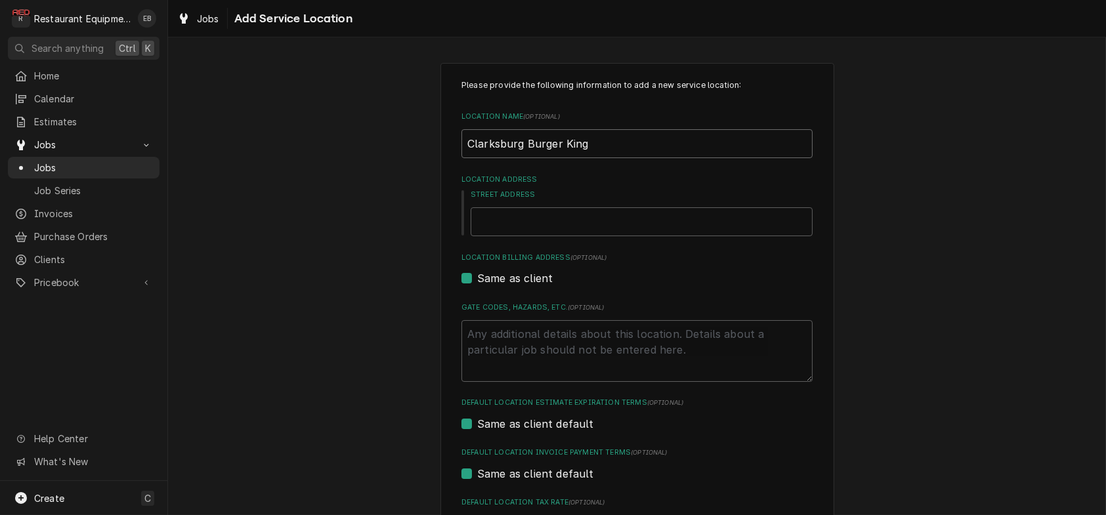
type textarea "x"
type input "Clarksburg Burger King"
click at [520, 236] on input "Street Address" at bounding box center [642, 221] width 342 height 29
type input "6"
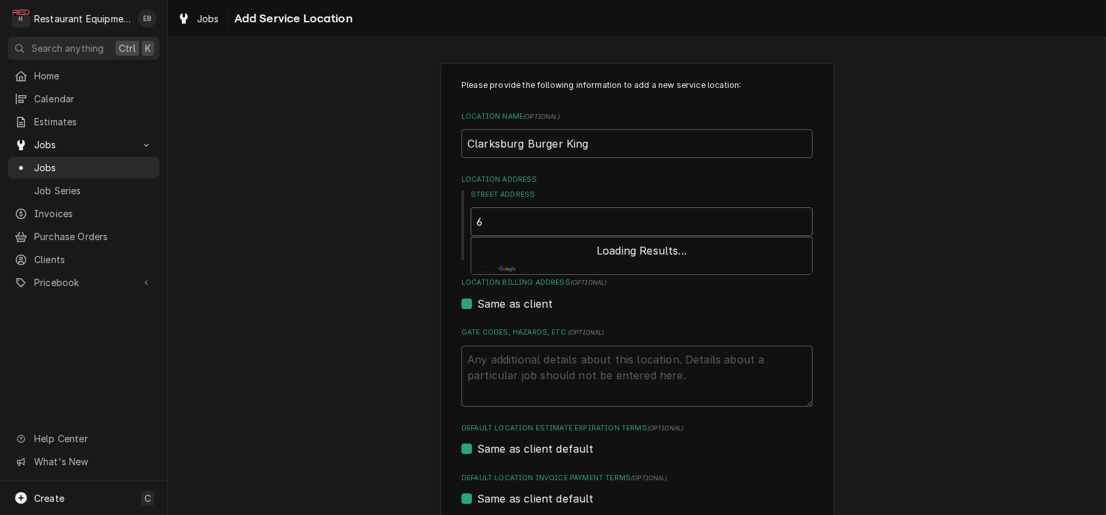
type textarea "x"
type input "69"
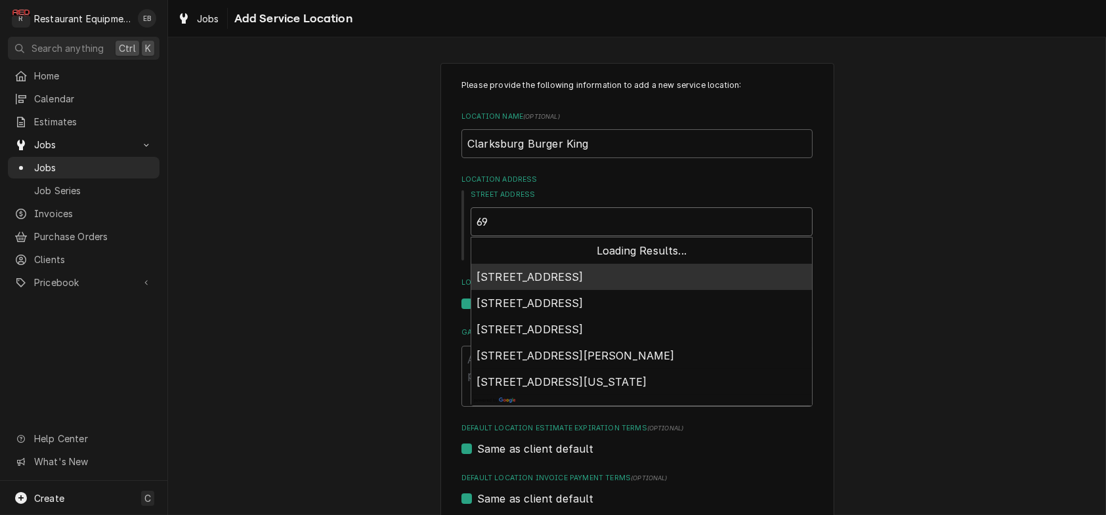
type textarea "x"
type input "698"
type textarea "x"
type input "698"
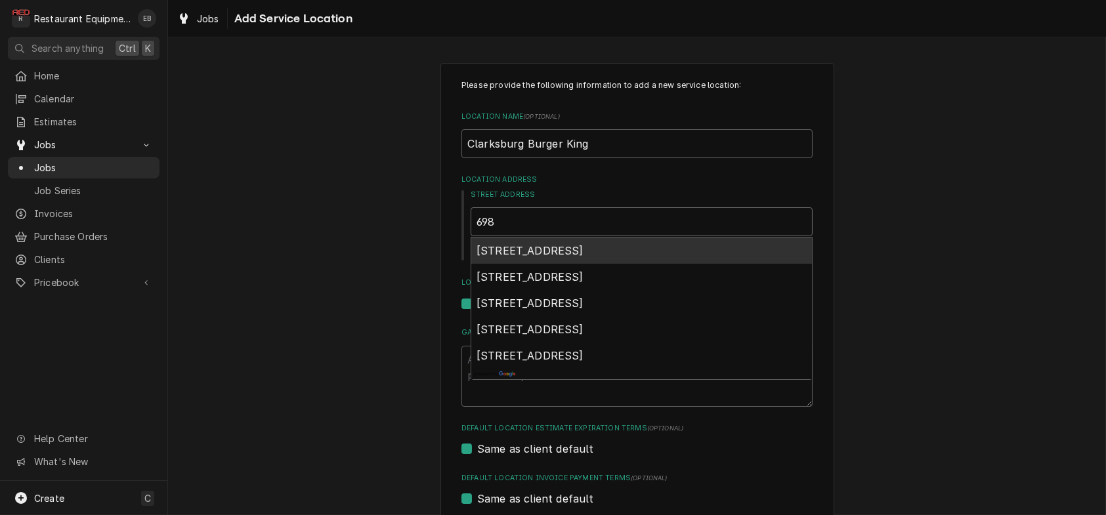
type textarea "x"
type input "698 o"
type textarea "x"
type input "698 oa"
type textarea "x"
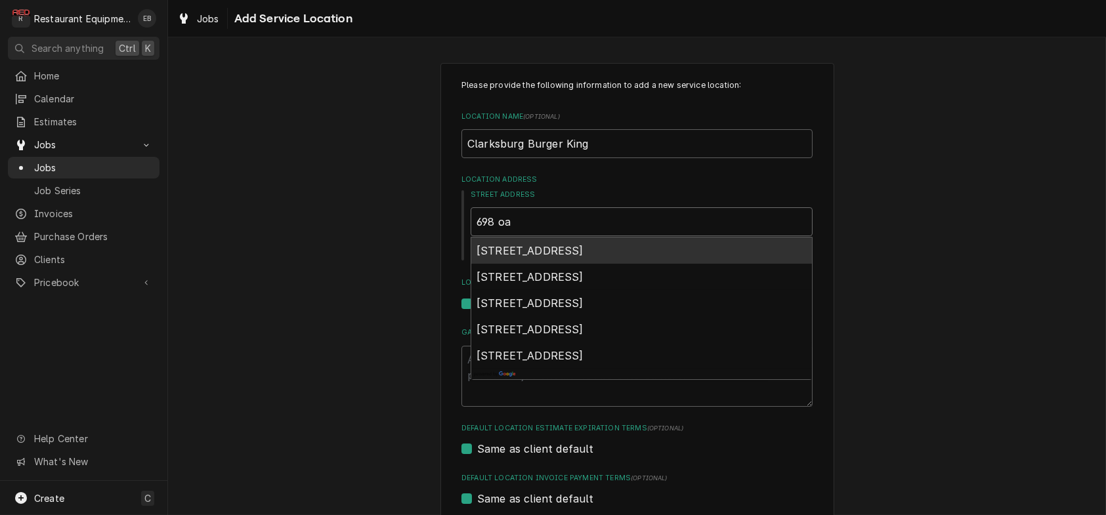
type input "698 oak"
type textarea "x"
type input "698 oak"
type textarea "x"
type input "698 oak m"
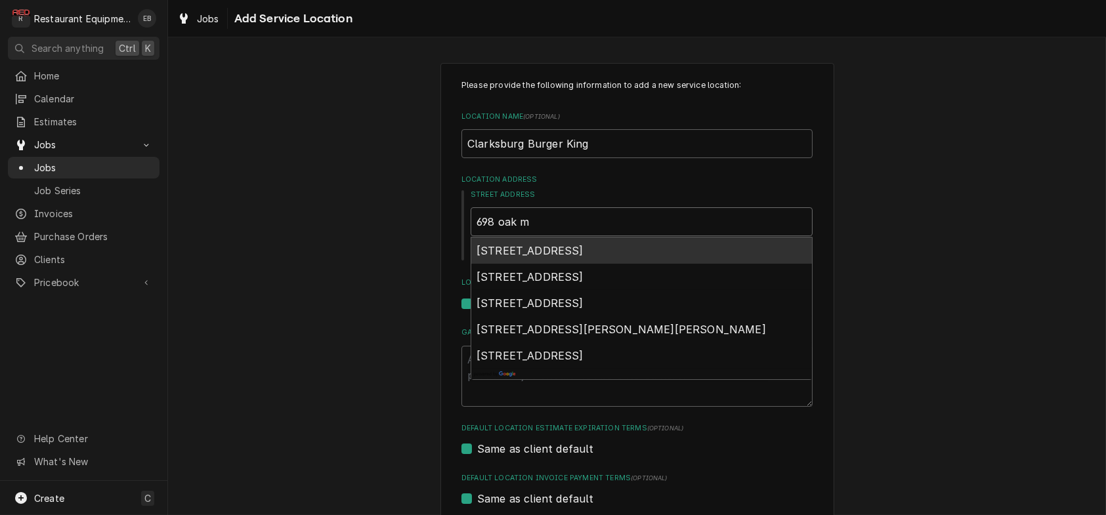
type textarea "x"
type input "698 oak mo"
type textarea "x"
type input "698 oak mou"
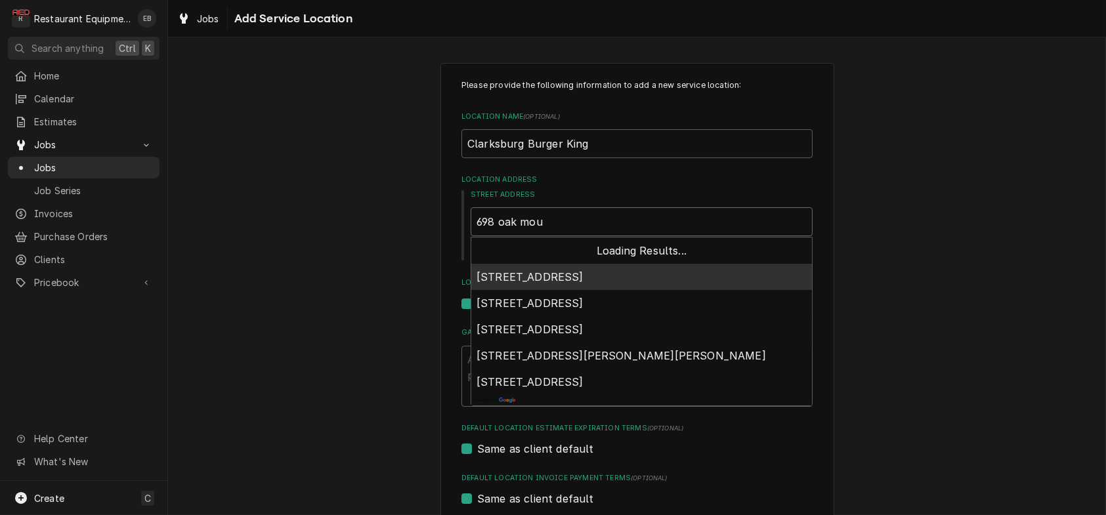
type textarea "x"
type input "698 oak moun"
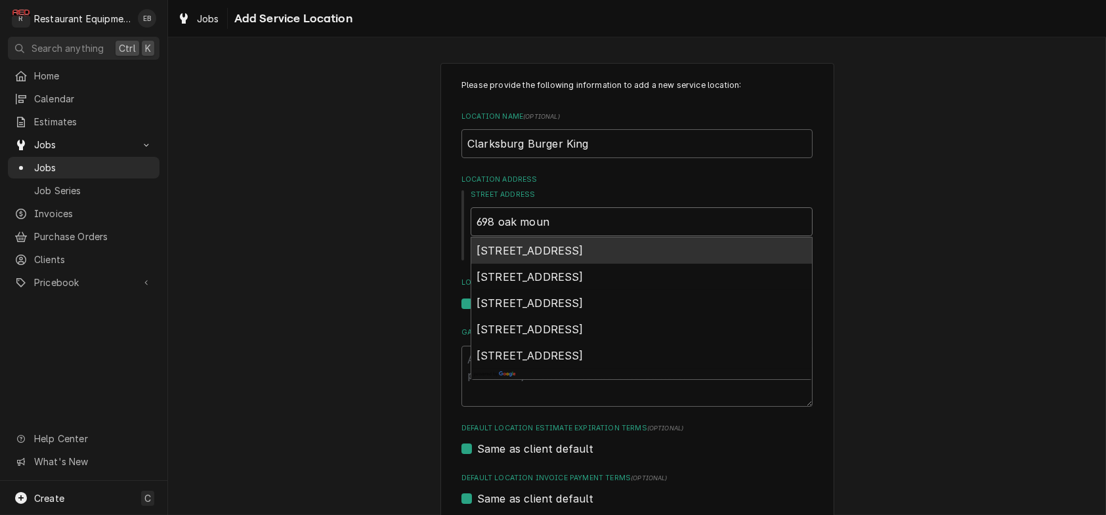
type textarea "x"
type input "698 oak mound"
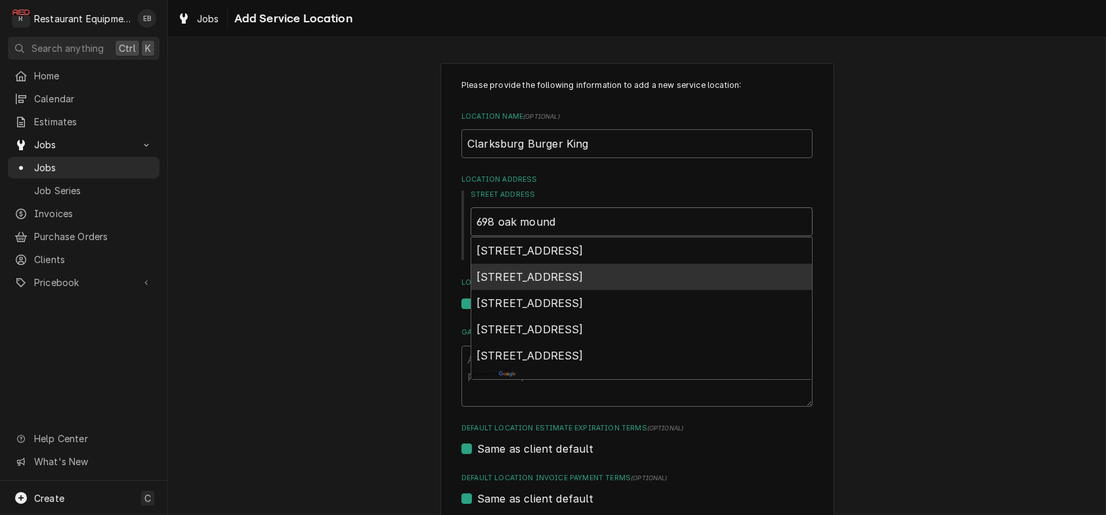
click at [583, 284] on span "698 Oak Mound Drive, Clarksburg, WV, USA" at bounding box center [530, 276] width 107 height 13
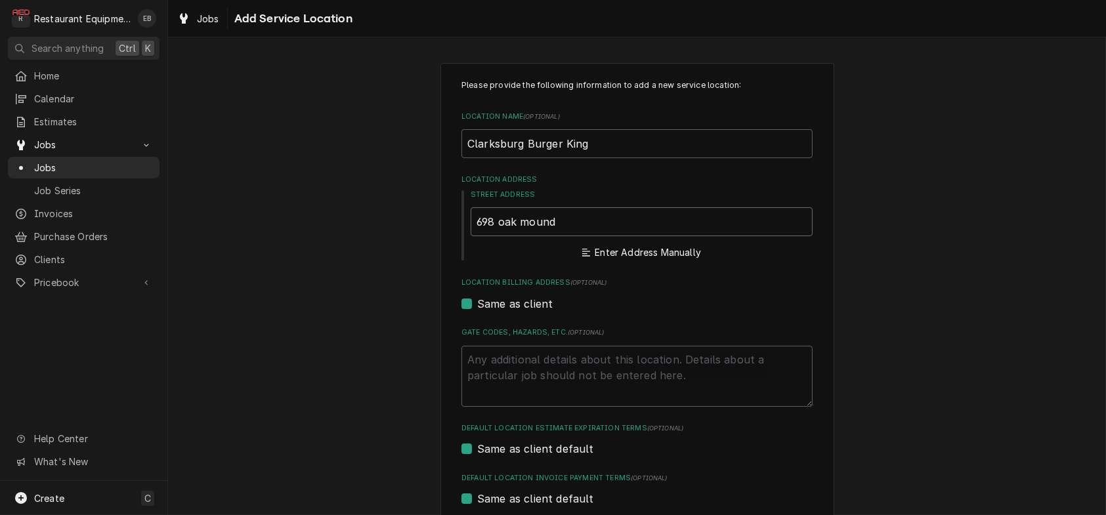
type textarea "x"
type input "698 Oak Mound Dr"
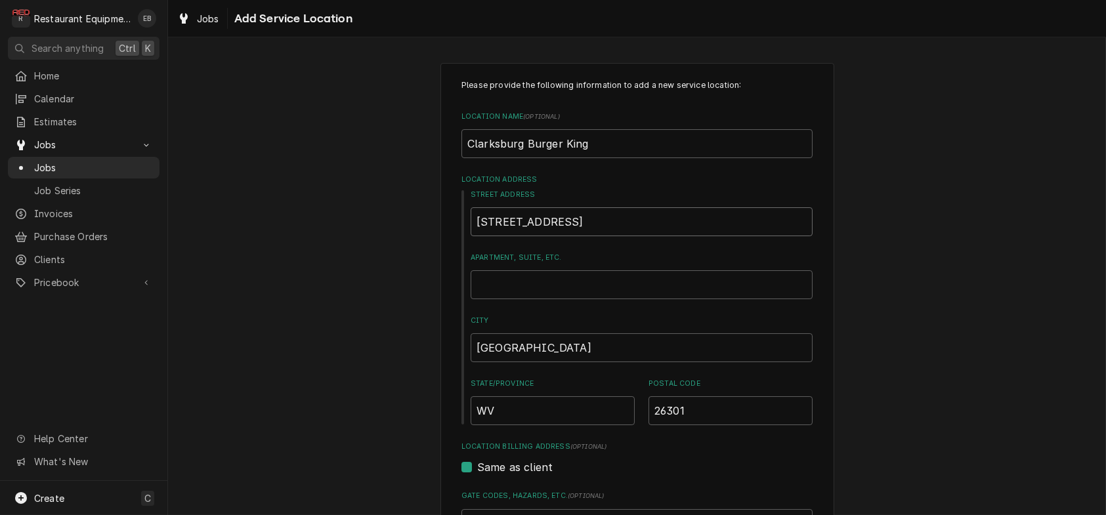
type textarea "x"
type input "698 Oak Mound Dr"
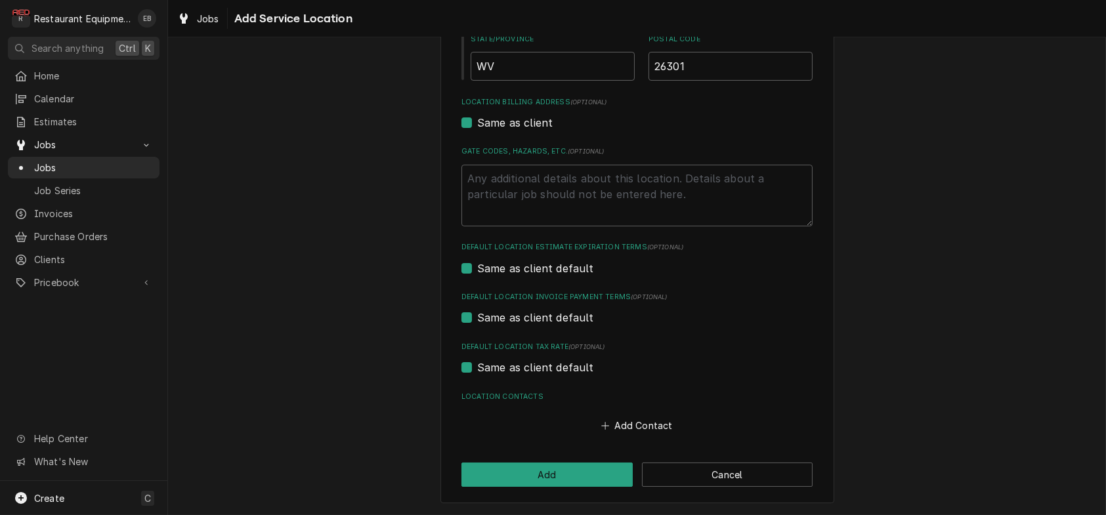
scroll to position [440, 0]
click at [599, 473] on button "Add" at bounding box center [546, 475] width 171 height 24
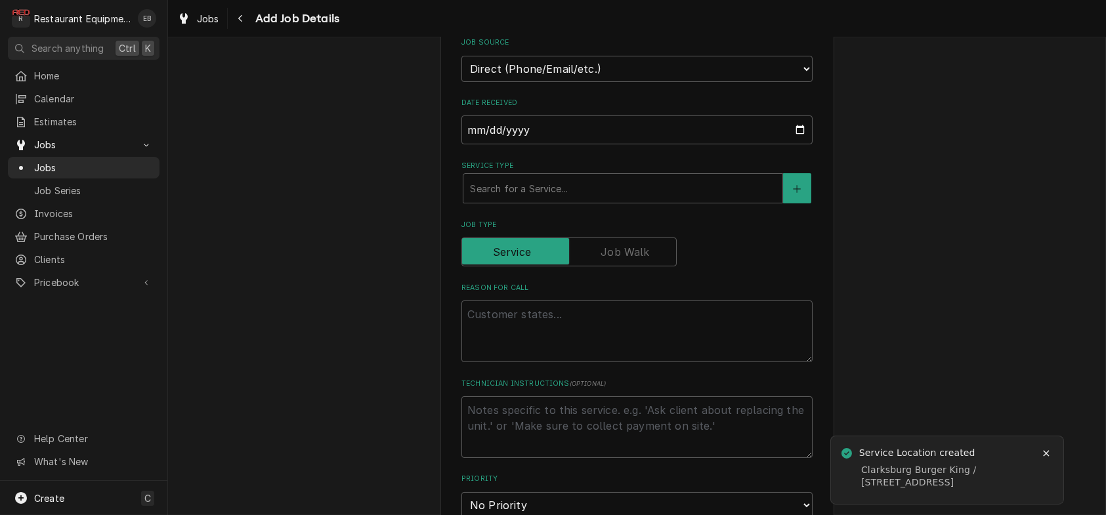
scroll to position [394, 0]
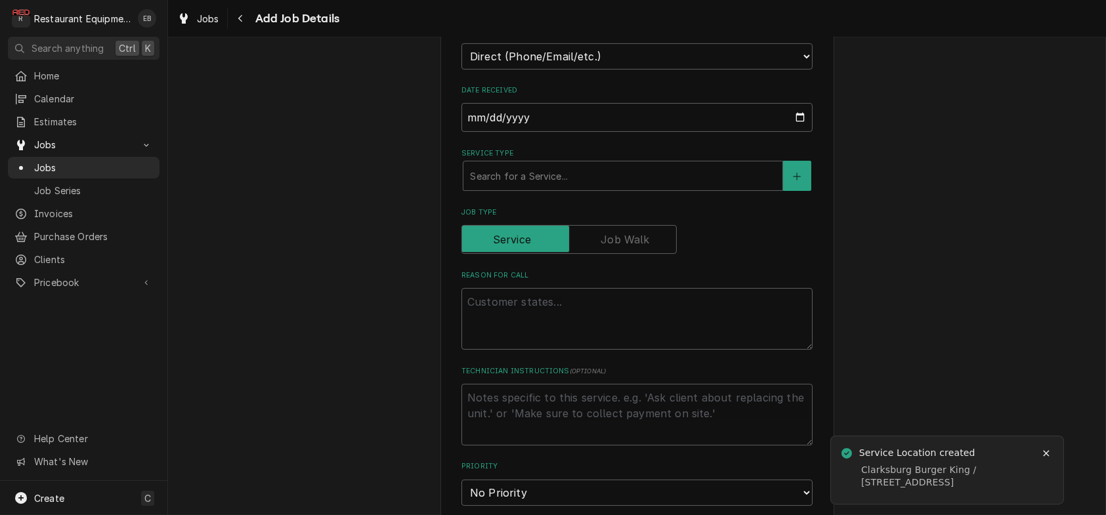
click at [524, 191] on div "Service Type Search for a Service..." at bounding box center [636, 169] width 351 height 43
click at [525, 188] on div "Service Type" at bounding box center [623, 176] width 306 height 24
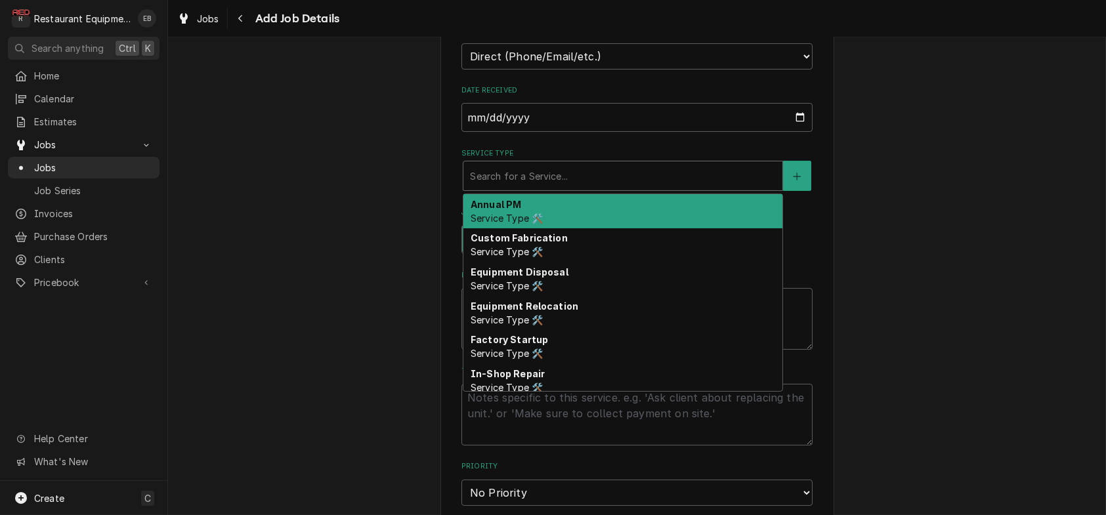
type textarea "x"
type input "b"
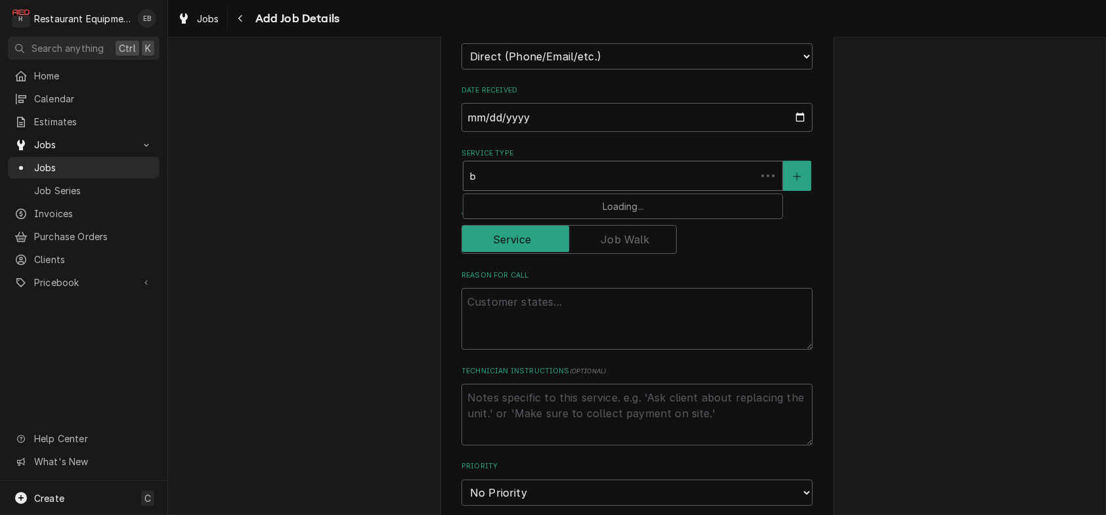
type textarea "x"
type input "br"
type textarea "x"
type input "bre"
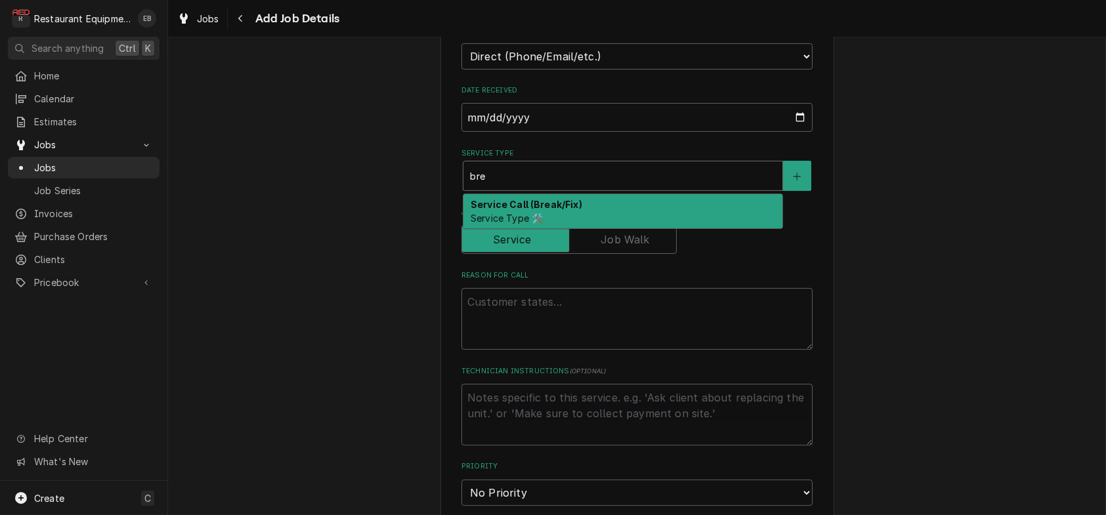
click at [517, 224] on span "Service Type 🛠️" at bounding box center [507, 218] width 72 height 11
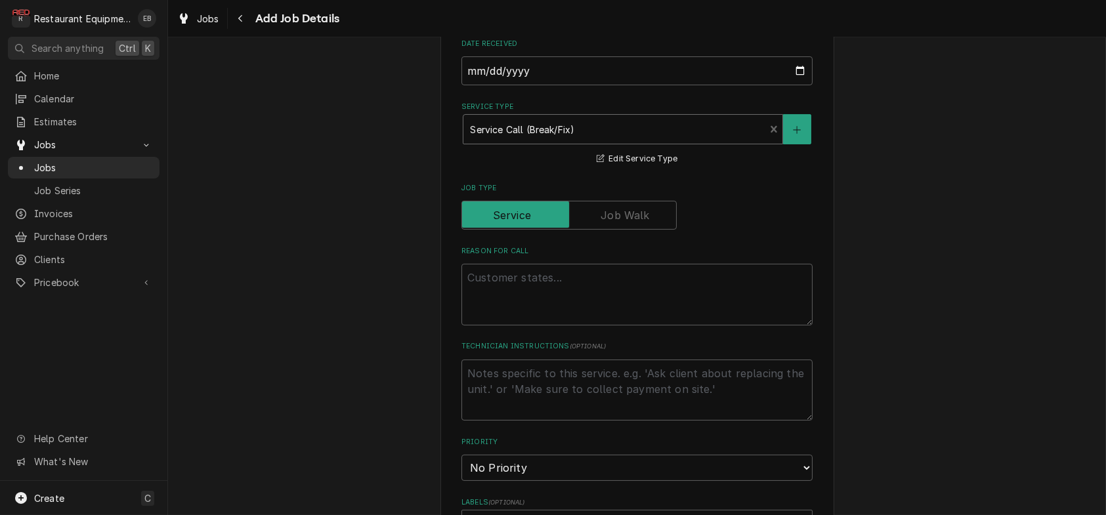
scroll to position [481, 0]
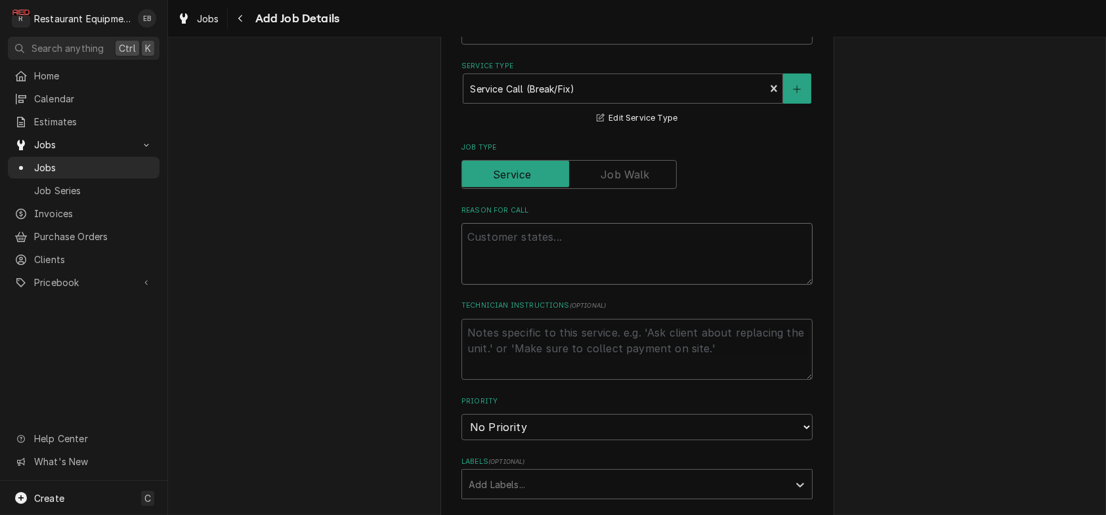
click at [524, 285] on textarea "Reason For Call" at bounding box center [636, 254] width 351 height 62
paste textarea "Type: Service Please have technician complete the electronic service resolution…"
type textarea "x"
type textarea "Type: Service Please have technician complete the electronic service resolution…"
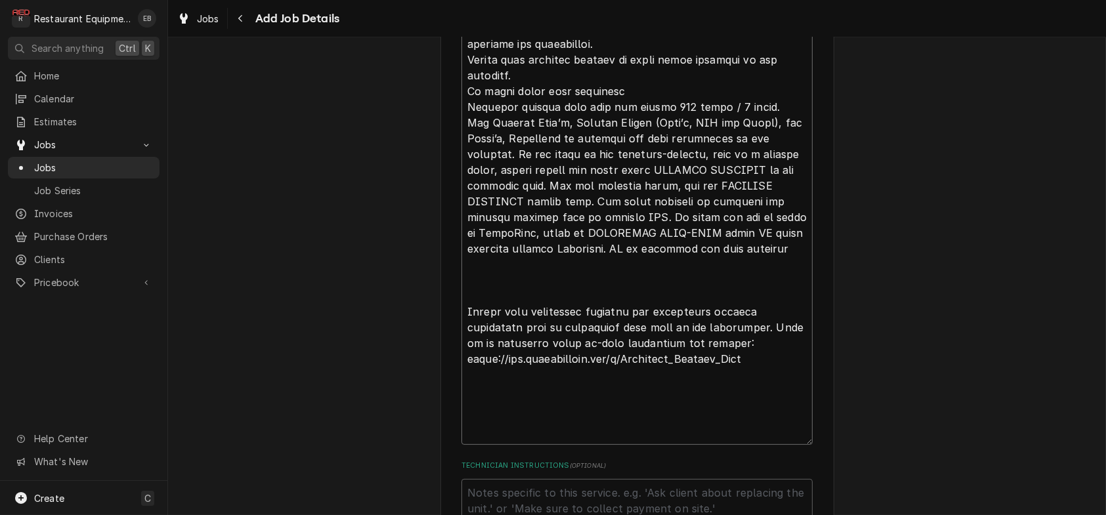
type textarea "x"
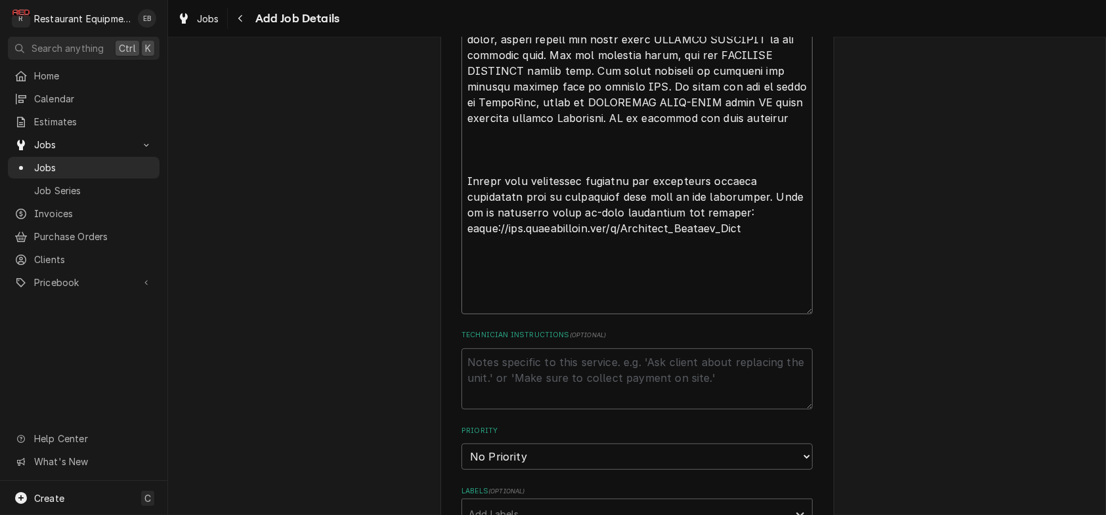
scroll to position [1624, 0]
drag, startPoint x: 456, startPoint y: 377, endPoint x: 815, endPoint y: 389, distance: 359.9
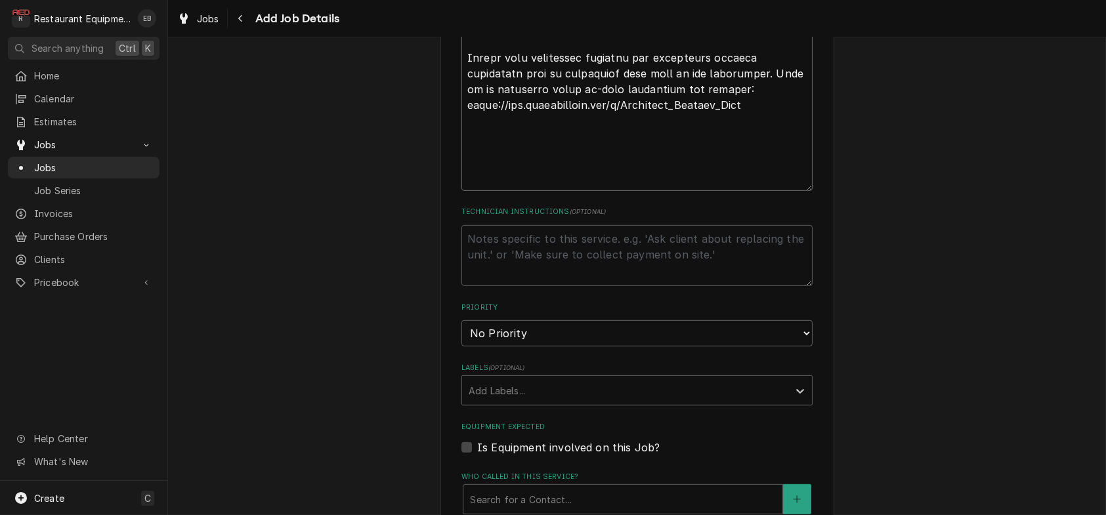
scroll to position [1756, 0]
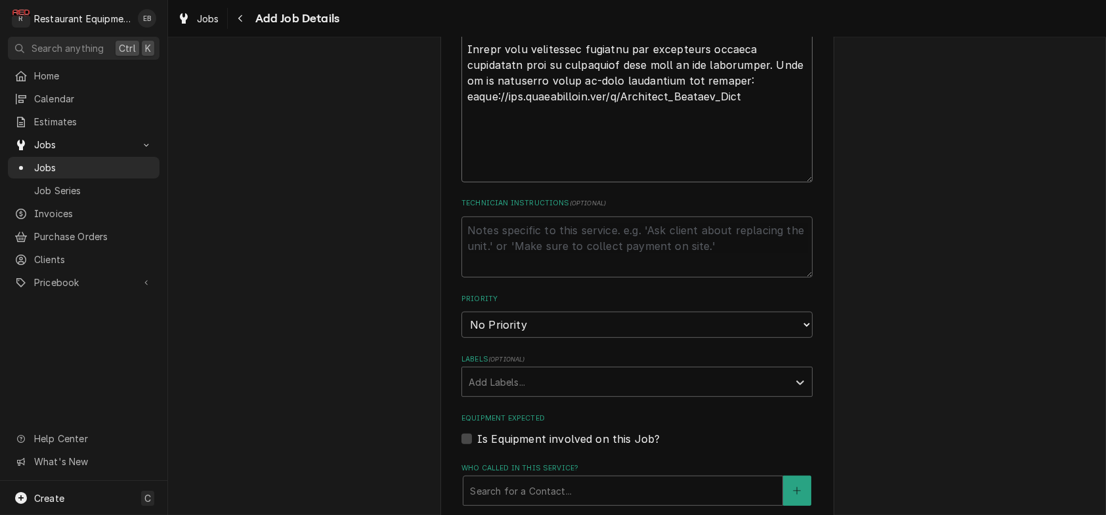
type textarea "Type: Service Please have technician complete the electronic service resolution…"
click at [536, 278] on textarea "Technician Instructions ( optional )" at bounding box center [636, 248] width 351 height 62
paste textarea "https://www.surveymonkey.com/r/Frymaster_Service_Call"
type textarea "x"
type textarea "https://www.surveymonkey.com/r/Frymaster_Service_Call"
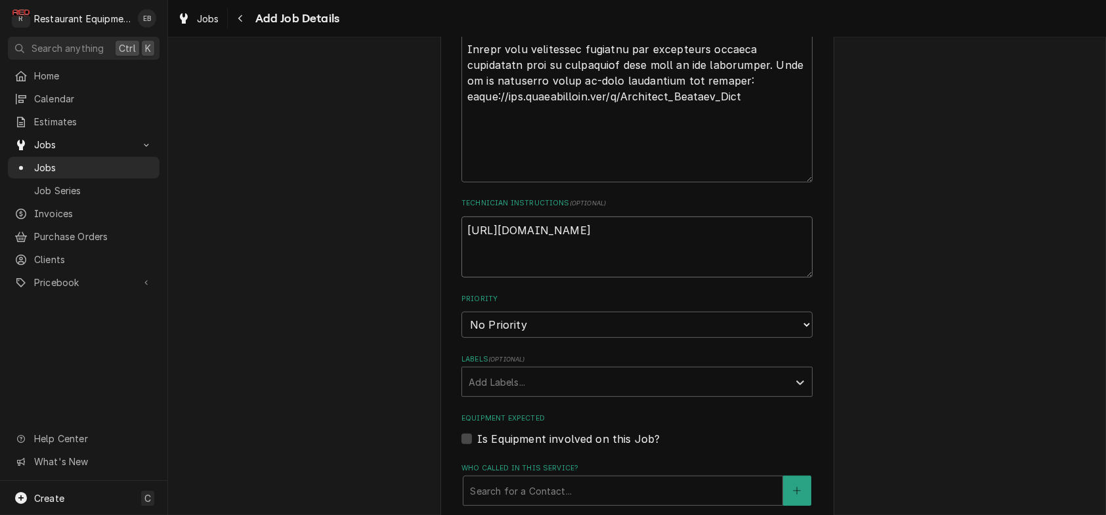
click at [461, 278] on textarea "https://www.surveymonkey.com/r/Frymaster_Service_Call" at bounding box center [636, 248] width 351 height 62
type textarea "x"
type textarea "https://www.surveymonkey.com/r/Frymaster_Service_Call"
type textarea "x"
type textarea "Shttps://www.surveymonkey.com/r/Frymaster_Service_Call"
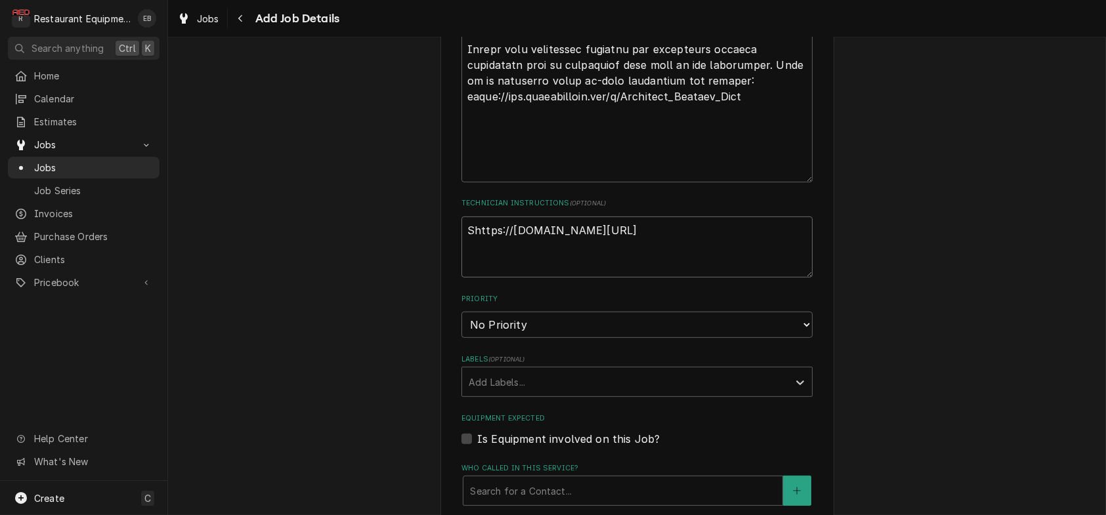
type textarea "x"
type textarea "Suhttps://www.surveymonkey.com/r/Frymaster_Service_Call"
type textarea "x"
type textarea "Surhttps://www.surveymonkey.com/r/Frymaster_Service_Call"
type textarea "x"
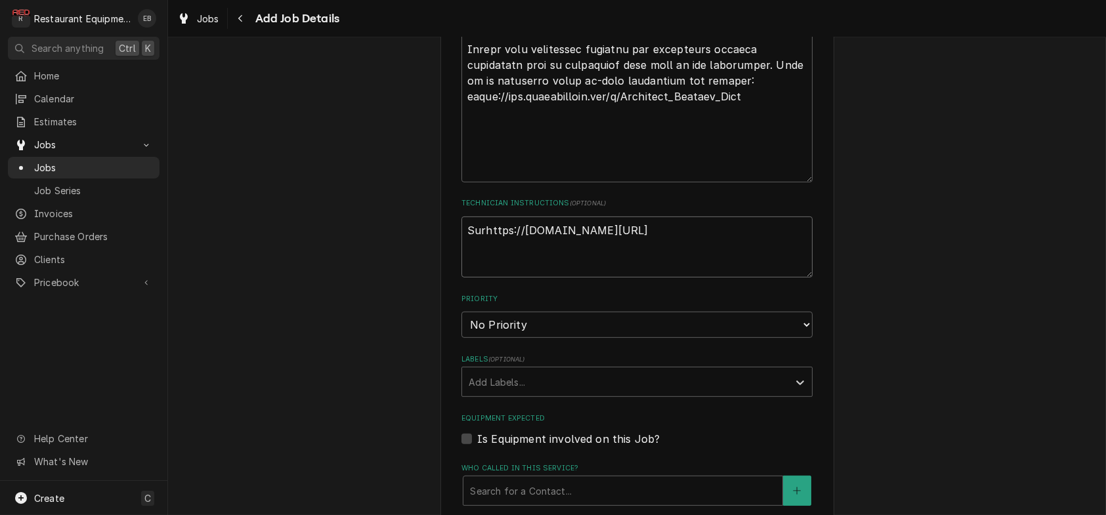
type textarea "Survhttps://www.surveymonkey.com/r/Frymaster_Service_Call"
type textarea "x"
type textarea "Survehttps://www.surveymonkey.com/r/Frymaster_Service_Call"
type textarea "x"
type textarea "Surveyhttps://www.surveymonkey.com/r/Frymaster_Service_Call"
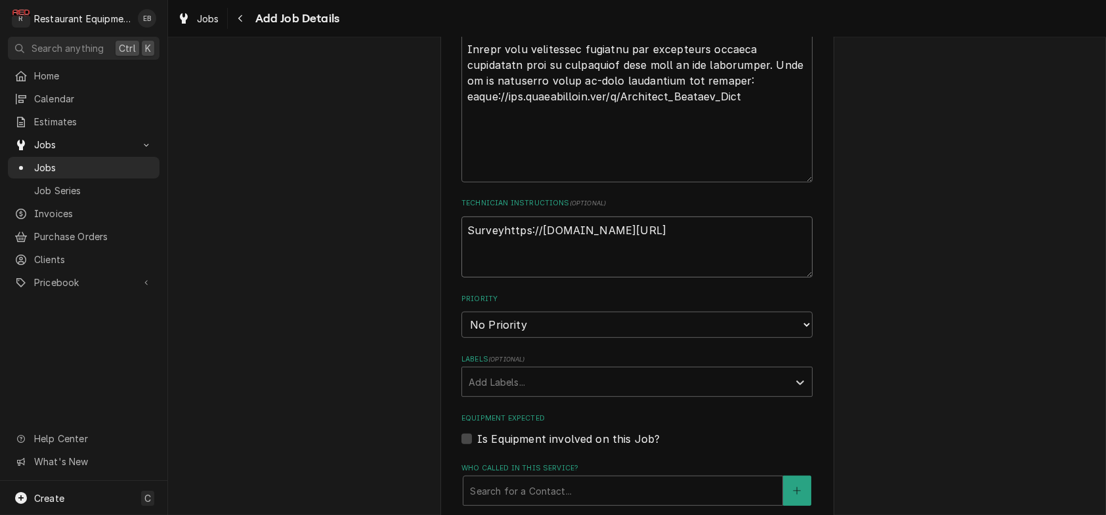
type textarea "x"
type textarea "Survey https://www.surveymonkey.com/r/Frymaster_Service_Call"
type textarea "x"
type textarea "Survey Mhttps://www.surveymonkey.com/r/Frymaster_Service_Call"
type textarea "x"
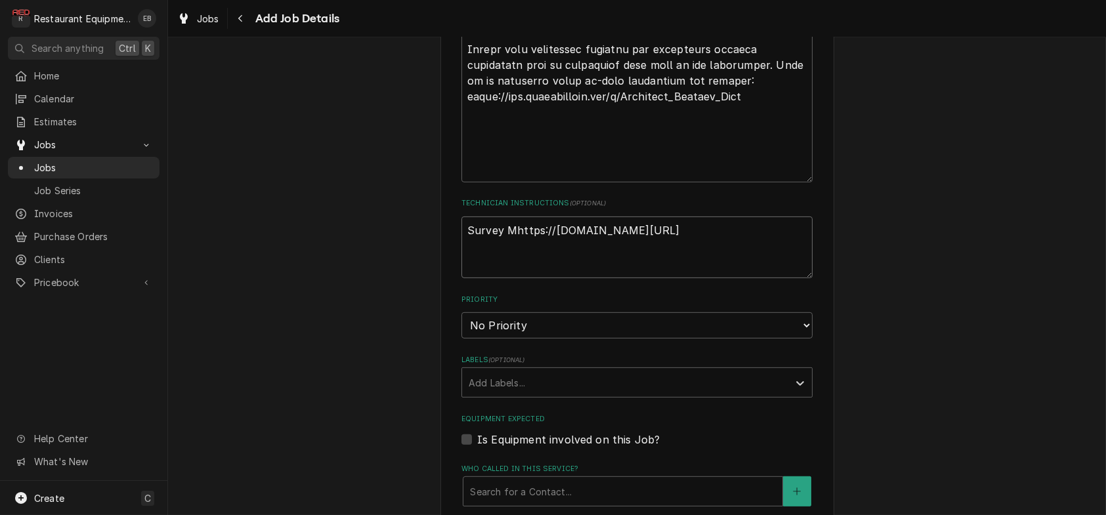
type textarea "Survey Mohttps://www.surveymonkey.com/r/Frymaster_Service_Call"
type textarea "x"
type textarea "Survey Monhttps://www.surveymonkey.com/r/Frymaster_Service_Call"
type textarea "x"
type textarea "Survey Monkhttps://www.surveymonkey.com/r/Frymaster_Service_Call"
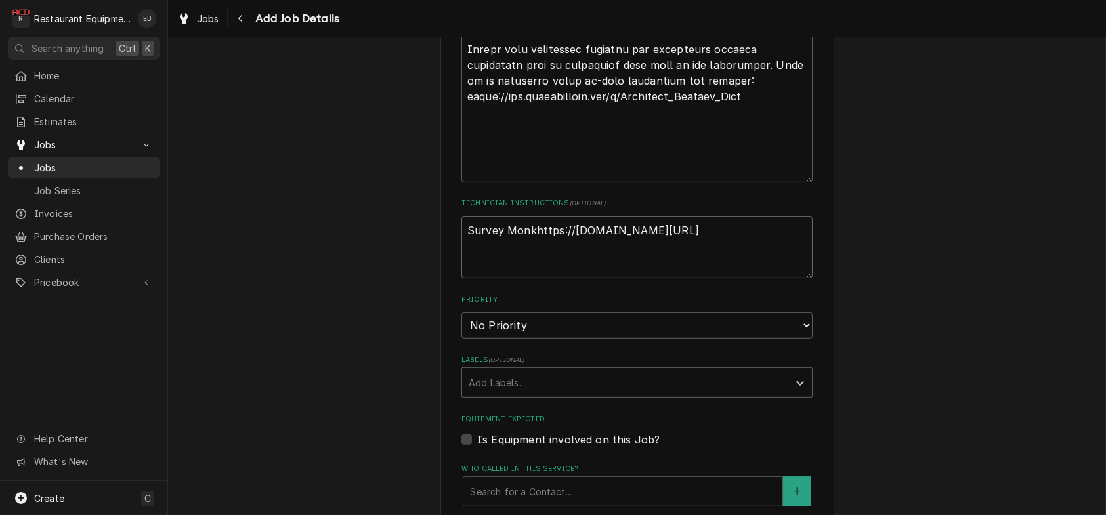
type textarea "x"
type textarea "Survey Monkehttps://www.surveymonkey.com/r/Frymaster_Service_Call"
type textarea "x"
type textarea "Survey Monkeyhttps://www.surveymonkey.com/r/Frymaster_Service_Call"
type textarea "x"
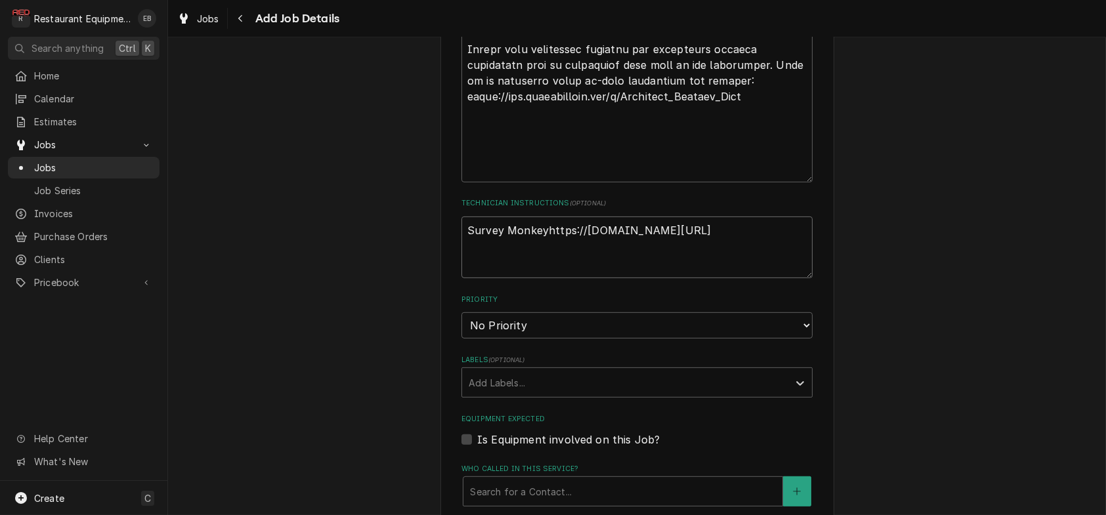
type textarea "Survey Monkey:https://www.surveymonkey.com/r/Frymaster_Service_Call"
type textarea "x"
type textarea "Survey Monkey: https://www.surveymonkey.com/r/Frymaster_Service_Call"
click at [461, 279] on textarea "Survey Monkey: https://www.surveymonkey.com/r/Frymaster_Service_Call" at bounding box center [636, 248] width 351 height 62
type textarea "x"
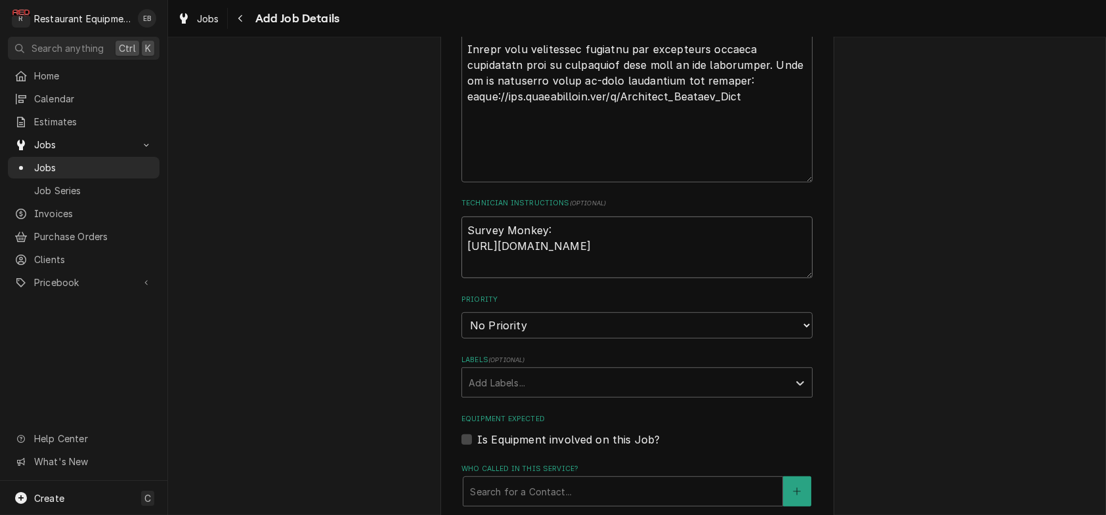
type textarea "Survey Monkey: https://www.surveymonkey.com/r/Frymaster_Service_Call"
type textarea "x"
type textarea "Survey Monkey: https://www.surveymonkey.com/r/Frymaster_Service_Call"
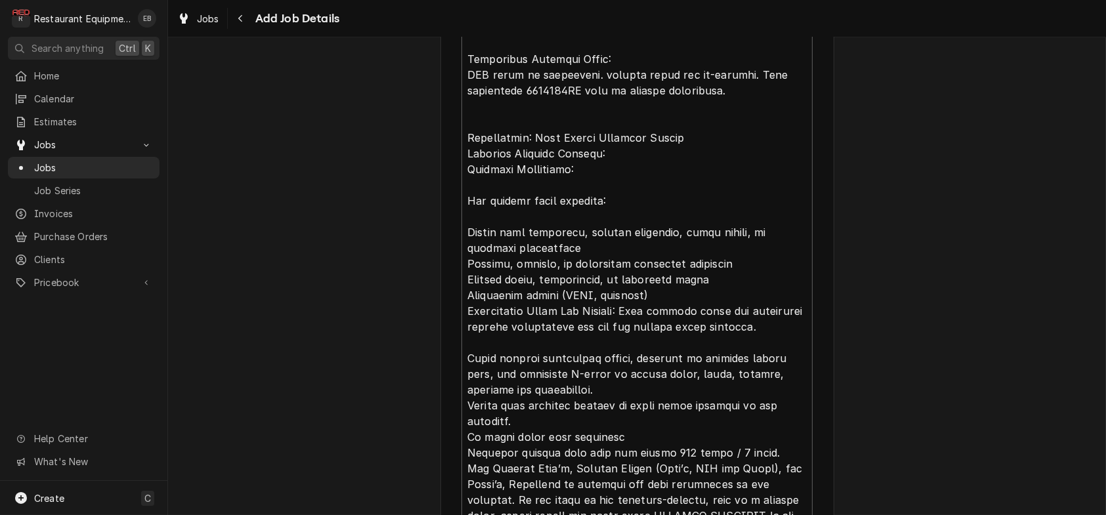
scroll to position [1143, 0]
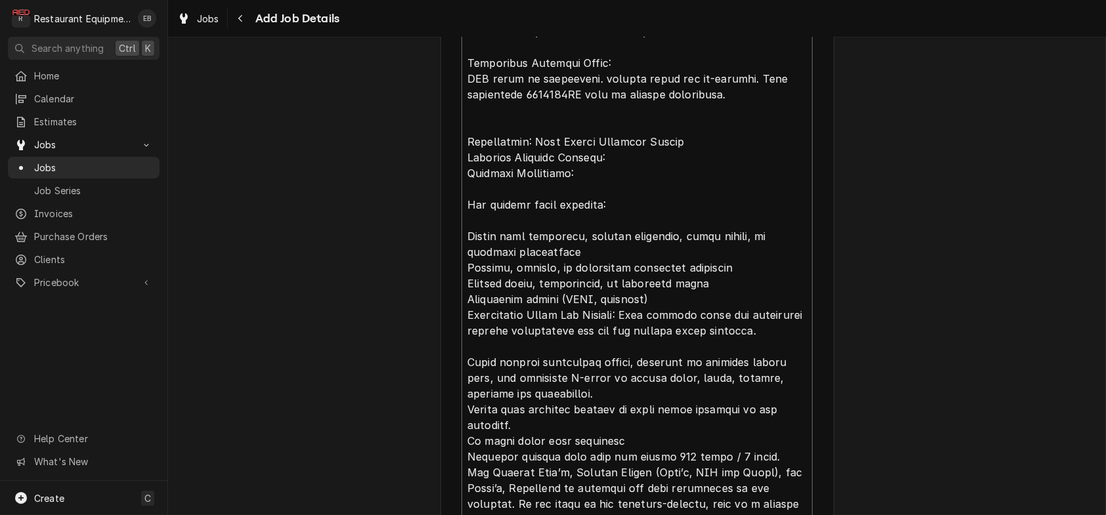
drag, startPoint x: 513, startPoint y: 203, endPoint x: 570, endPoint y: 210, distance: 56.9
click at [570, 210] on textarea "Reason For Call" at bounding box center [636, 178] width 351 height 1234
click at [834, 244] on div "Please provide the following information to create a job: Client Details Client…" at bounding box center [637, 222] width 394 height 2604
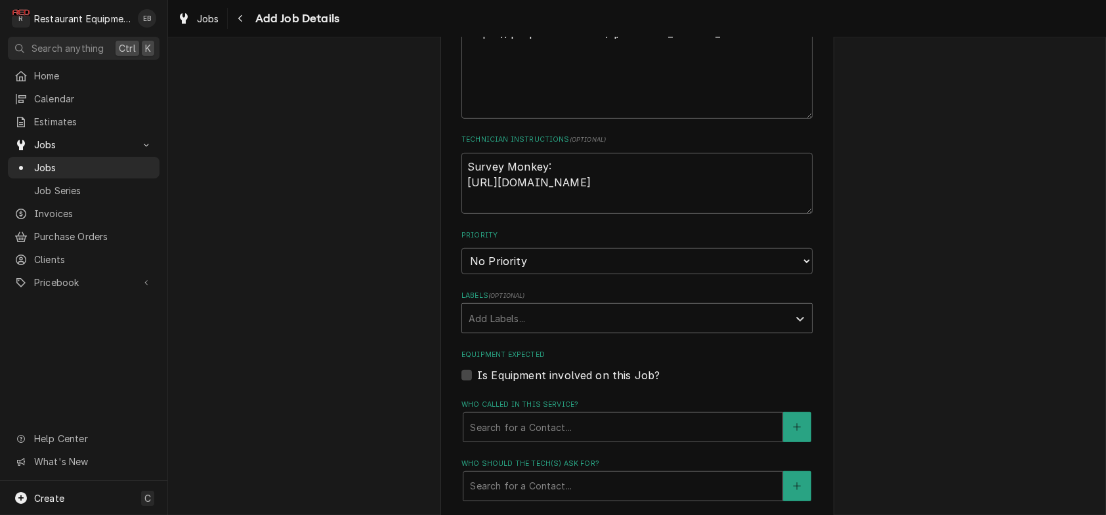
scroll to position [1924, 0]
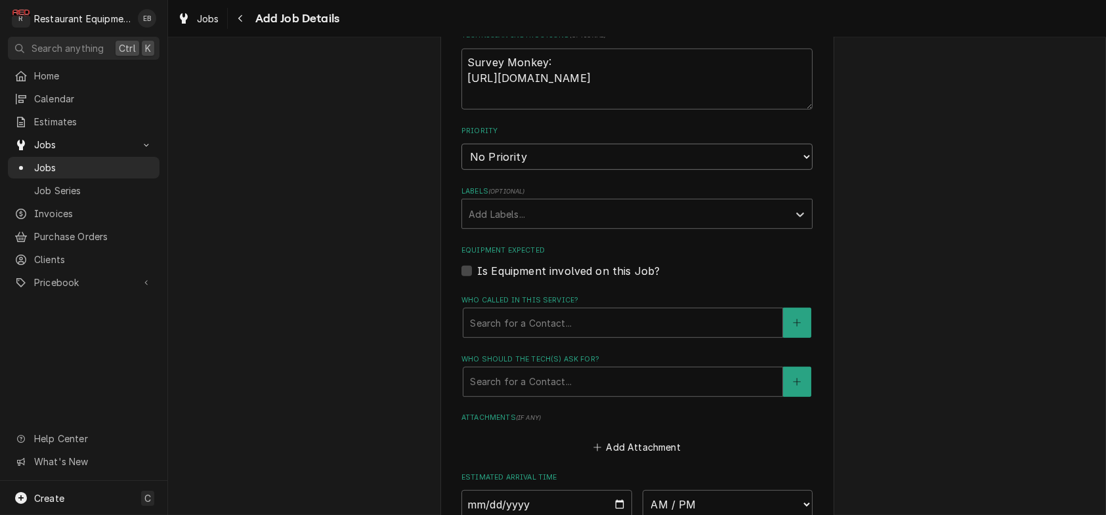
click at [553, 170] on select "No Priority Urgent High Medium Low" at bounding box center [636, 157] width 351 height 26
select select "1"
click at [461, 170] on select "No Priority Urgent High Medium Low" at bounding box center [636, 157] width 351 height 26
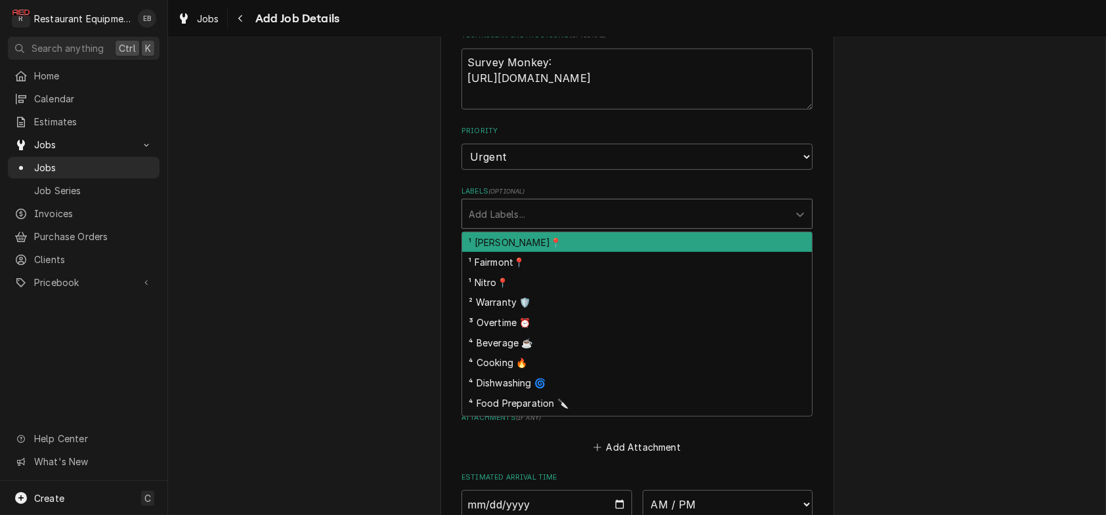
click at [526, 226] on div "Labels" at bounding box center [625, 214] width 313 height 24
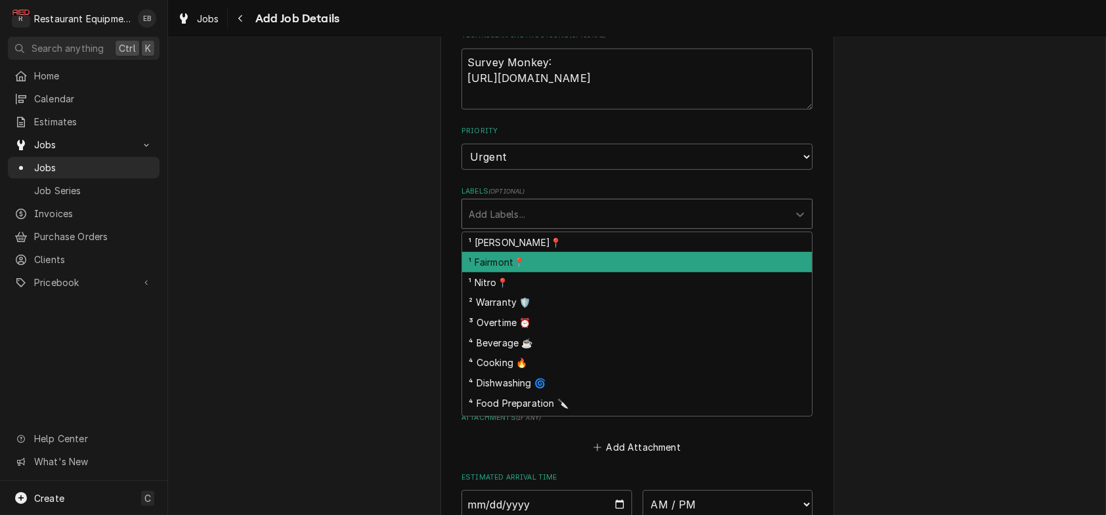
click at [512, 272] on div "¹ Fairmont📍" at bounding box center [637, 262] width 350 height 20
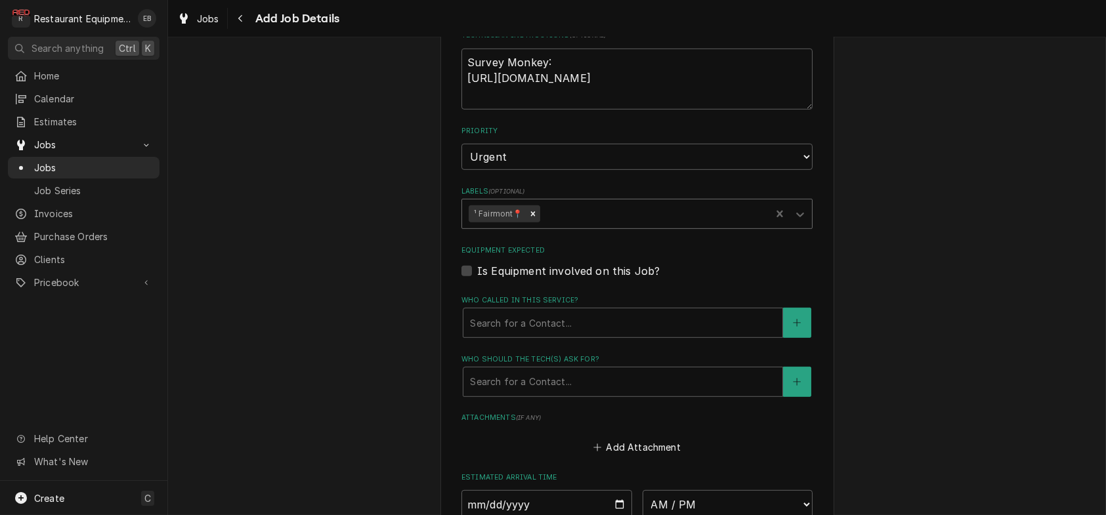
click at [567, 226] on div "Labels" at bounding box center [653, 214] width 222 height 24
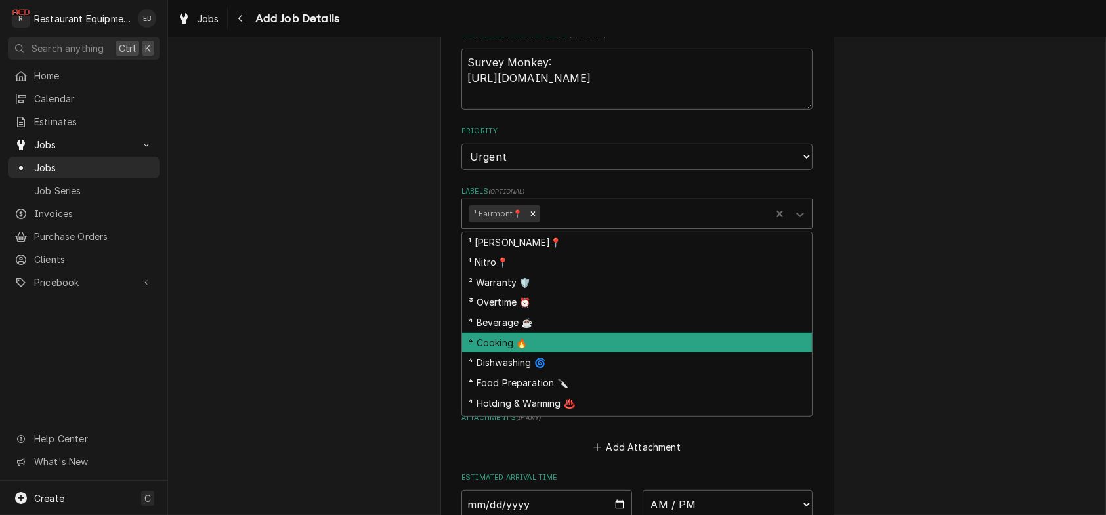
click at [518, 353] on div "⁴ Cooking 🔥" at bounding box center [637, 343] width 350 height 20
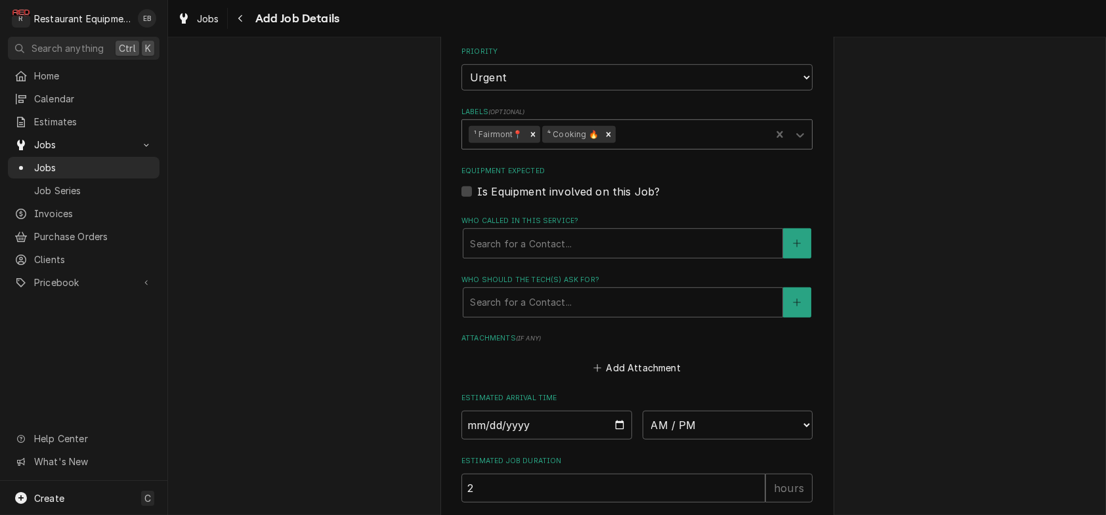
scroll to position [2055, 0]
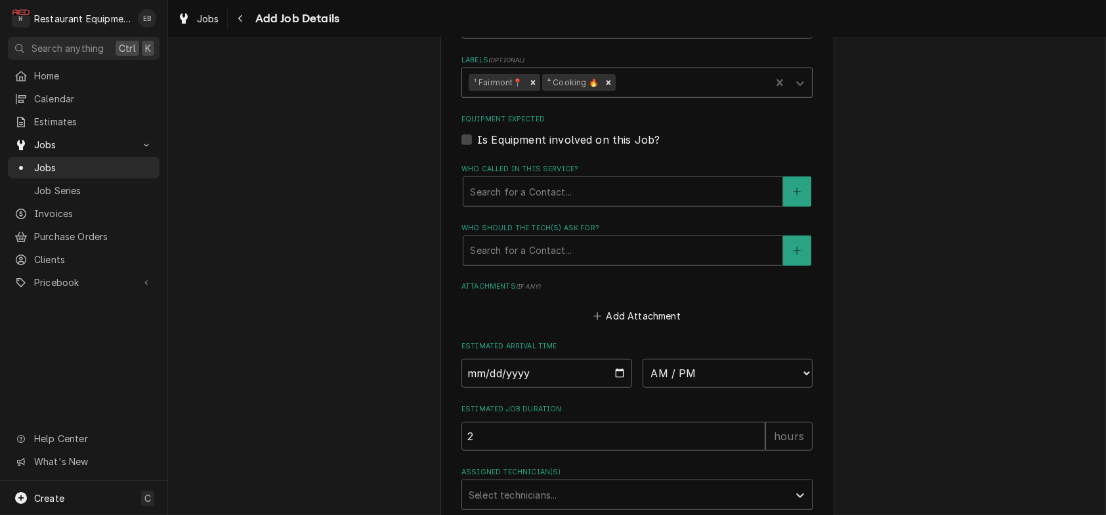
click at [658, 95] on div "Labels" at bounding box center [691, 83] width 146 height 24
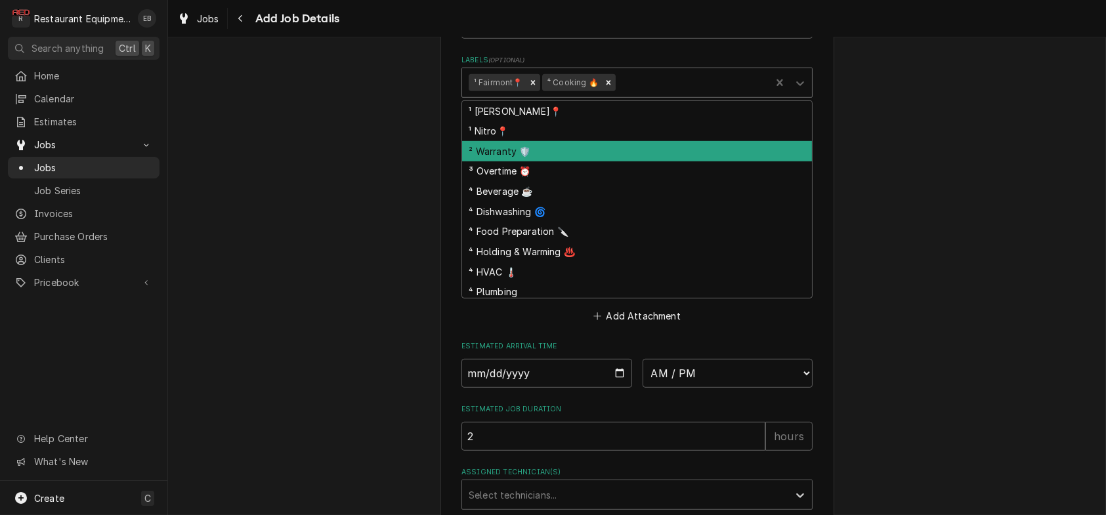
click at [554, 161] on div "² Warranty 🛡️" at bounding box center [637, 151] width 350 height 20
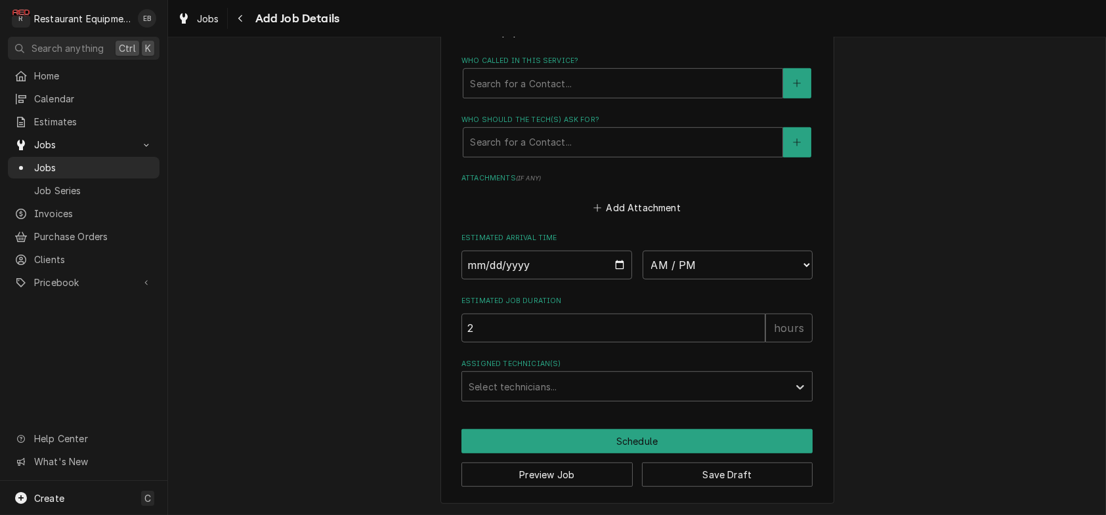
scroll to position [2186, 0]
click at [554, 95] on div "Who called in this service?" at bounding box center [623, 84] width 306 height 24
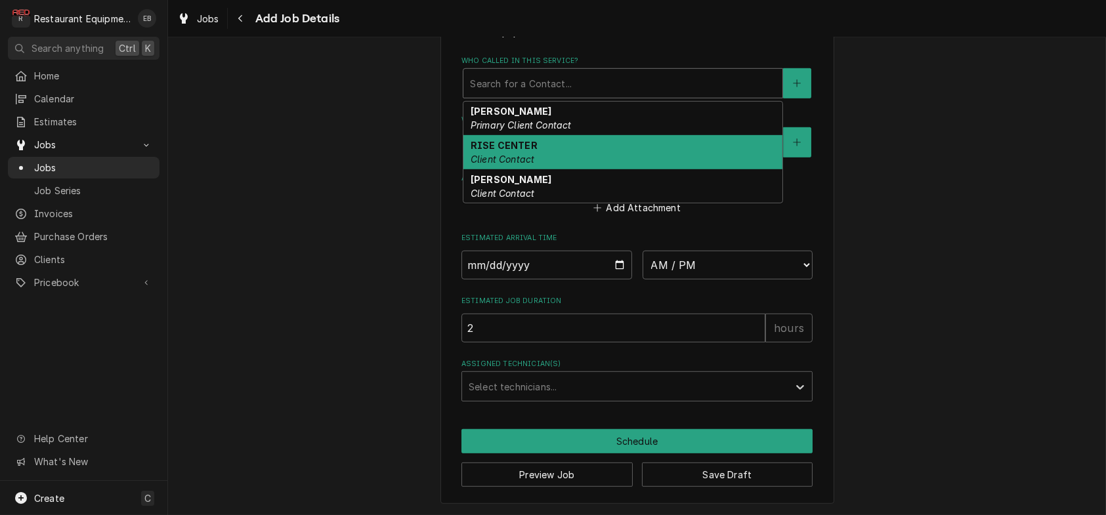
click at [511, 151] on strong "RISE CENTER" at bounding box center [504, 145] width 67 height 11
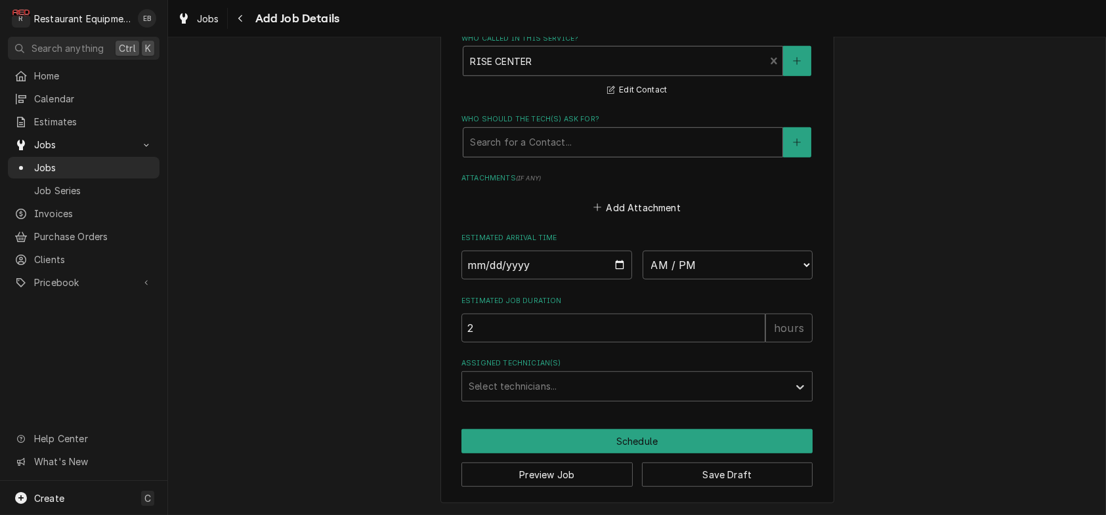
click at [512, 154] on div "Who should the tech(s) ask for?" at bounding box center [623, 143] width 306 height 24
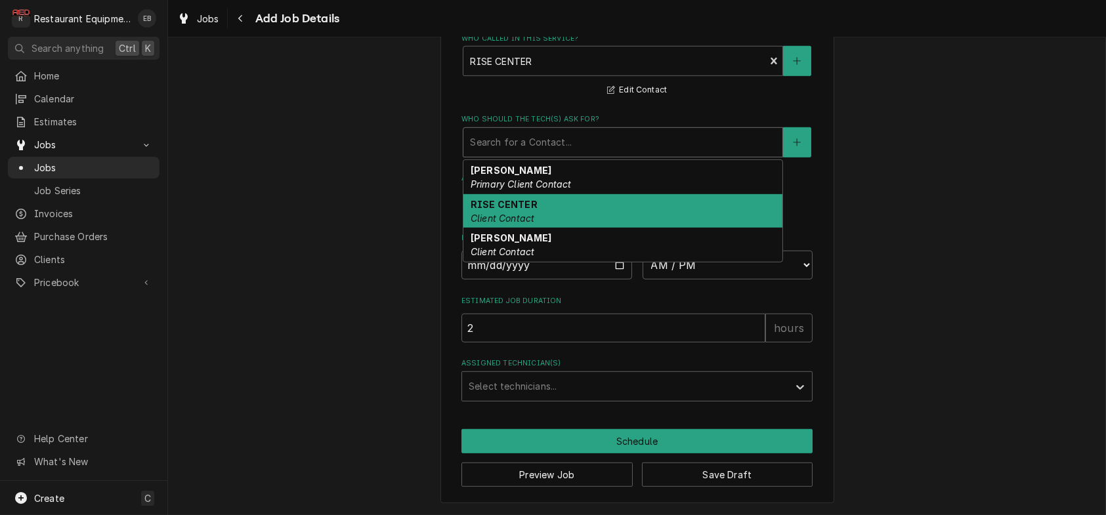
click at [591, 228] on div "RISE CENTER Client Contact" at bounding box center [622, 211] width 319 height 34
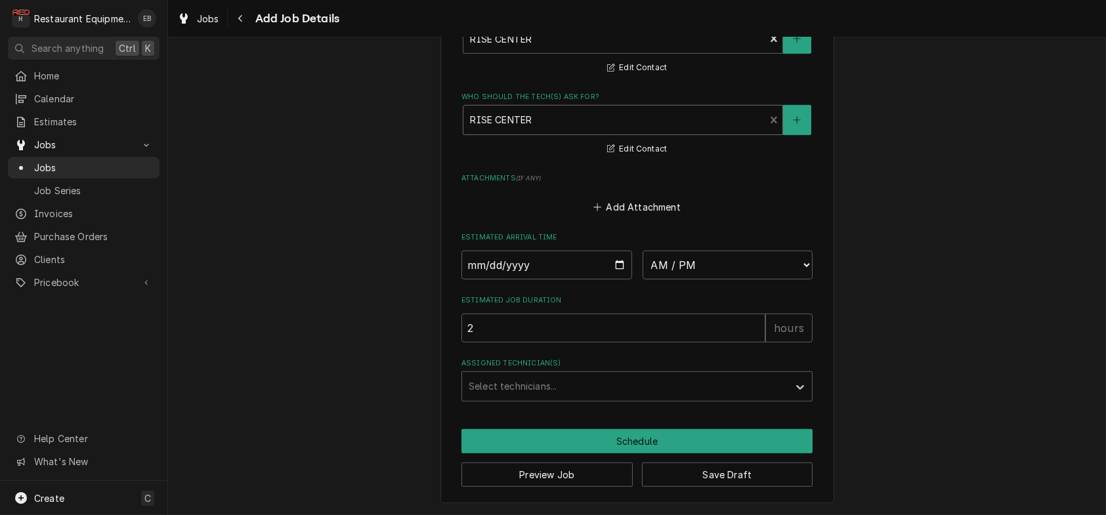
scroll to position [2369, 0]
click at [619, 251] on input "Date" at bounding box center [546, 265] width 171 height 29
click at [660, 295] on label "Estimated Job Duration" at bounding box center [636, 300] width 351 height 11
click at [660, 314] on input "2" at bounding box center [613, 328] width 304 height 29
click at [689, 463] on button "Save Draft" at bounding box center [727, 475] width 171 height 24
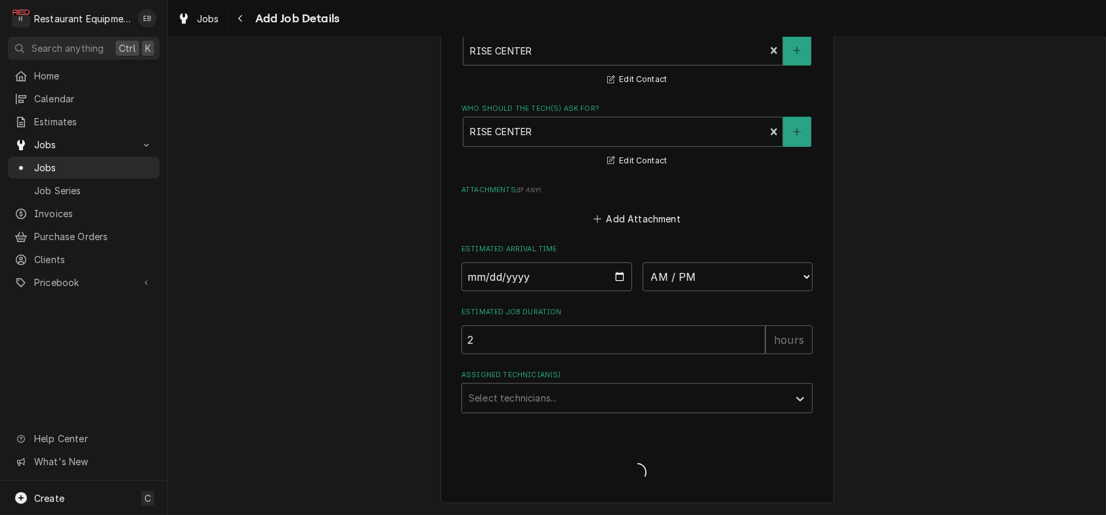
scroll to position [2356, 0]
type textarea "x"
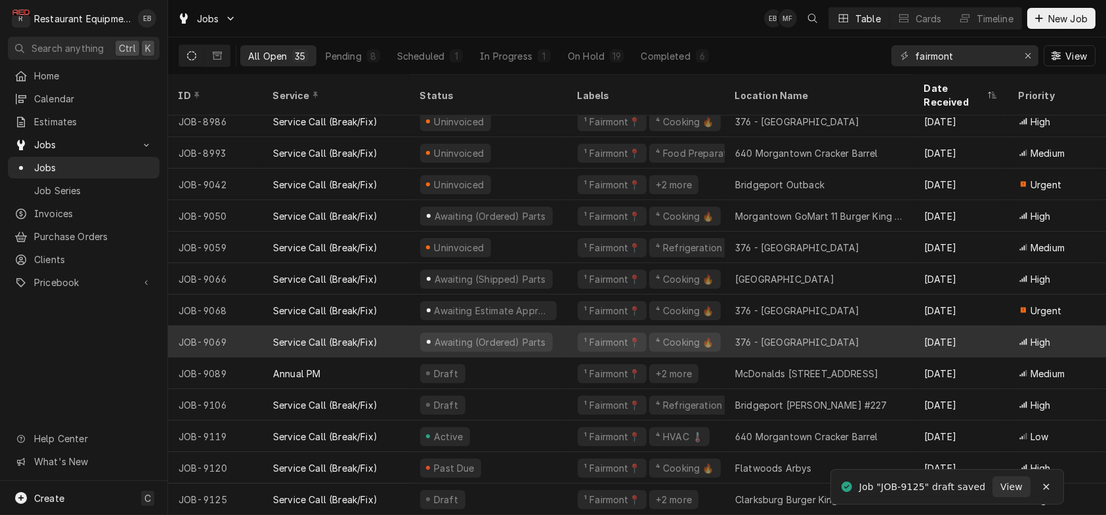
scroll to position [712, 0]
